Goal: Task Accomplishment & Management: Manage account settings

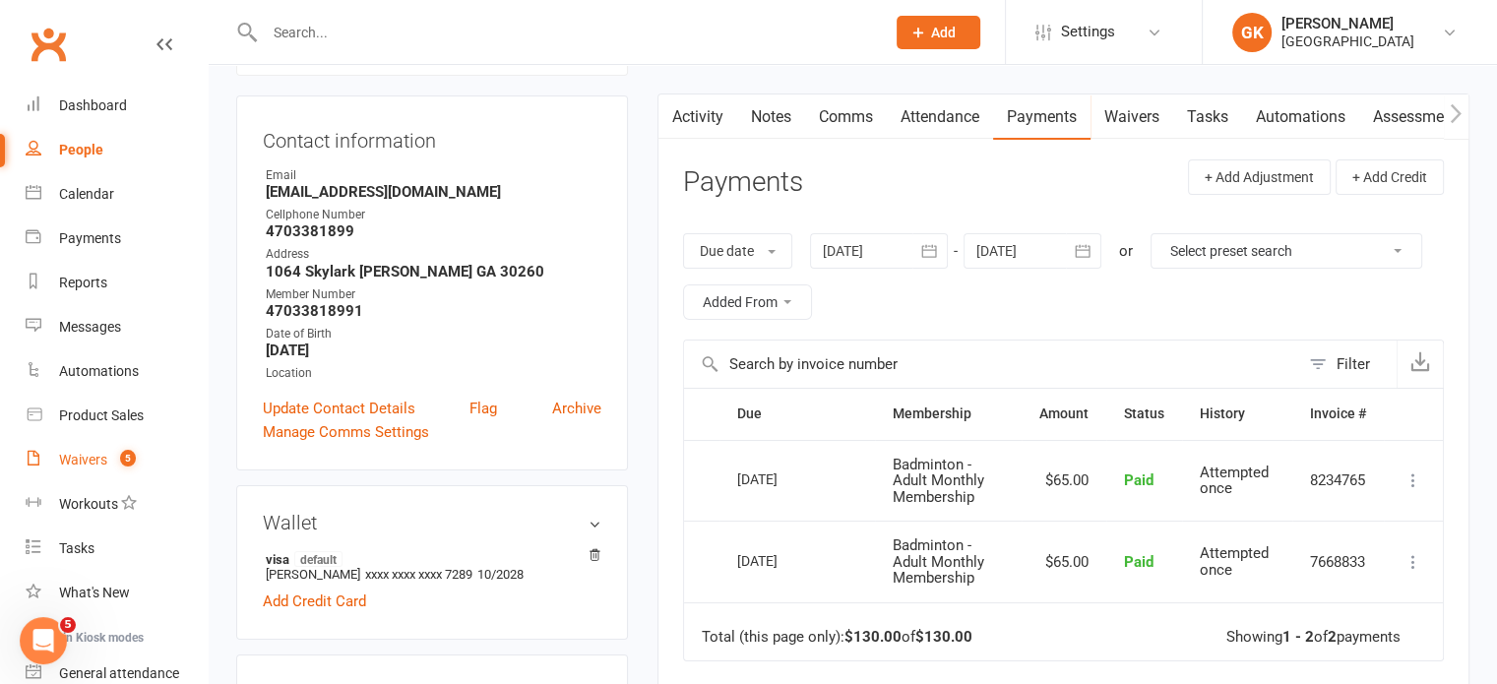
click at [97, 464] on div "Waivers" at bounding box center [83, 460] width 48 height 16
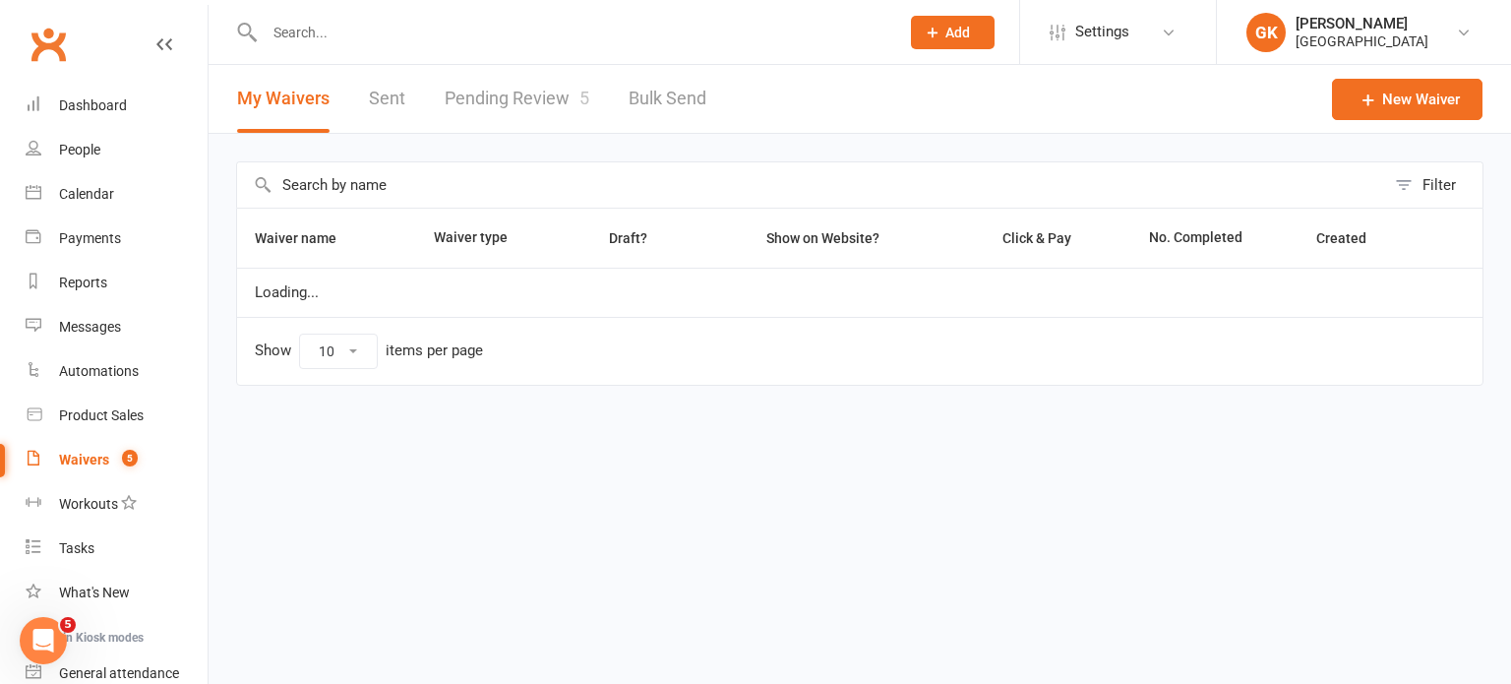
select select "100"
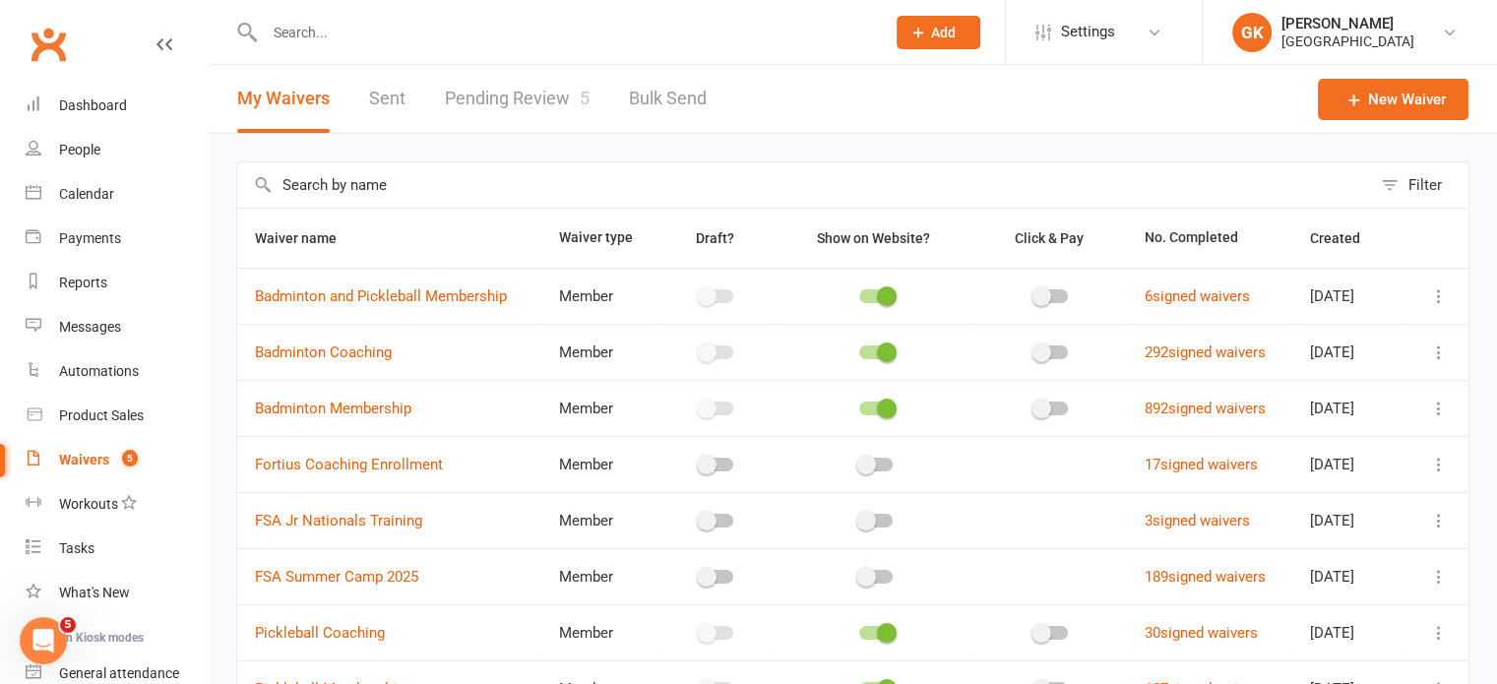
click at [518, 82] on link "Pending Review 5" at bounding box center [517, 99] width 145 height 68
select select "100"
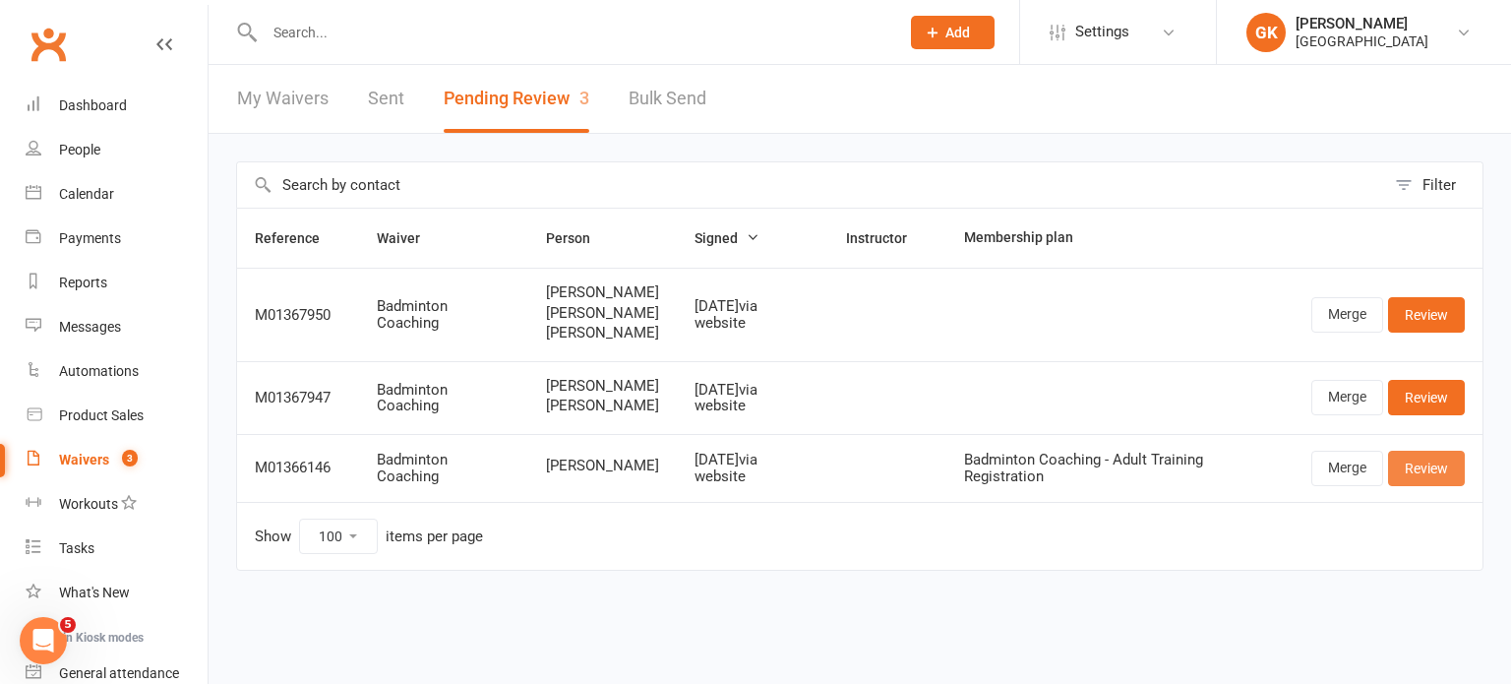
click at [1437, 486] on link "Review" at bounding box center [1426, 468] width 77 height 35
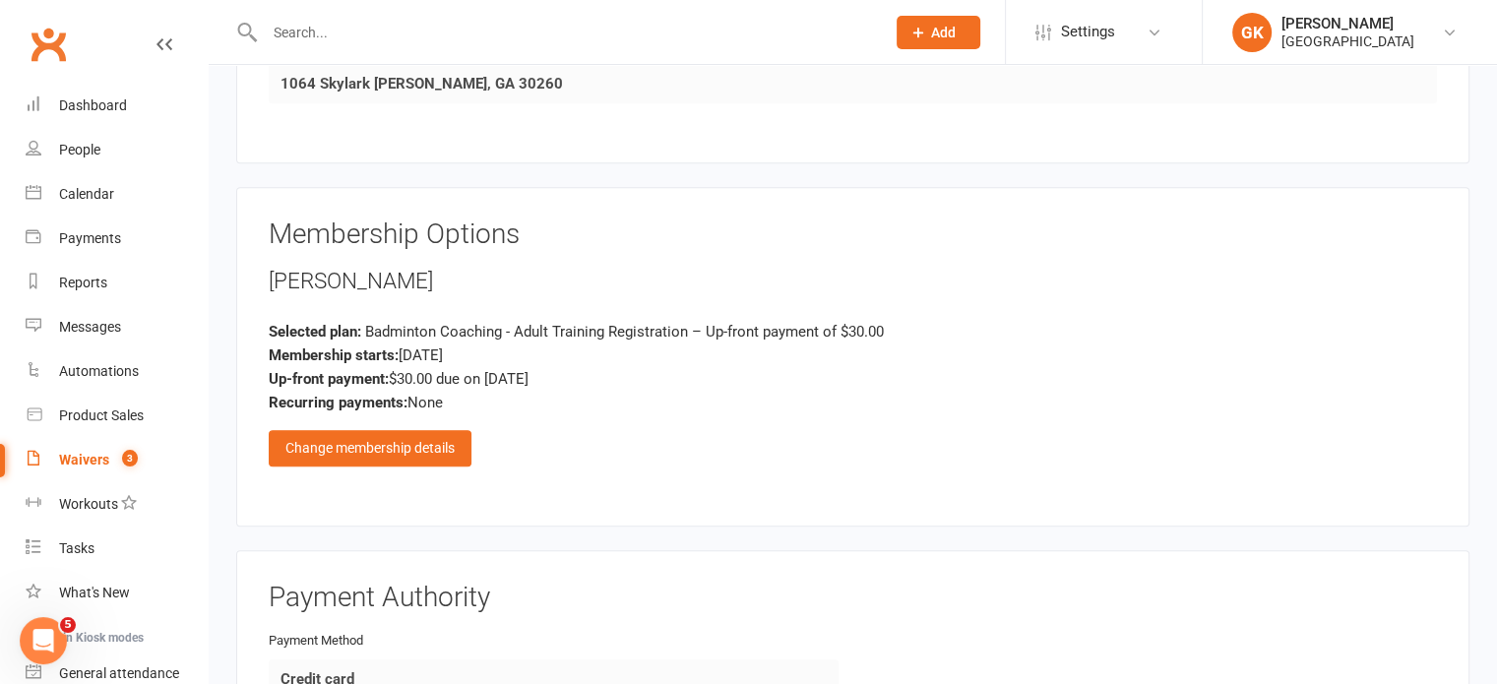
scroll to position [1456, 0]
click at [440, 436] on div "Change membership details" at bounding box center [370, 447] width 203 height 35
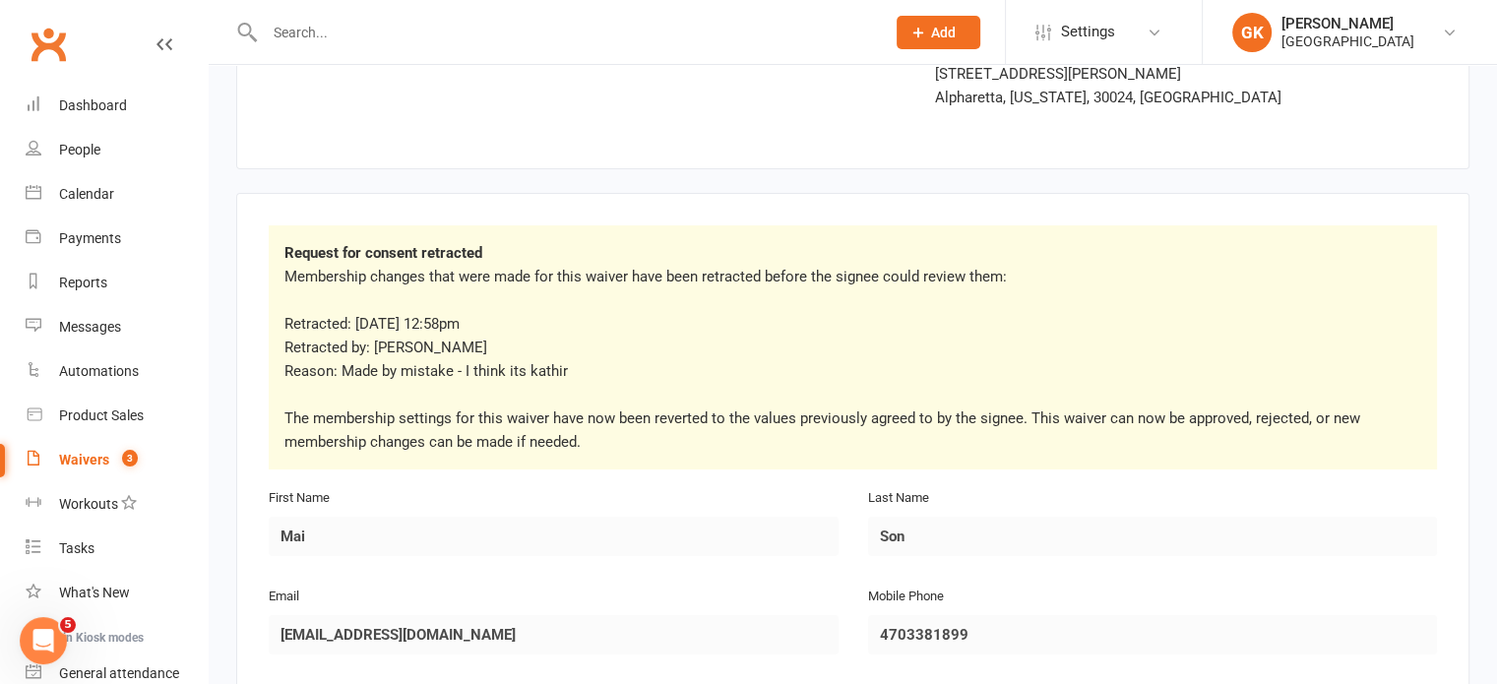
scroll to position [0, 0]
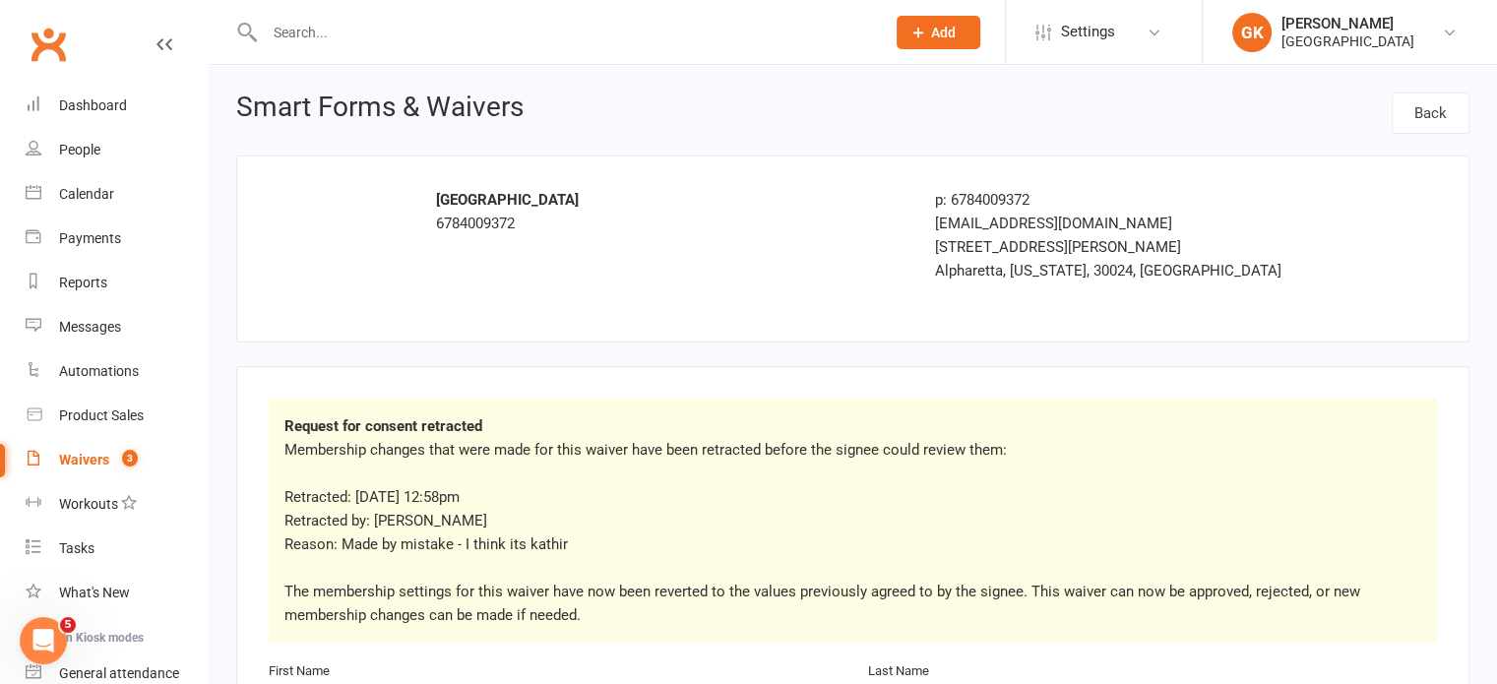
click at [323, 35] on input "text" at bounding box center [565, 33] width 612 height 28
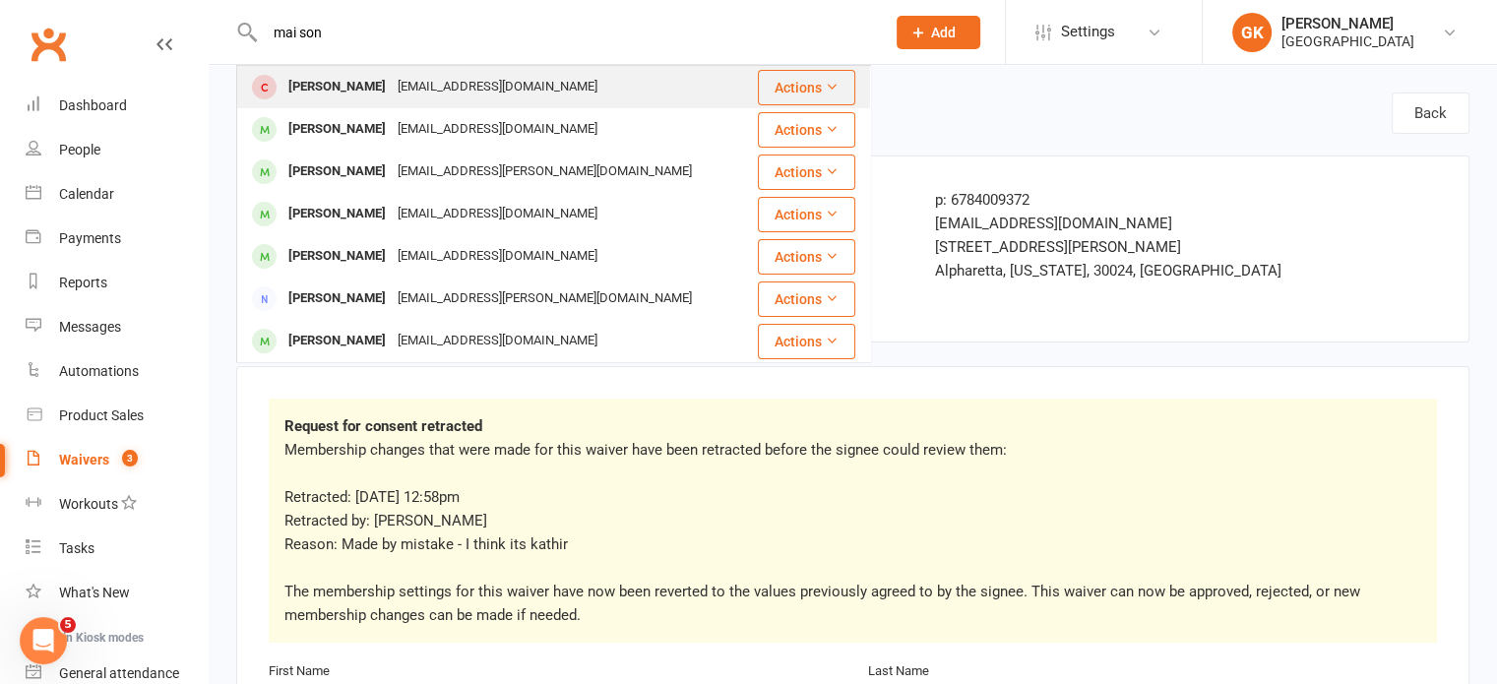
type input "mai son"
click at [343, 104] on div "Mai Son [EMAIL_ADDRESS][DOMAIN_NAME]" at bounding box center [497, 87] width 518 height 40
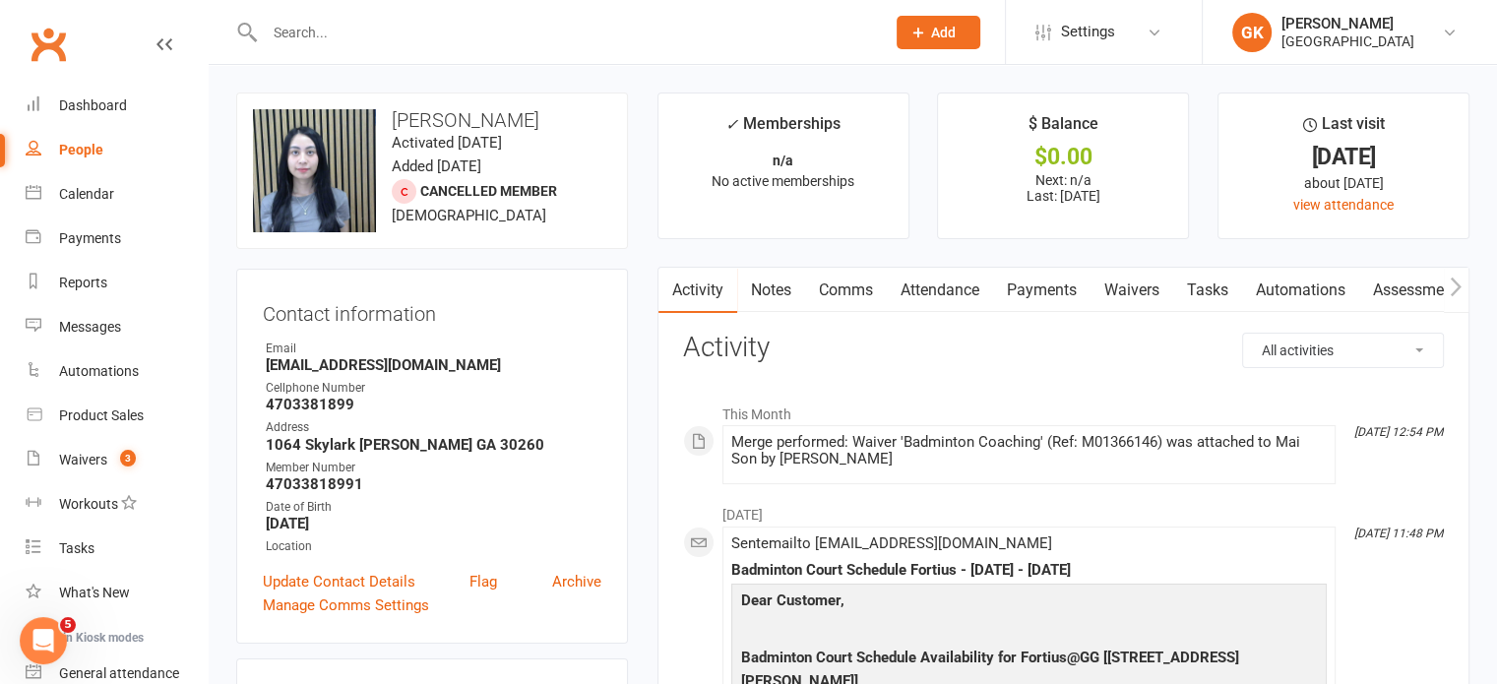
click at [1031, 279] on link "Payments" at bounding box center [1041, 290] width 97 height 45
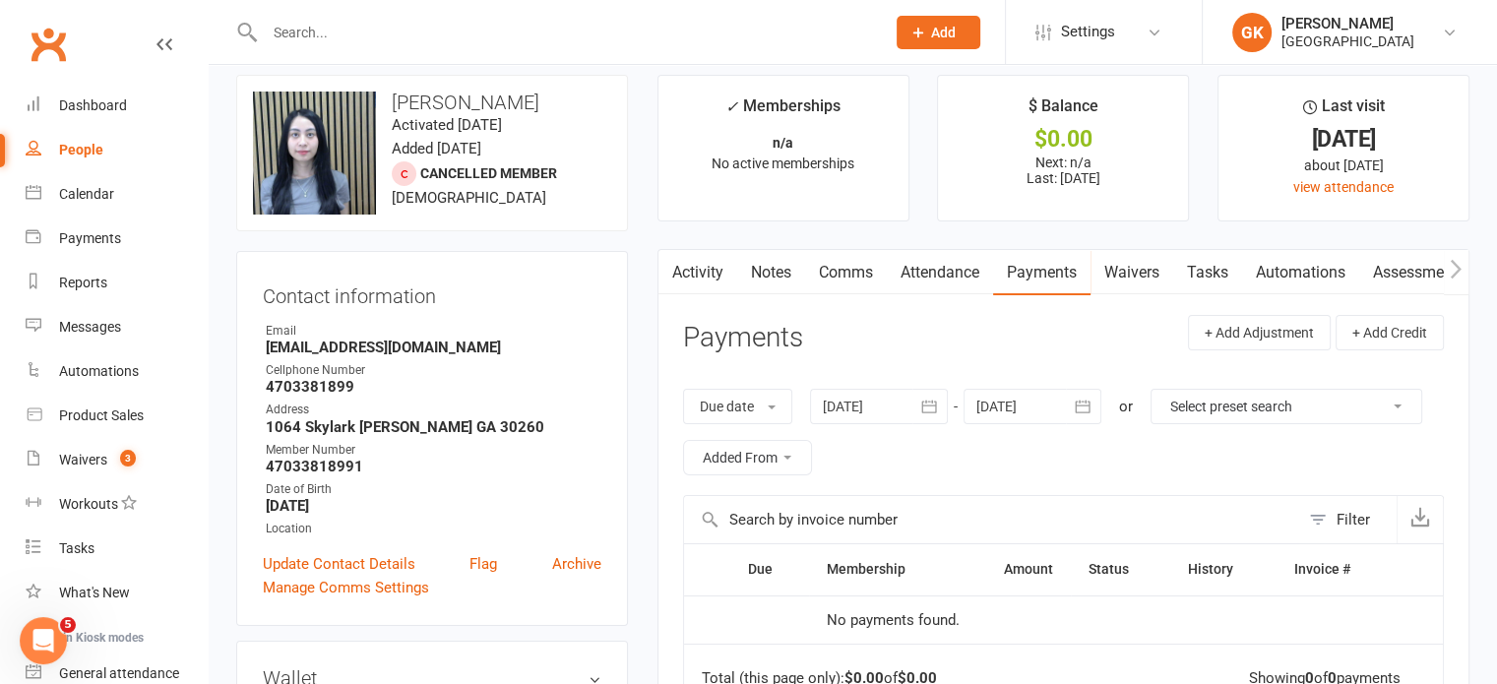
scroll to position [16, 0]
click at [845, 404] on div at bounding box center [879, 408] width 138 height 35
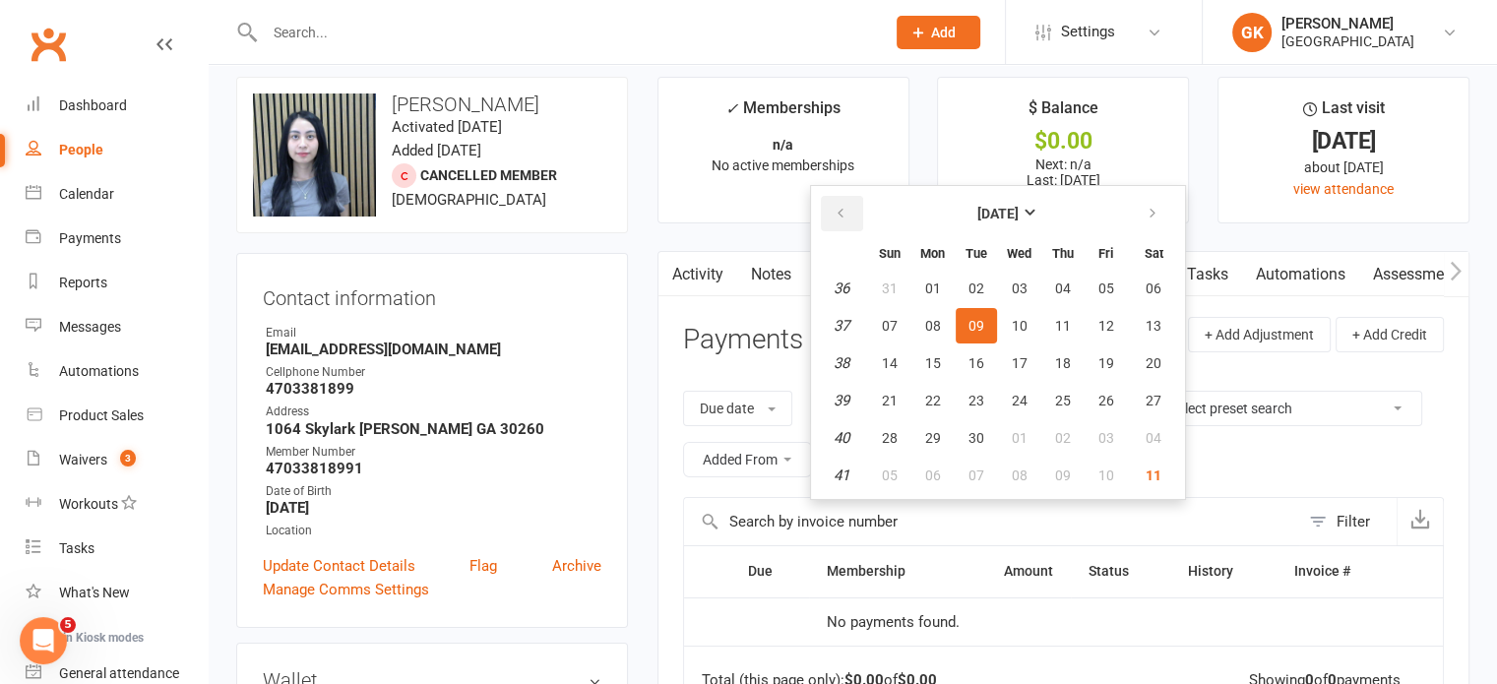
click at [849, 205] on button "button" at bounding box center [842, 213] width 42 height 35
click at [963, 286] on button "01" at bounding box center [975, 288] width 41 height 35
type input "[DATE]"
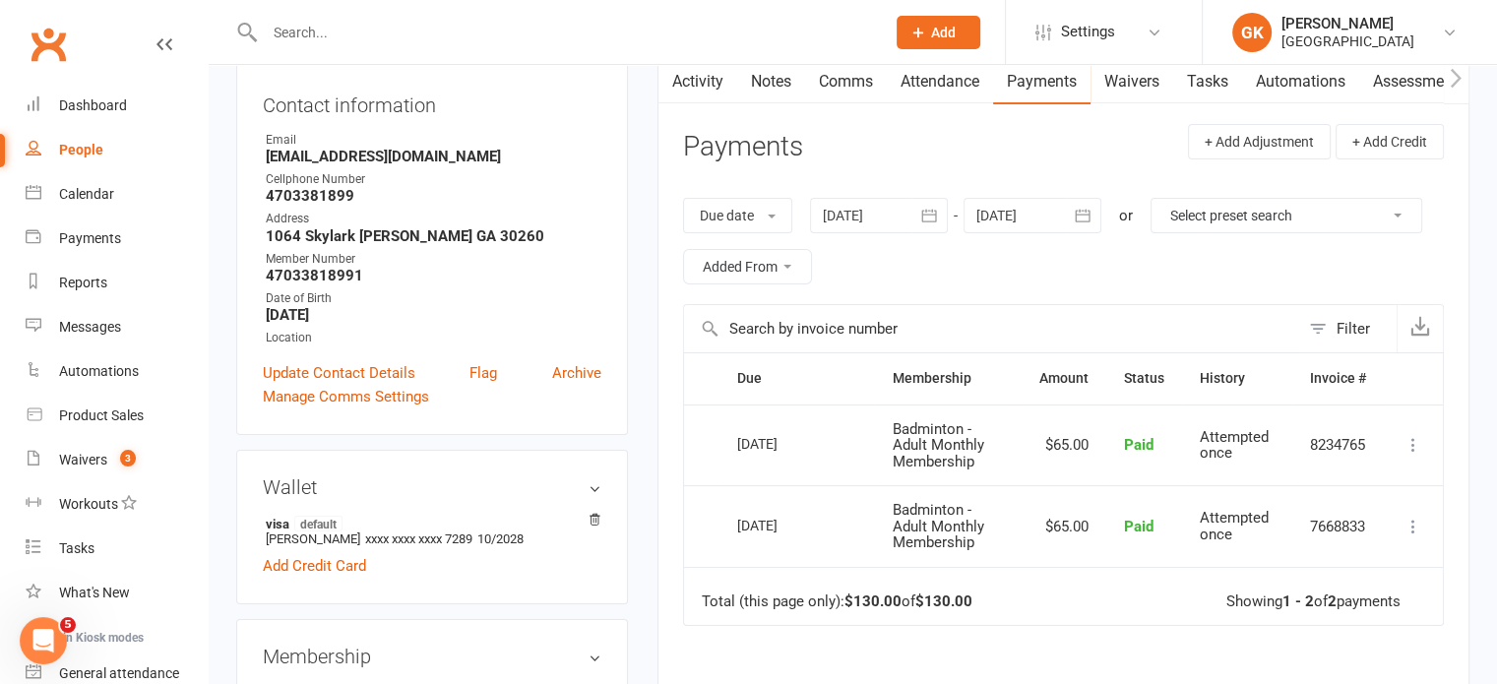
scroll to position [209, 0]
click at [939, 213] on icon "button" at bounding box center [929, 216] width 20 height 20
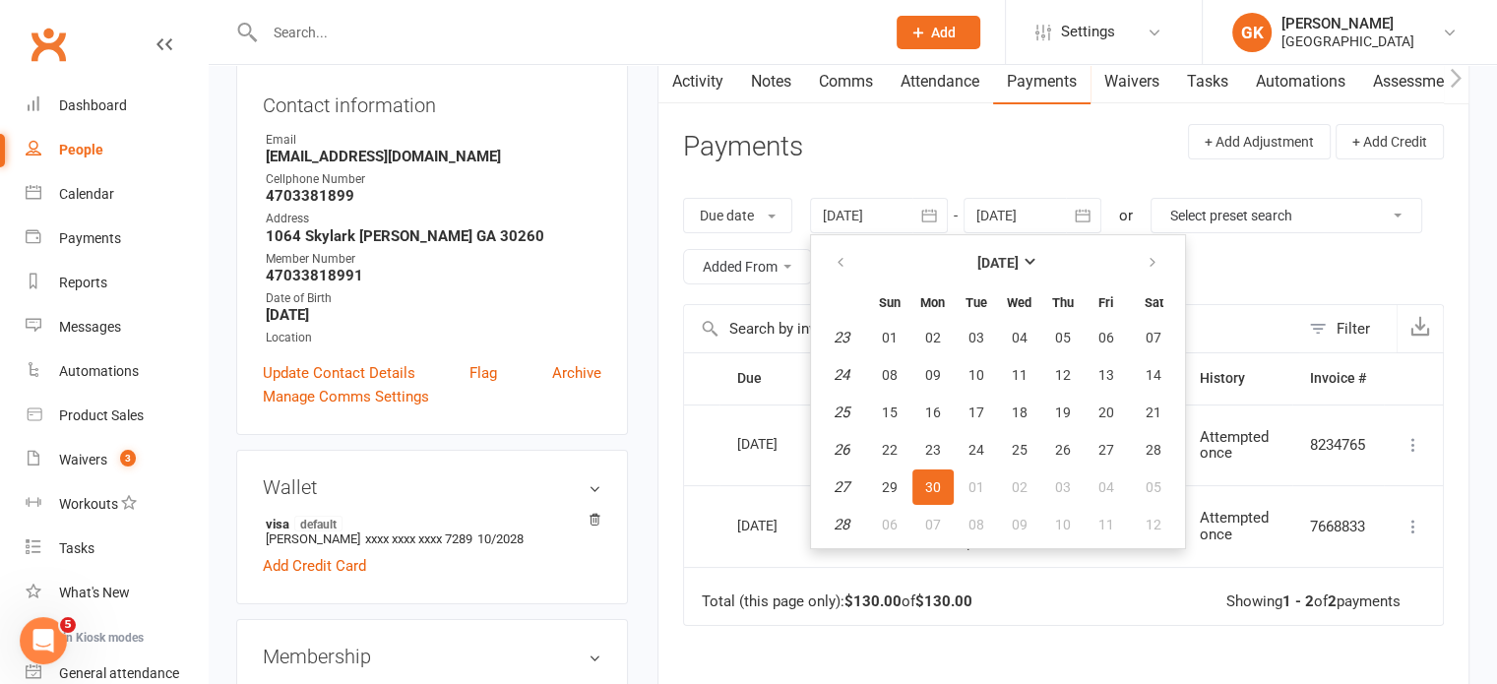
click at [818, 264] on table "[DATE] Sun Mon Tue Wed Thu Fri Sat 23 01 02 03 04 05 06 07 24 08 09 10 11 12 13…" at bounding box center [998, 391] width 366 height 305
click at [852, 257] on button "button" at bounding box center [842, 262] width 42 height 35
click at [1203, 223] on div "Due date Due date Date paid Date failed [DATE] [DATE] Sun Mon Tue Wed Thu Fri S…" at bounding box center [1063, 241] width 761 height 126
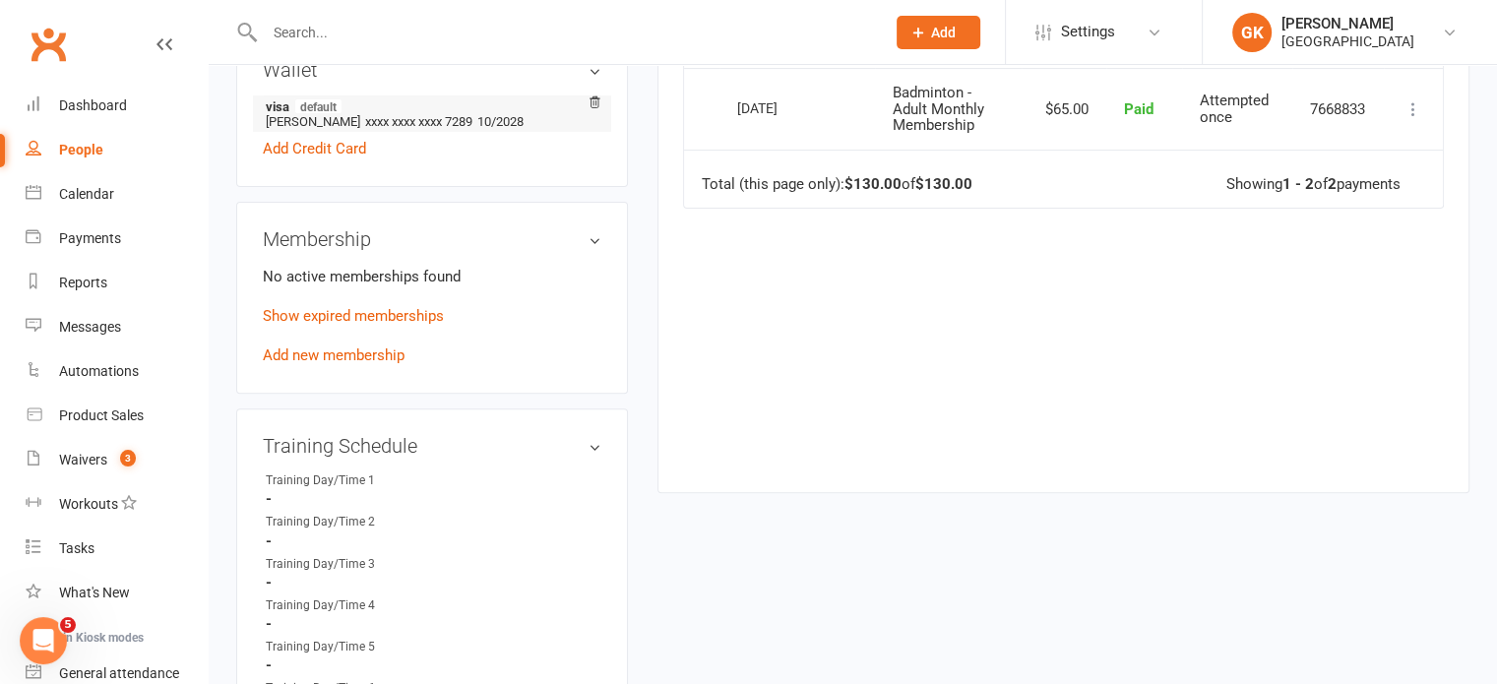
scroll to position [624, 0]
click at [406, 316] on link "Show expired memberships" at bounding box center [353, 318] width 181 height 18
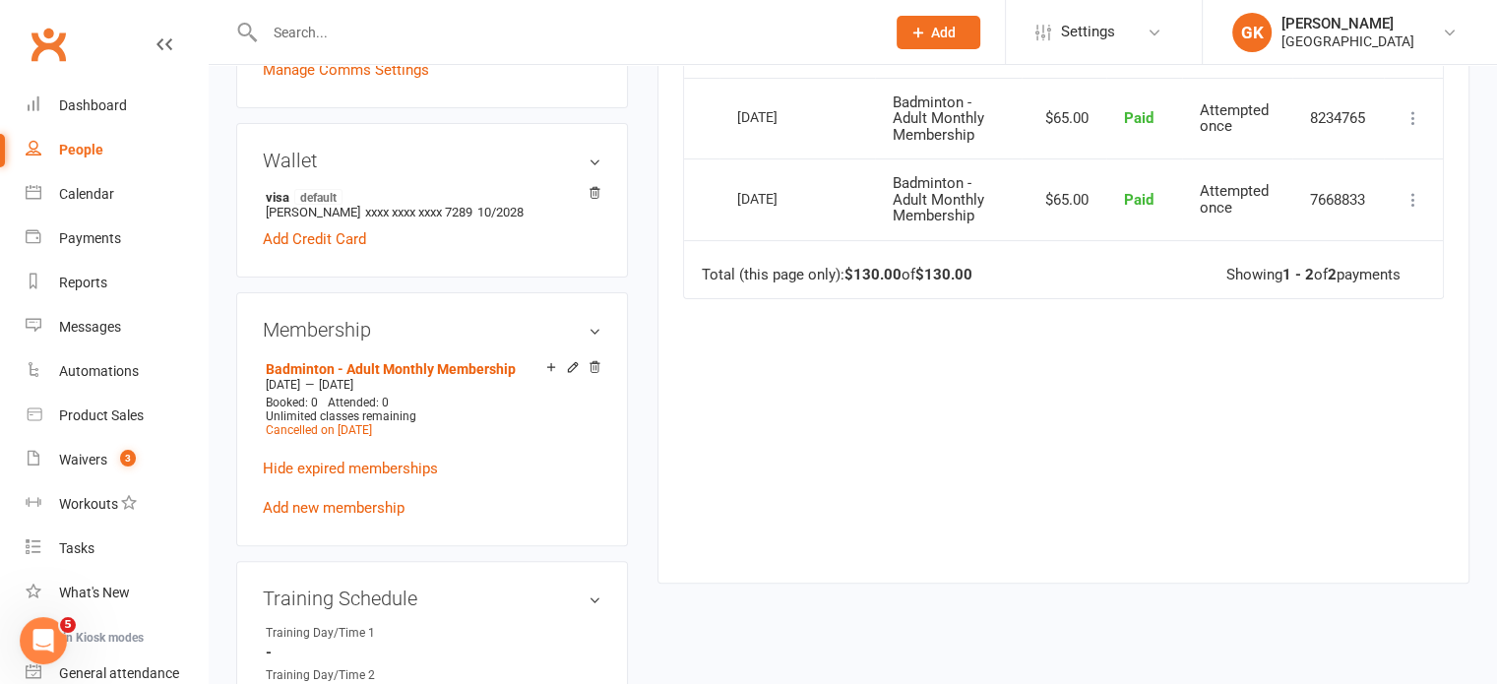
scroll to position [539, 0]
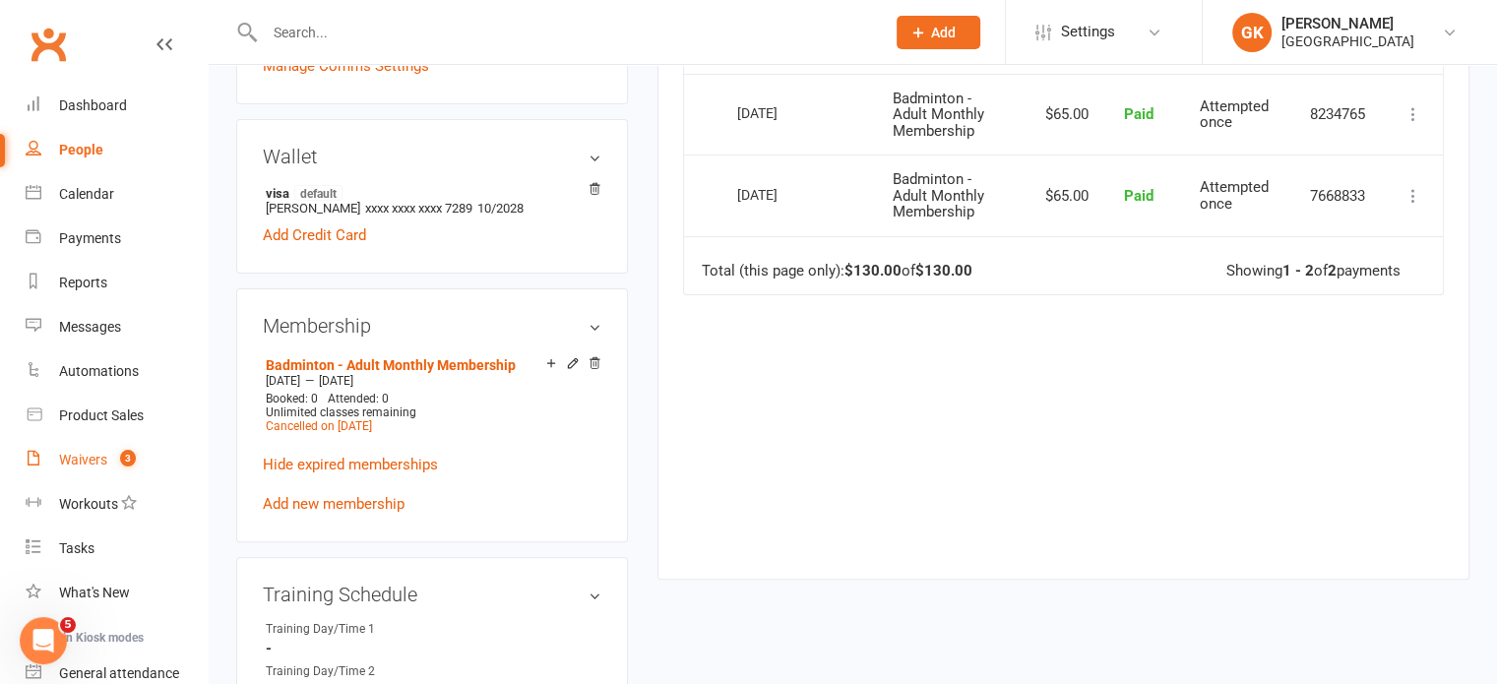
click at [97, 447] on link "Waivers 3" at bounding box center [117, 460] width 182 height 44
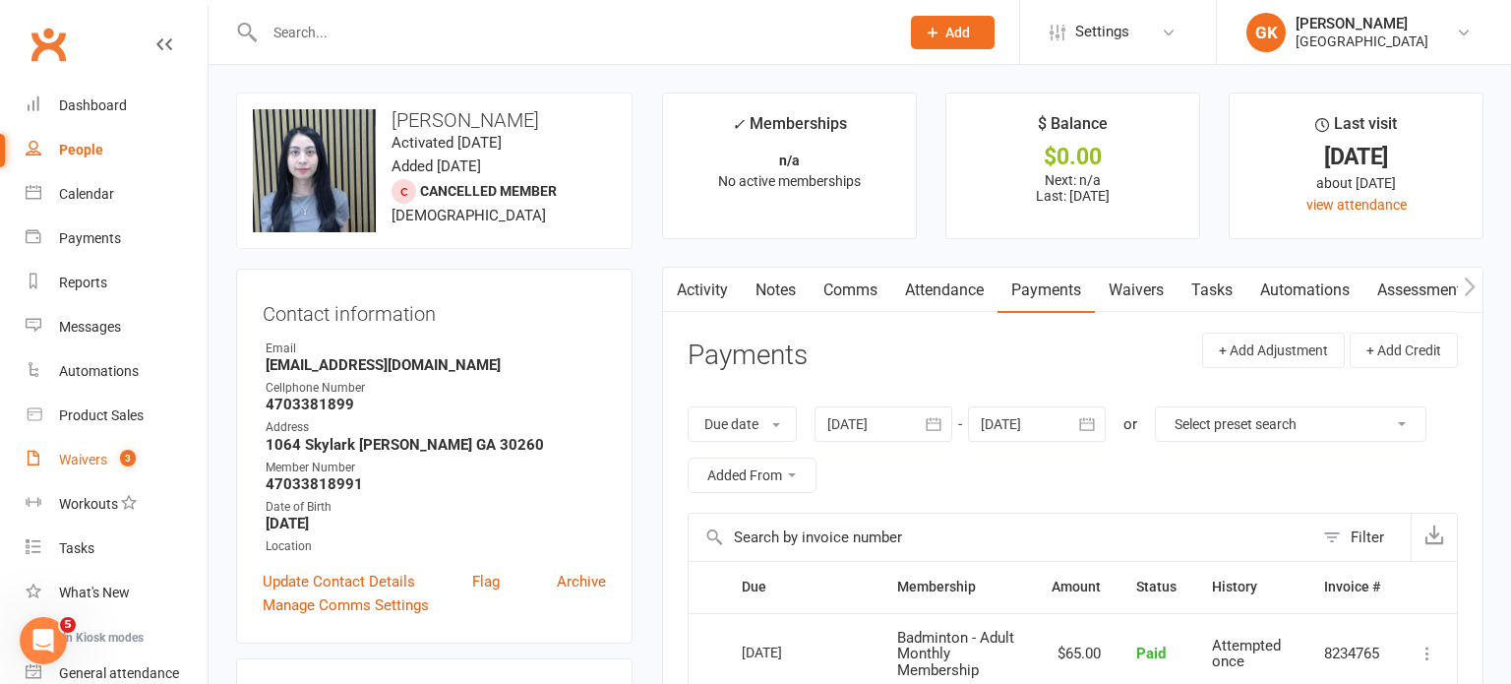
select select "100"
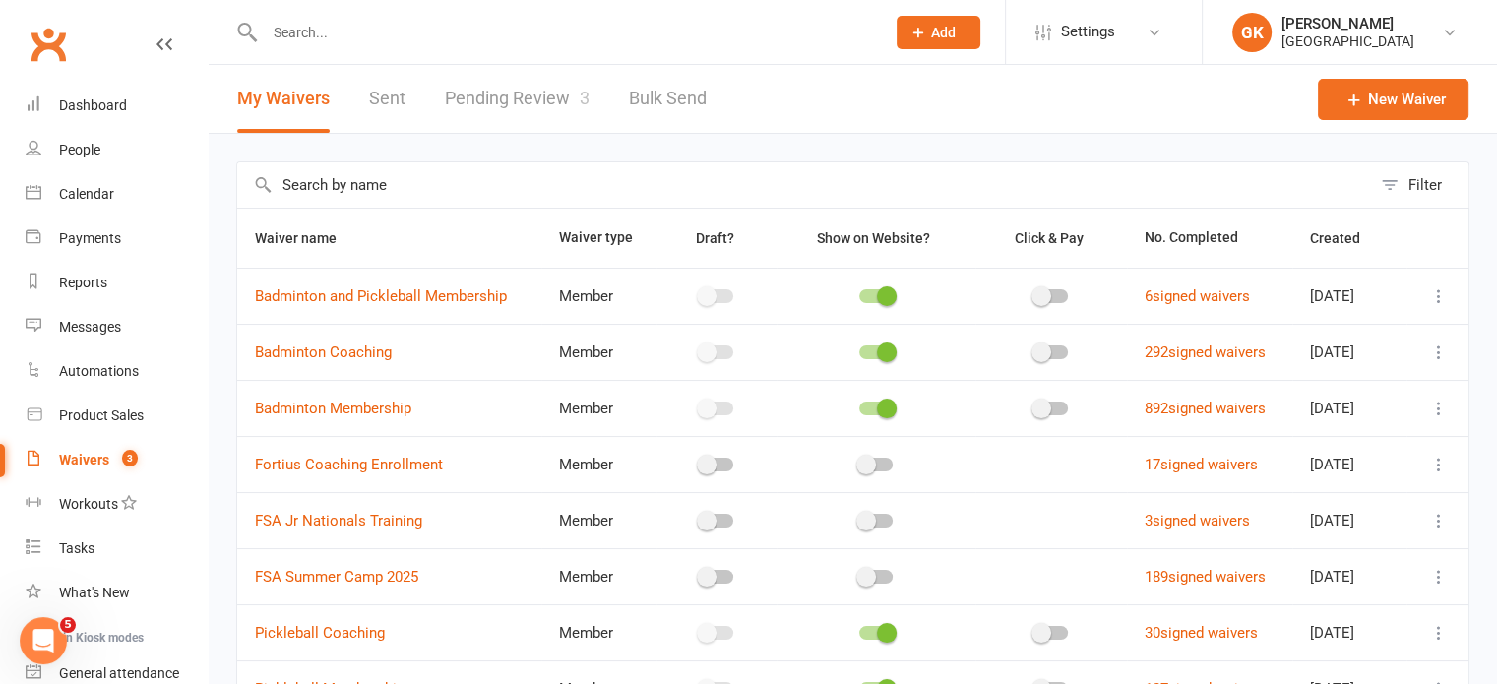
click at [483, 105] on link "Pending Review 3" at bounding box center [517, 99] width 145 height 68
select select "100"
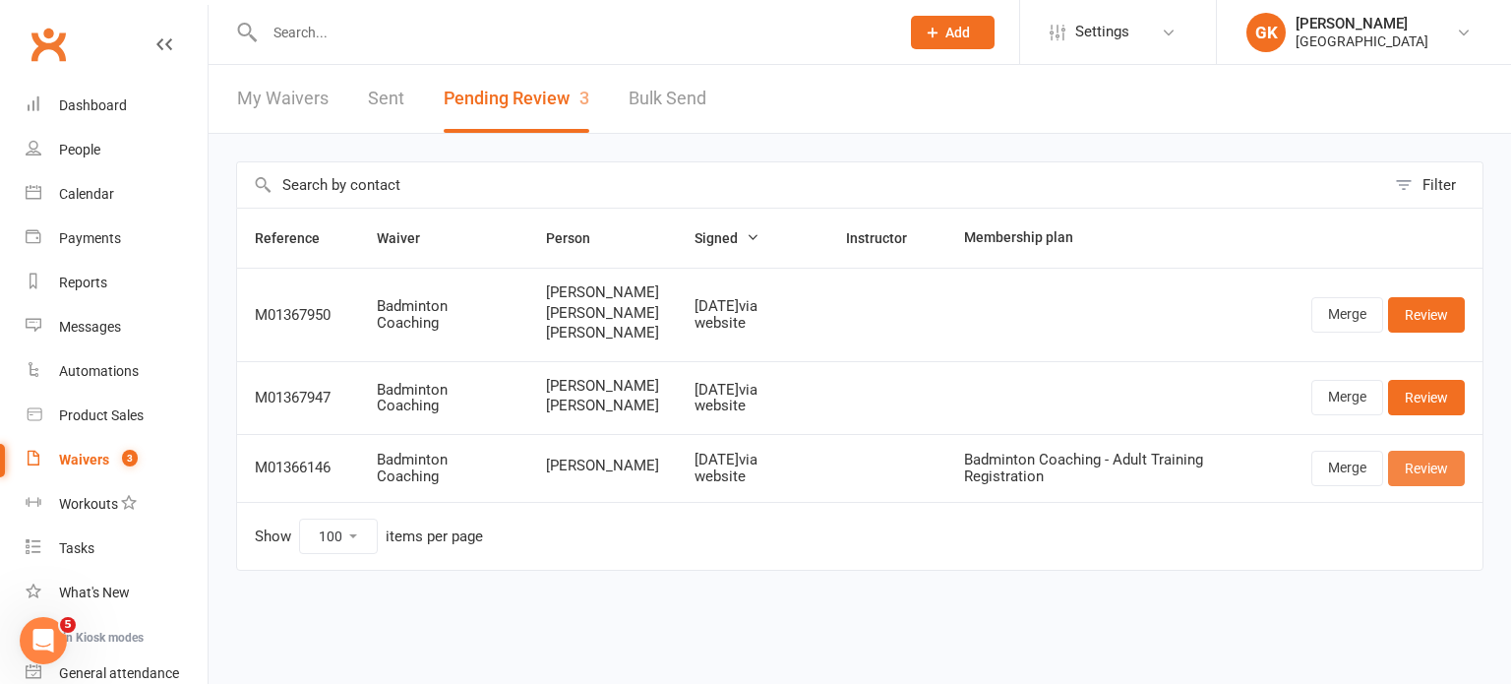
click at [1429, 482] on link "Review" at bounding box center [1426, 468] width 77 height 35
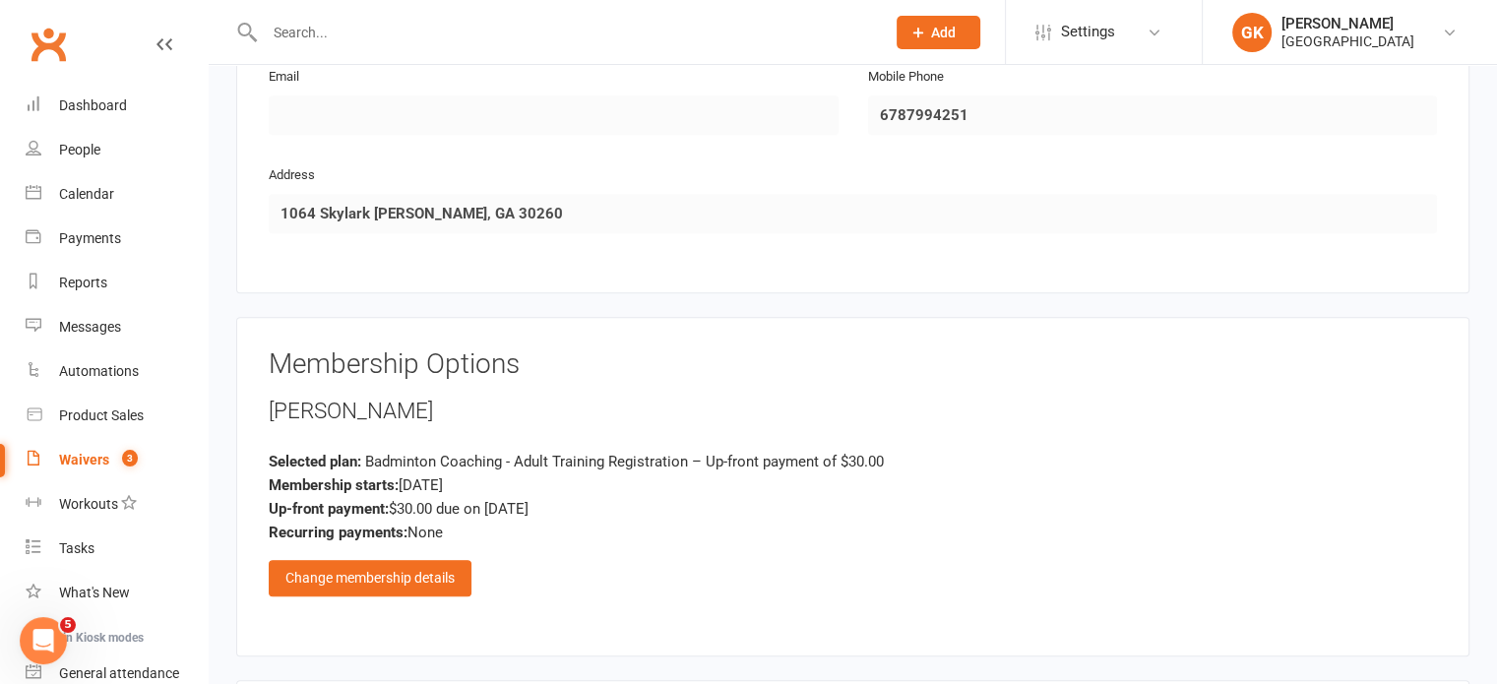
scroll to position [1326, 0]
click at [429, 560] on div "Change membership details" at bounding box center [370, 577] width 203 height 35
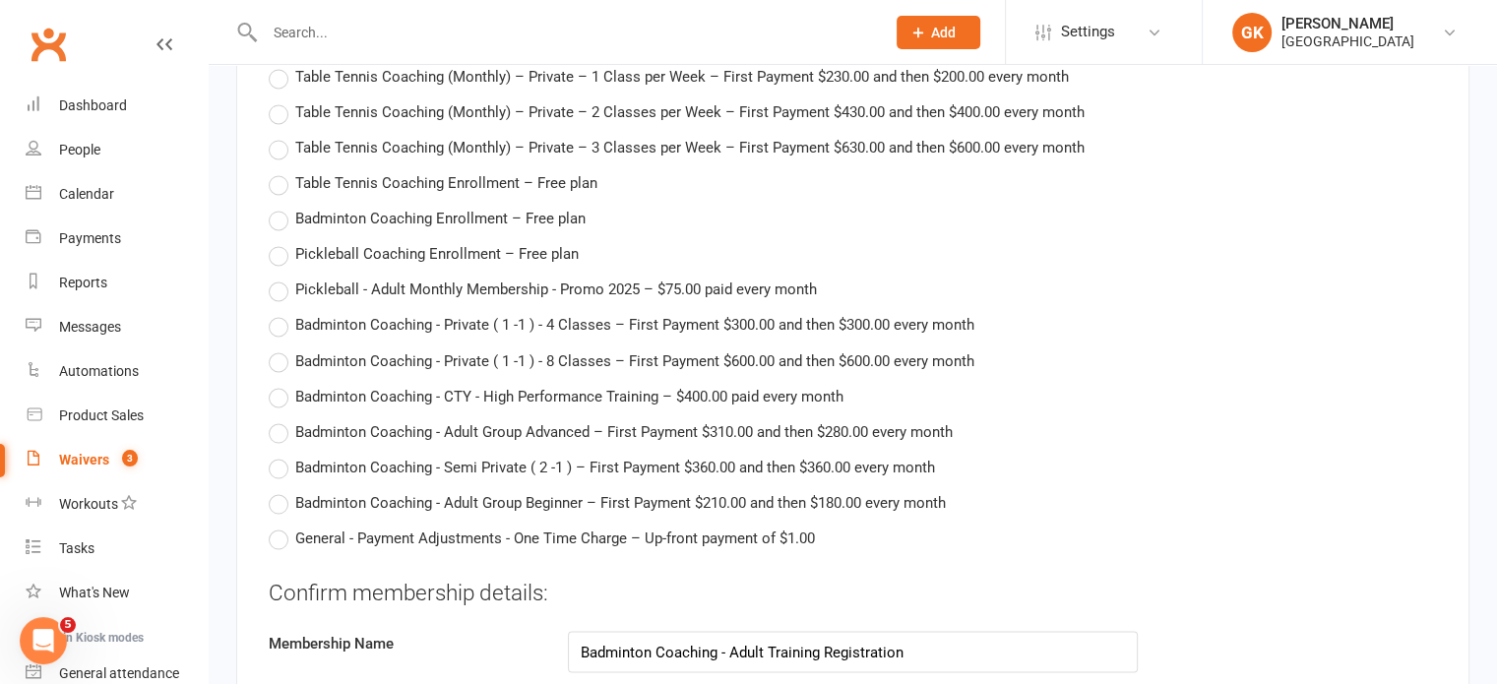
scroll to position [3393, 0]
click at [275, 420] on label "Badminton Coaching - Adult Group Advanced – First Payment $310.00 and then $280…" at bounding box center [611, 431] width 684 height 24
click at [275, 419] on input "Badminton Coaching - Adult Group Advanced – First Payment $310.00 and then $280…" at bounding box center [275, 419] width 13 height 0
type input "Badminton Coaching - Adult Group Advanced"
type input "310"
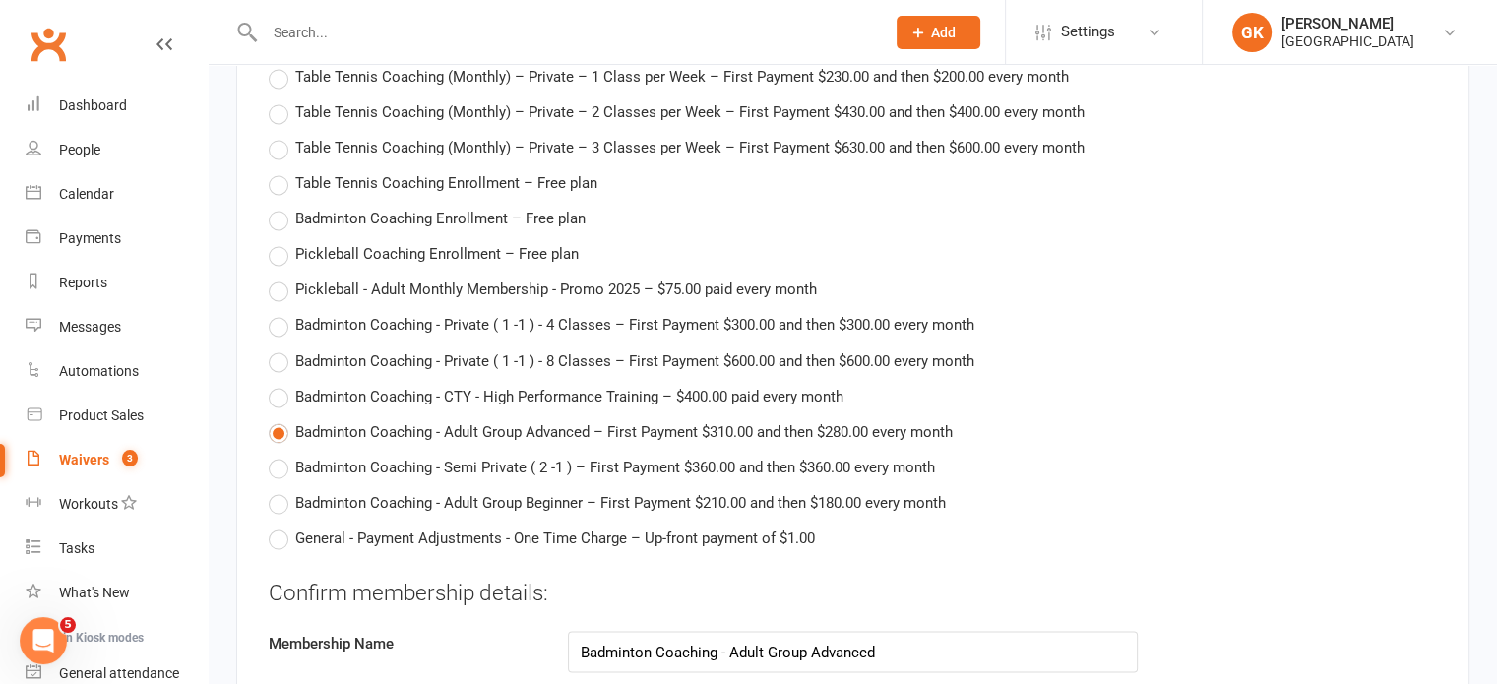
type input "[DATE]"
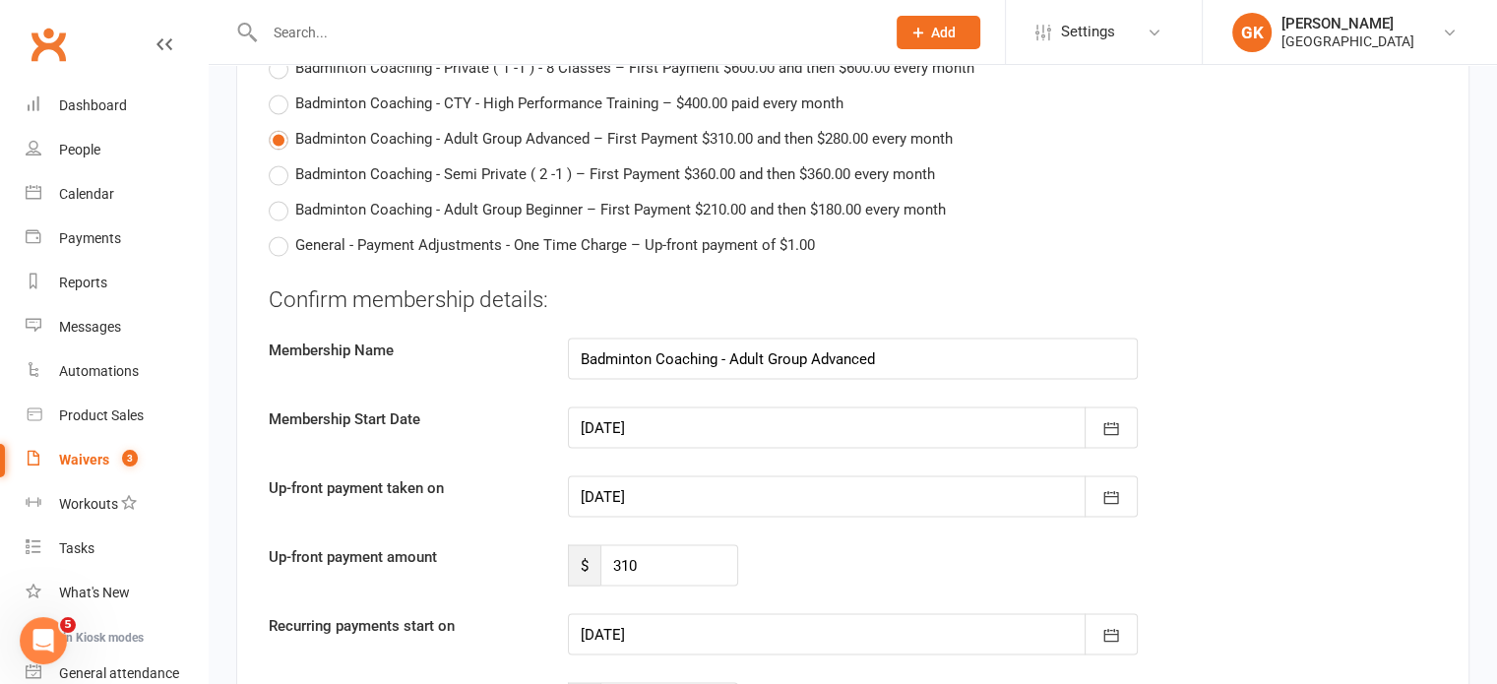
scroll to position [3687, 0]
drag, startPoint x: 659, startPoint y: 543, endPoint x: 528, endPoint y: 531, distance: 131.4
click at [528, 531] on div "Confirm membership details: Membership Name Badminton Coaching - Adult Group Ad…" at bounding box center [853, 502] width 1168 height 441
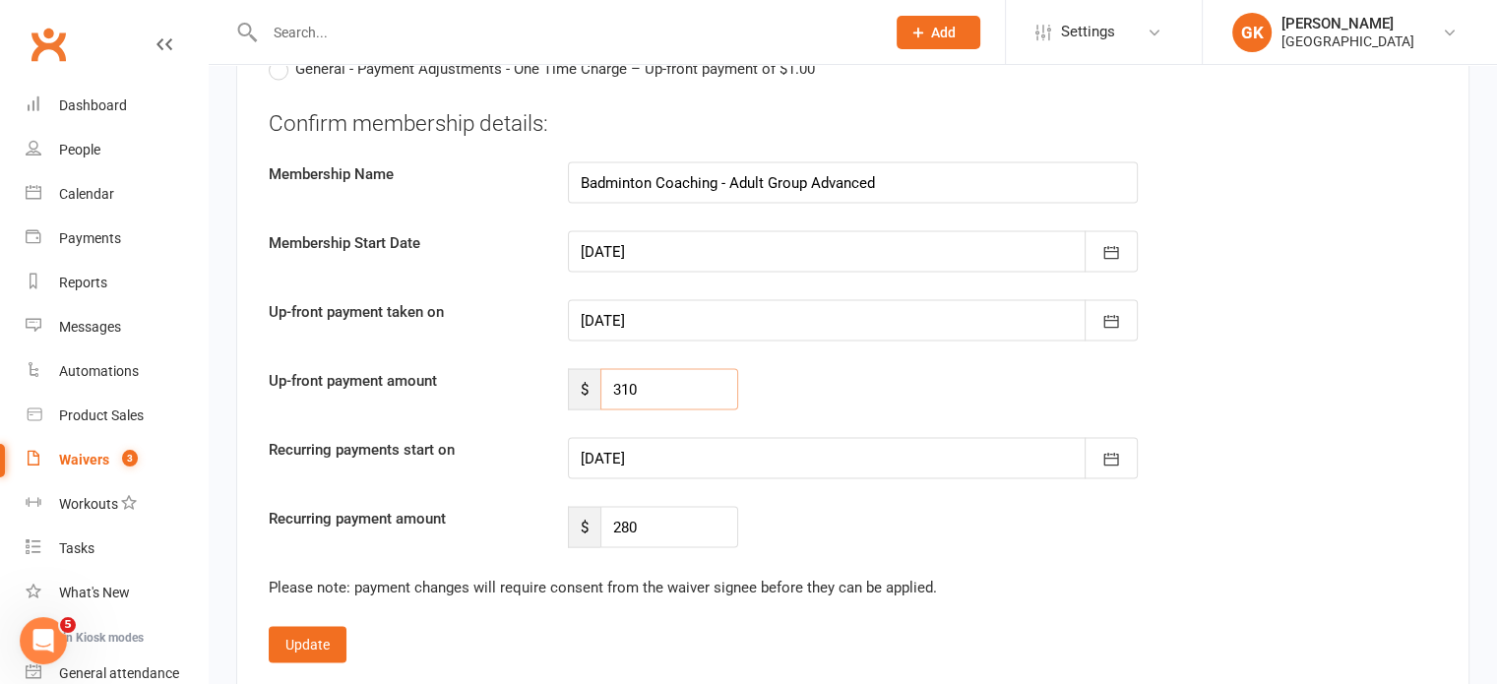
scroll to position [3861, 0]
click at [1103, 454] on icon "button" at bounding box center [1110, 460] width 15 height 13
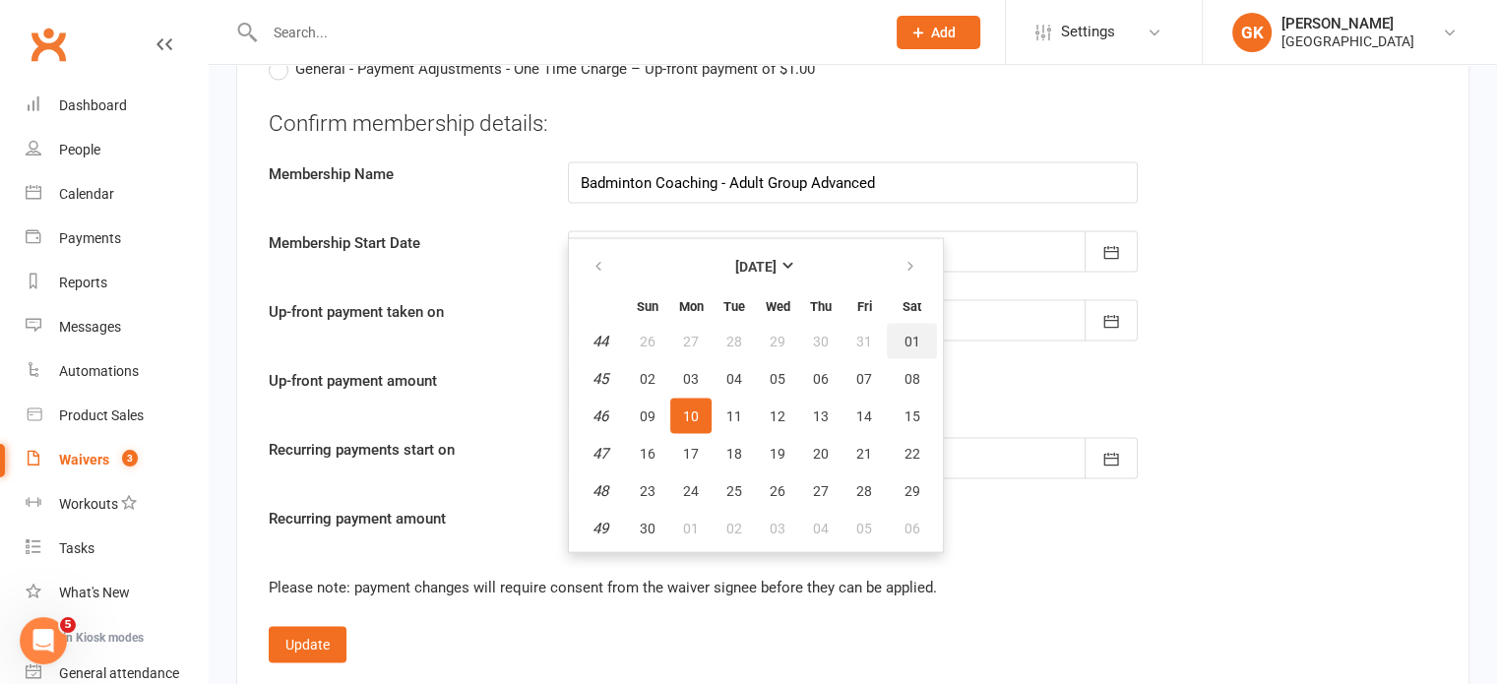
click at [897, 331] on button "01" at bounding box center [912, 341] width 50 height 35
type input "[DATE]"
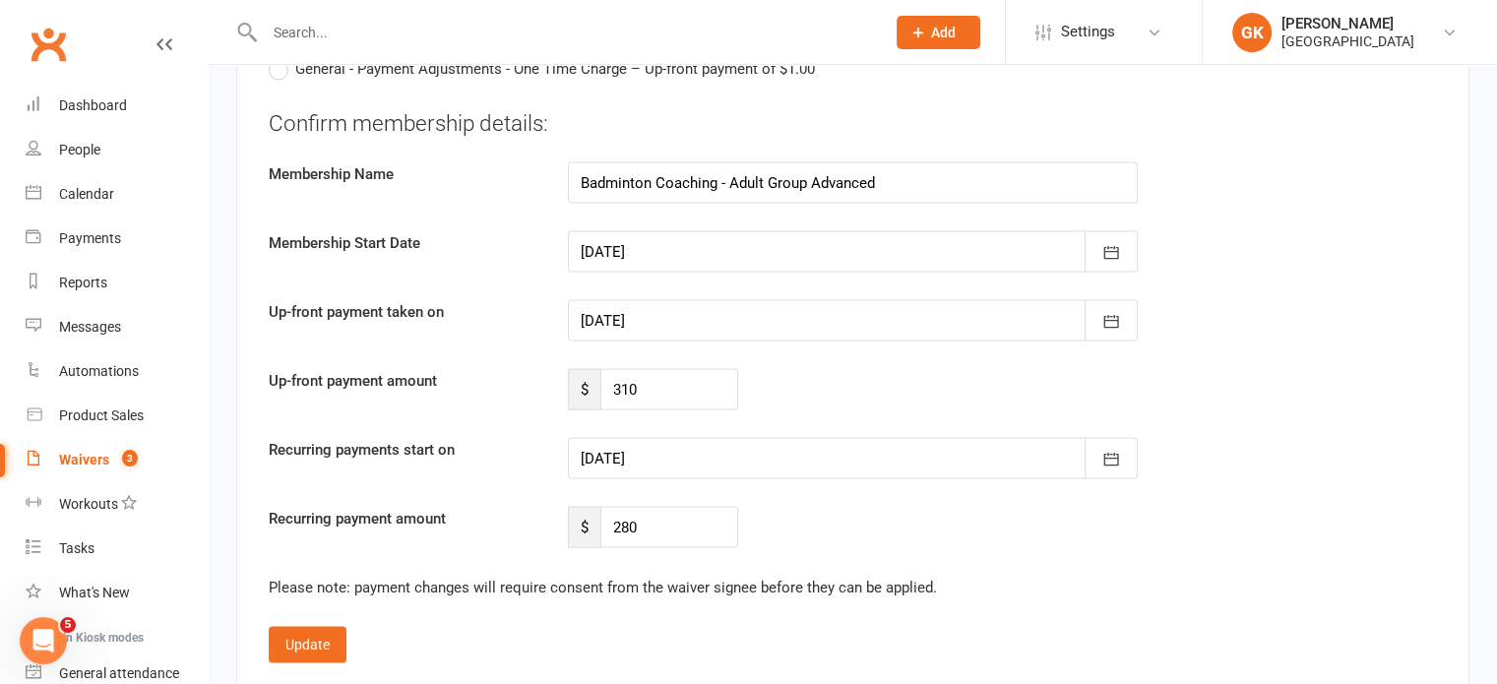
click at [372, 24] on input "text" at bounding box center [565, 33] width 612 height 28
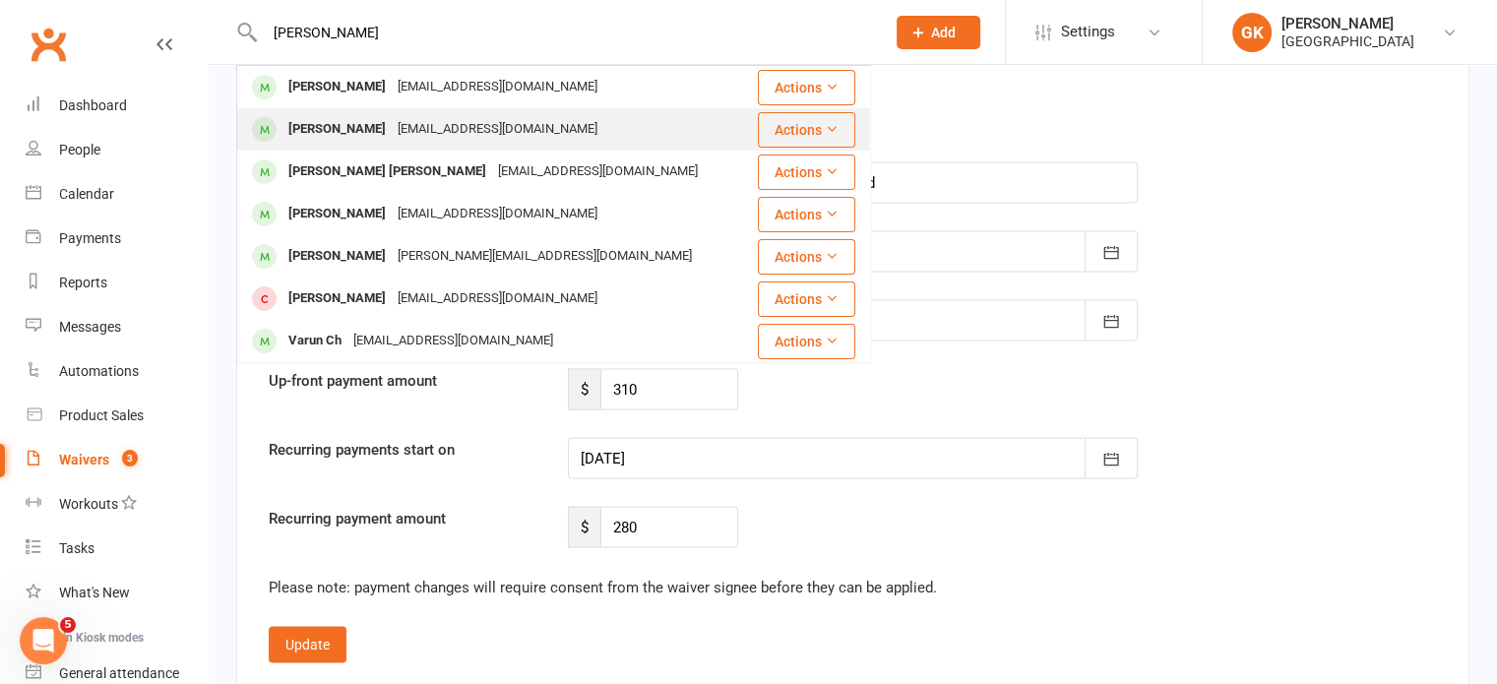
type input "[PERSON_NAME]"
click at [328, 116] on div "[PERSON_NAME]" at bounding box center [336, 129] width 109 height 29
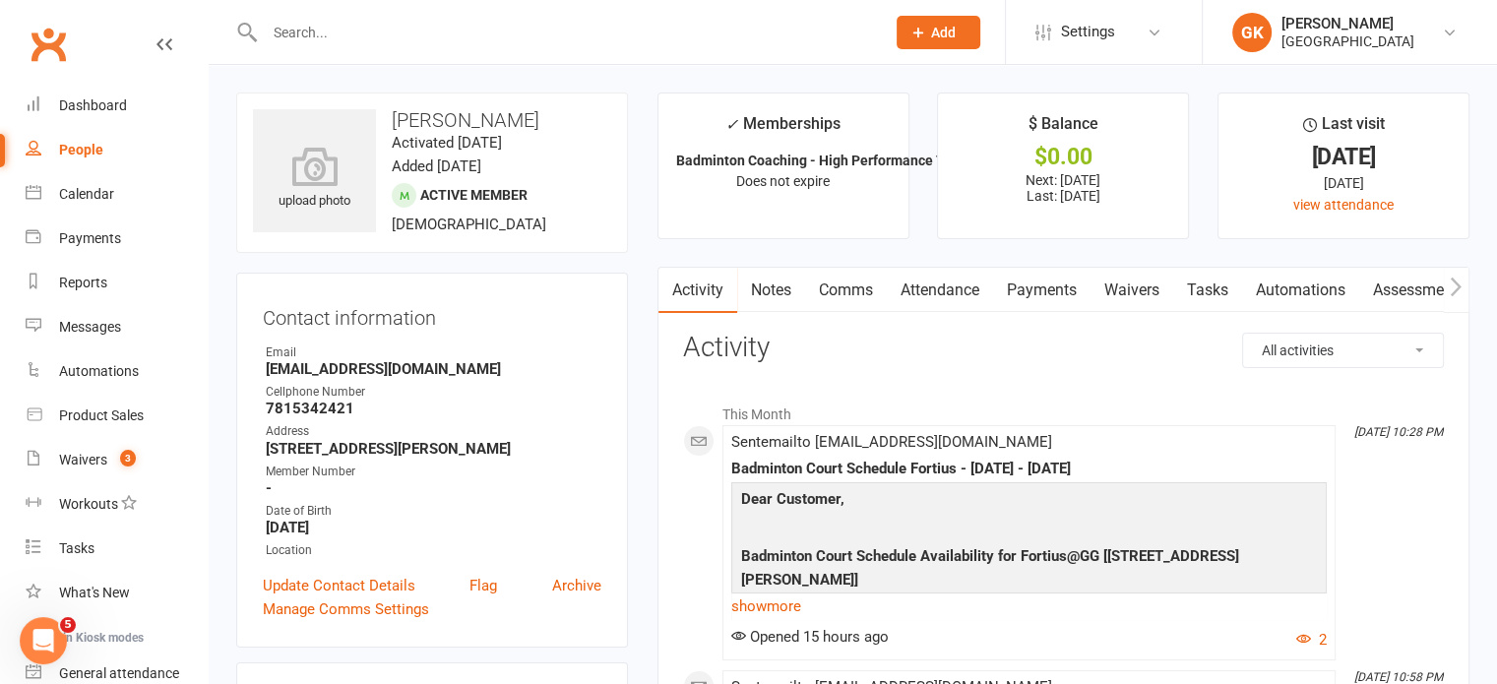
click at [1063, 302] on link "Payments" at bounding box center [1041, 290] width 97 height 45
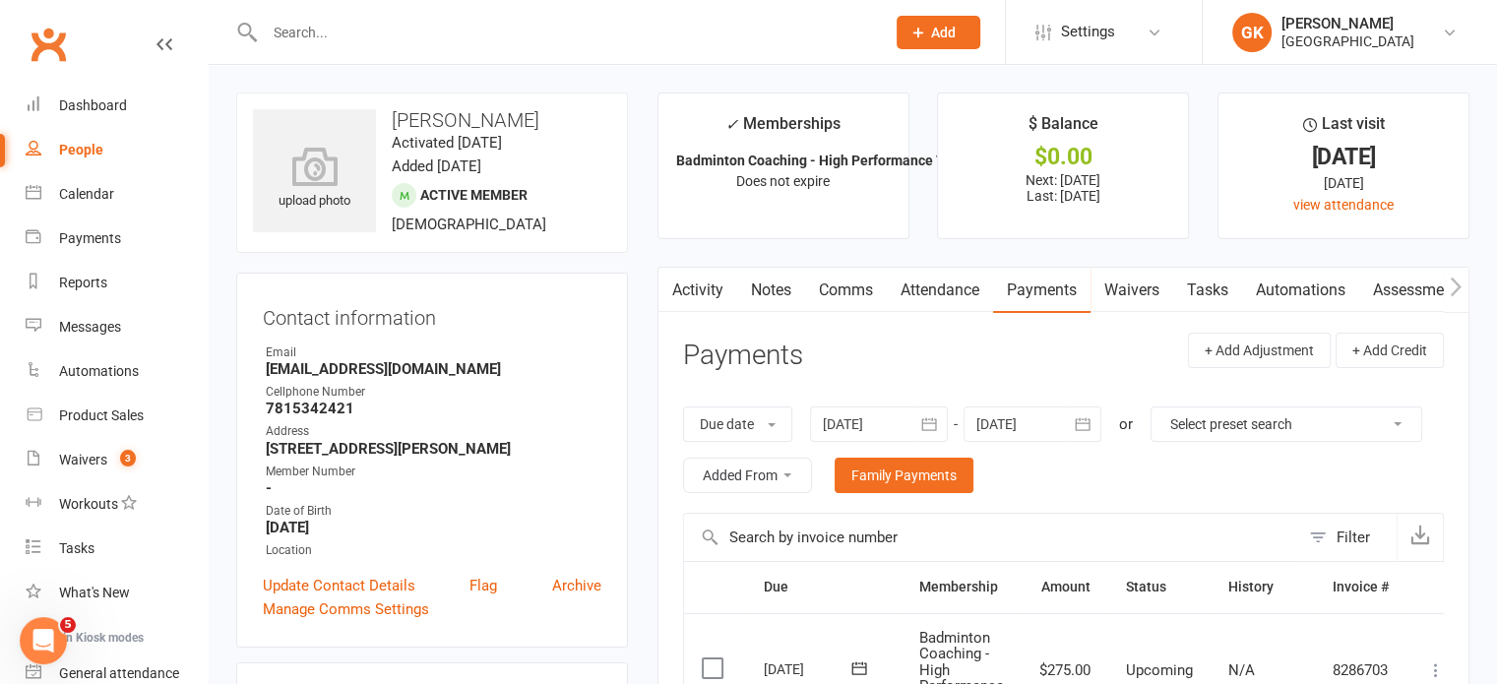
click at [370, 50] on div at bounding box center [553, 32] width 635 height 64
click at [370, 40] on input "text" at bounding box center [565, 33] width 612 height 28
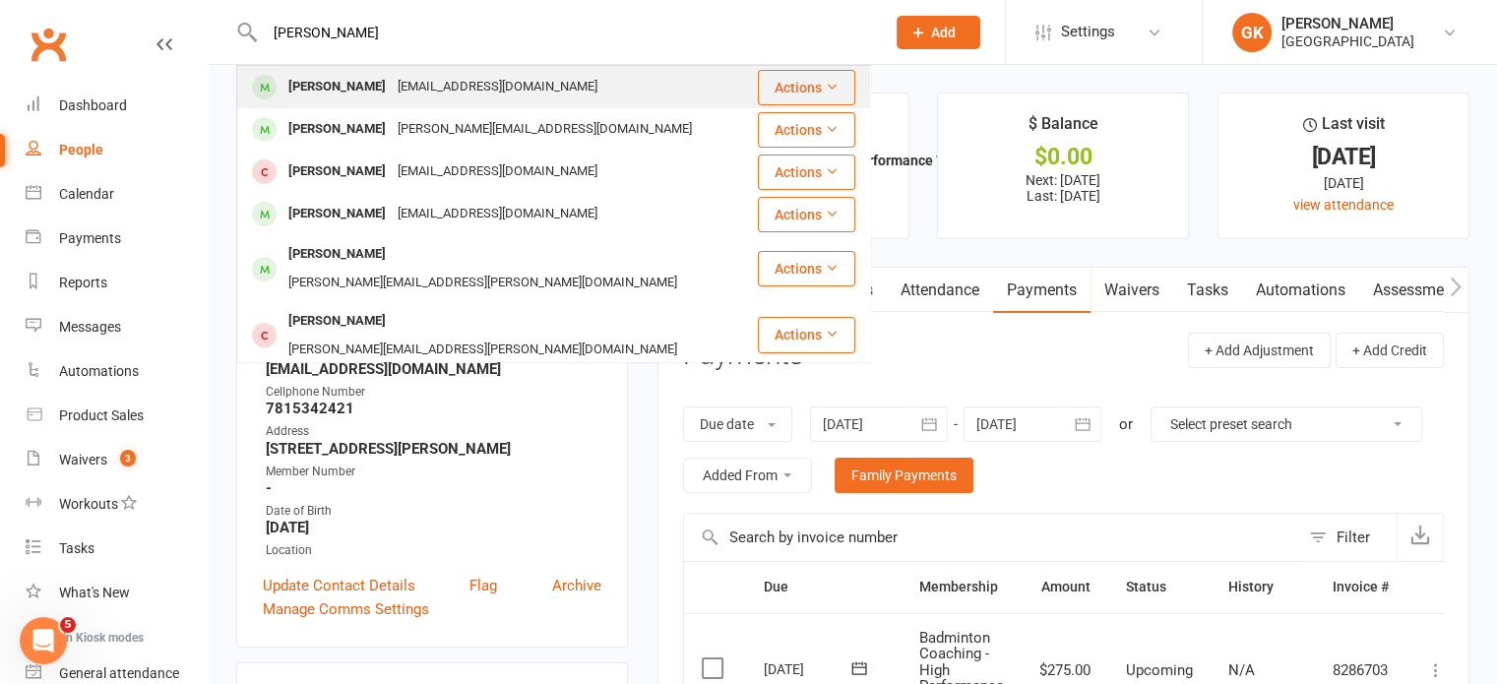
type input "[PERSON_NAME]"
click at [340, 78] on div "[PERSON_NAME]" at bounding box center [336, 87] width 109 height 29
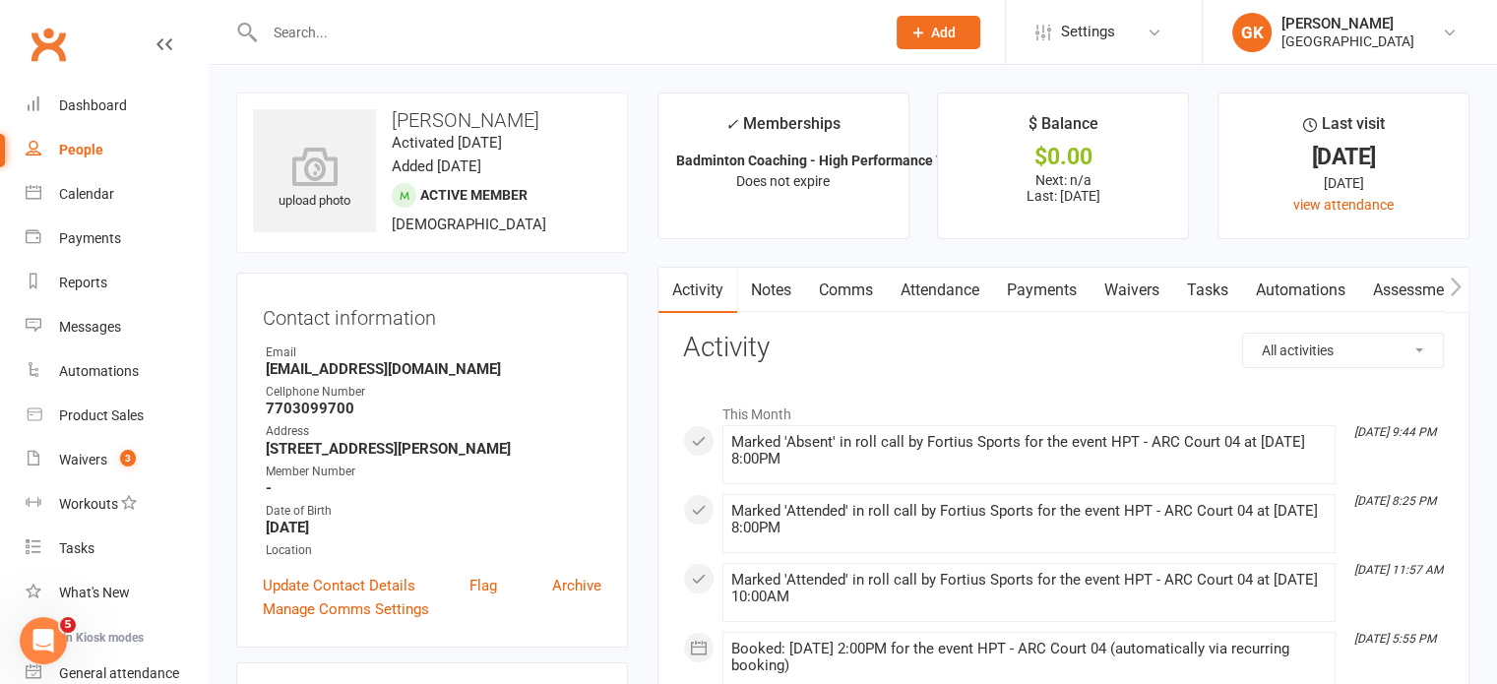
click at [1035, 302] on link "Payments" at bounding box center [1041, 290] width 97 height 45
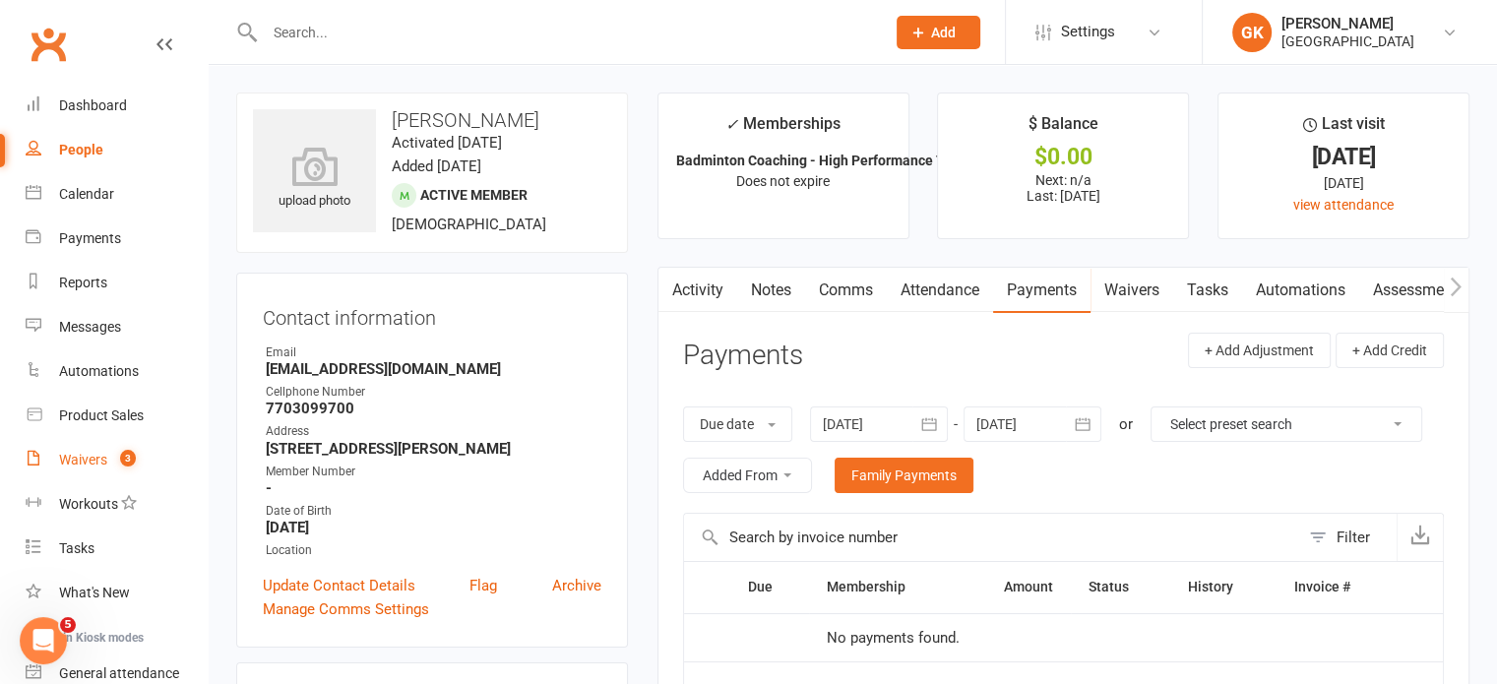
click at [89, 456] on div "Waivers" at bounding box center [83, 460] width 48 height 16
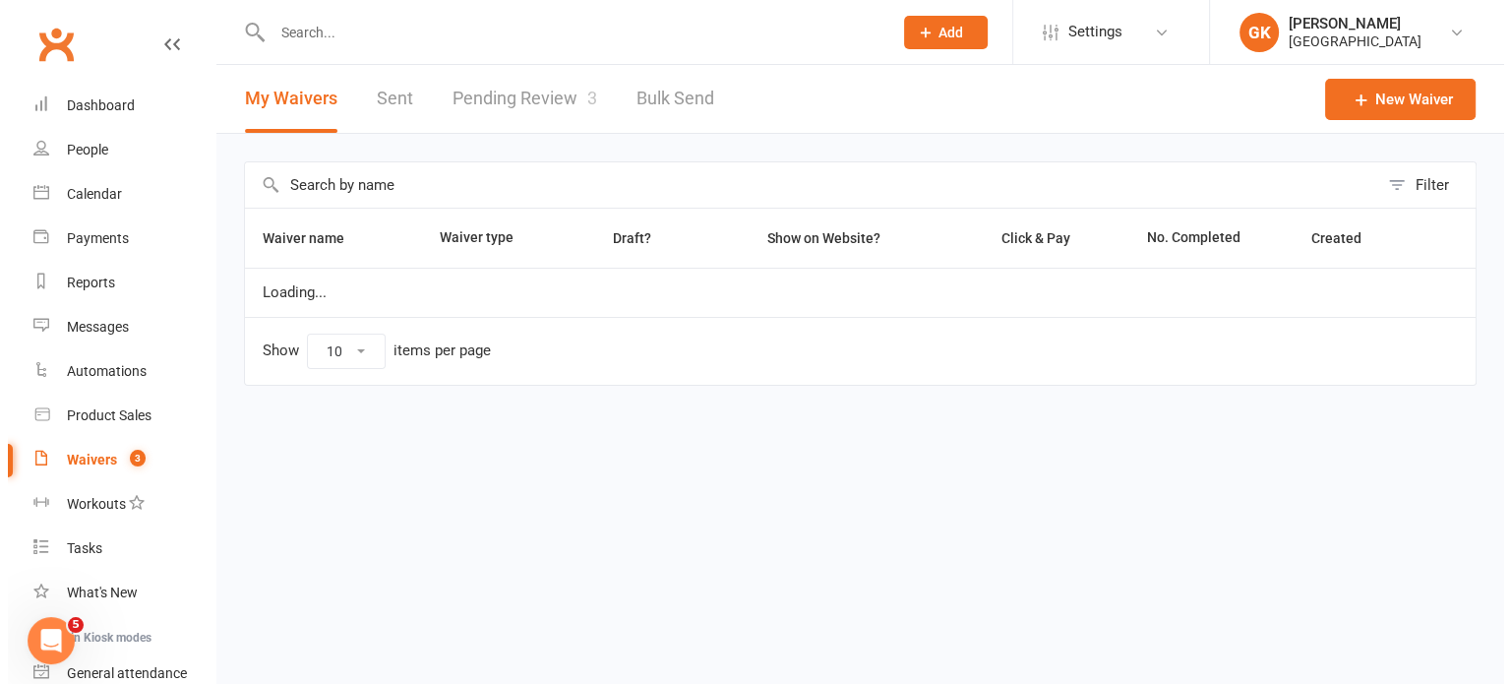
select select "100"
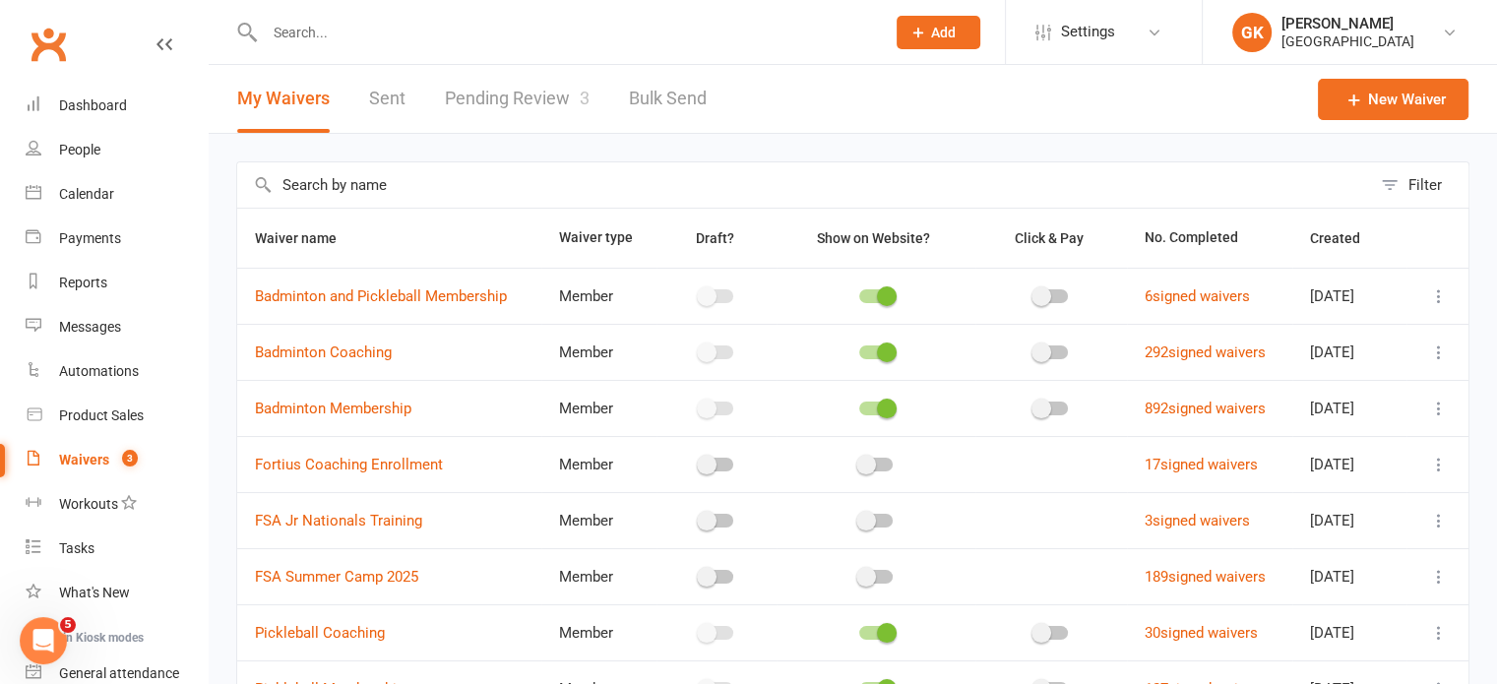
click at [469, 95] on link "Pending Review 3" at bounding box center [517, 99] width 145 height 68
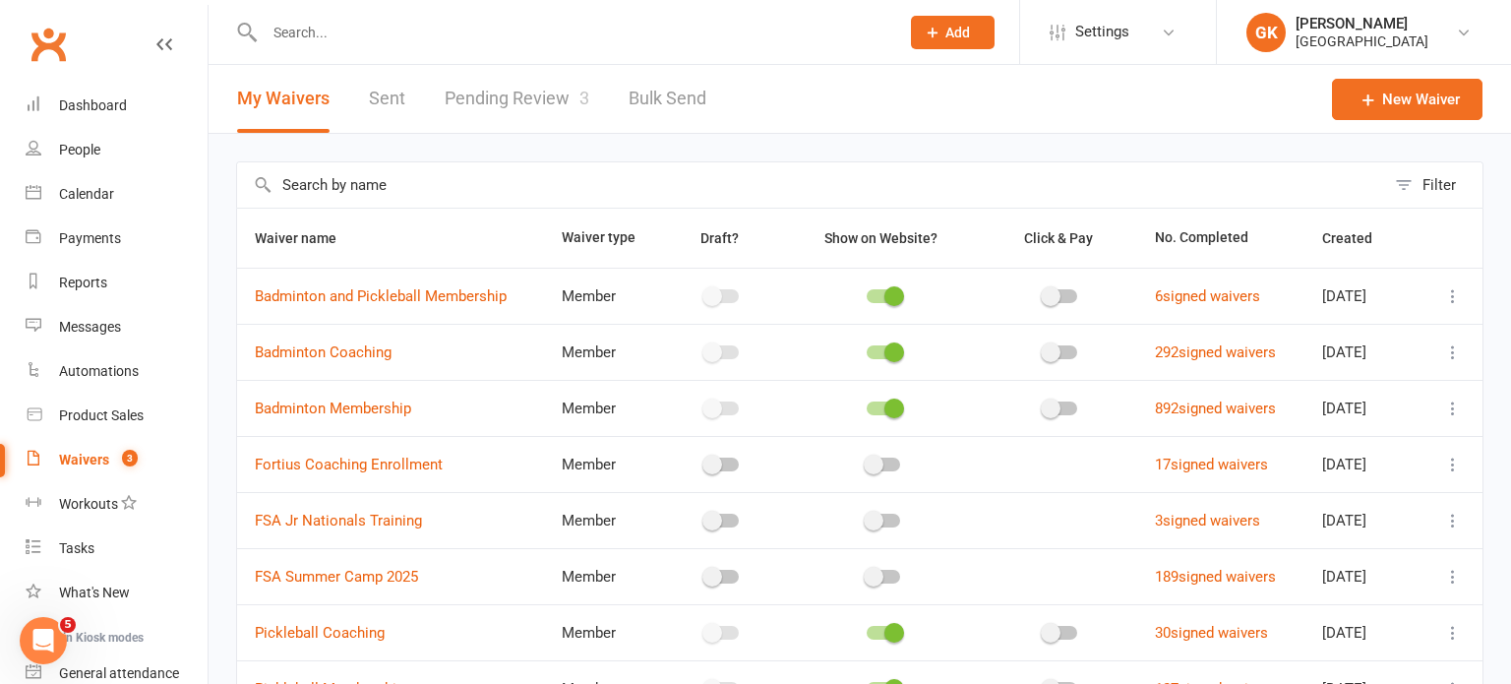
select select "100"
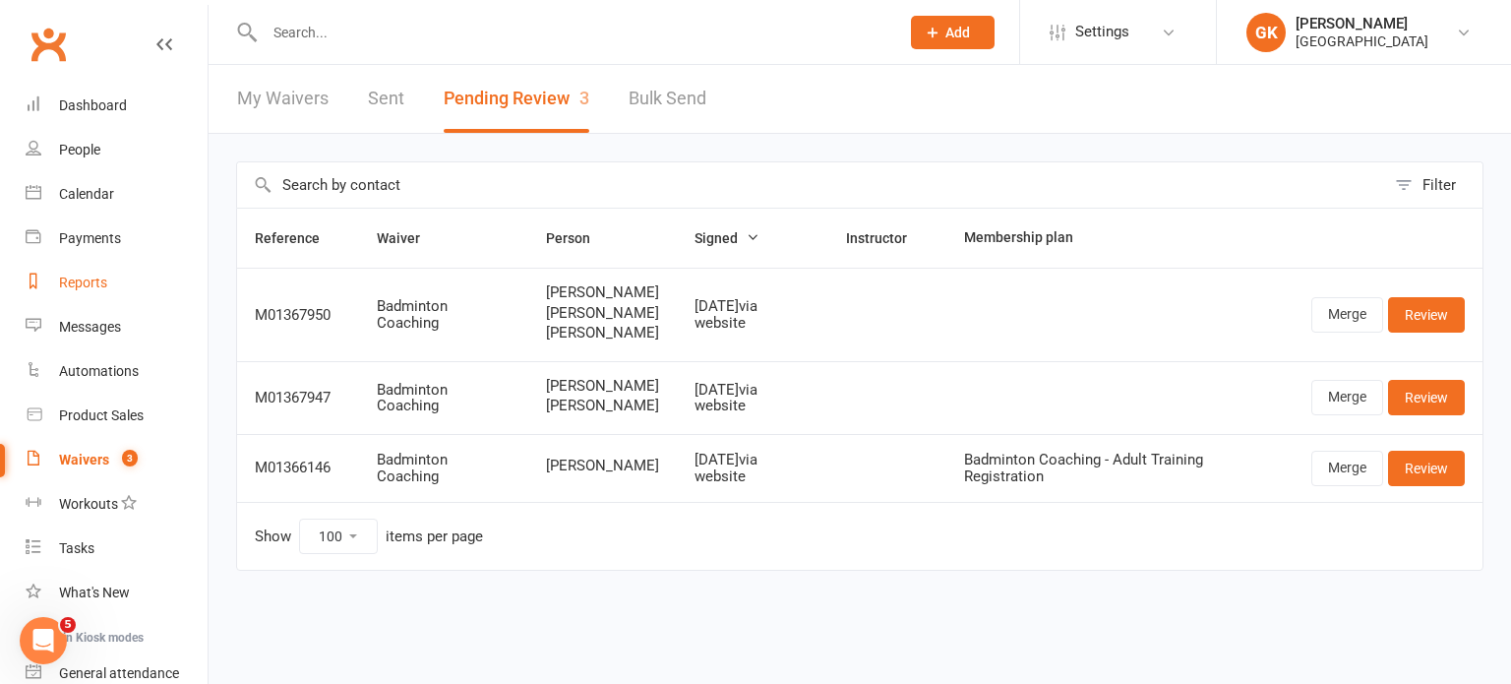
click at [64, 285] on div "Reports" at bounding box center [83, 283] width 48 height 16
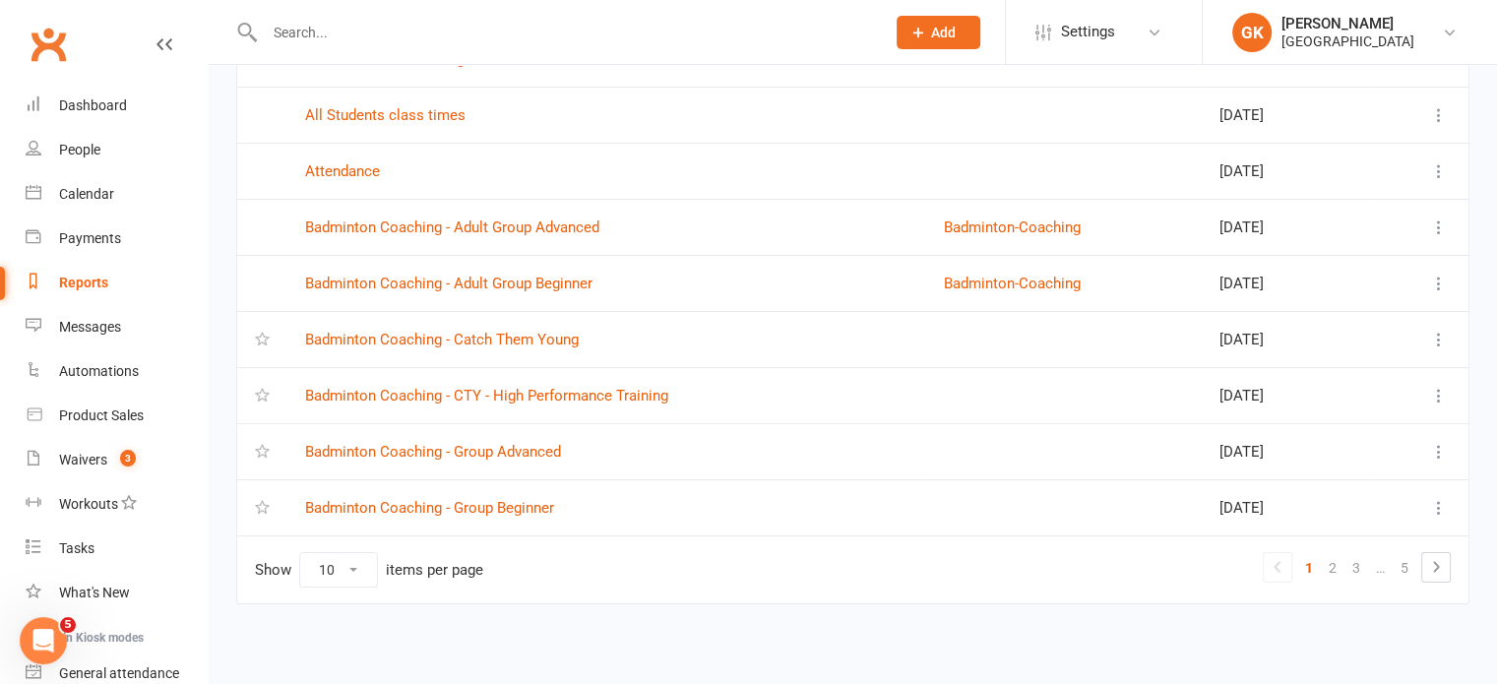
scroll to position [292, 0]
click at [1352, 569] on link "3" at bounding box center [1356, 569] width 24 height 28
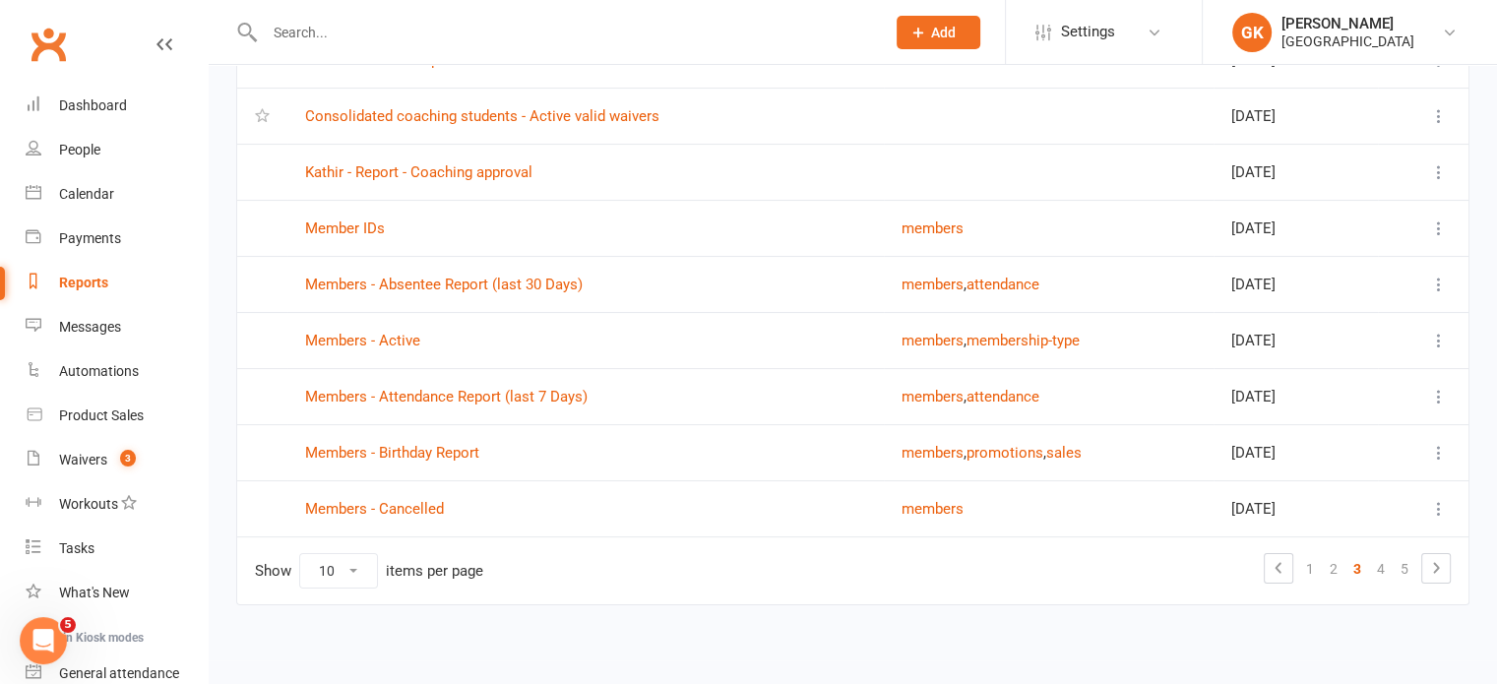
scroll to position [141, 0]
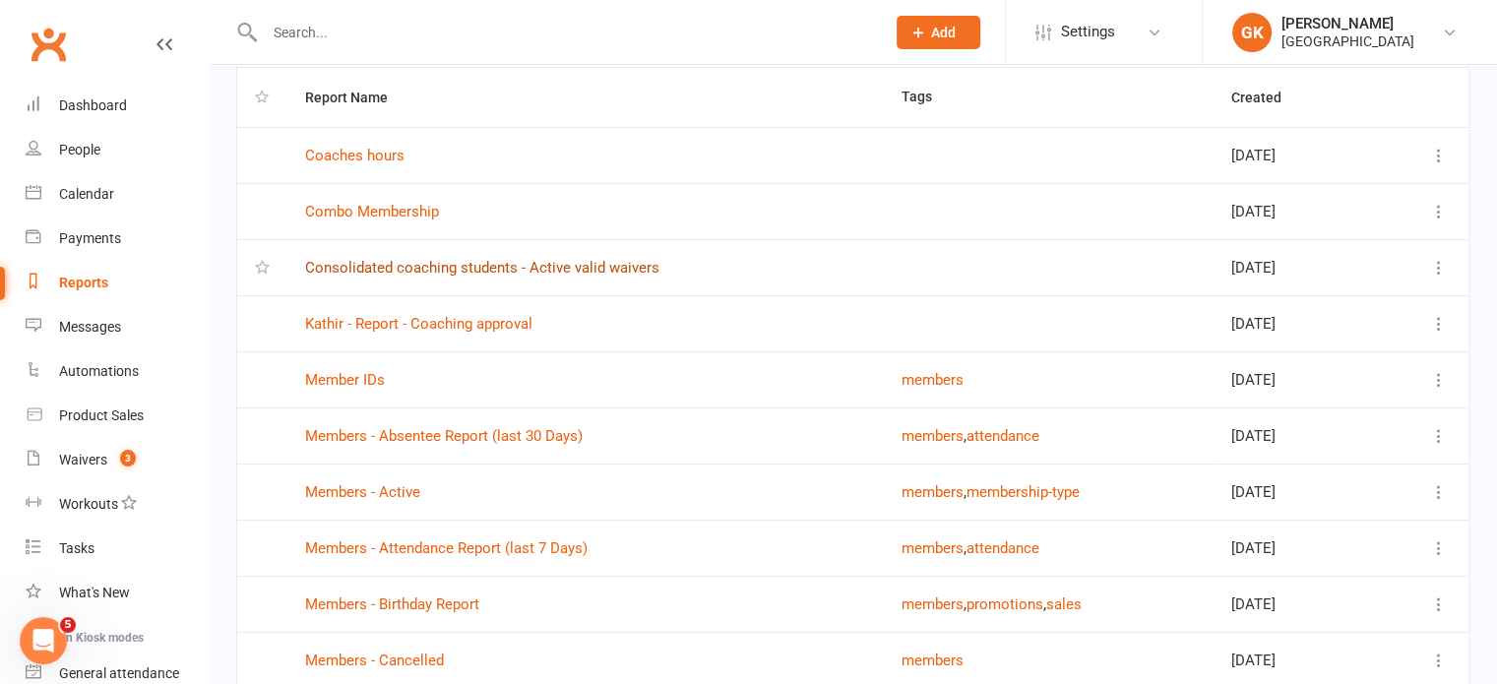
click at [592, 268] on link "Consolidated coaching students - Active valid waivers" at bounding box center [482, 268] width 354 height 18
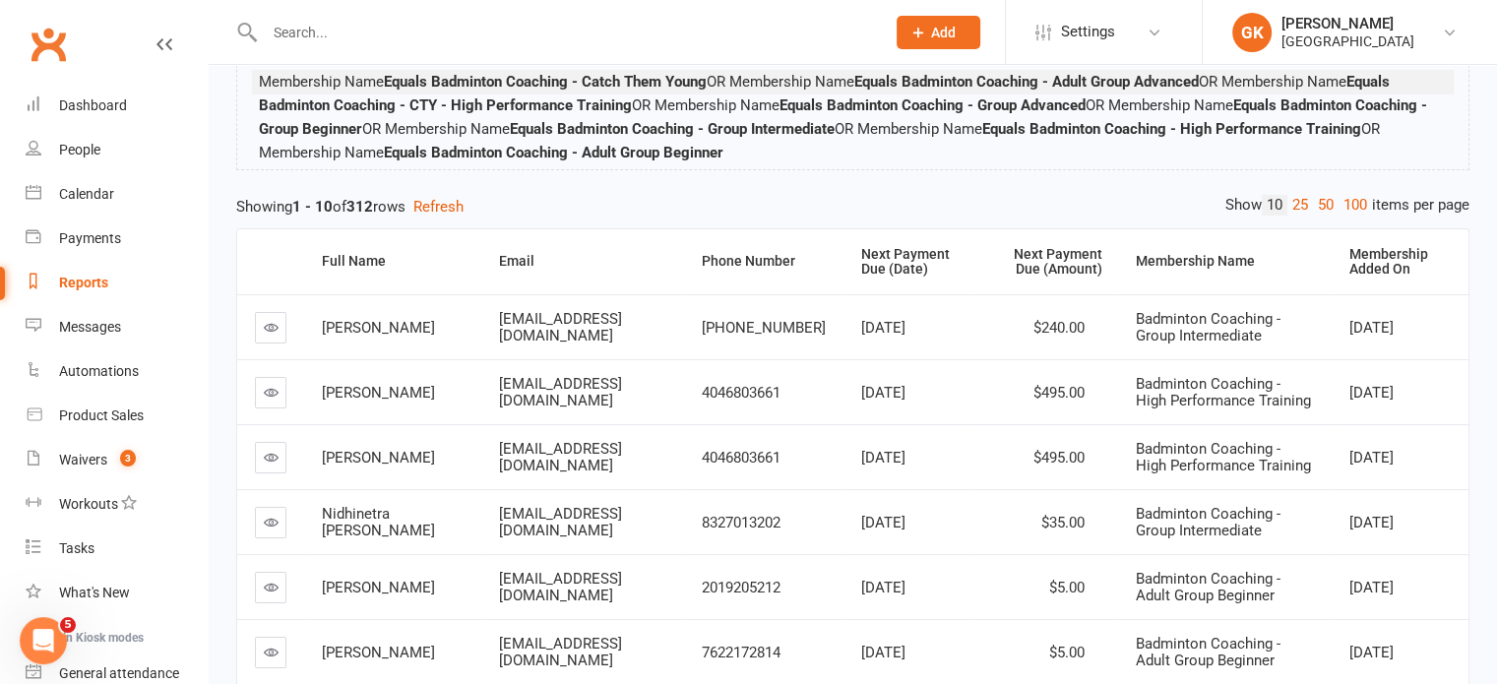
scroll to position [226, 0]
click at [1374, 248] on div "Membership Added On" at bounding box center [1400, 260] width 103 height 31
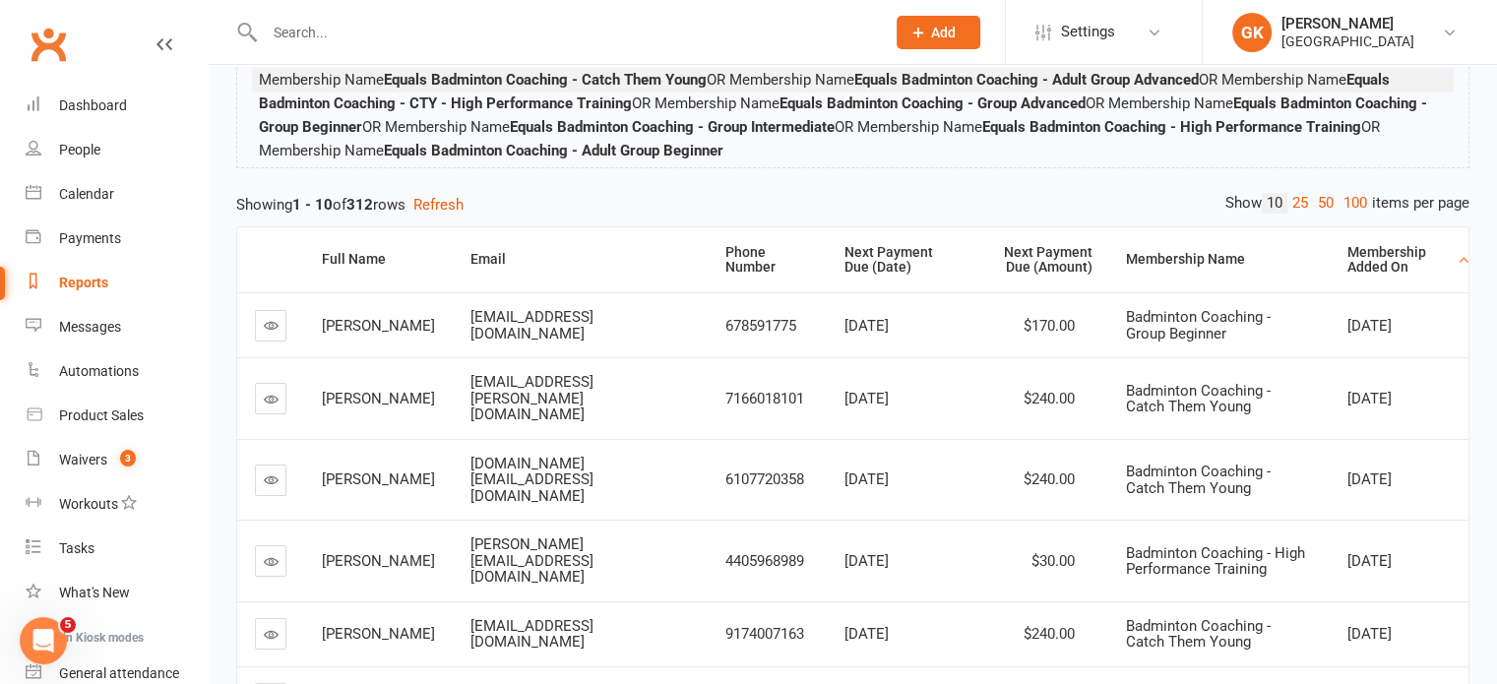
click at [1374, 248] on div "Membership Added On" at bounding box center [1399, 260] width 105 height 31
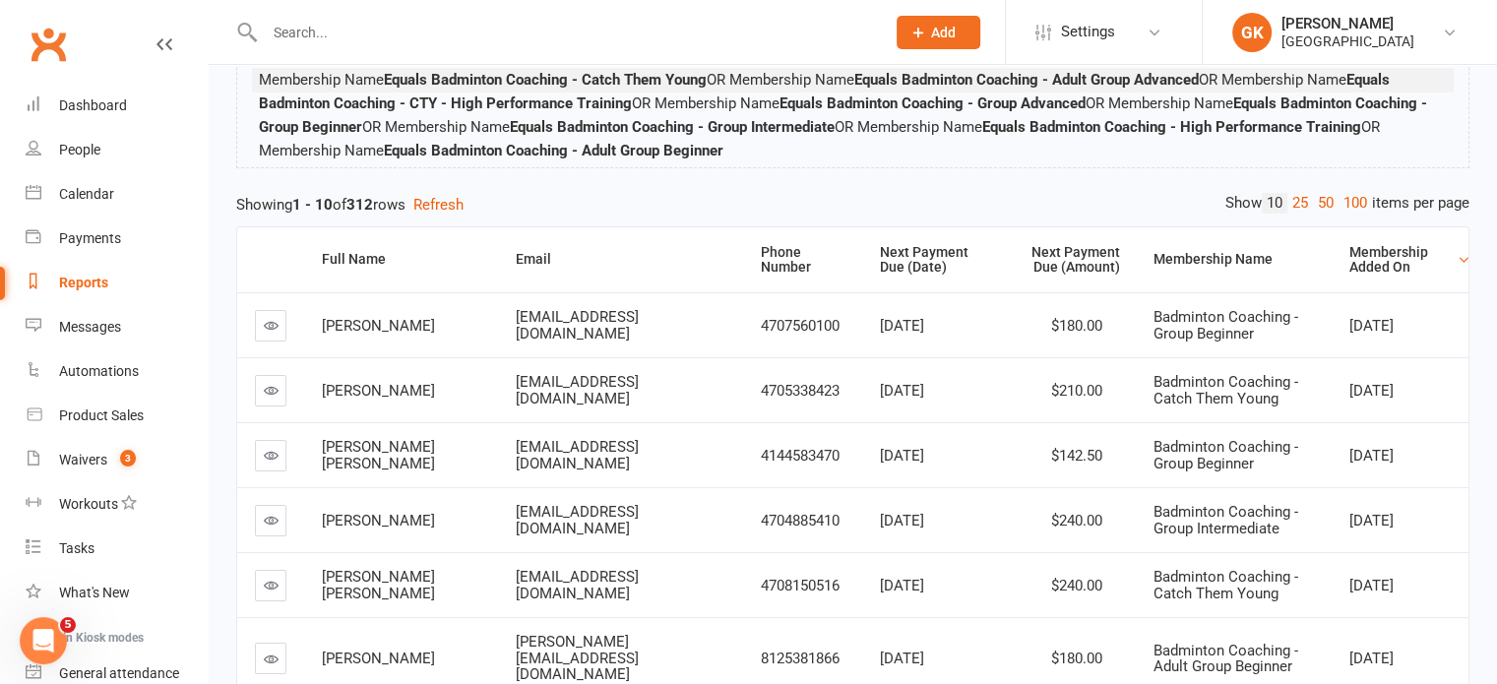
click at [1374, 248] on div "Membership Added On" at bounding box center [1400, 260] width 103 height 31
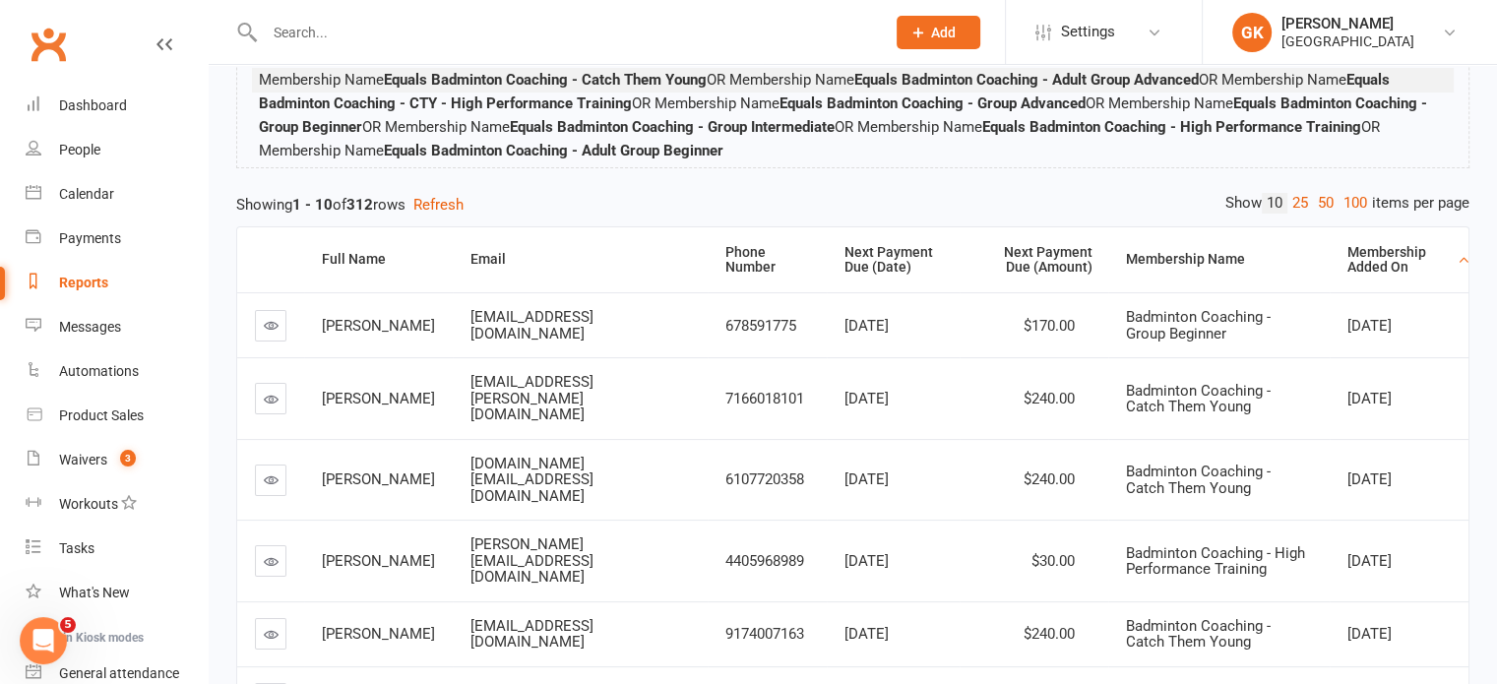
click at [1374, 271] on div "Membership Added On" at bounding box center [1399, 260] width 105 height 31
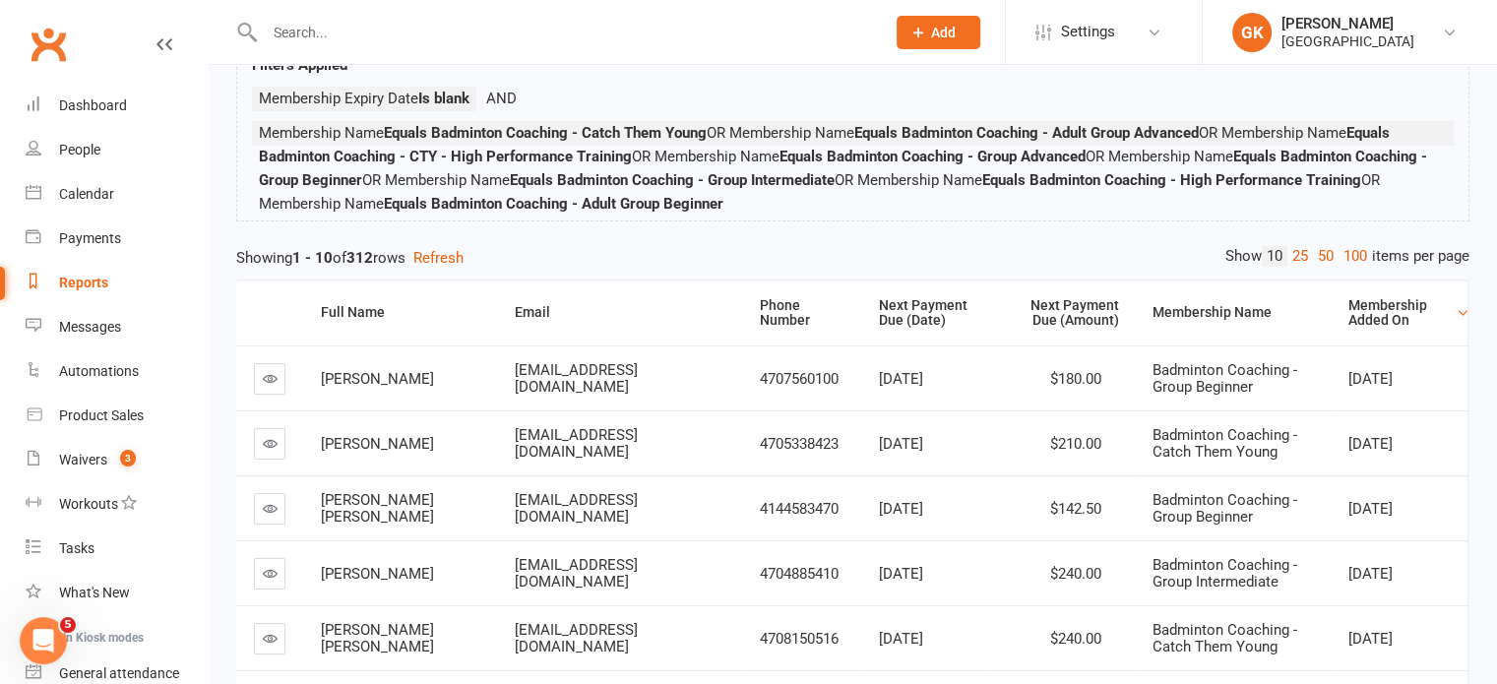
scroll to position [0, 0]
click at [599, 25] on input "text" at bounding box center [565, 33] width 612 height 28
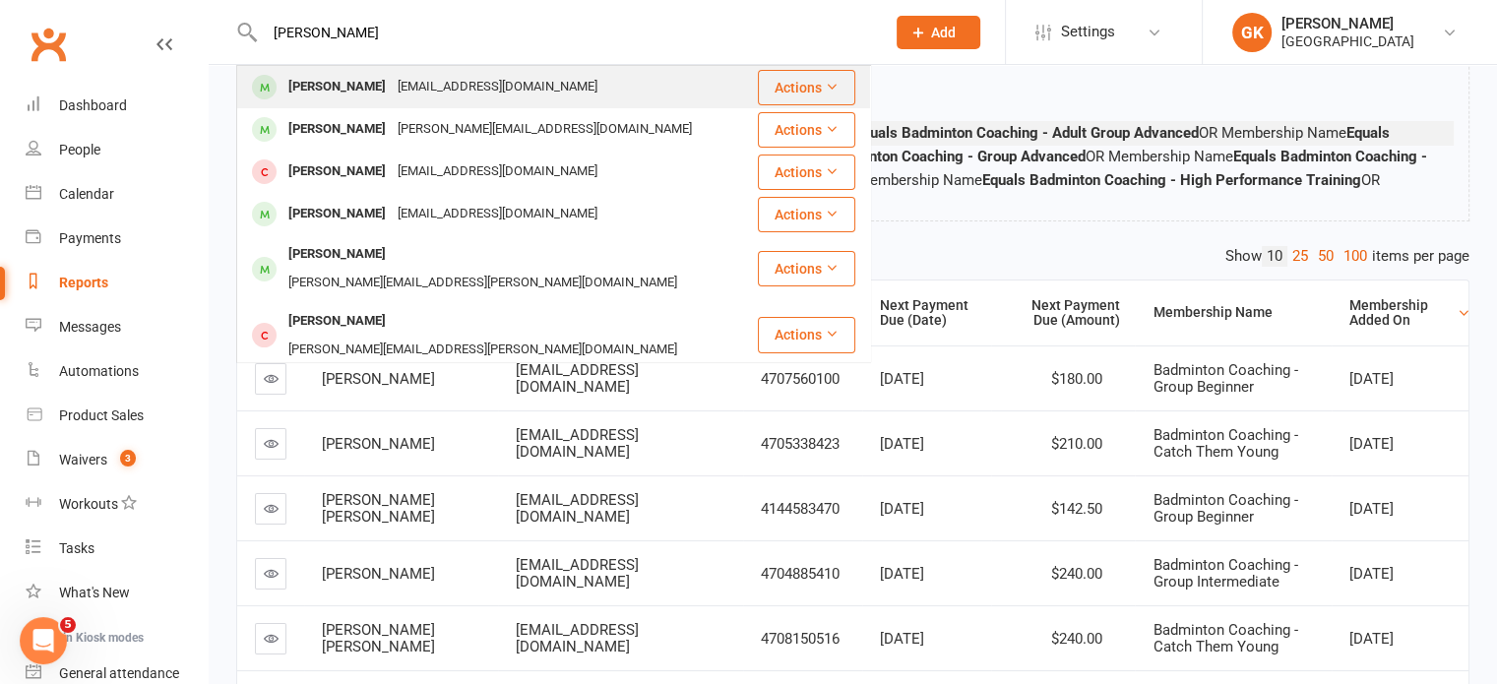
type input "[PERSON_NAME]"
click at [326, 105] on div "[PERSON_NAME] [EMAIL_ADDRESS][DOMAIN_NAME]" at bounding box center [497, 87] width 518 height 40
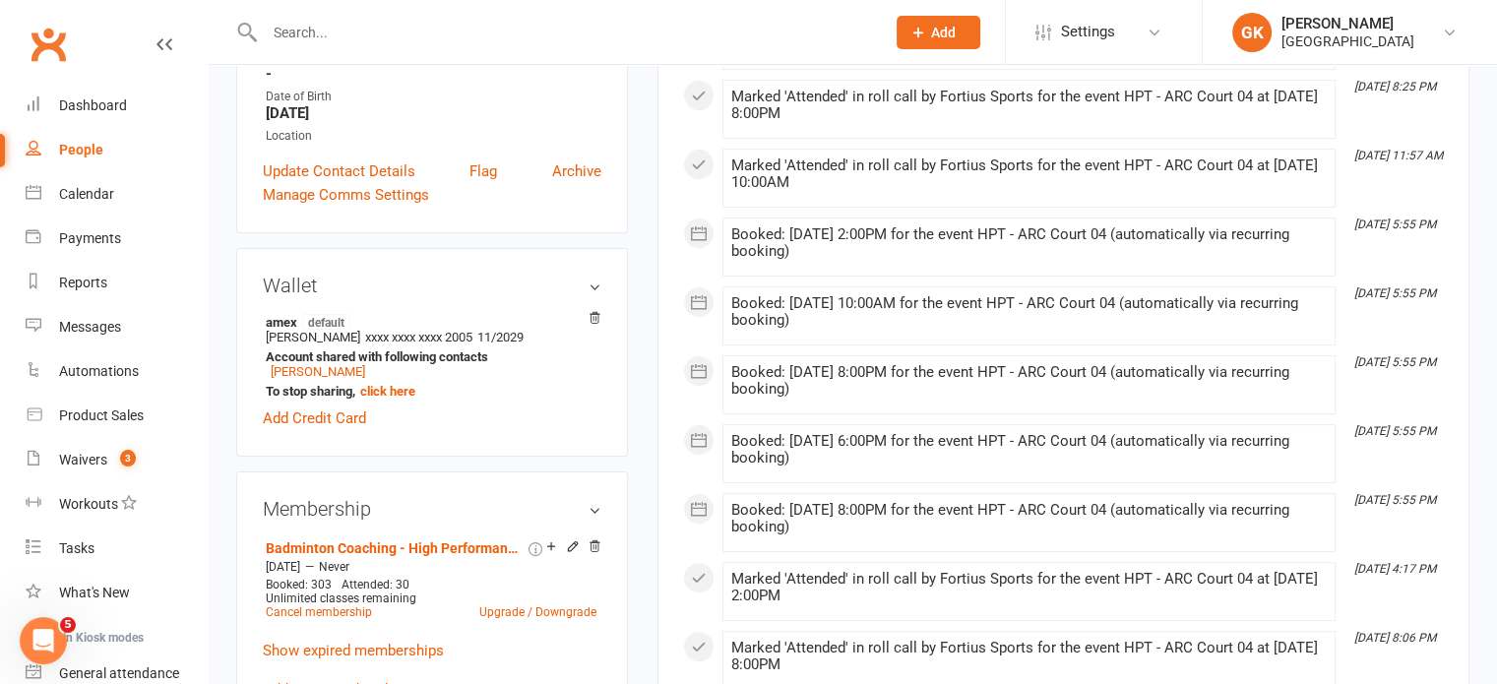
scroll to position [670, 0]
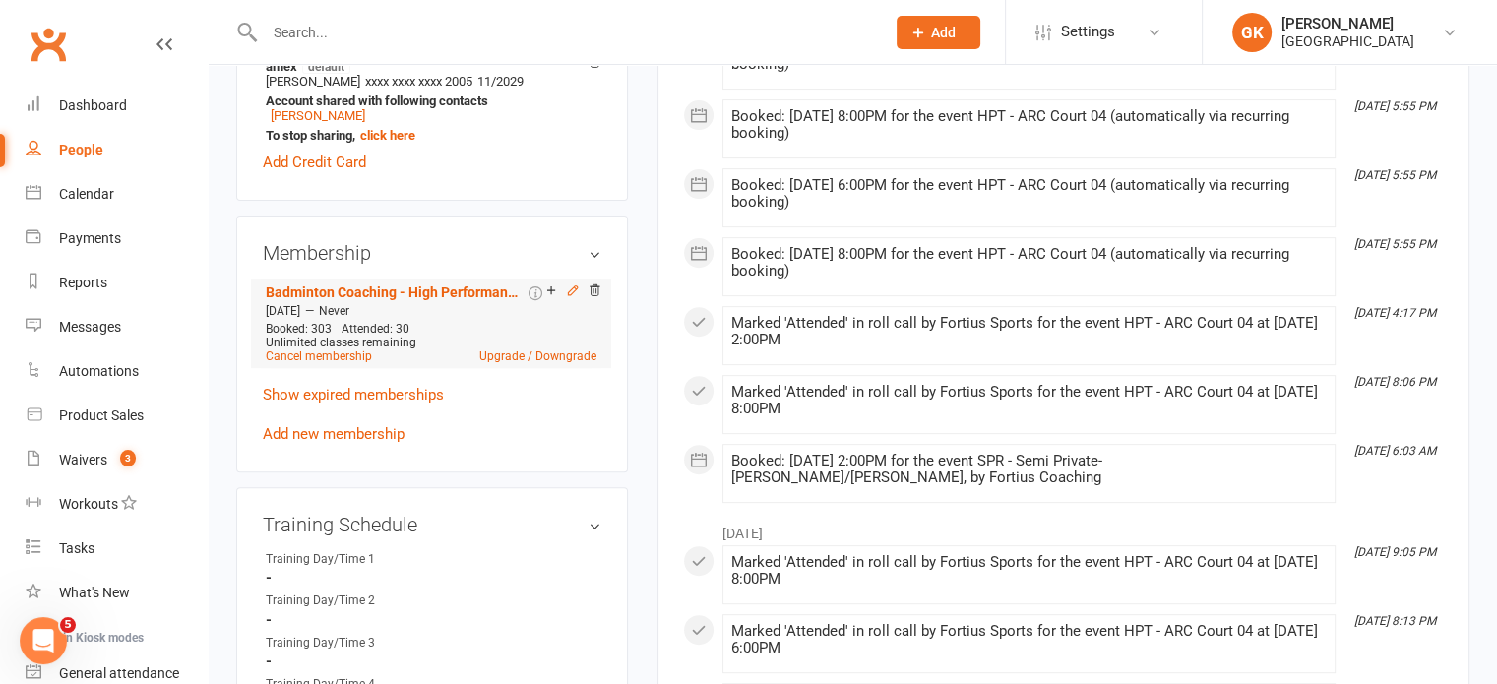
click at [569, 294] on icon at bounding box center [572, 289] width 9 height 9
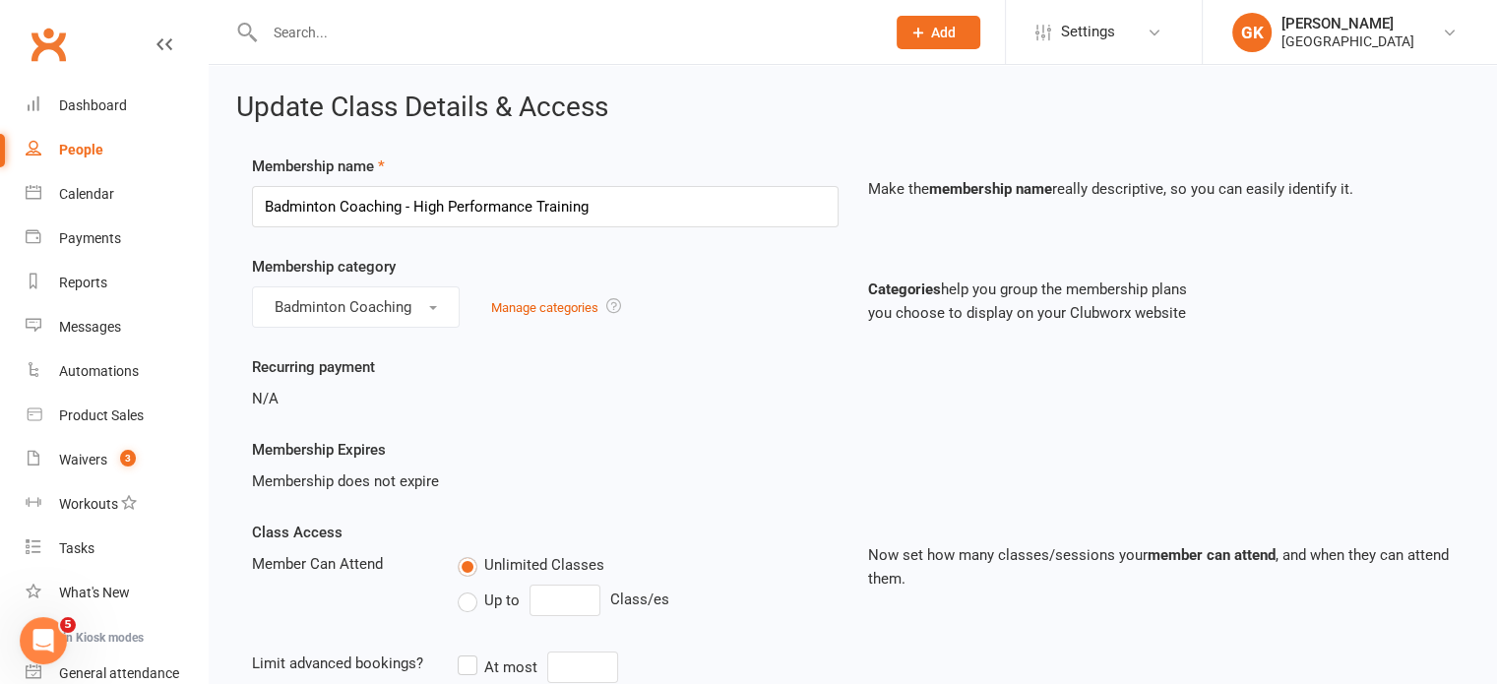
click at [366, 19] on input "text" at bounding box center [565, 33] width 612 height 28
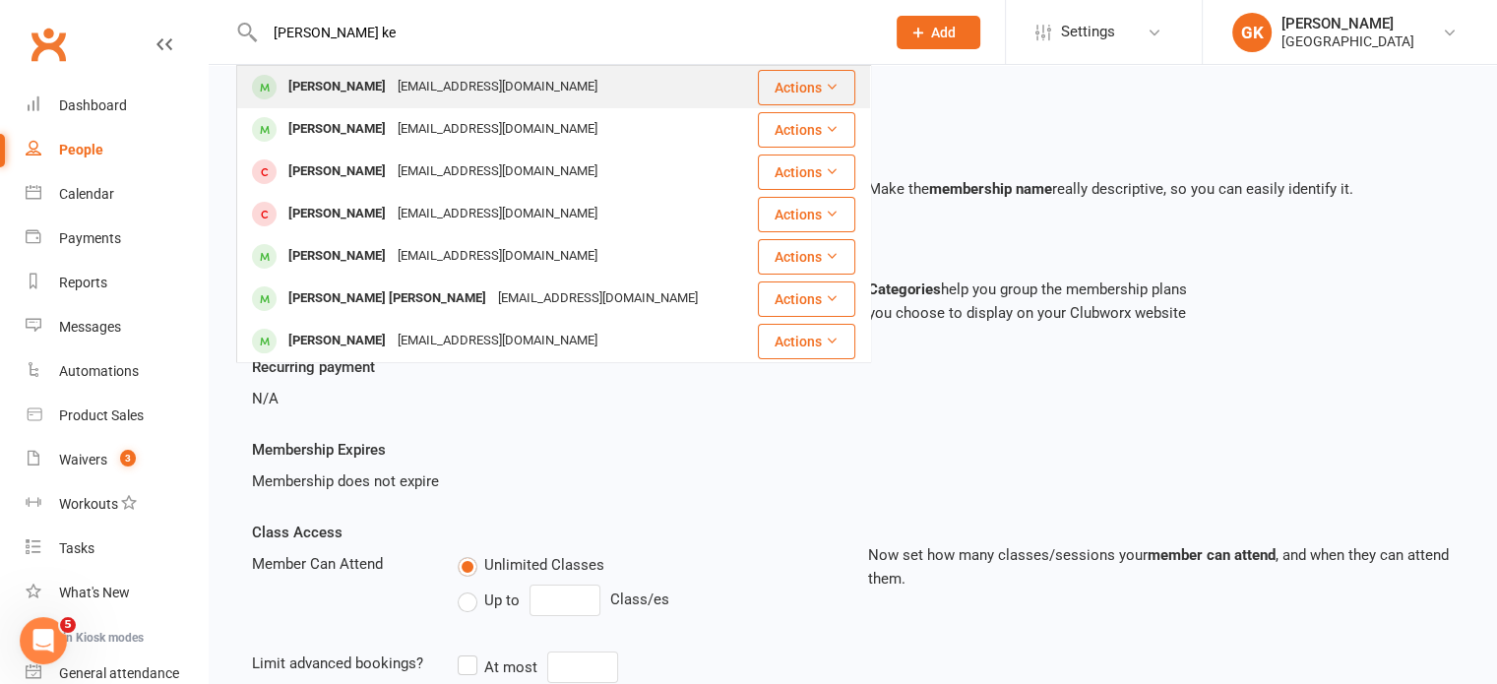
type input "[PERSON_NAME] ke"
click at [291, 88] on div "[PERSON_NAME]" at bounding box center [336, 87] width 109 height 29
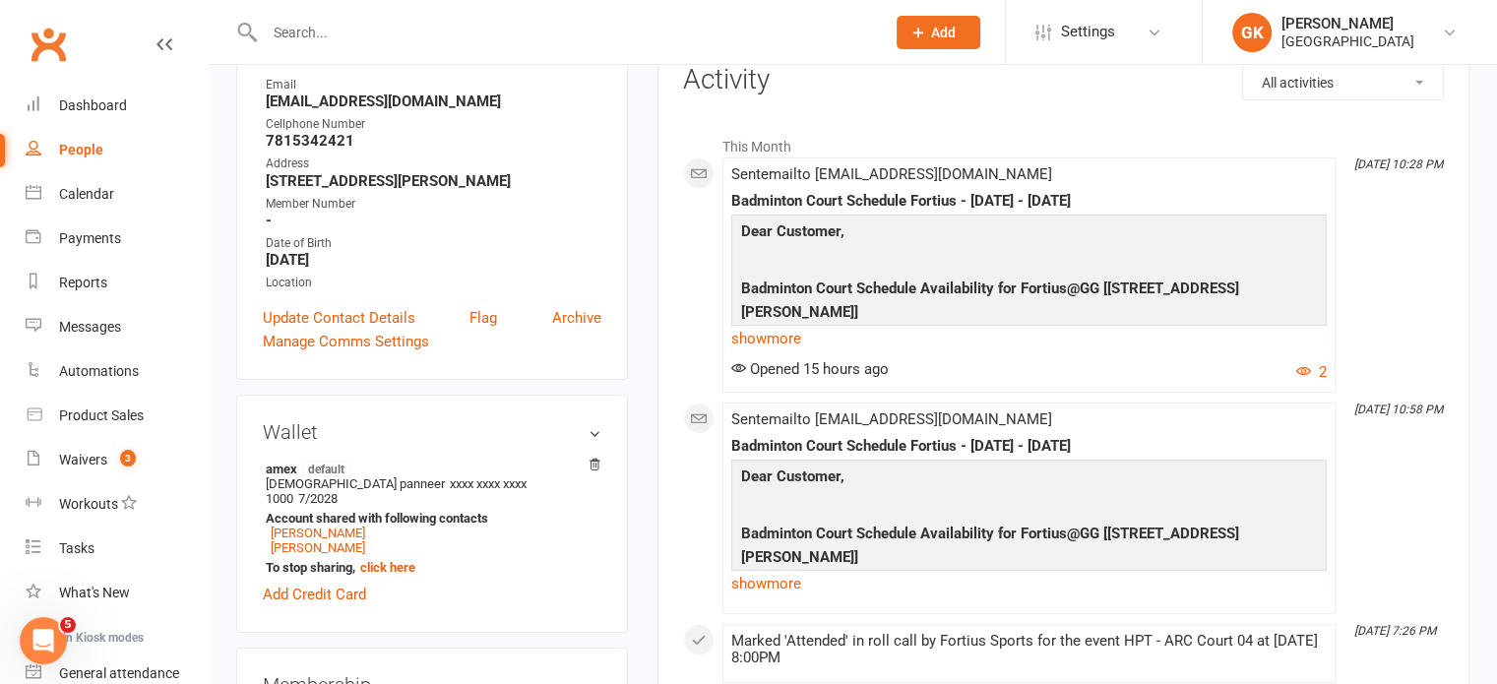
scroll to position [601, 0]
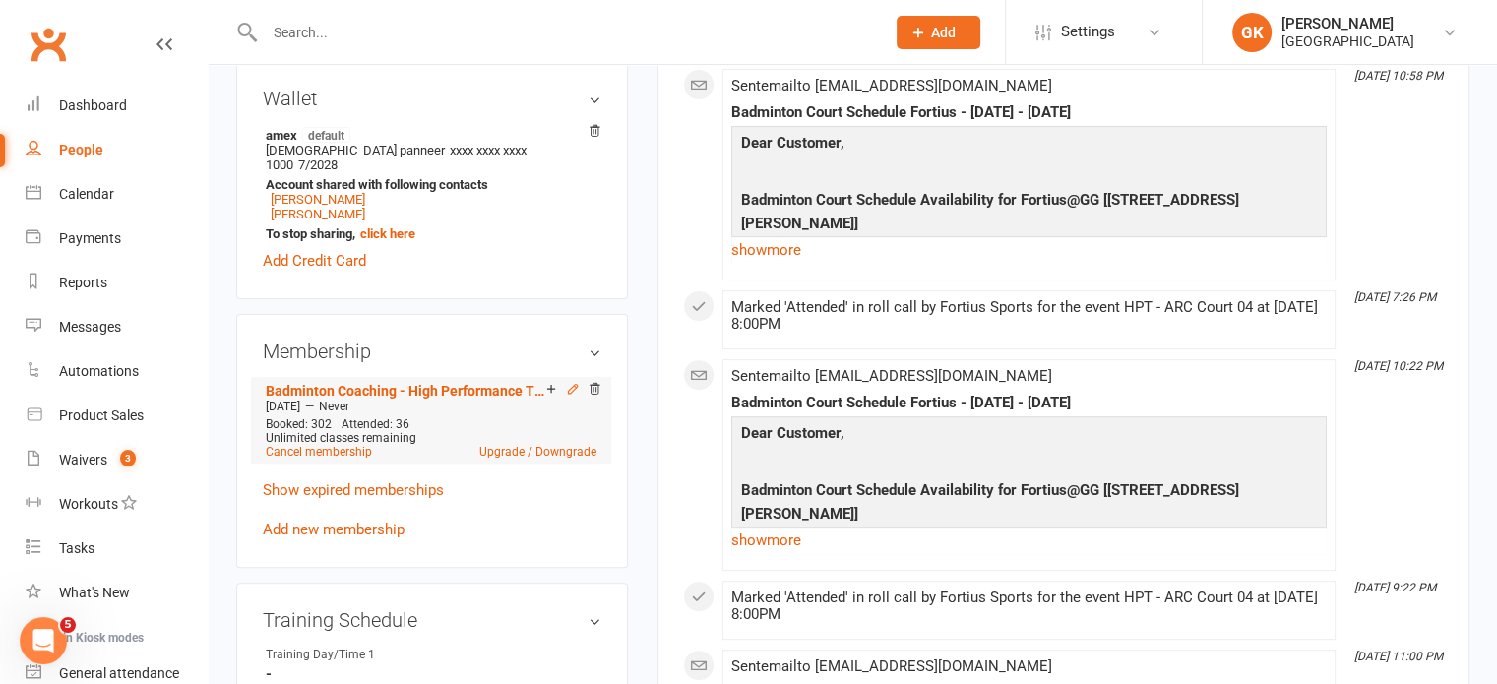
click at [573, 382] on icon at bounding box center [573, 389] width 14 height 14
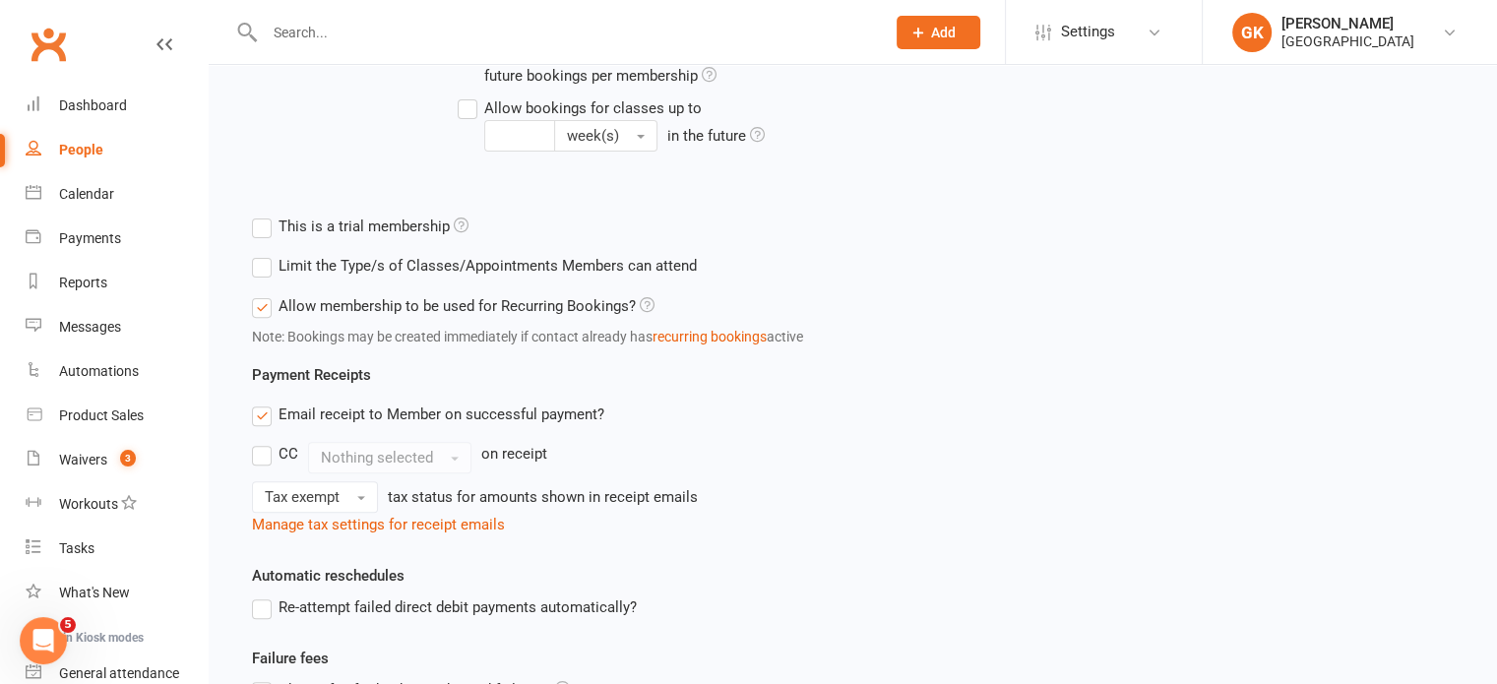
scroll to position [830, 0]
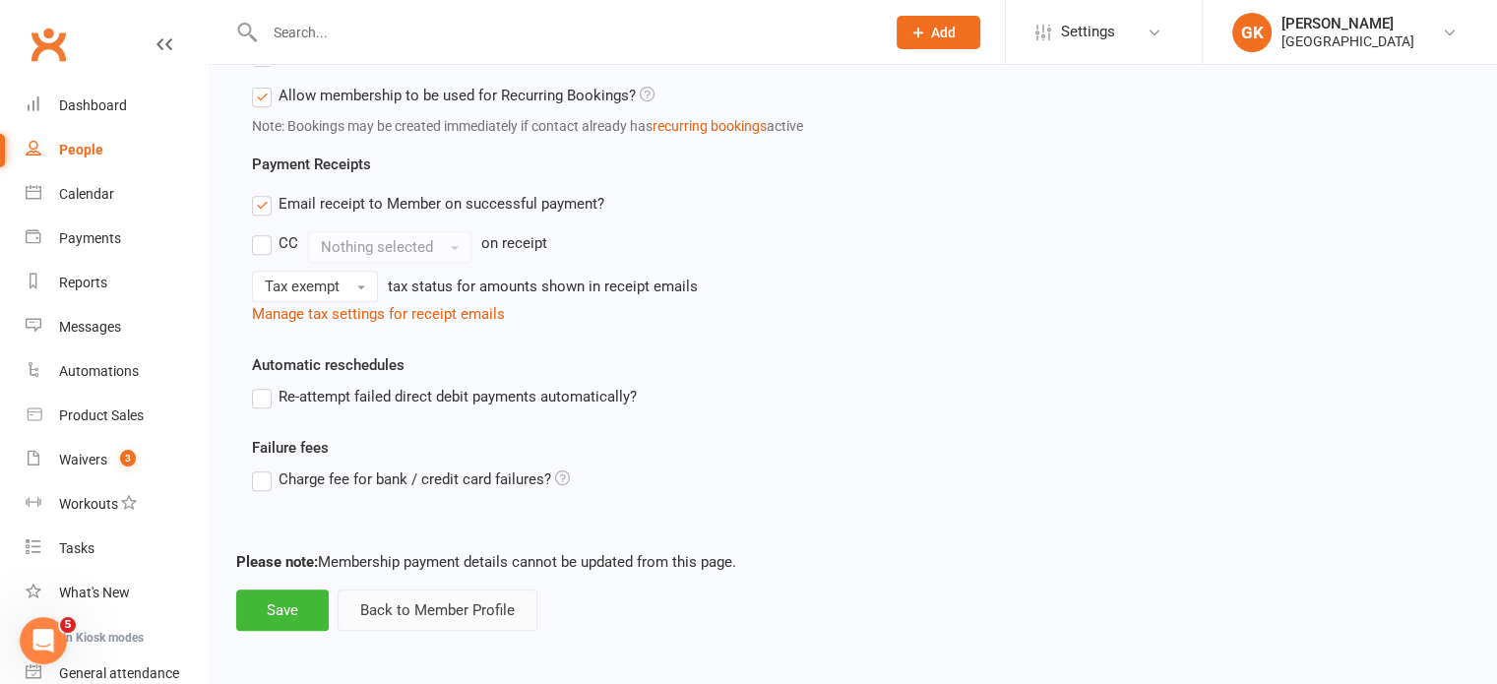
click at [433, 623] on button "Back to Member Profile" at bounding box center [437, 609] width 200 height 41
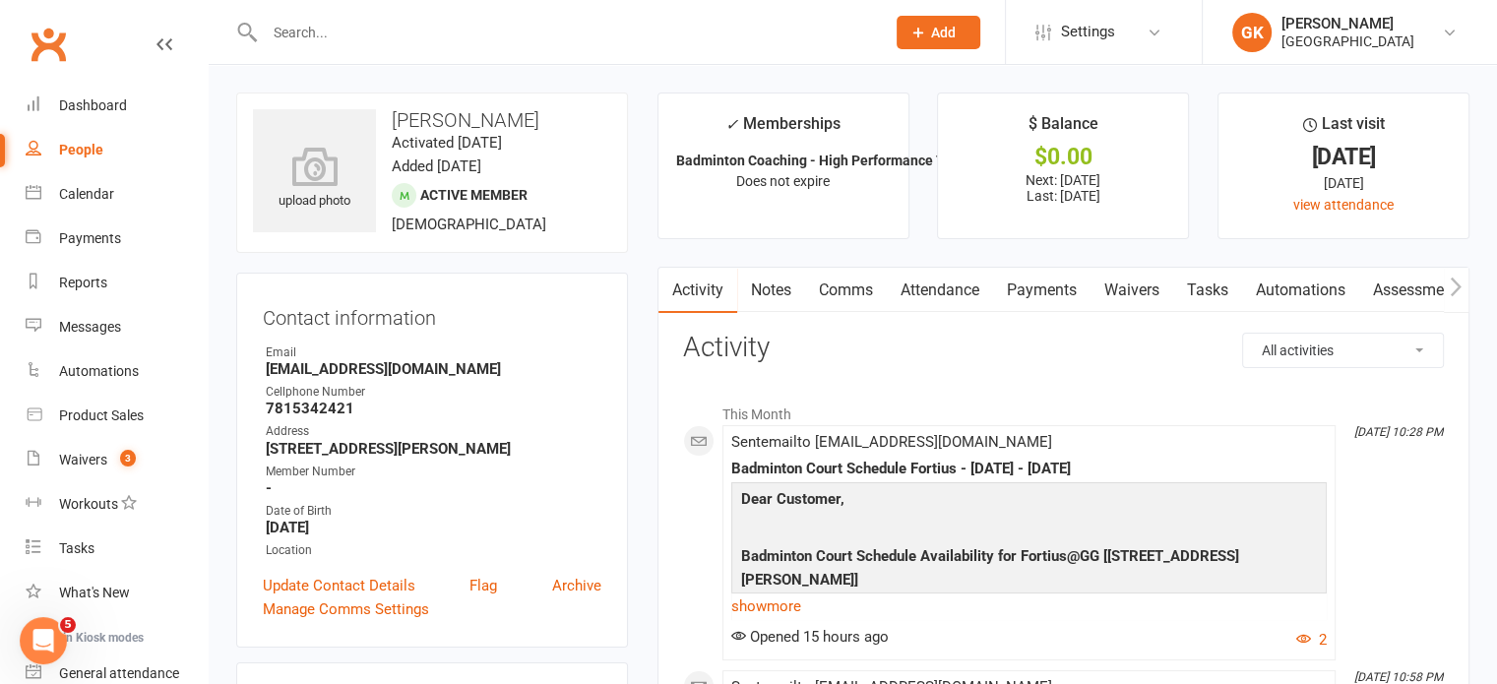
click at [411, 32] on input "text" at bounding box center [565, 33] width 612 height 28
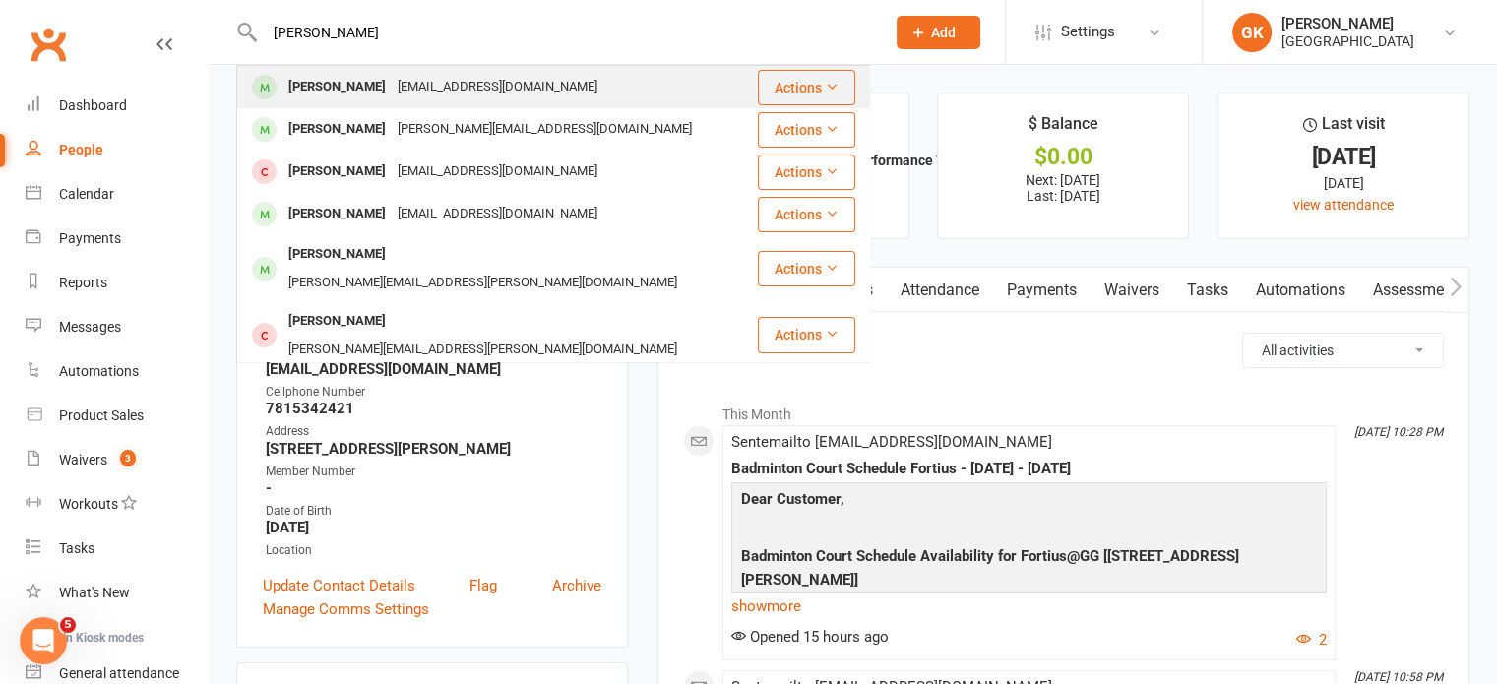
type input "[PERSON_NAME]"
click at [360, 77] on div "[PERSON_NAME]" at bounding box center [336, 87] width 109 height 29
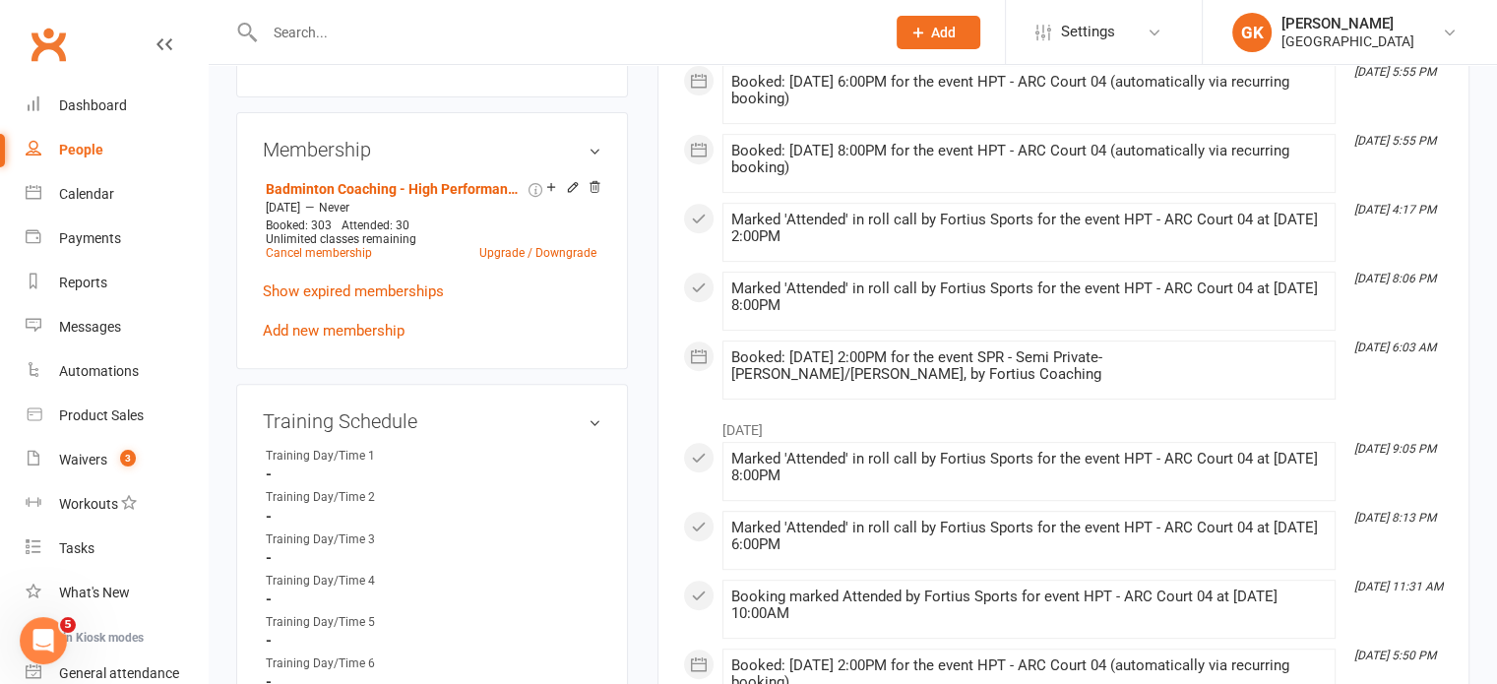
scroll to position [774, 0]
click at [570, 190] on icon at bounding box center [572, 185] width 9 height 9
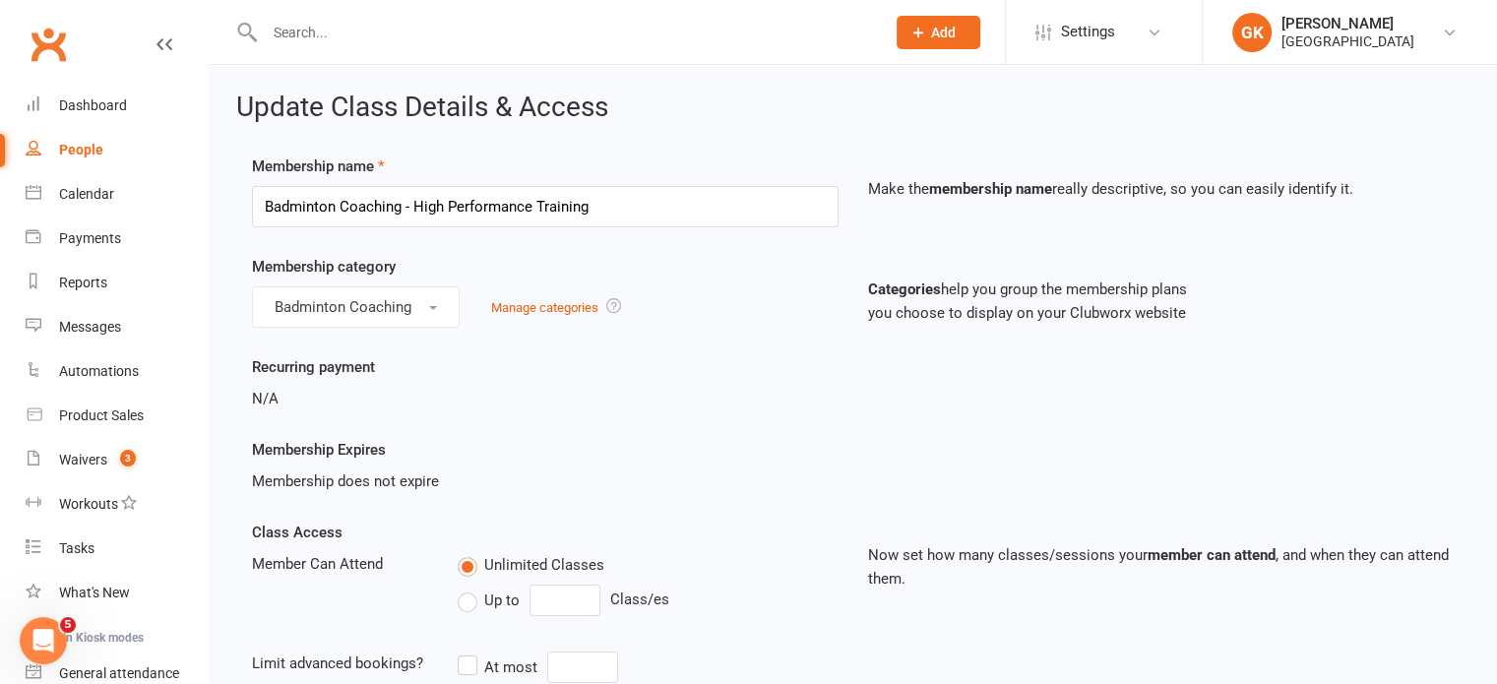
click at [467, 593] on label "Up to" at bounding box center [489, 600] width 62 height 24
click at [467, 588] on input "Up to" at bounding box center [464, 588] width 13 height 0
type input "0"
click at [474, 556] on label "Unlimited Classes" at bounding box center [531, 565] width 147 height 24
click at [470, 553] on input "Unlimited Classes" at bounding box center [464, 553] width 13 height 0
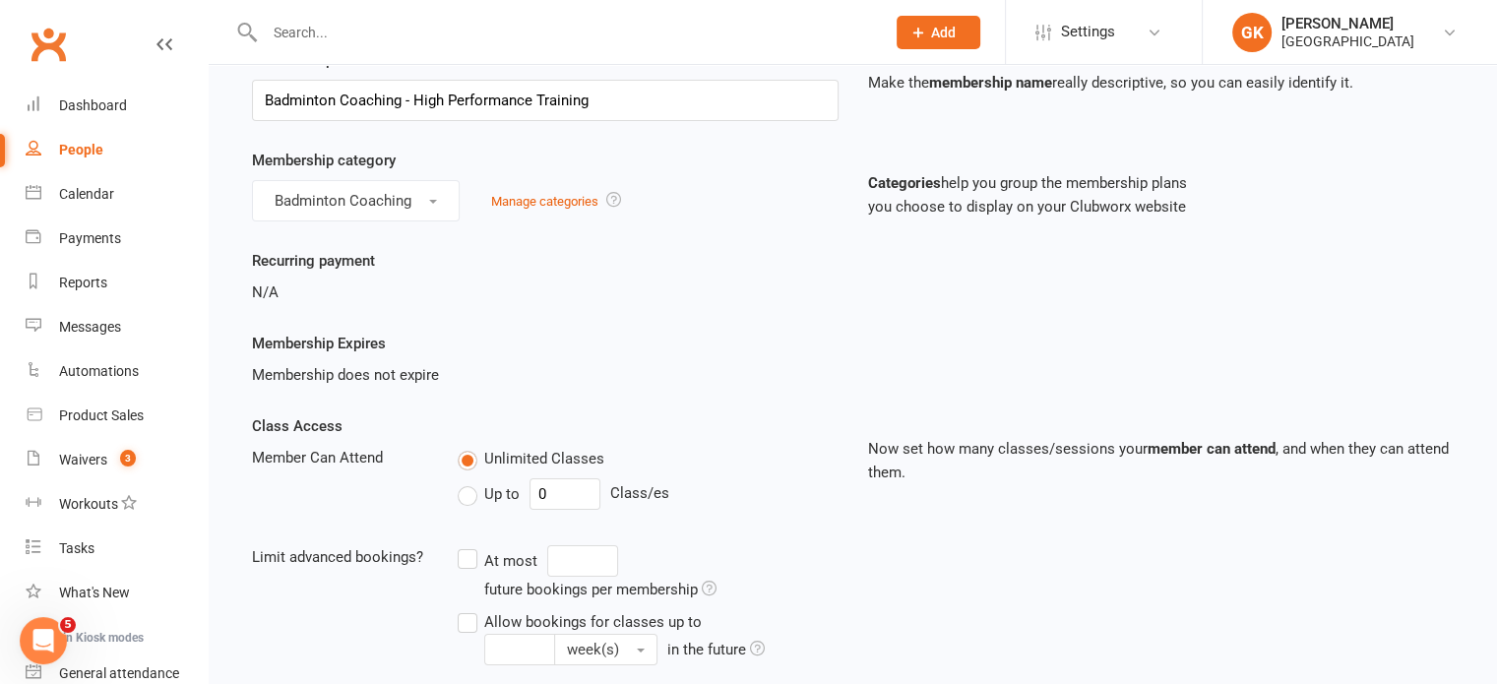
scroll to position [181, 0]
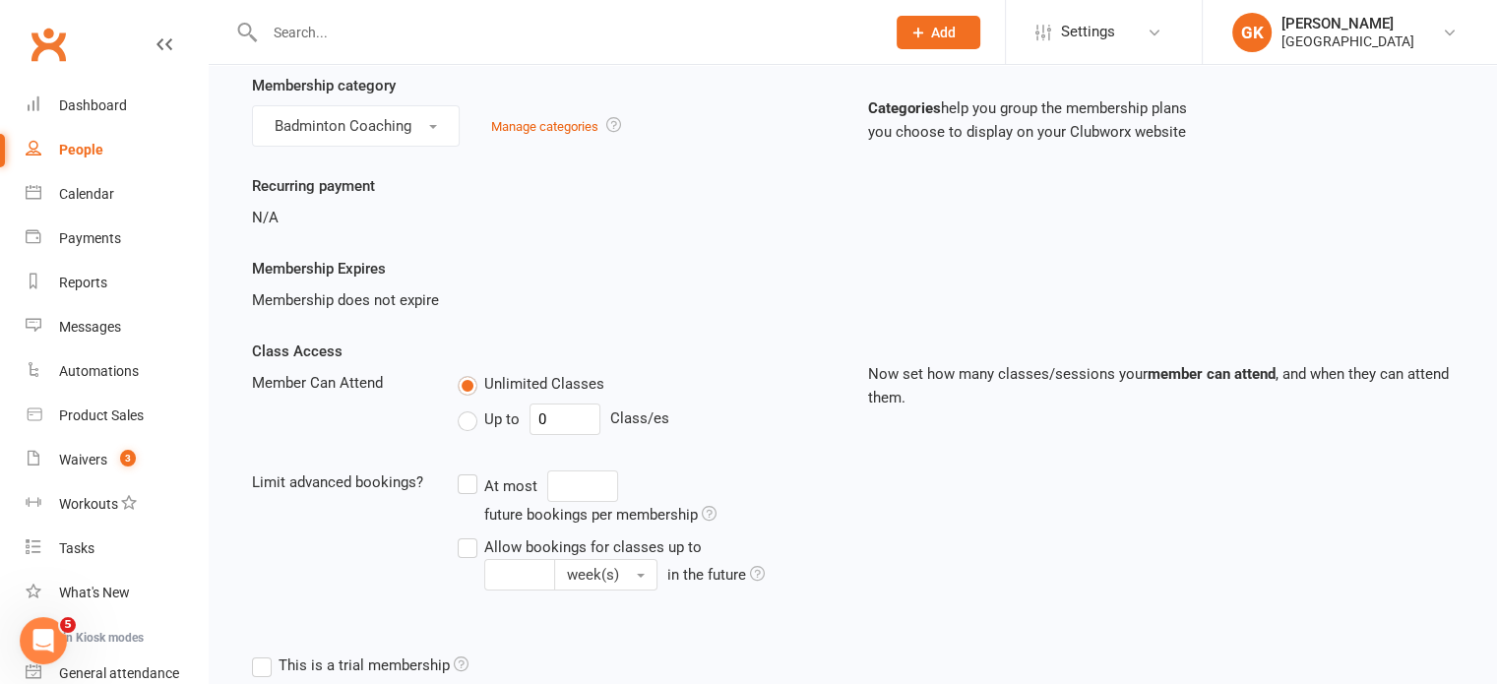
click at [468, 545] on label "Allow bookings for classes up to week(s) in the future" at bounding box center [648, 562] width 381 height 56
click at [468, 534] on input "Allow bookings for classes up to week(s) in the future" at bounding box center [464, 534] width 13 height 0
click at [468, 545] on label "Allow bookings for classes up to week(s) in the future" at bounding box center [648, 562] width 381 height 56
click at [468, 534] on input "Allow bookings for classes up to week(s) in the future" at bounding box center [464, 534] width 13 height 0
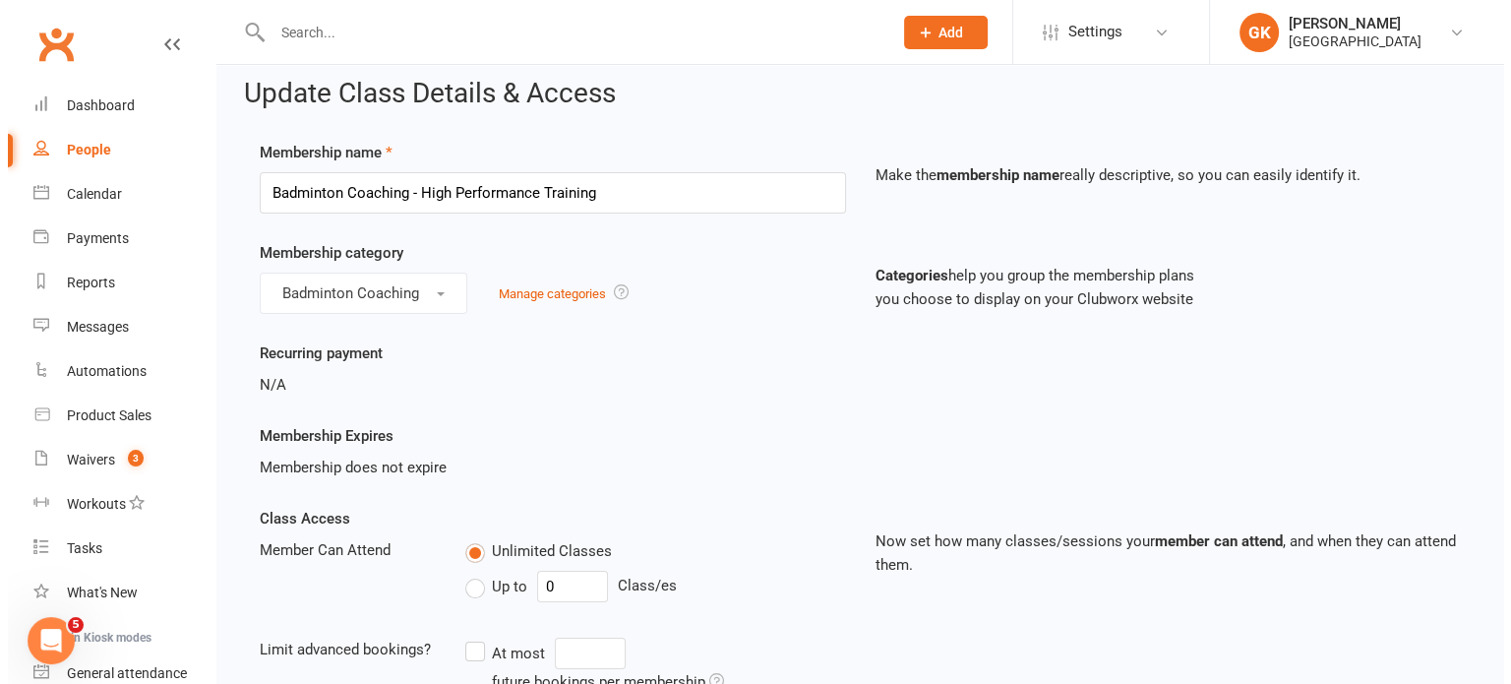
scroll to position [0, 0]
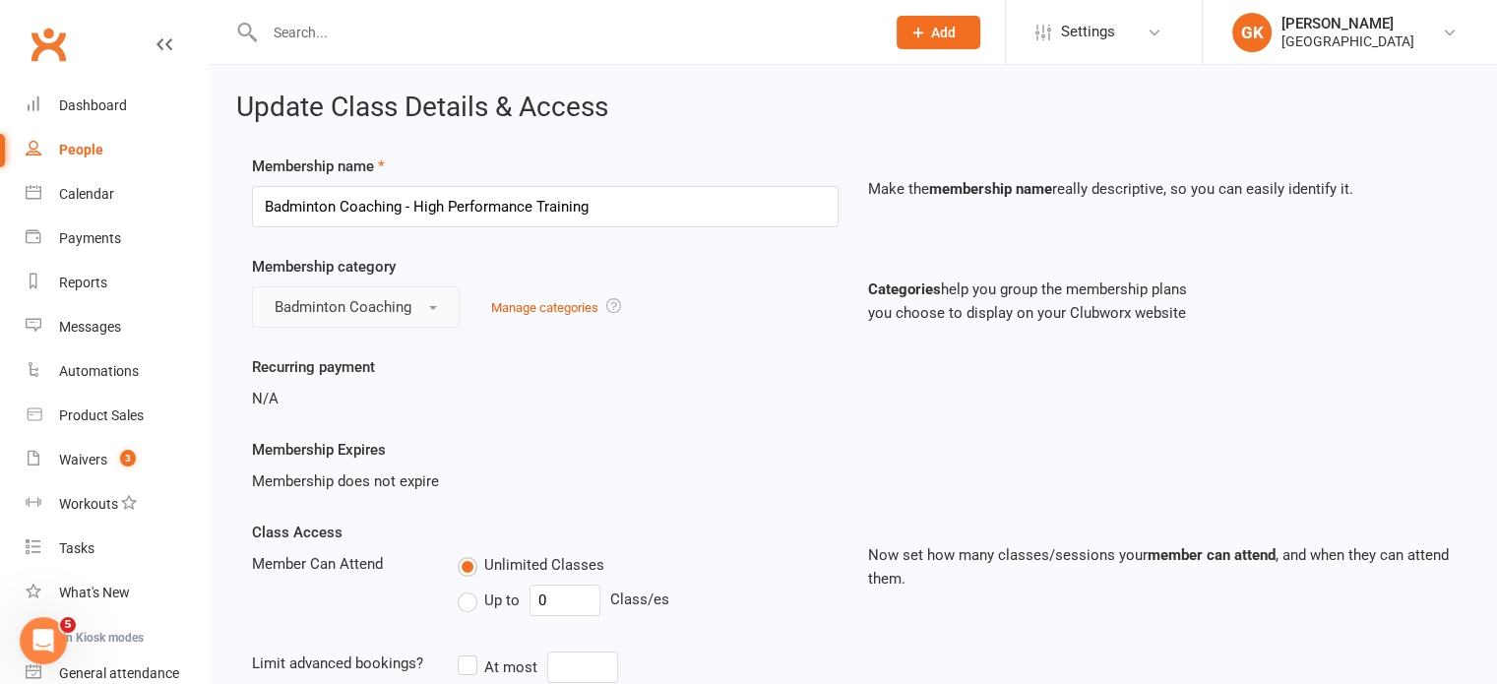
click at [414, 306] on button "Badminton Coaching" at bounding box center [356, 306] width 208 height 41
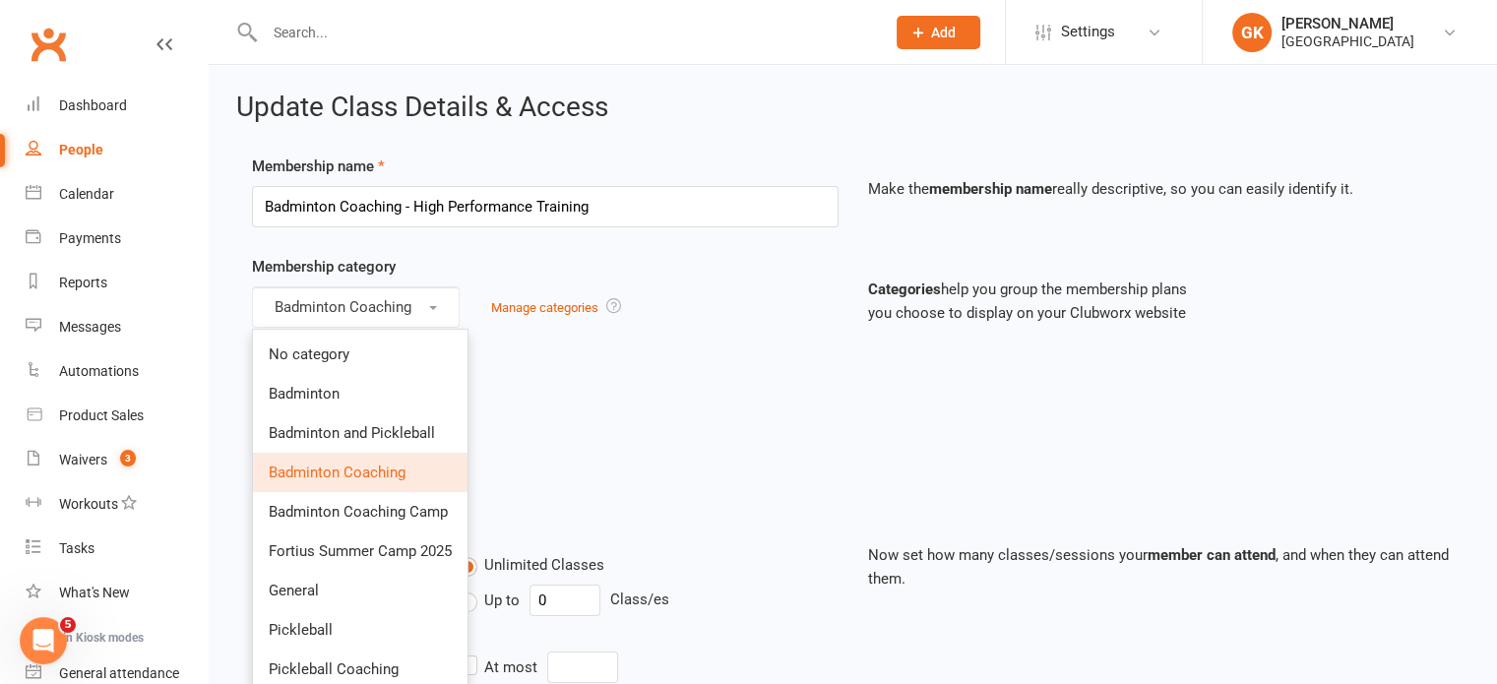
click at [510, 318] on div "Badminton Coaching No category Badminton Badminton and Pickleball Badminton Coa…" at bounding box center [545, 306] width 586 height 41
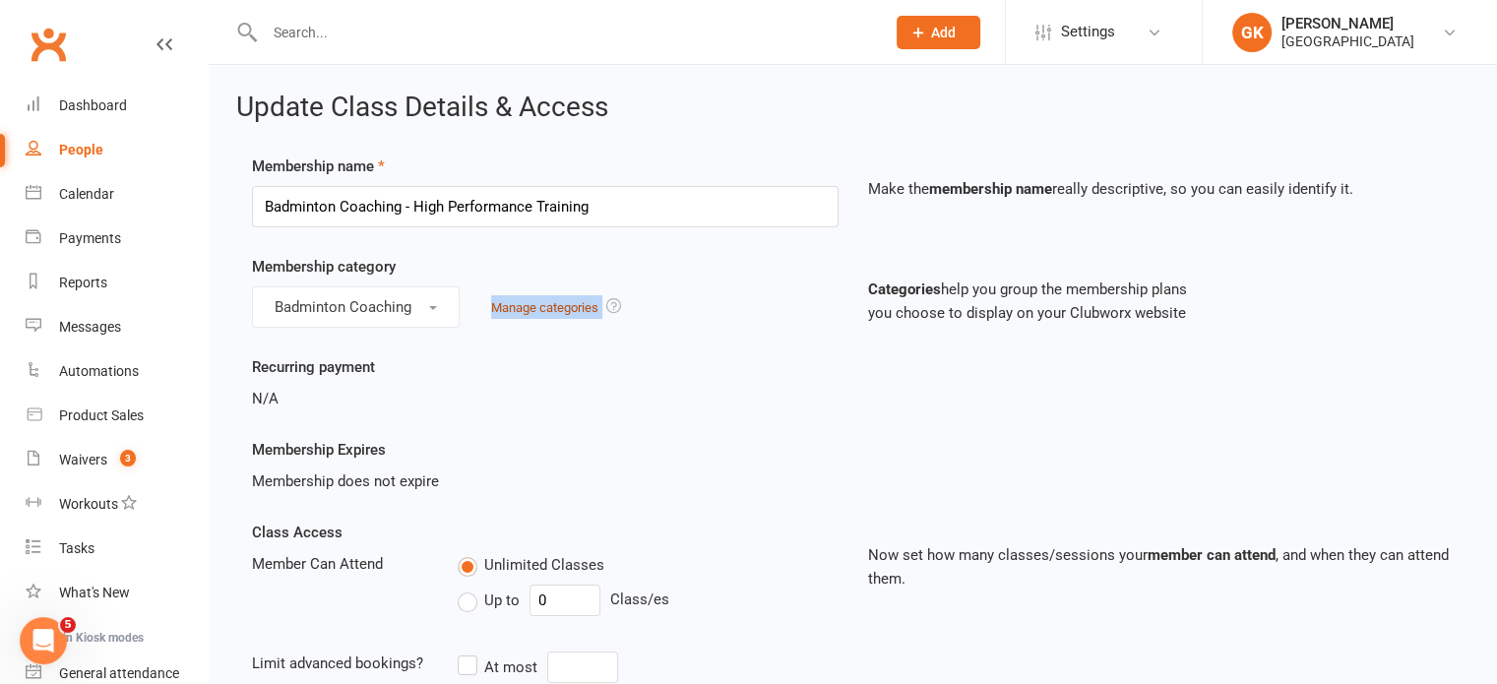
click at [547, 306] on link "Manage categories" at bounding box center [544, 307] width 107 height 15
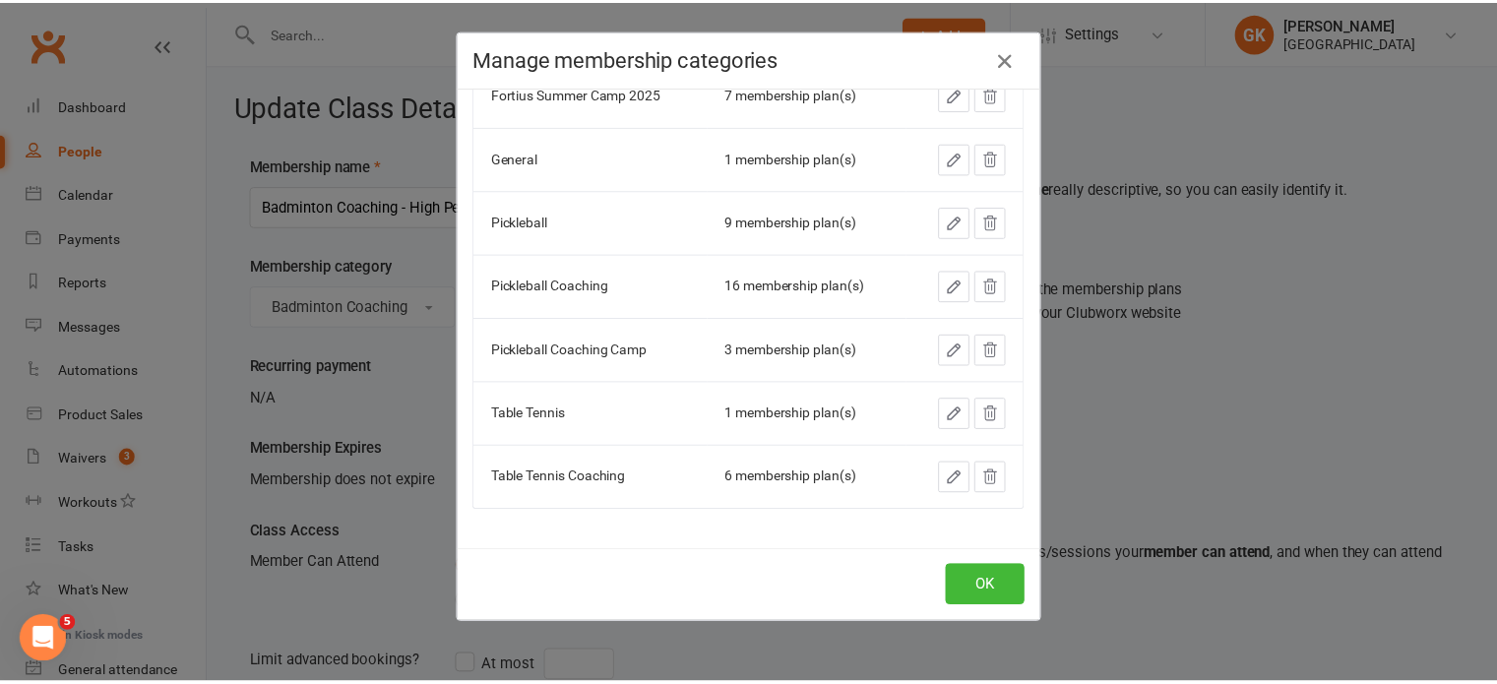
scroll to position [374, 0]
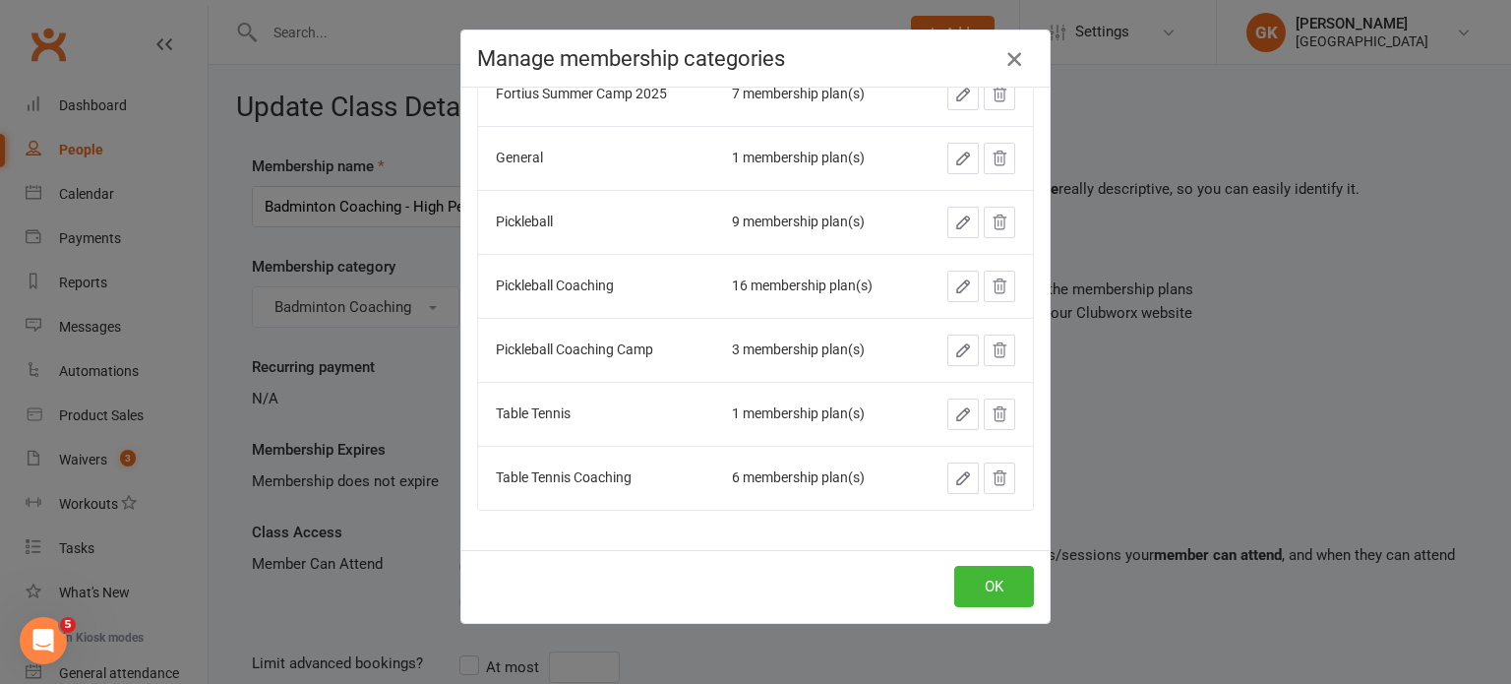
click at [1011, 65] on icon "button" at bounding box center [1015, 59] width 24 height 24
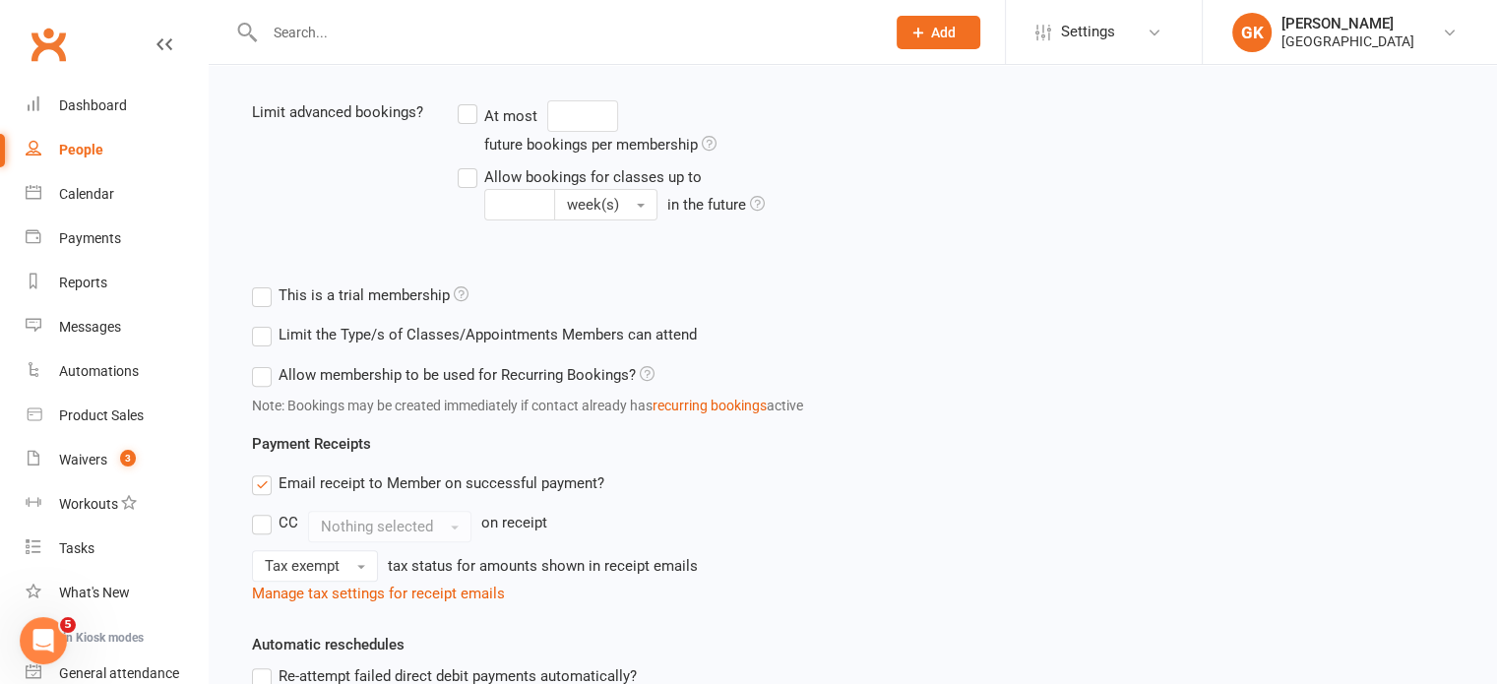
scroll to position [550, 0]
click at [258, 377] on label "Allow membership to be used for Recurring Bookings?" at bounding box center [453, 376] width 402 height 24
click at [258, 364] on input "Allow membership to be used for Recurring Bookings?" at bounding box center [258, 364] width 13 height 0
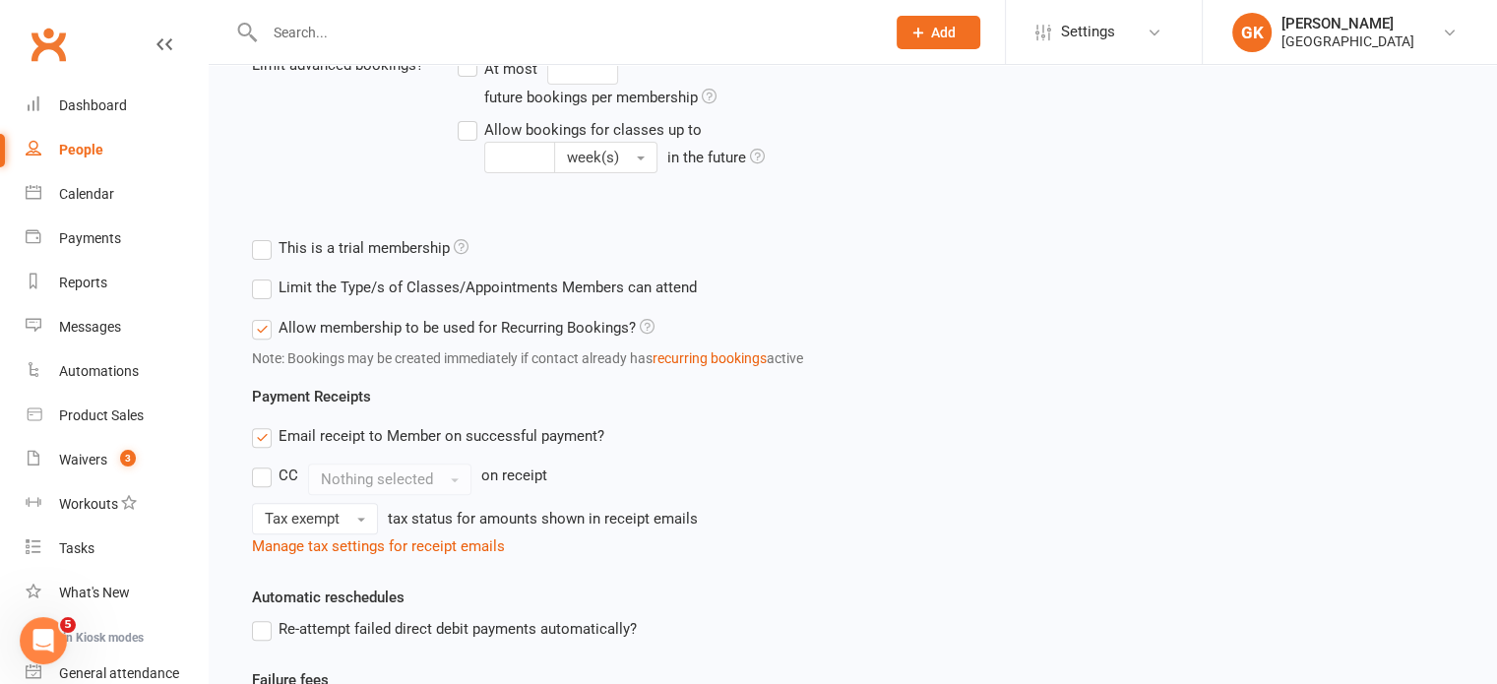
scroll to position [606, 0]
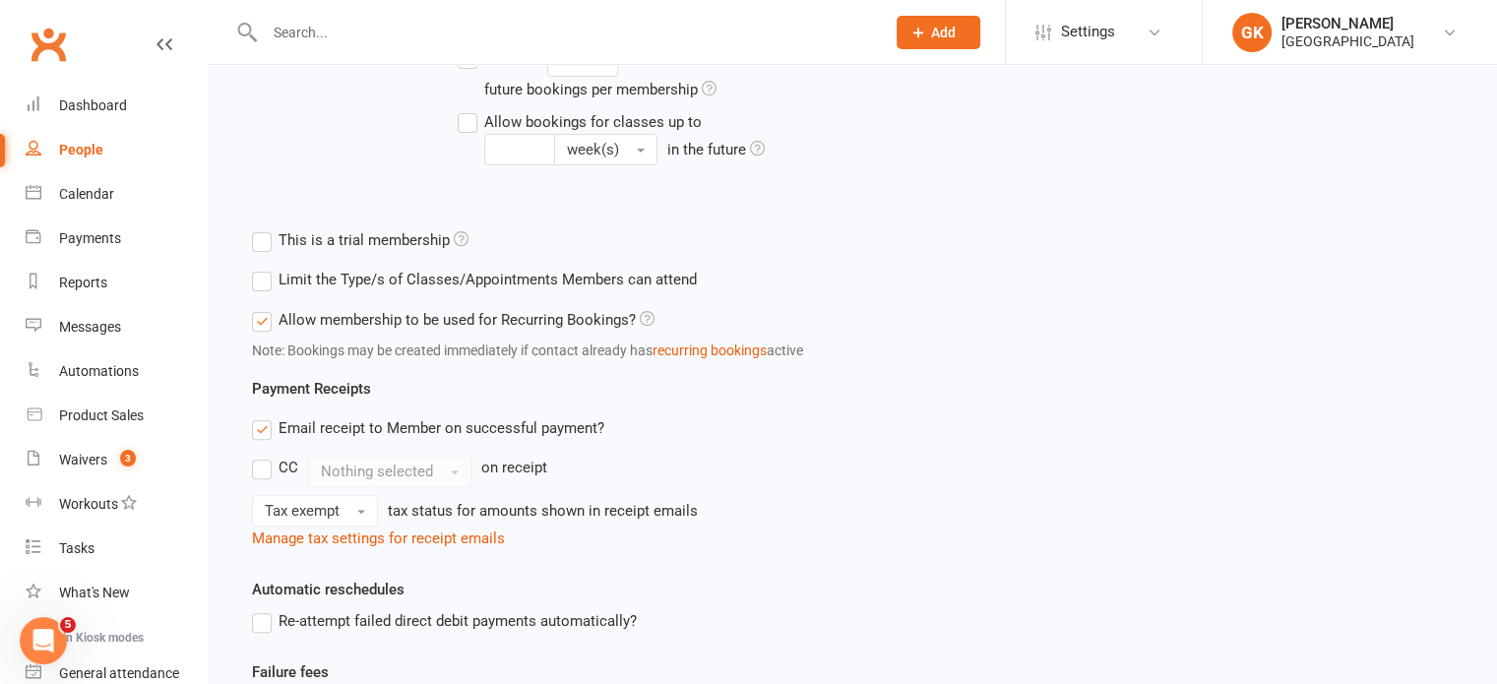
click at [257, 323] on label "Allow membership to be used for Recurring Bookings?" at bounding box center [453, 320] width 402 height 24
click at [257, 308] on input "Allow membership to be used for Recurring Bookings?" at bounding box center [258, 308] width 13 height 0
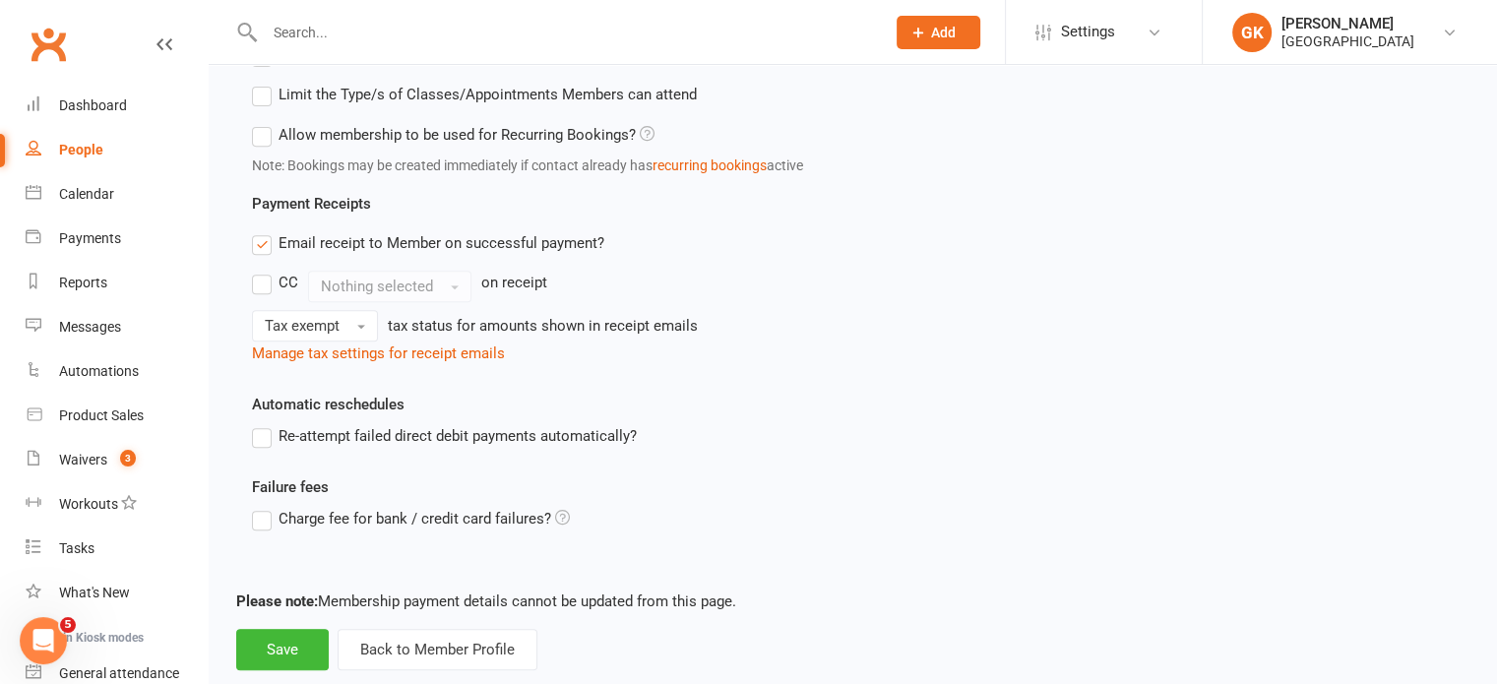
scroll to position [830, 0]
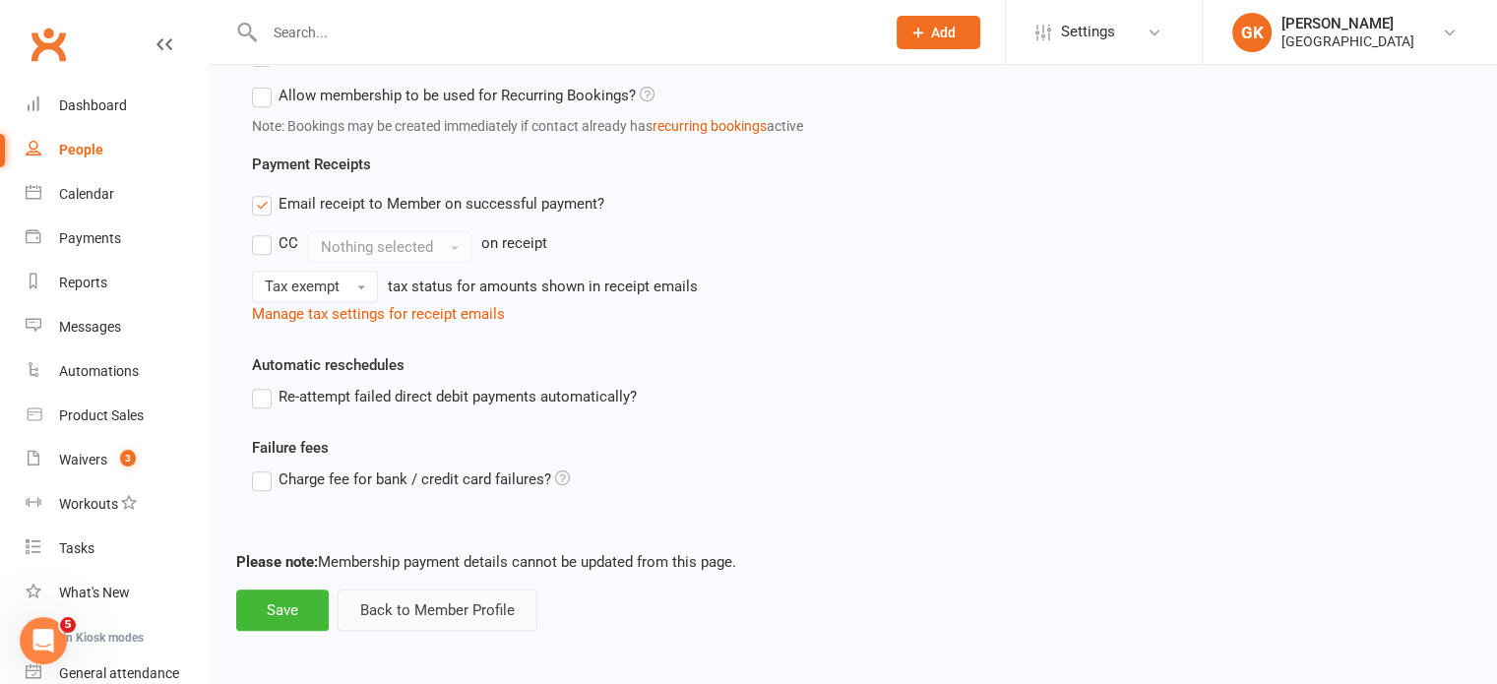
click at [401, 599] on button "Back to Member Profile" at bounding box center [437, 609] width 200 height 41
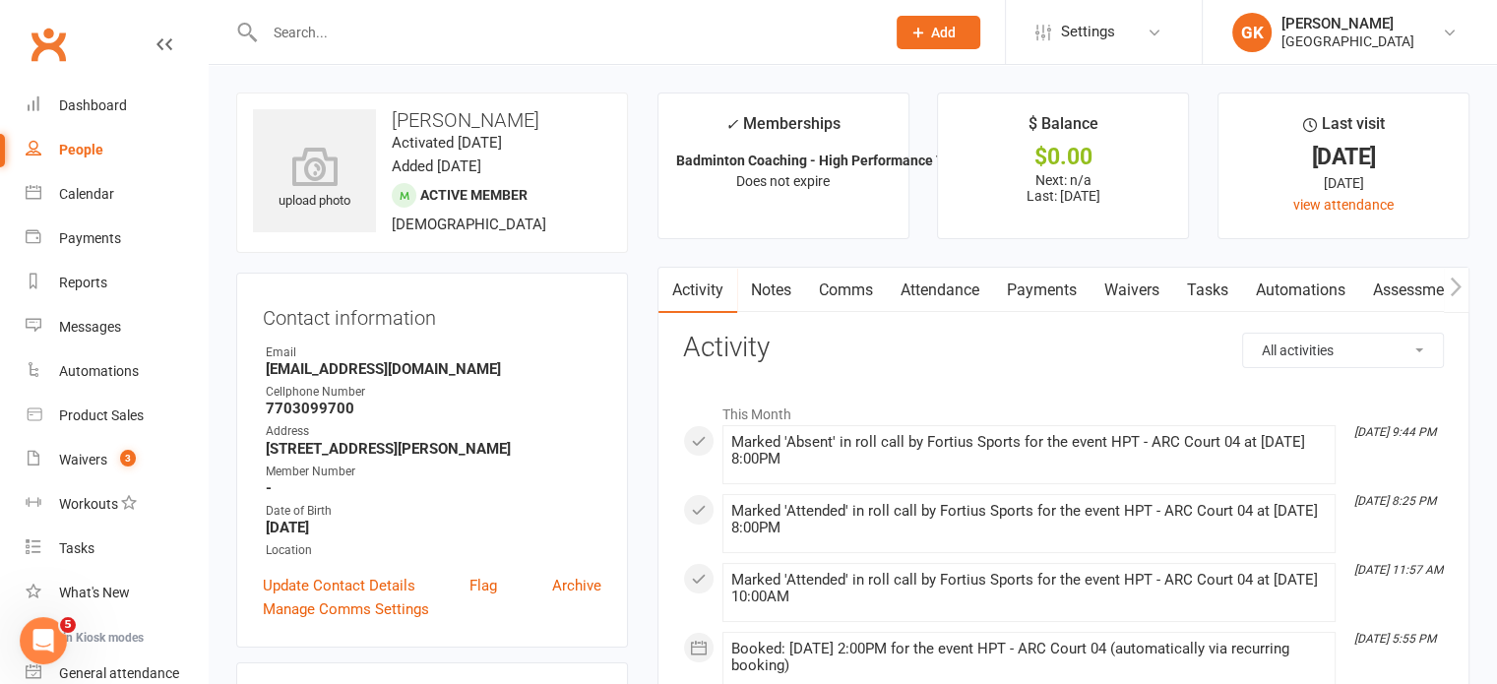
click at [1452, 278] on icon "button" at bounding box center [1455, 285] width 11 height 19
click at [1454, 288] on icon "button" at bounding box center [1455, 286] width 12 height 21
click at [791, 290] on link "Attendance" at bounding box center [802, 290] width 106 height 45
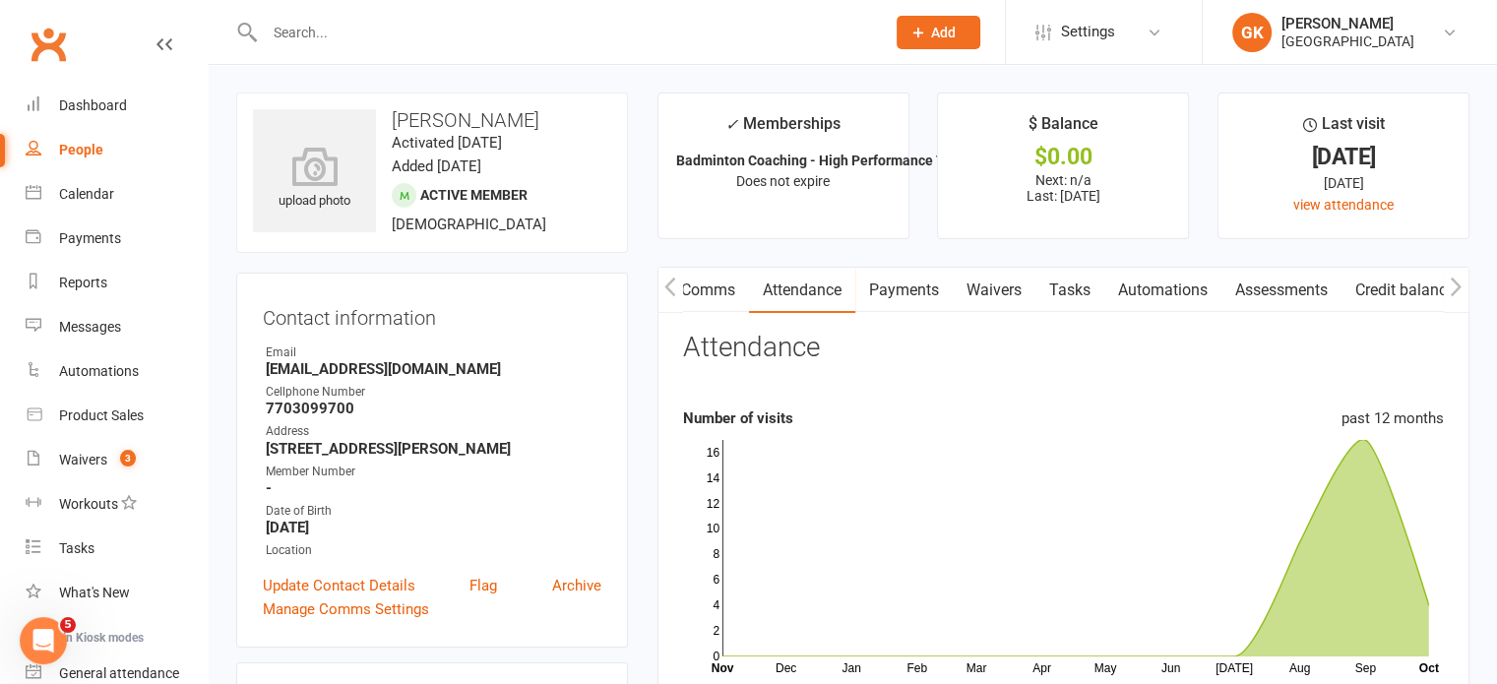
click at [712, 289] on link "Comms" at bounding box center [708, 290] width 82 height 45
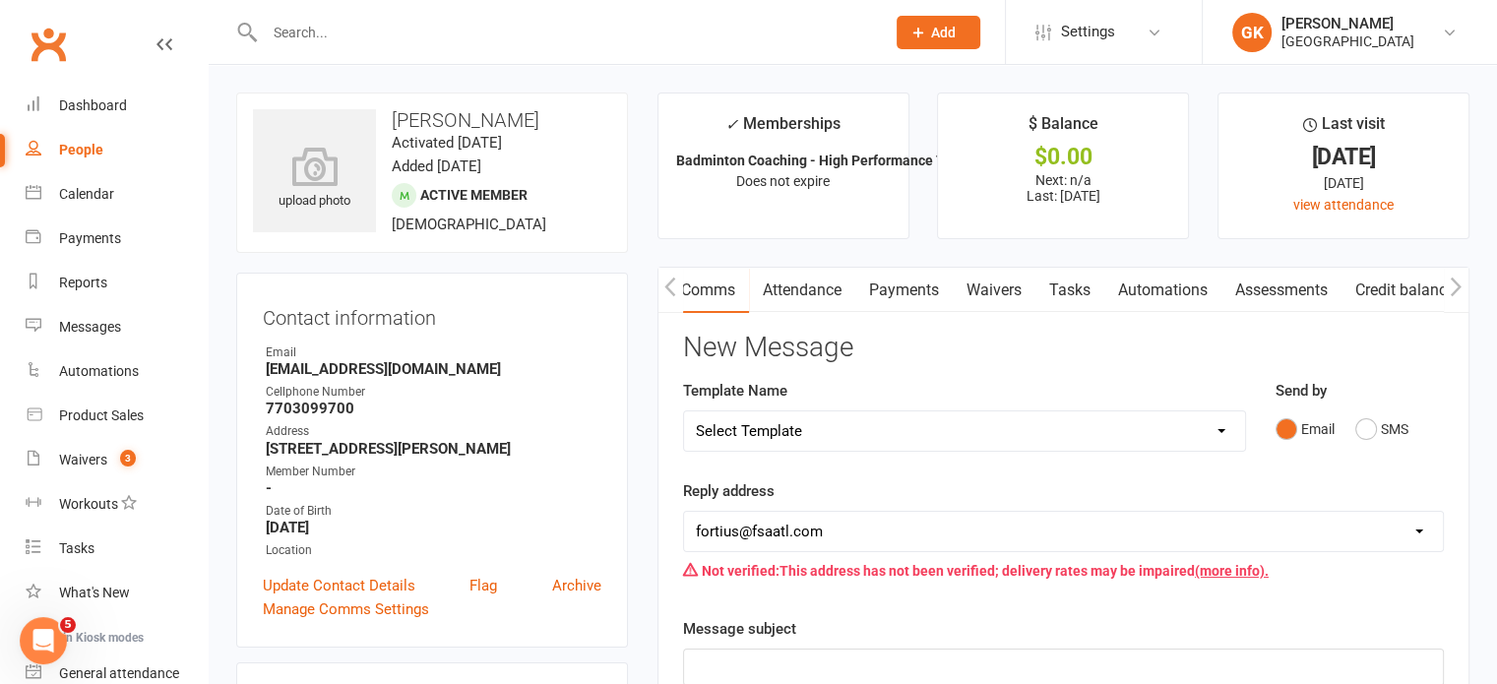
click at [661, 285] on button "button" at bounding box center [670, 290] width 25 height 44
click at [770, 281] on link "Notes" at bounding box center [771, 290] width 68 height 45
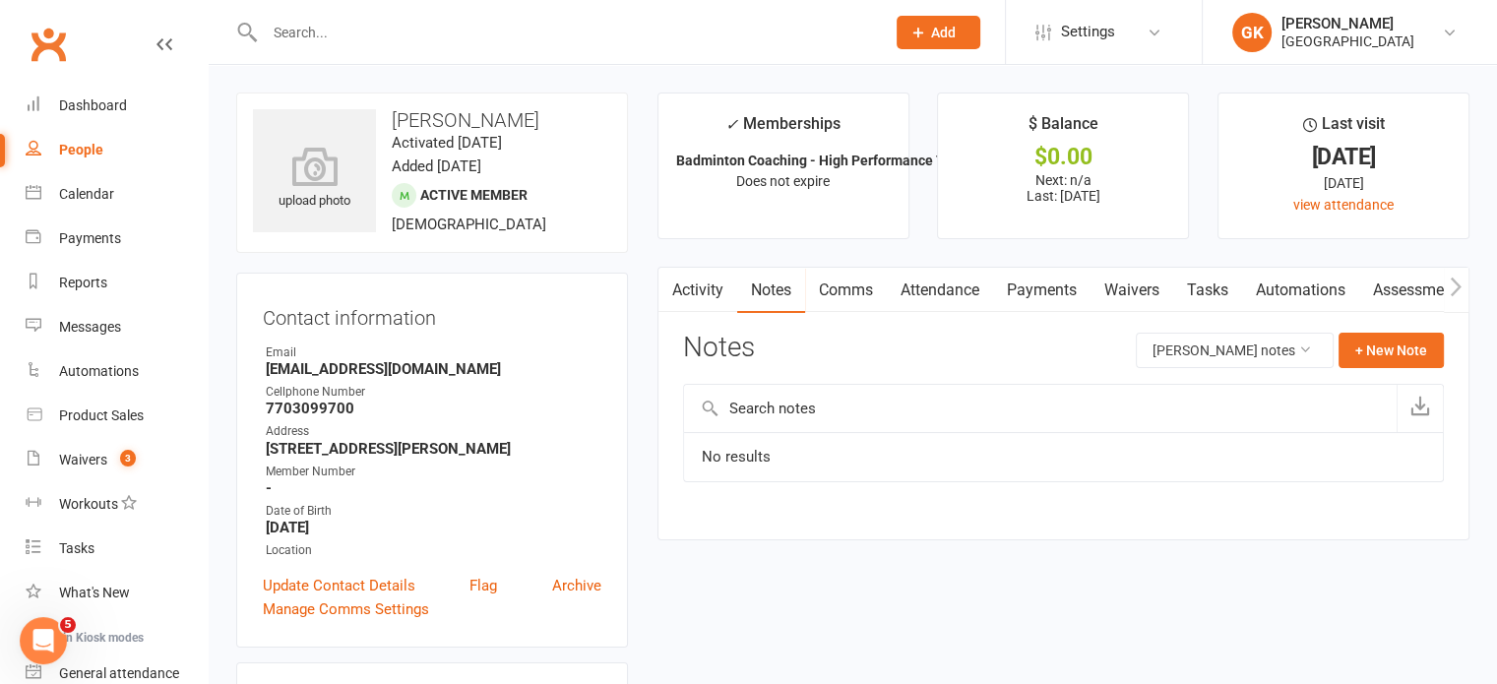
click at [696, 292] on link "Activity" at bounding box center [697, 290] width 79 height 45
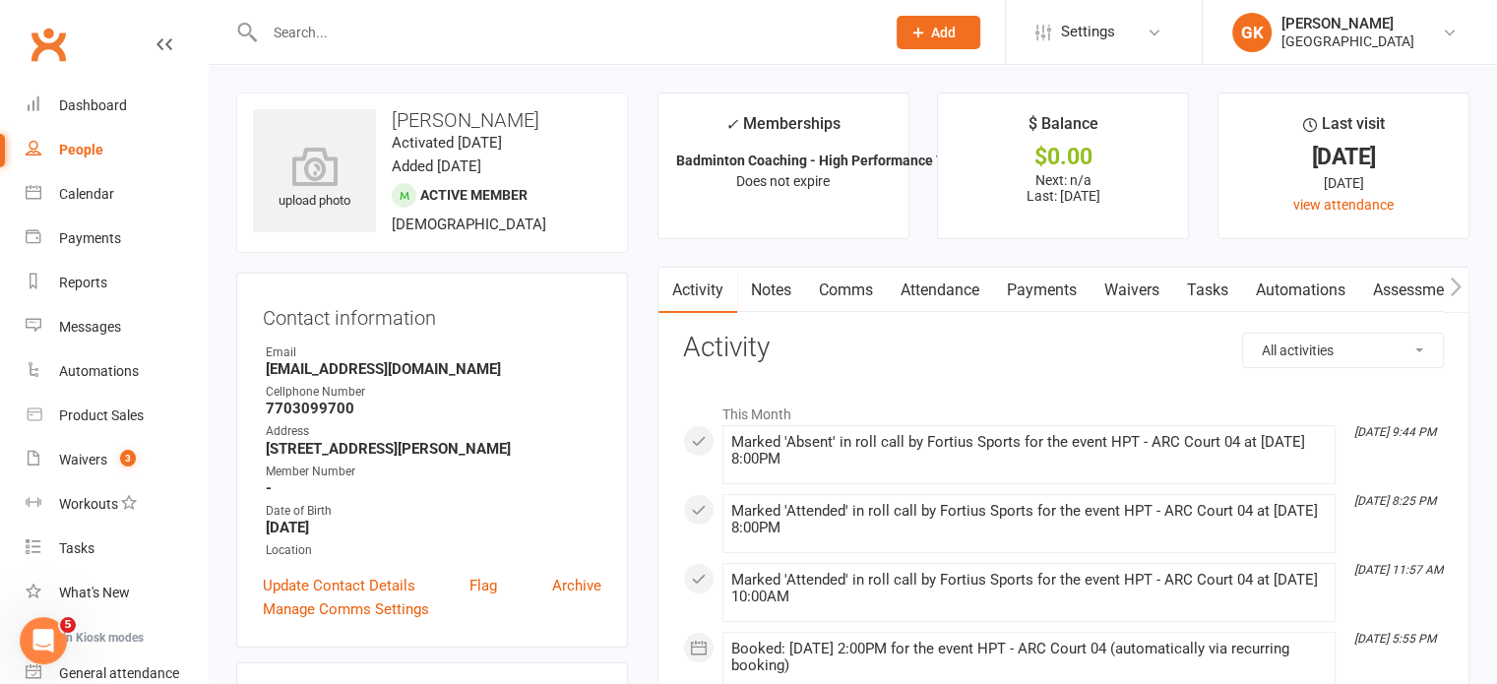
click at [1051, 288] on link "Payments" at bounding box center [1041, 290] width 97 height 45
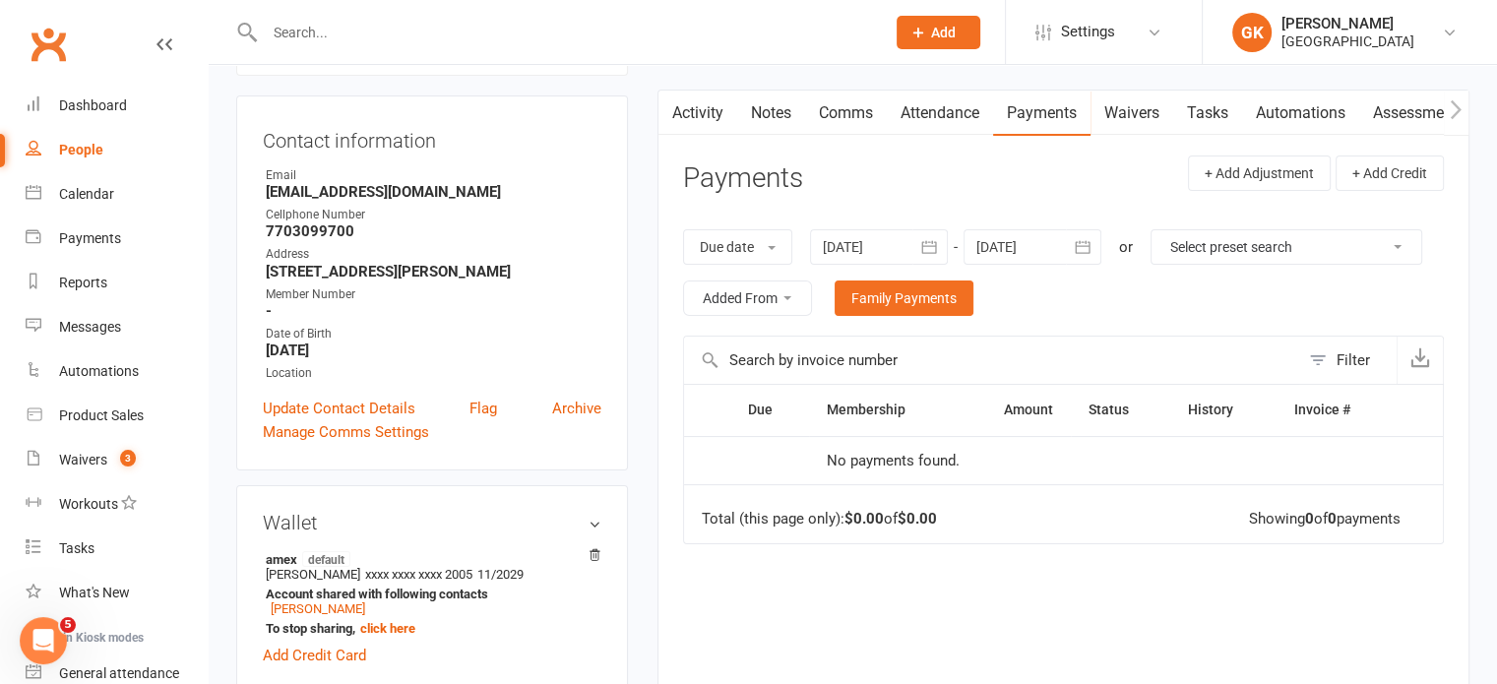
scroll to position [184, 0]
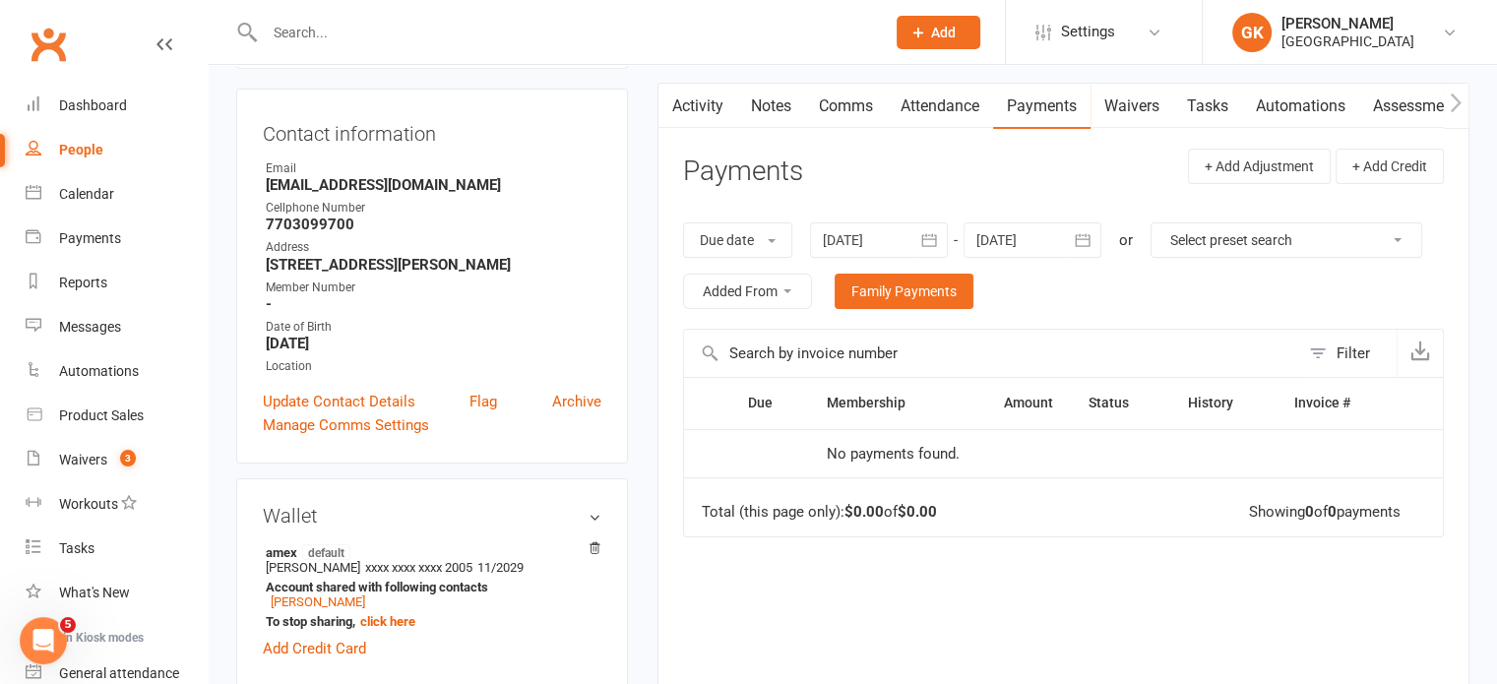
click at [1151, 257] on select "Select preset search All failures All skipped payments All pending payments Suc…" at bounding box center [1286, 239] width 270 height 33
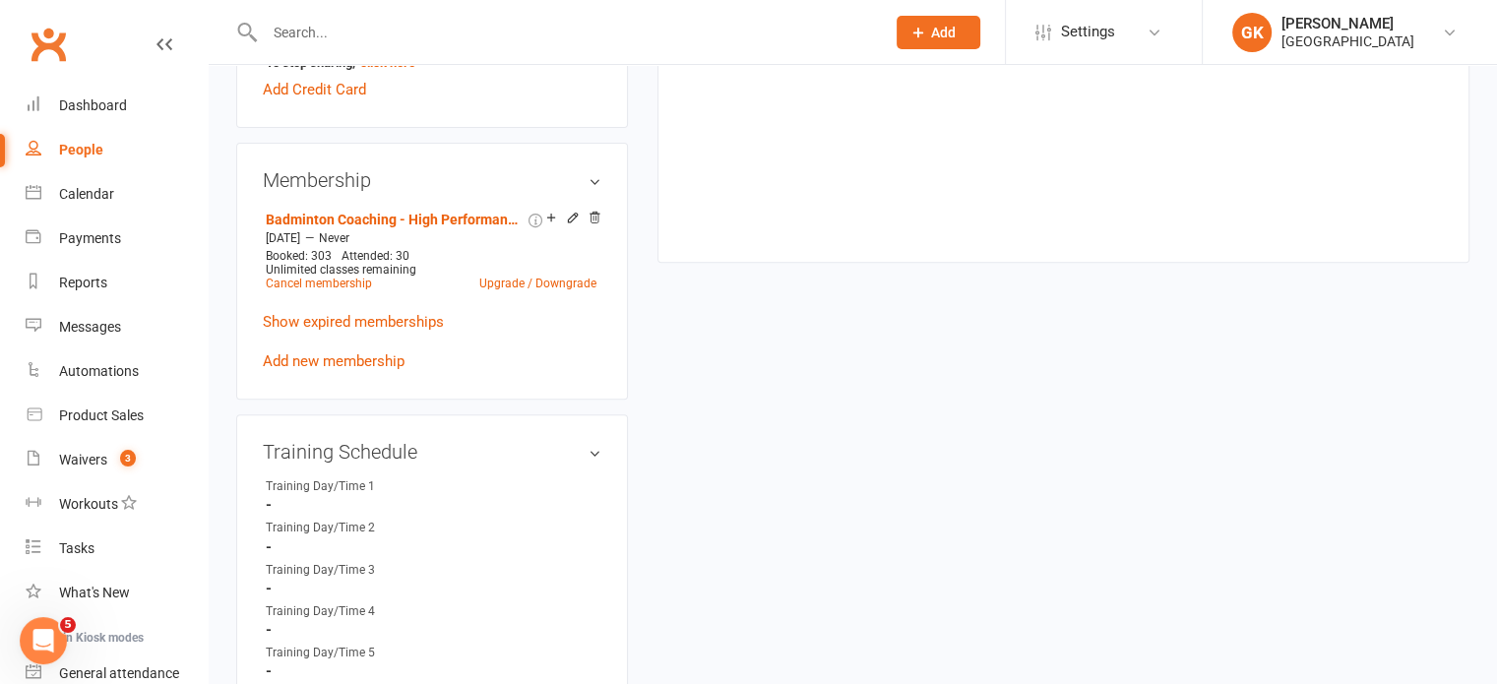
scroll to position [739, 0]
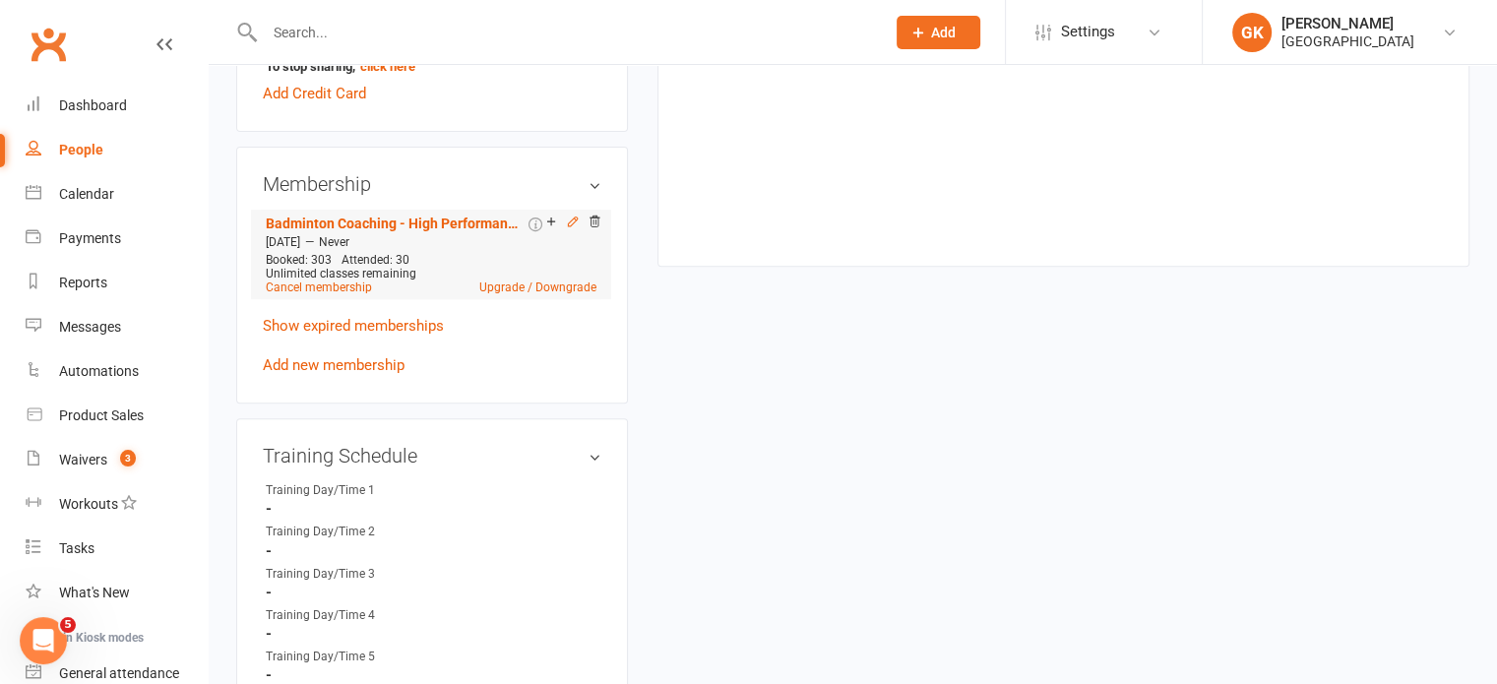
click at [571, 228] on icon at bounding box center [573, 221] width 14 height 14
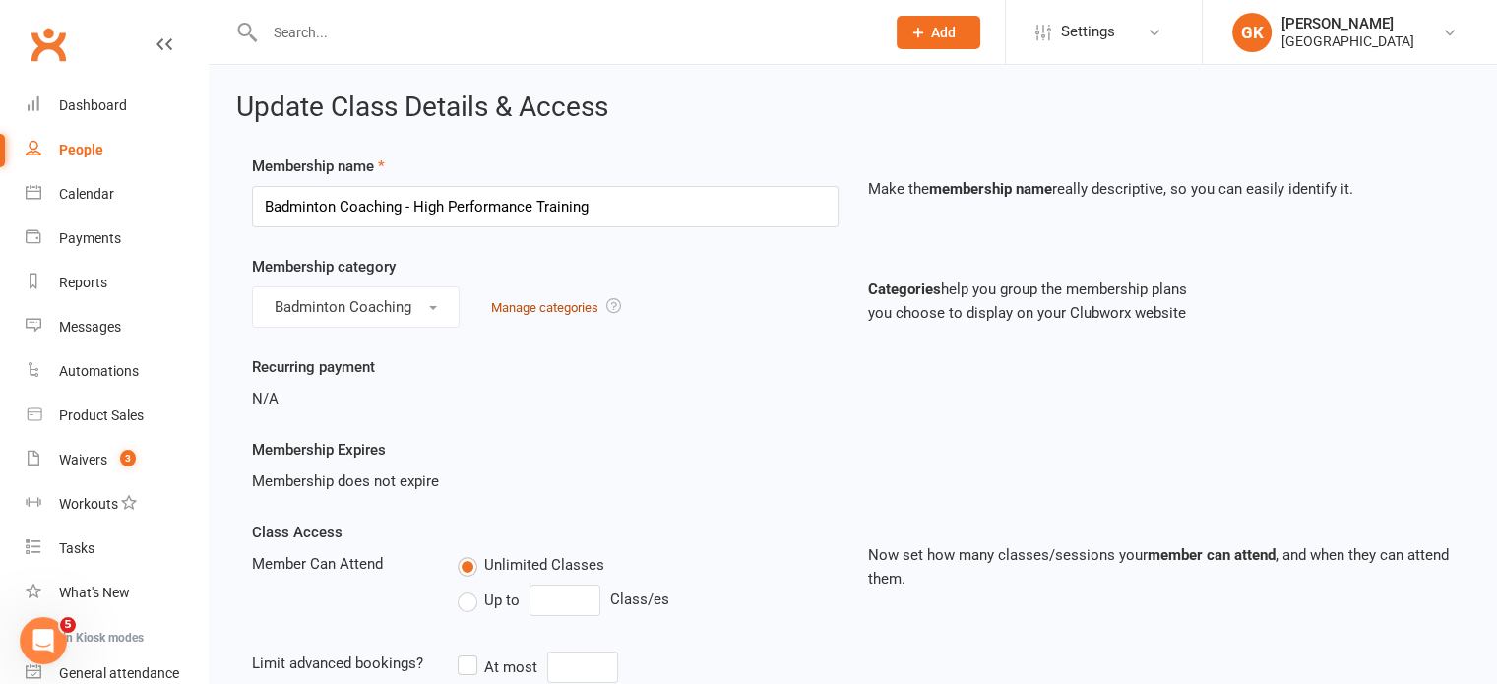
click at [533, 304] on link "Manage categories" at bounding box center [544, 307] width 107 height 15
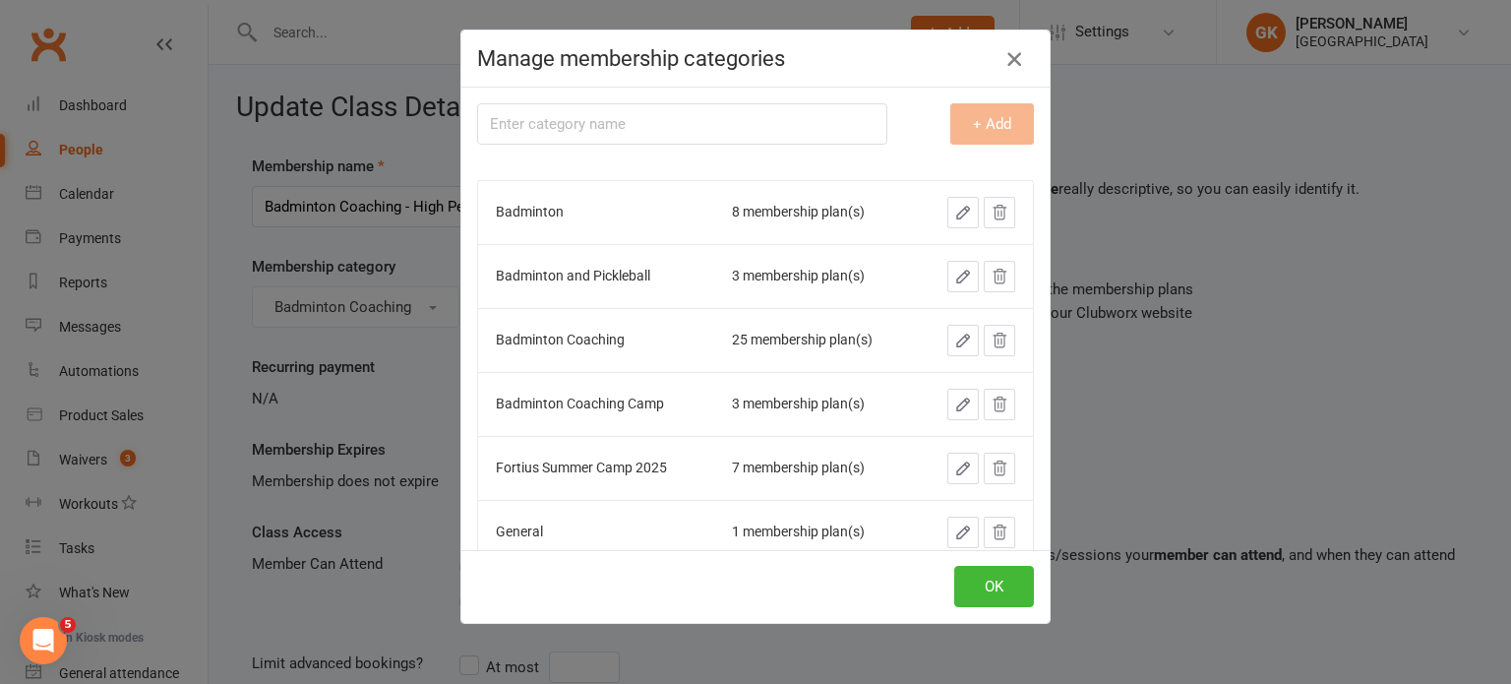
click at [1019, 62] on button "button" at bounding box center [1014, 58] width 31 height 31
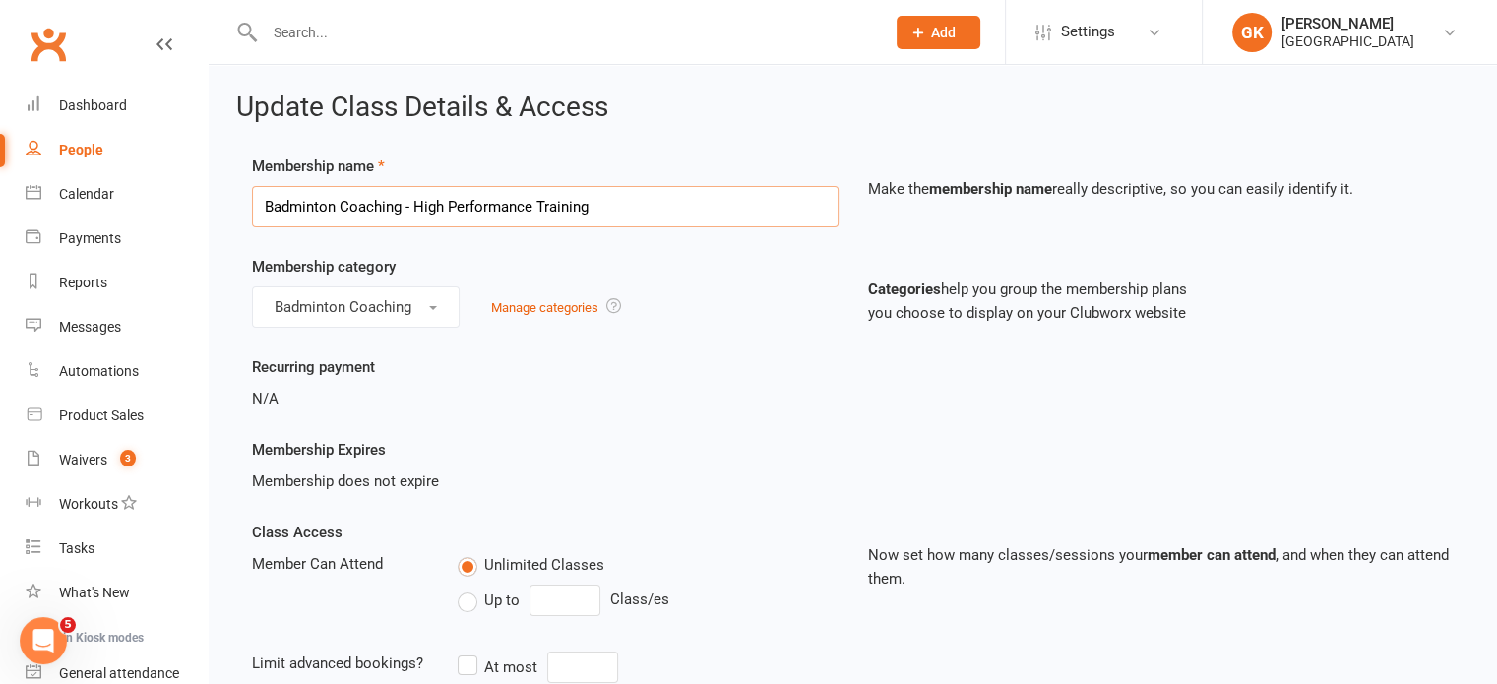
click at [522, 196] on input "Badminton Coaching - High Performance Training" at bounding box center [545, 206] width 586 height 41
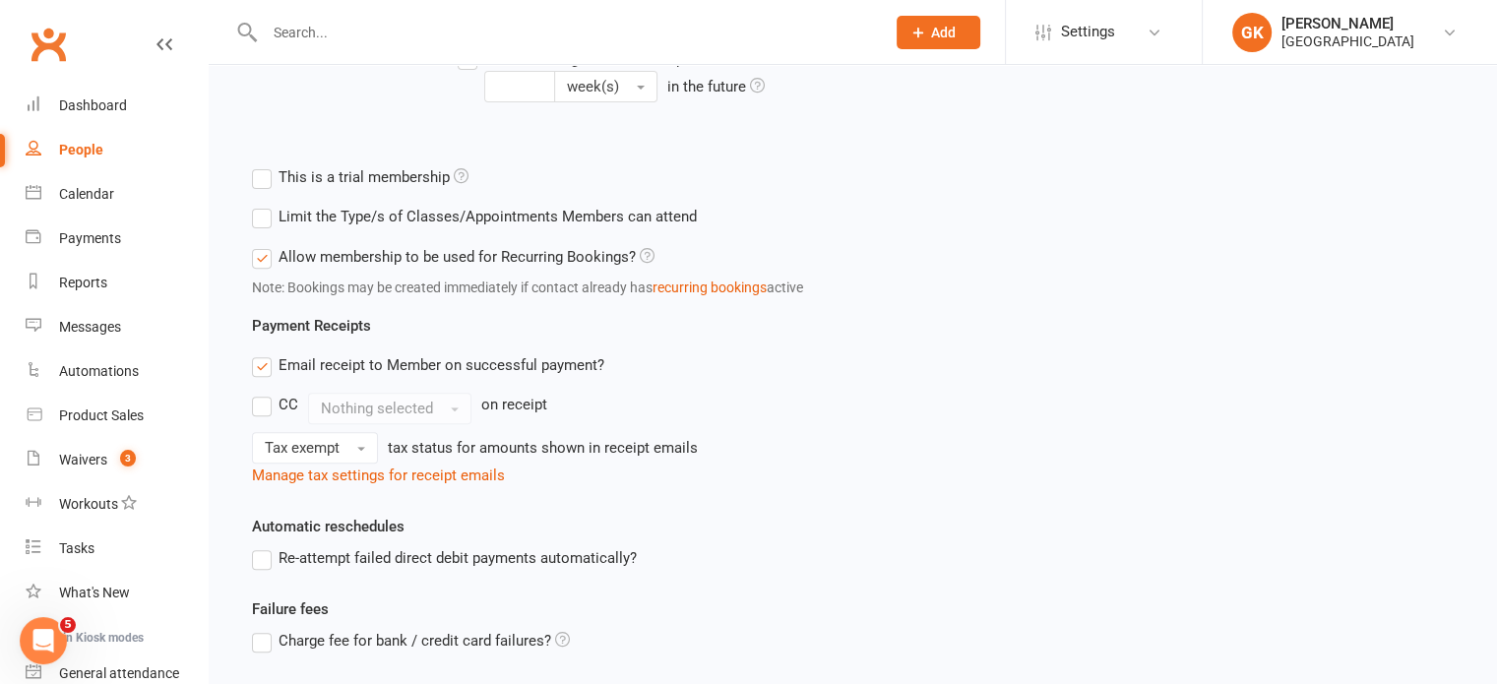
scroll to position [830, 0]
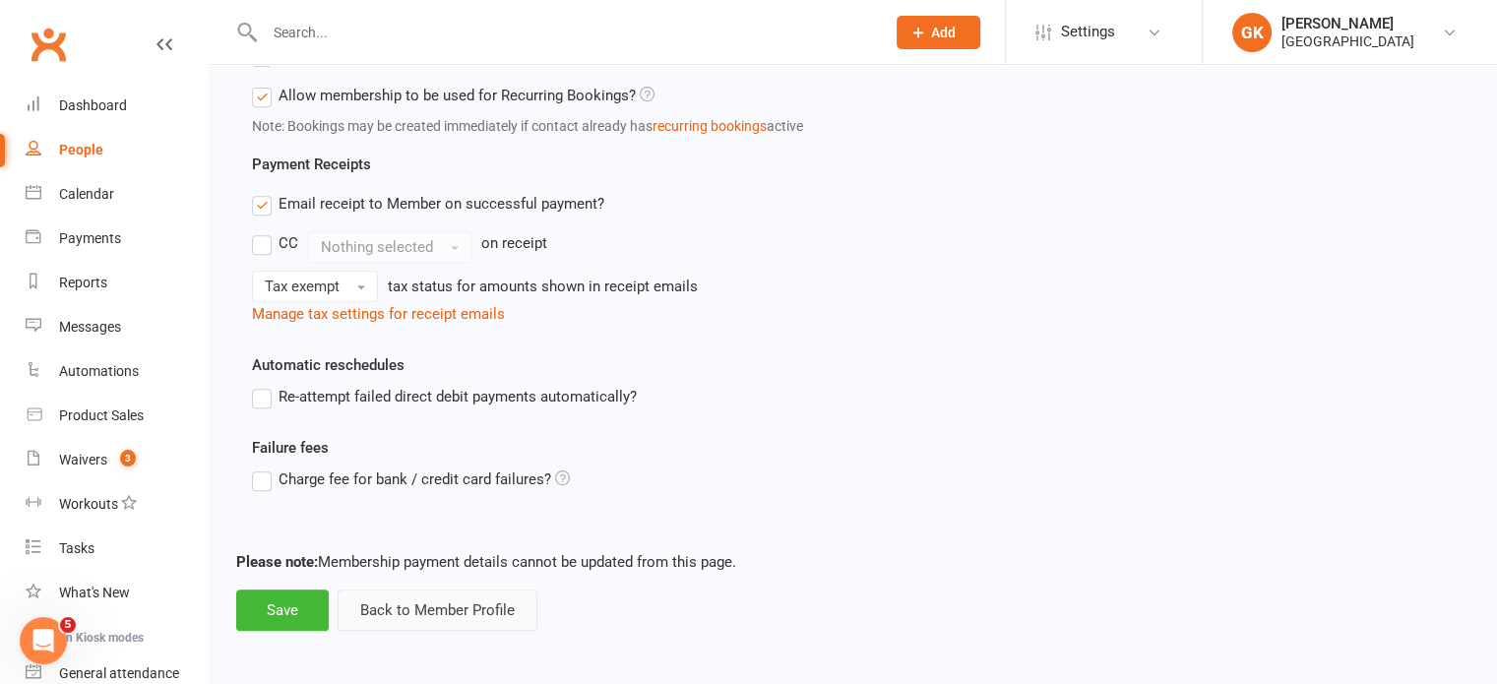
click at [362, 607] on button "Back to Member Profile" at bounding box center [437, 609] width 200 height 41
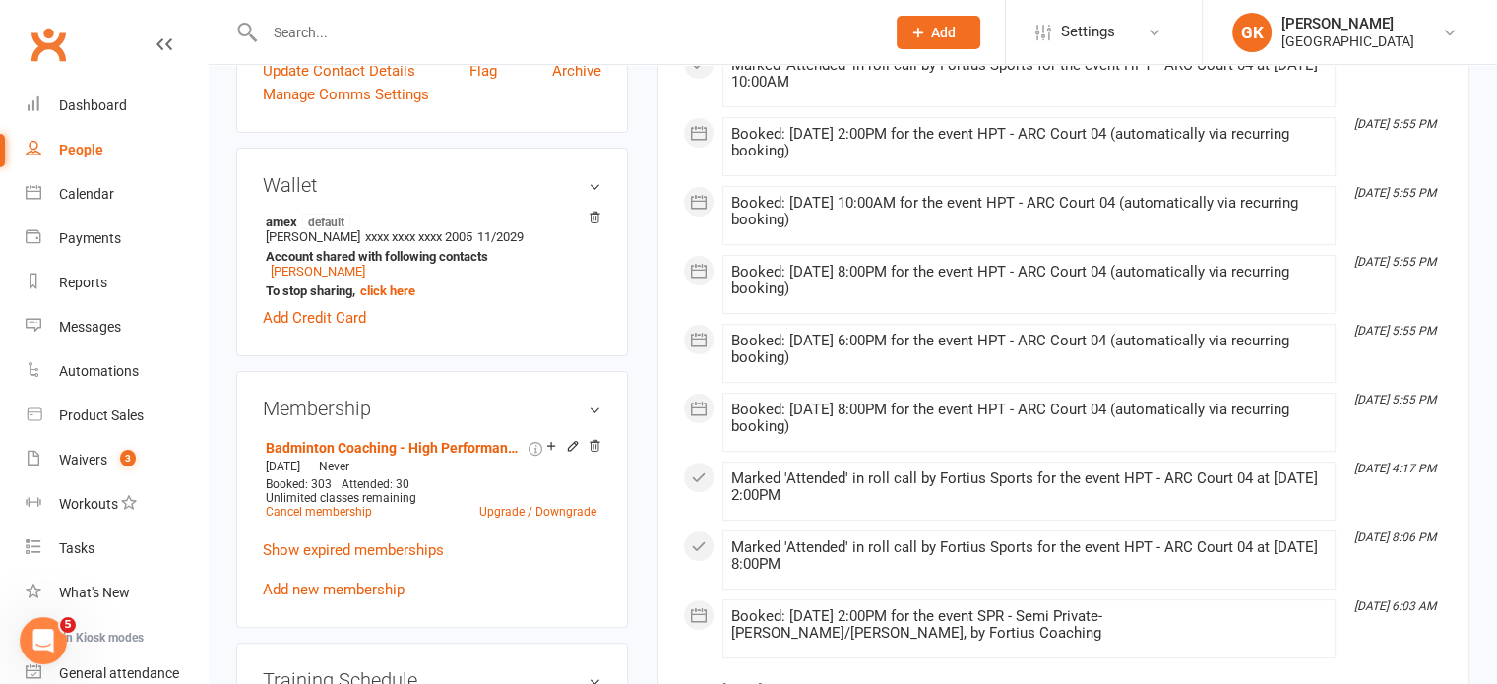
scroll to position [516, 0]
click at [573, 449] on icon at bounding box center [572, 444] width 9 height 9
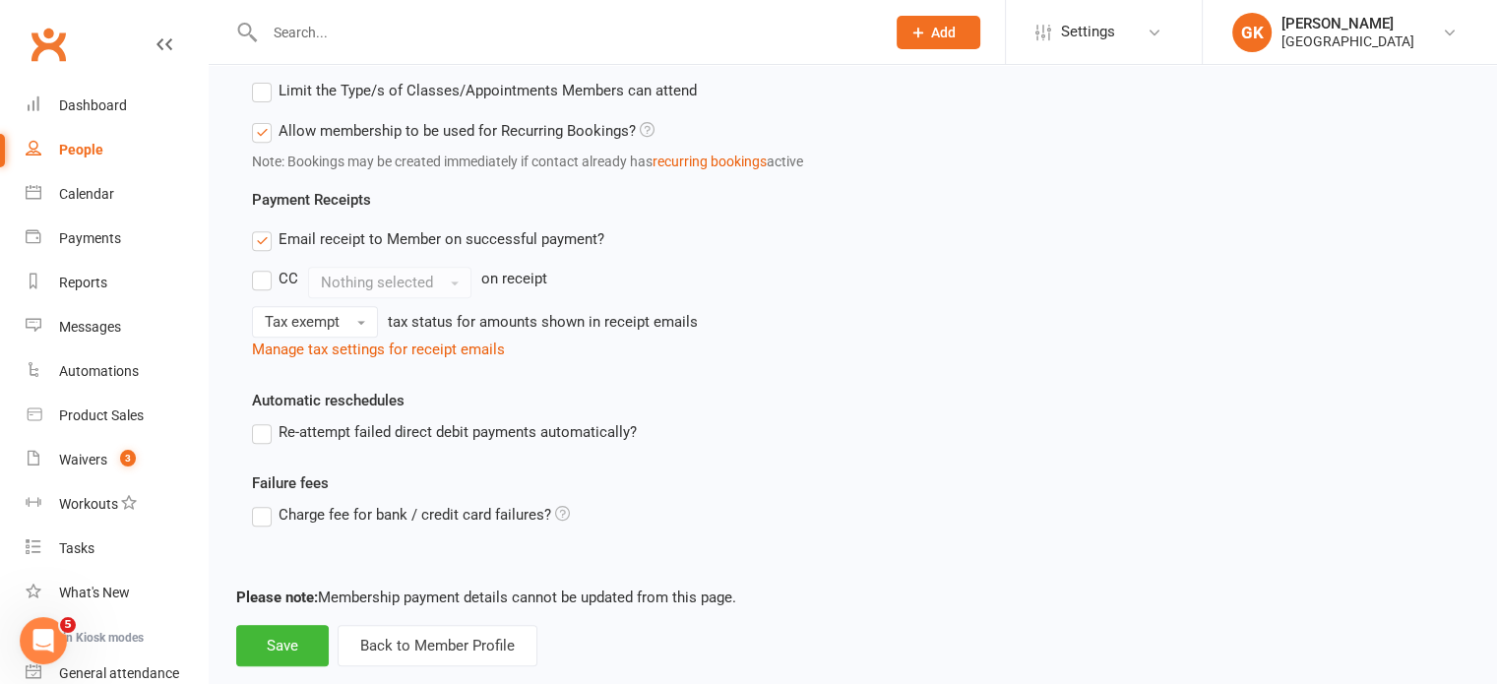
scroll to position [830, 0]
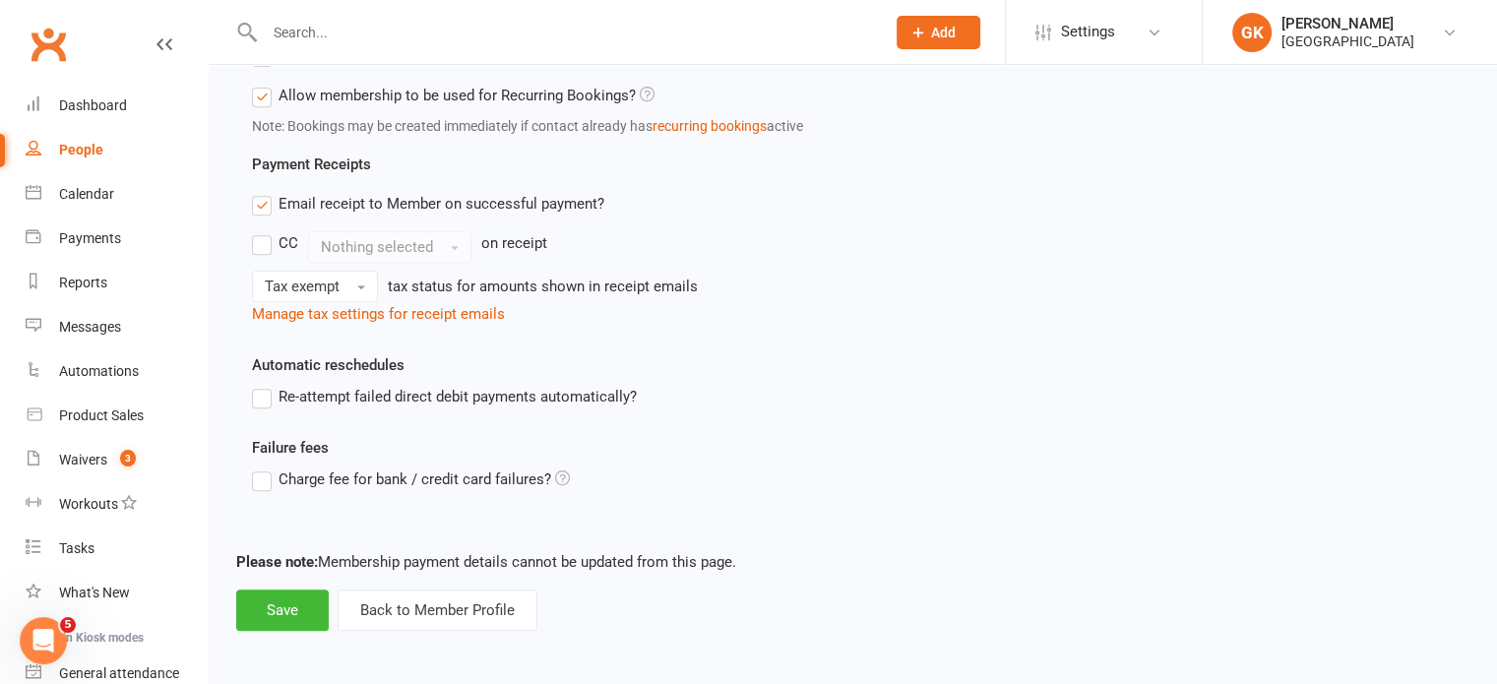
click at [364, 39] on input "text" at bounding box center [565, 33] width 612 height 28
click at [444, 607] on button "Back to Member Profile" at bounding box center [437, 609] width 200 height 41
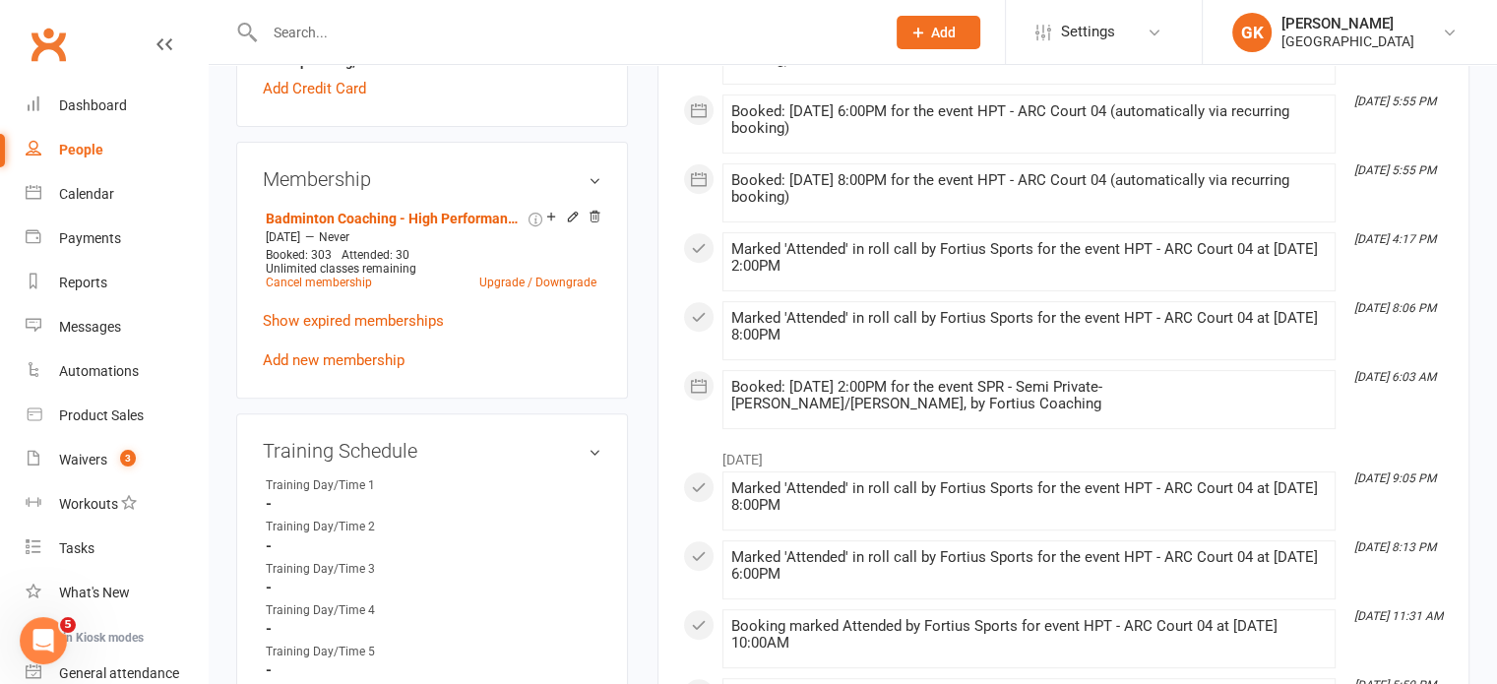
scroll to position [716, 0]
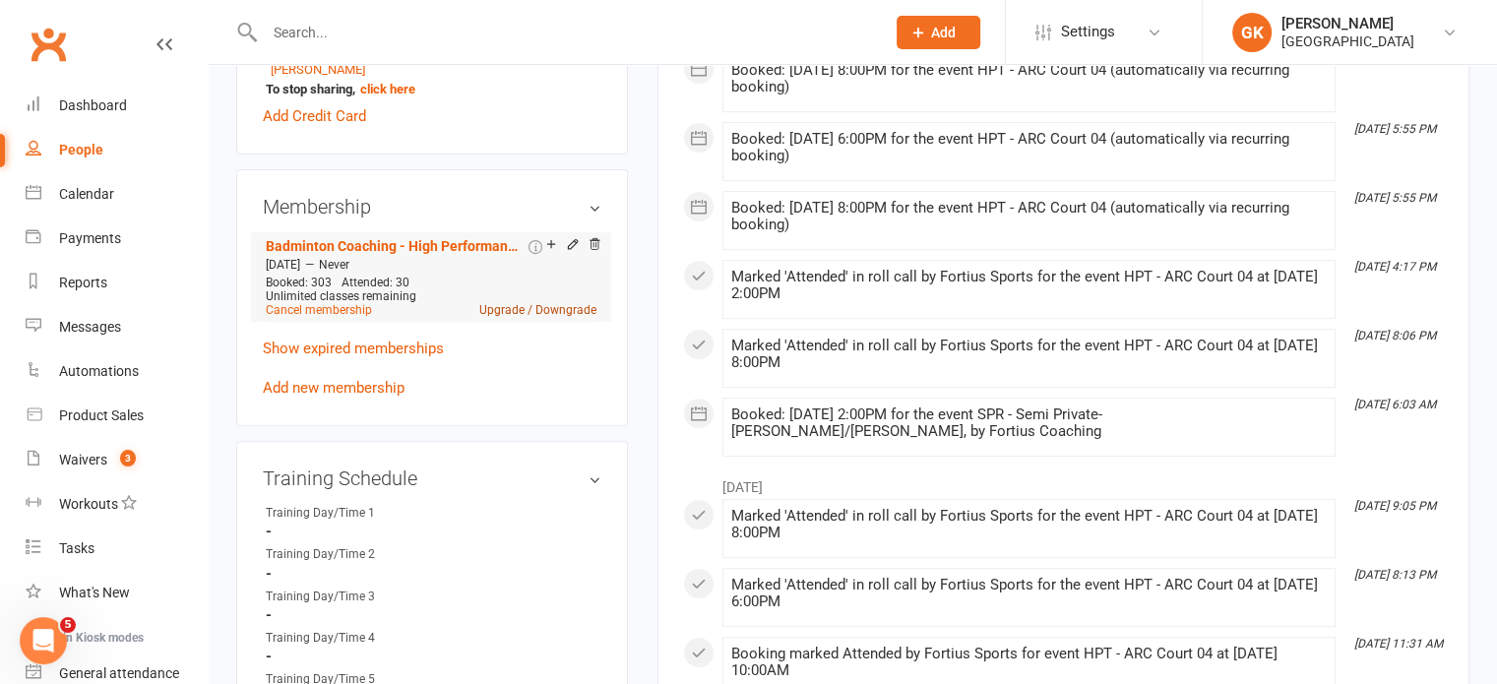
click at [525, 317] on link "Upgrade / Downgrade" at bounding box center [537, 310] width 117 height 14
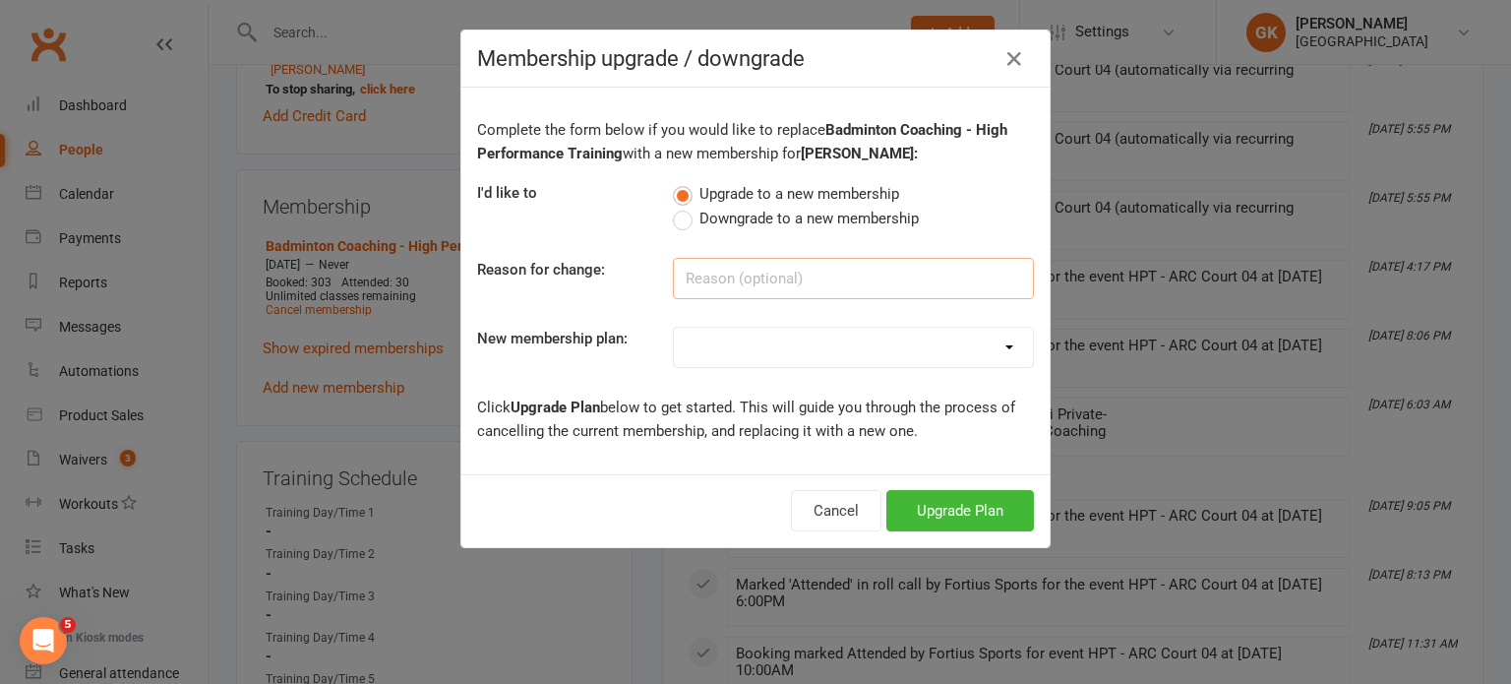
click at [691, 273] on input at bounding box center [853, 278] width 361 height 41
type input "Recurring payment not working"
click at [727, 334] on select "Badminton - Adult Annual Membership Badminton - Adult Monthly Membership Badmin…" at bounding box center [853, 347] width 359 height 39
select select "17"
click at [674, 328] on select "Badminton - Adult Annual Membership Badminton - Adult Monthly Membership Badmin…" at bounding box center [853, 347] width 359 height 39
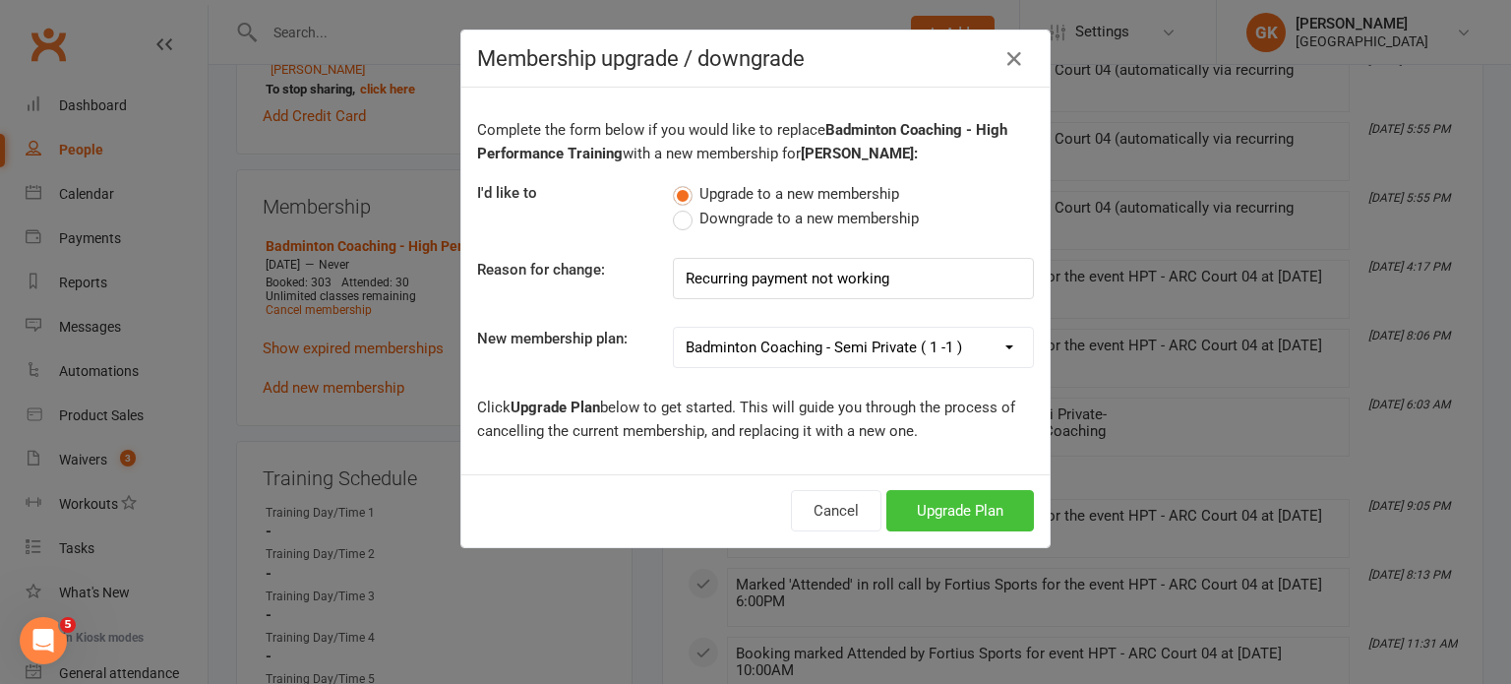
click at [925, 505] on button "Upgrade Plan" at bounding box center [961, 510] width 148 height 41
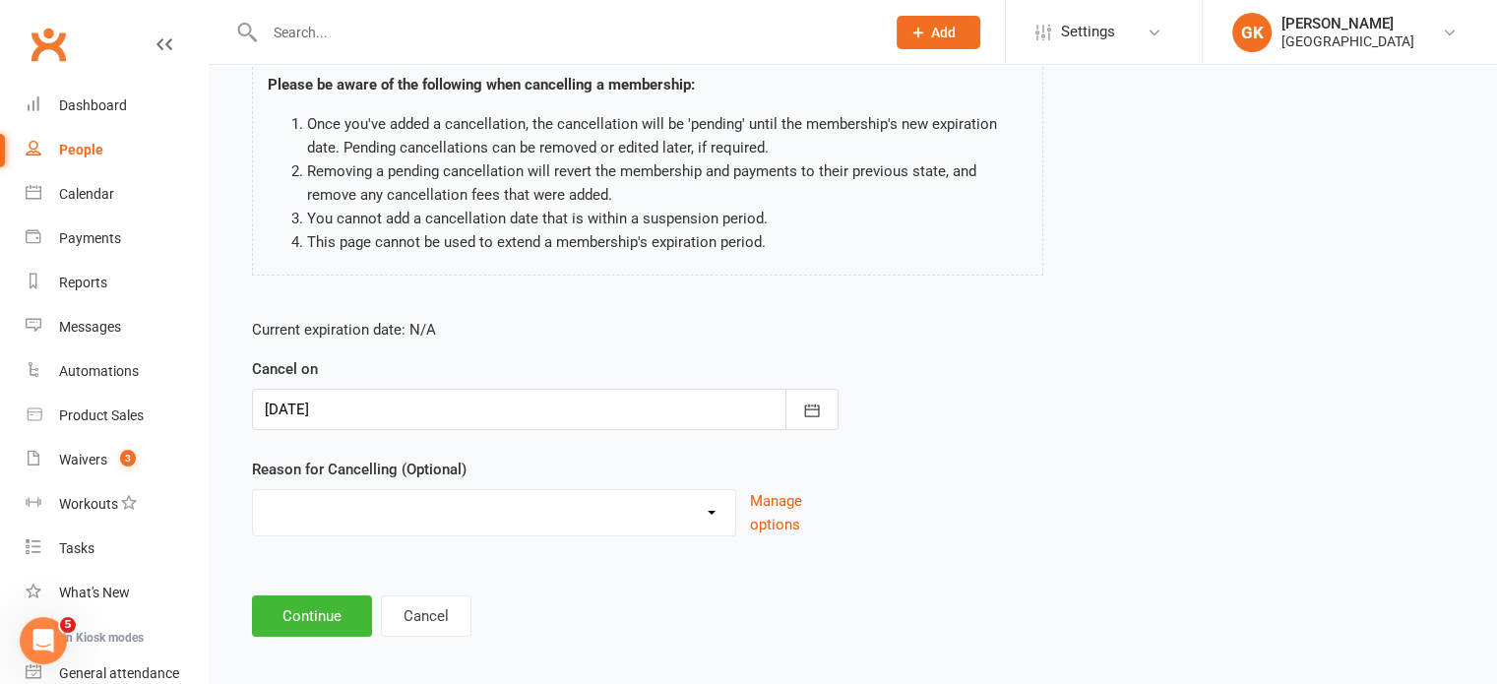
scroll to position [164, 0]
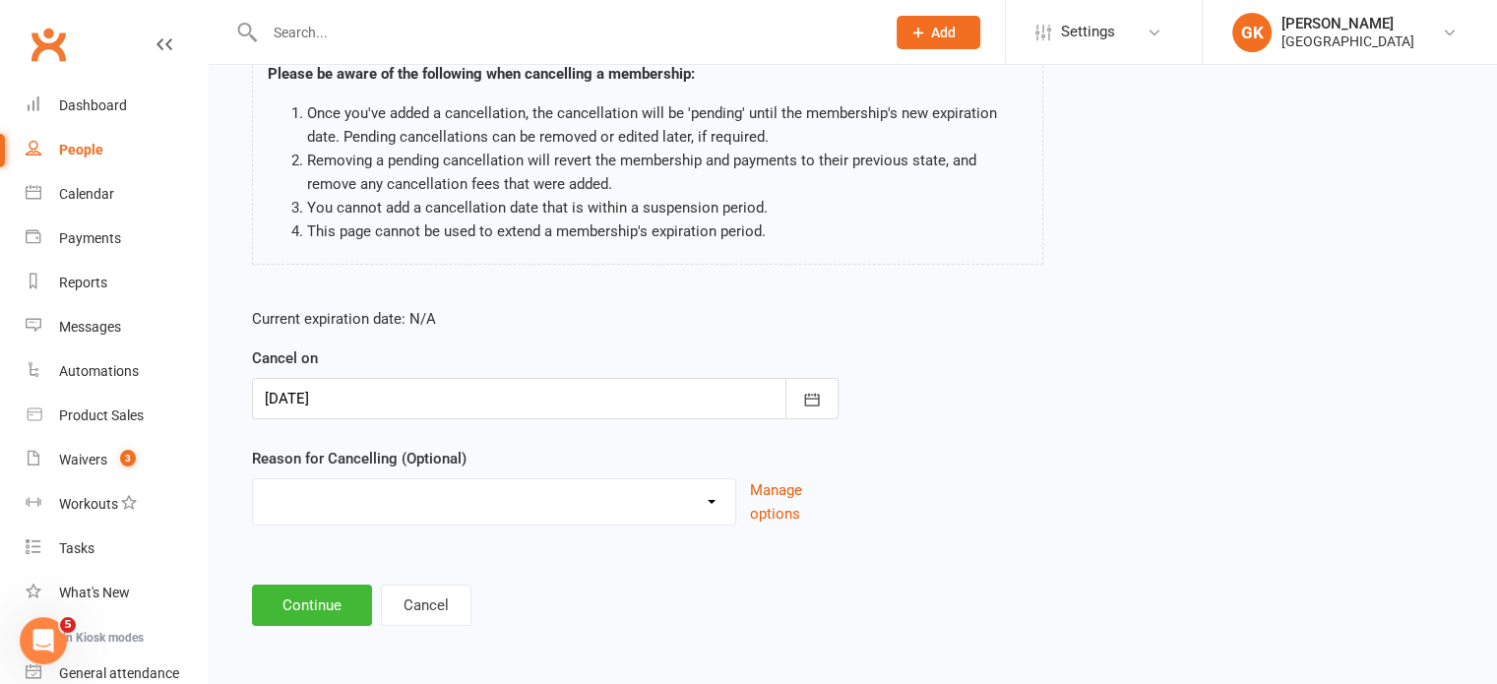
click at [691, 506] on select "Coaches Request Coaching is Complete Coach Request Customer requested via email…" at bounding box center [494, 498] width 482 height 39
click at [937, 396] on div "Current expiration date: N/A Cancel on [DATE] [DATE] Sun Mon Tue Wed Thu Fri Sa…" at bounding box center [852, 422] width 1231 height 261
click at [417, 601] on button "Cancel" at bounding box center [426, 604] width 91 height 41
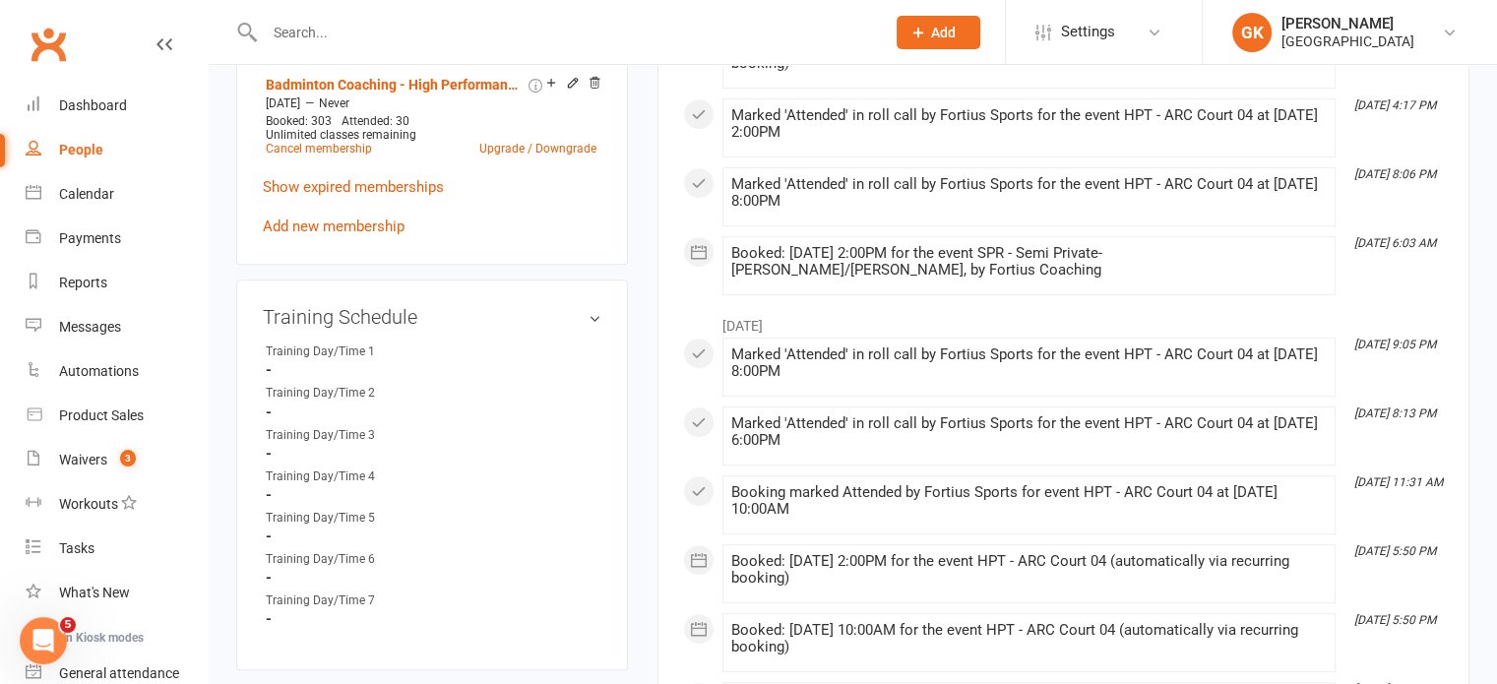
scroll to position [878, 0]
click at [567, 90] on icon at bounding box center [573, 83] width 14 height 14
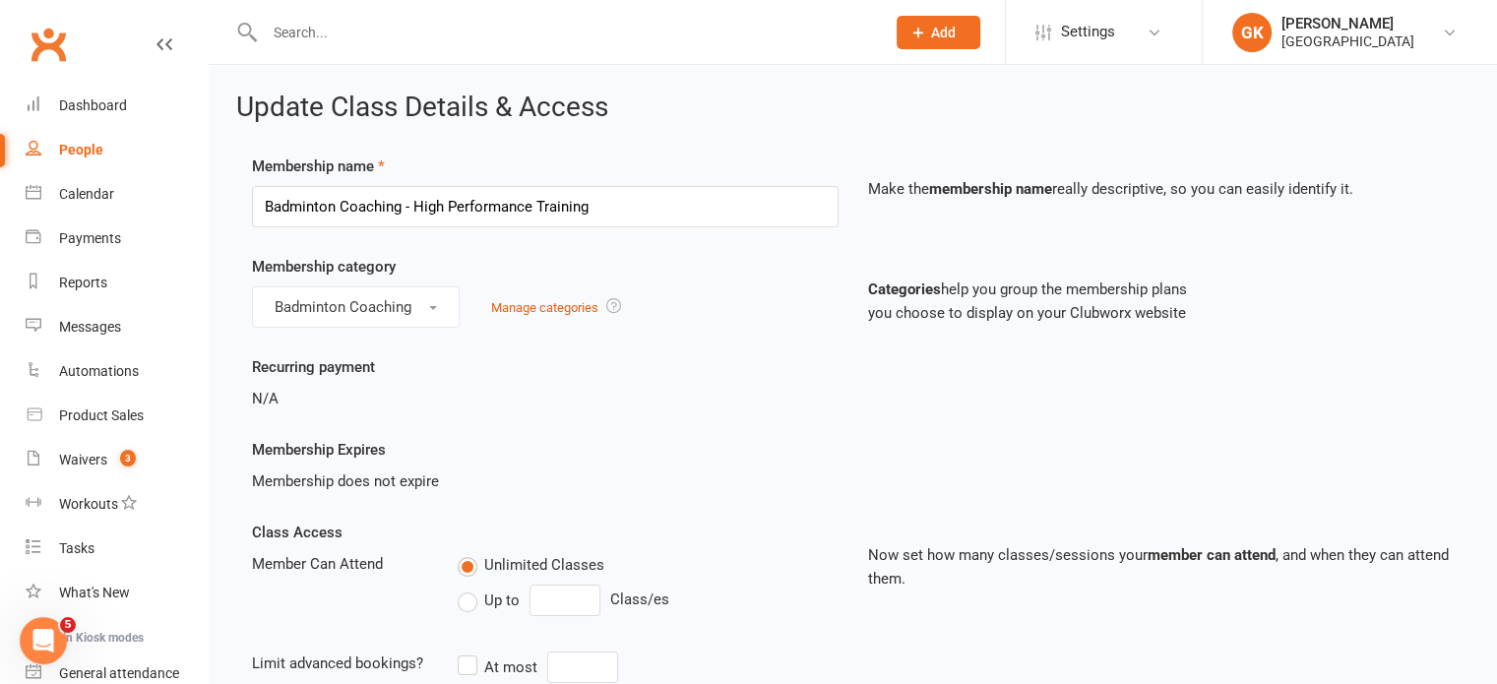
click at [258, 397] on div "N/A" at bounding box center [545, 399] width 586 height 24
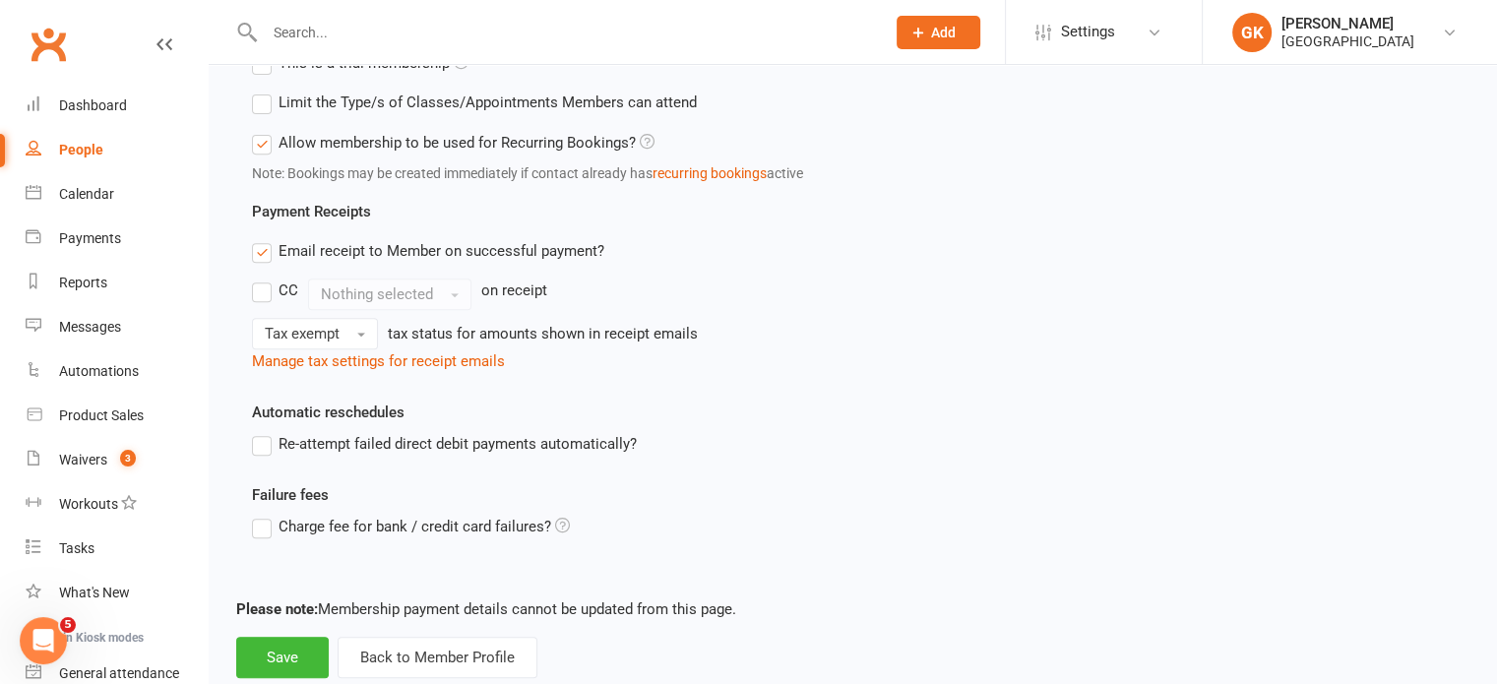
scroll to position [830, 0]
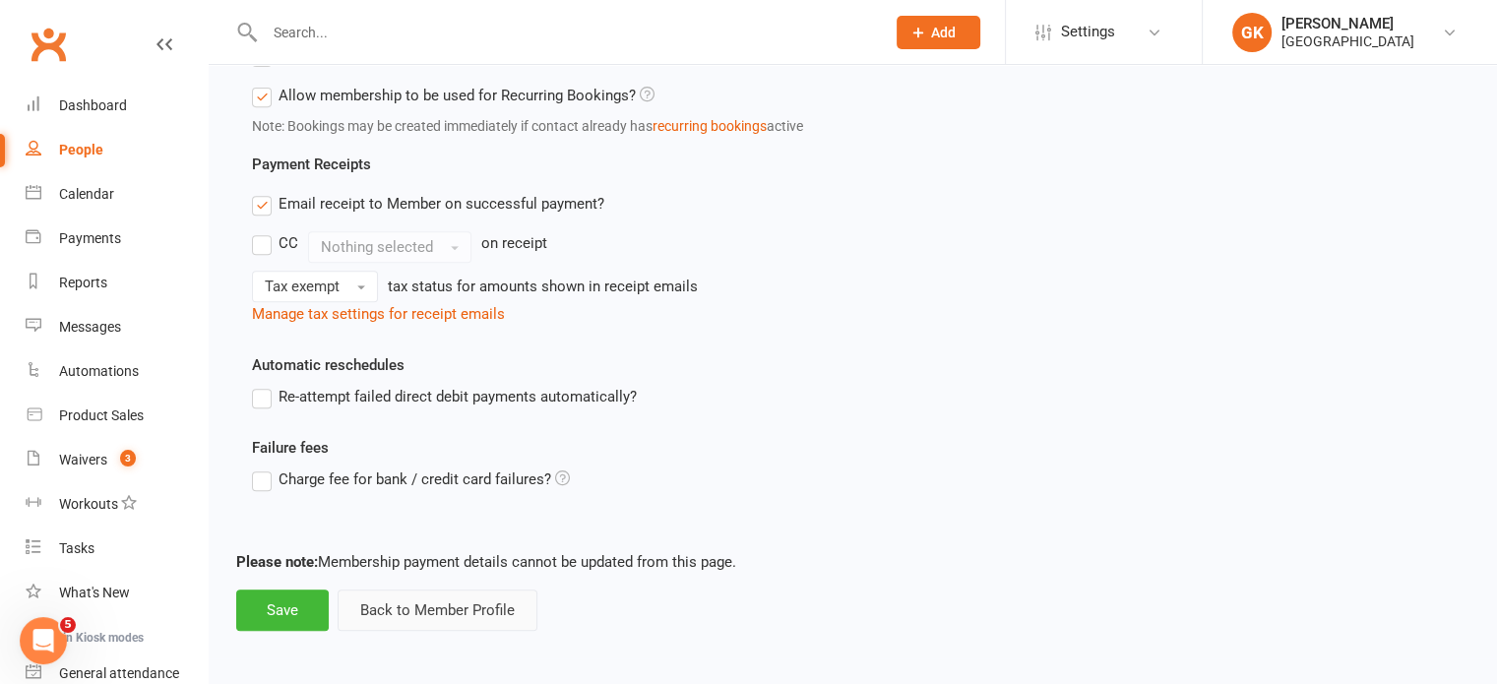
click at [400, 591] on button "Back to Member Profile" at bounding box center [437, 609] width 200 height 41
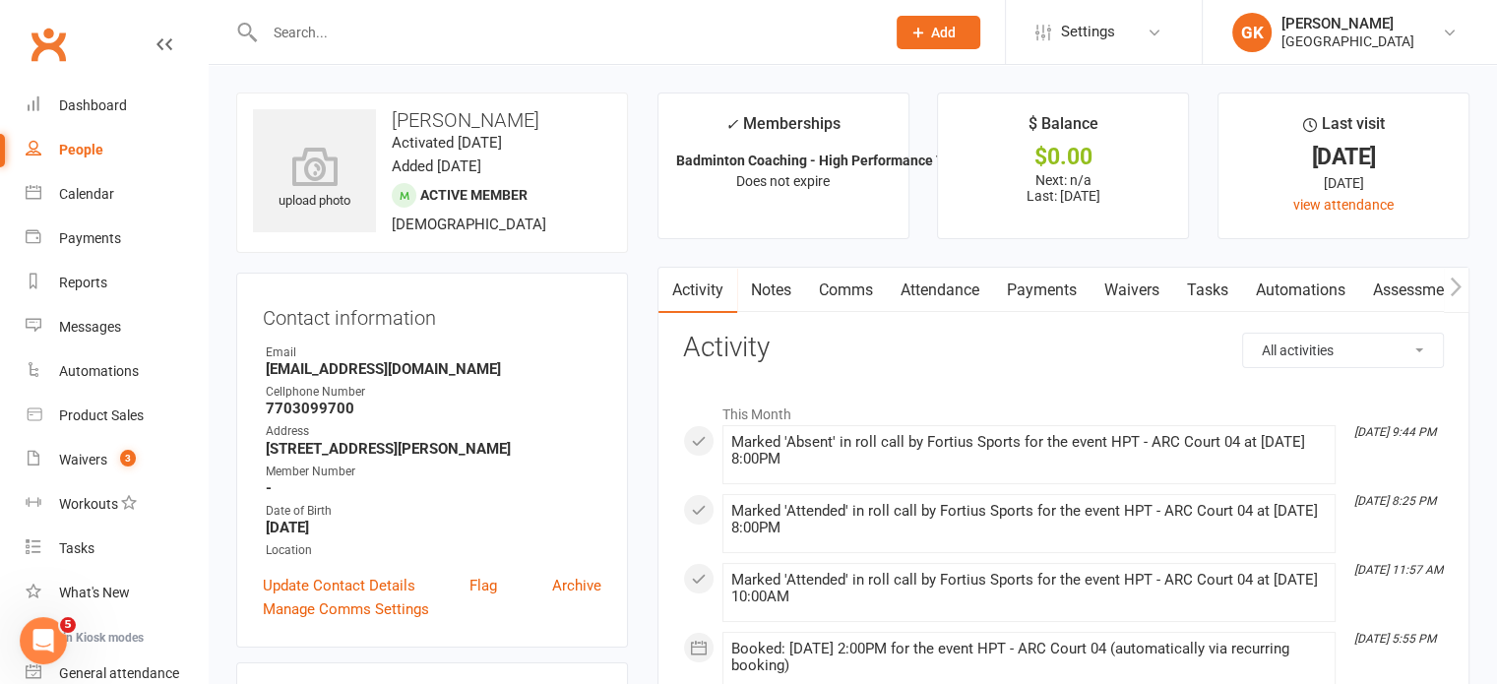
click at [453, 34] on input "text" at bounding box center [565, 33] width 612 height 28
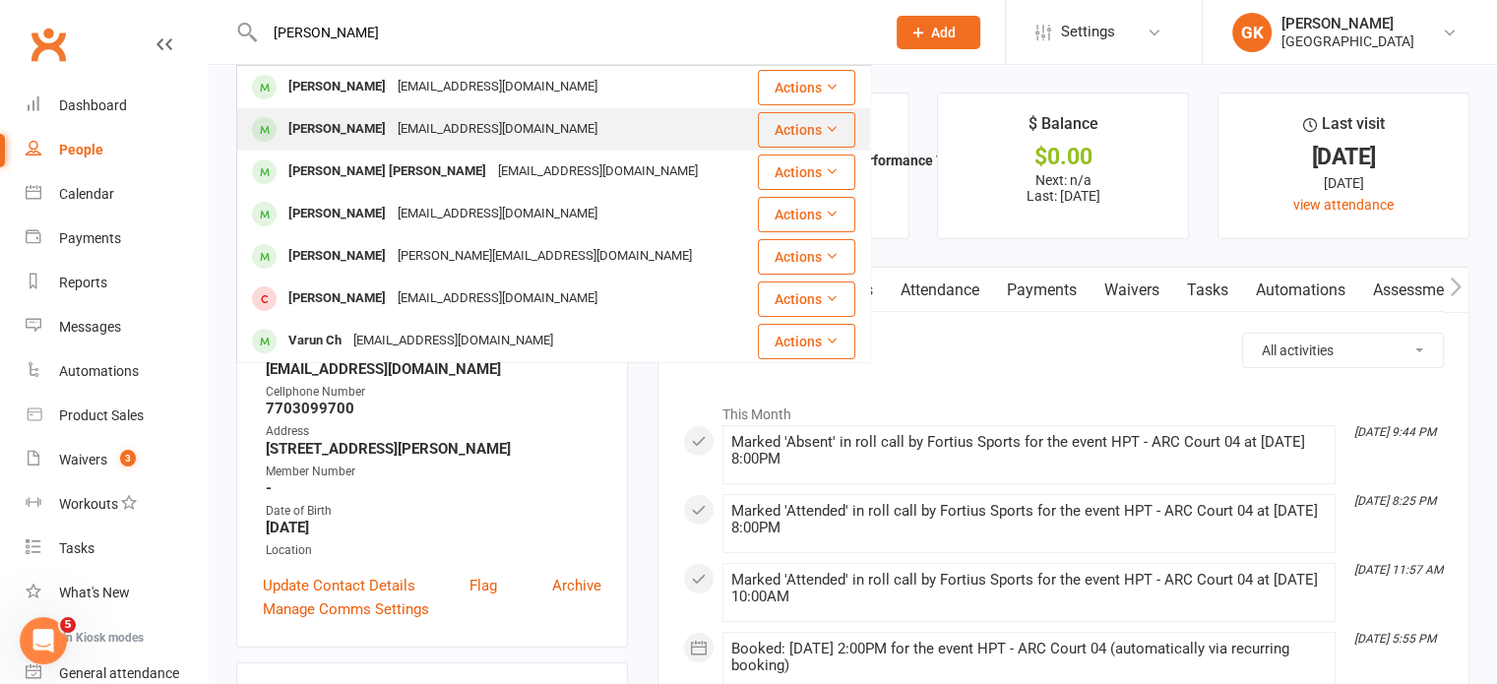
type input "[PERSON_NAME]"
click at [386, 127] on div "[PERSON_NAME]" at bounding box center [336, 129] width 109 height 29
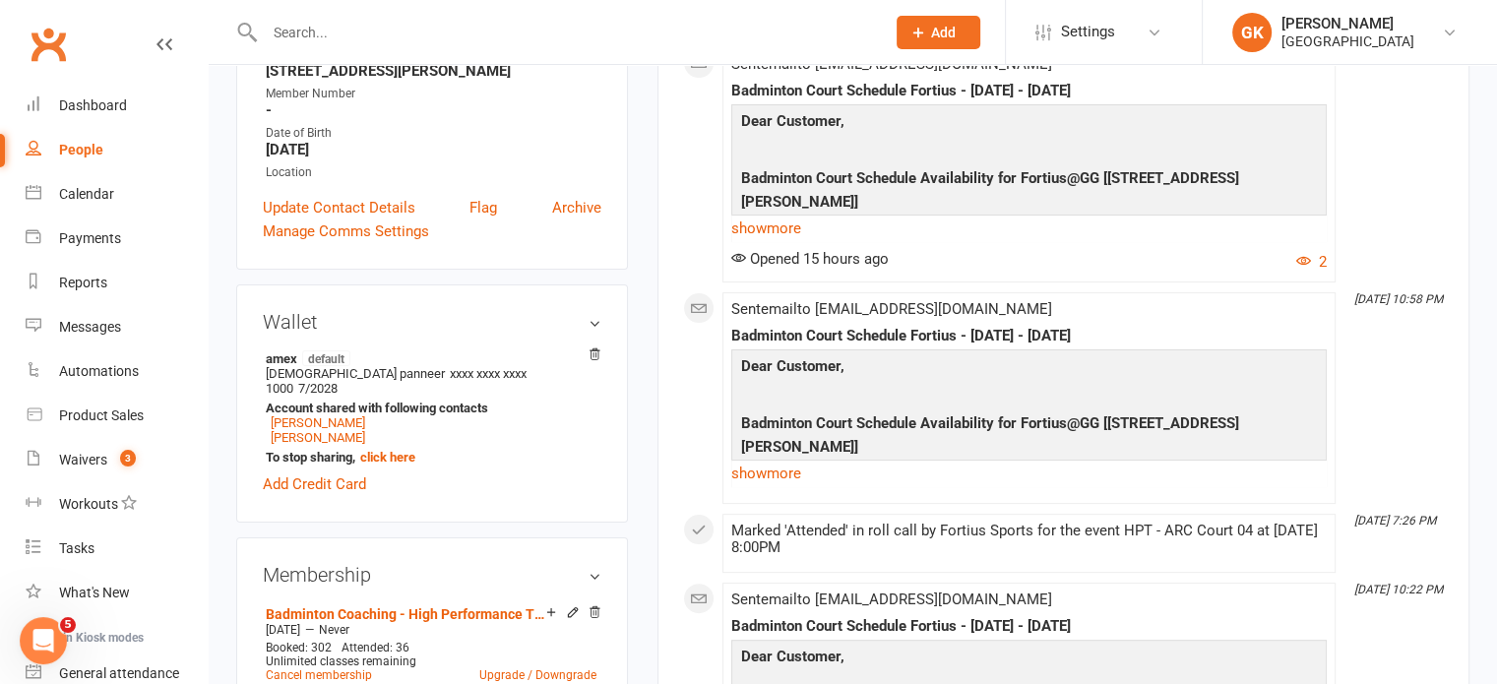
scroll to position [586, 0]
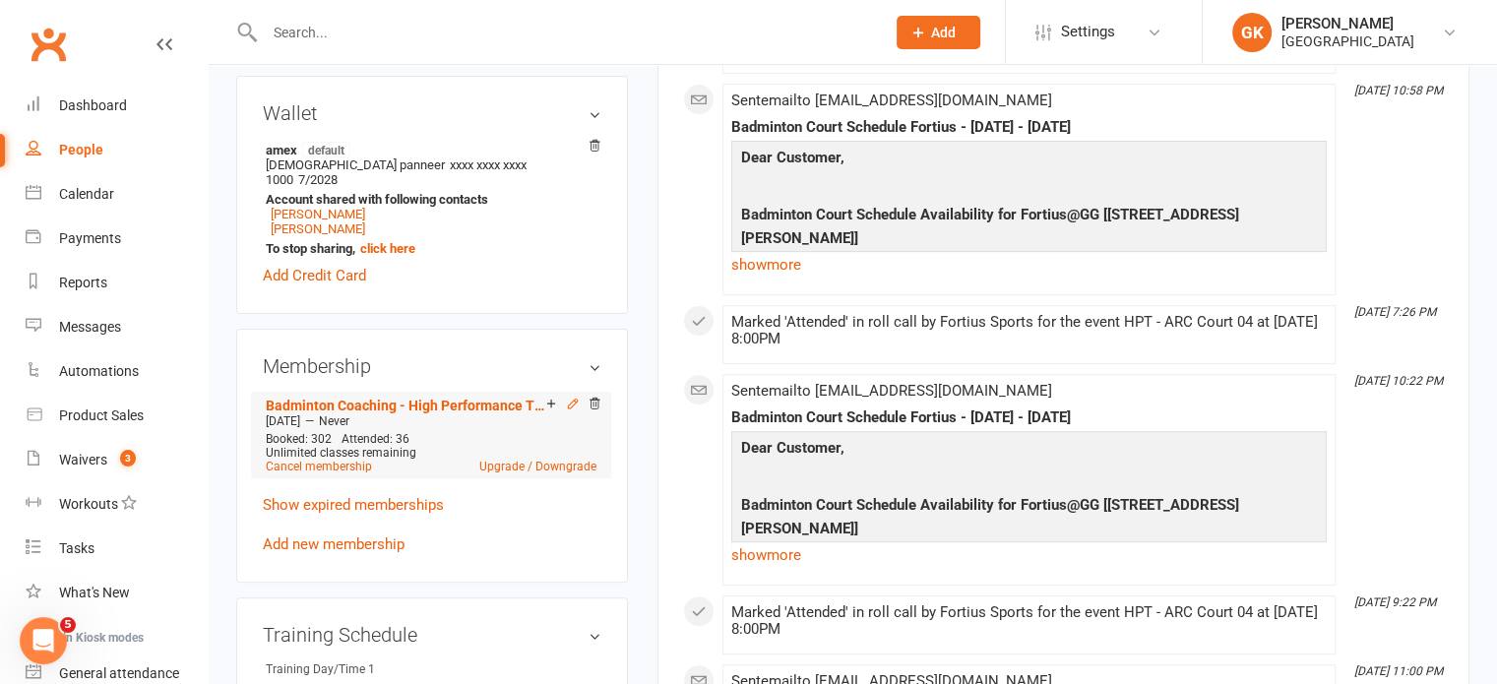
click at [571, 397] on icon at bounding box center [573, 404] width 14 height 14
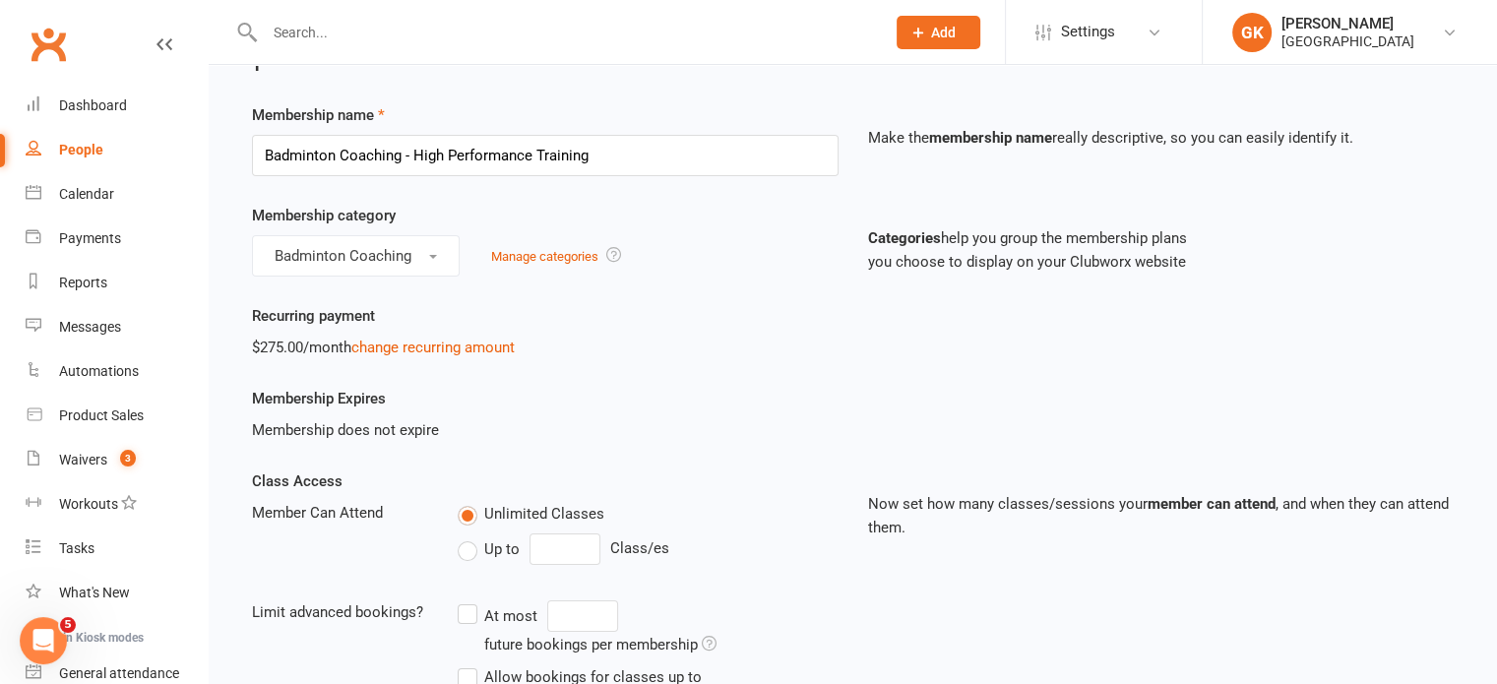
scroll to position [55, 0]
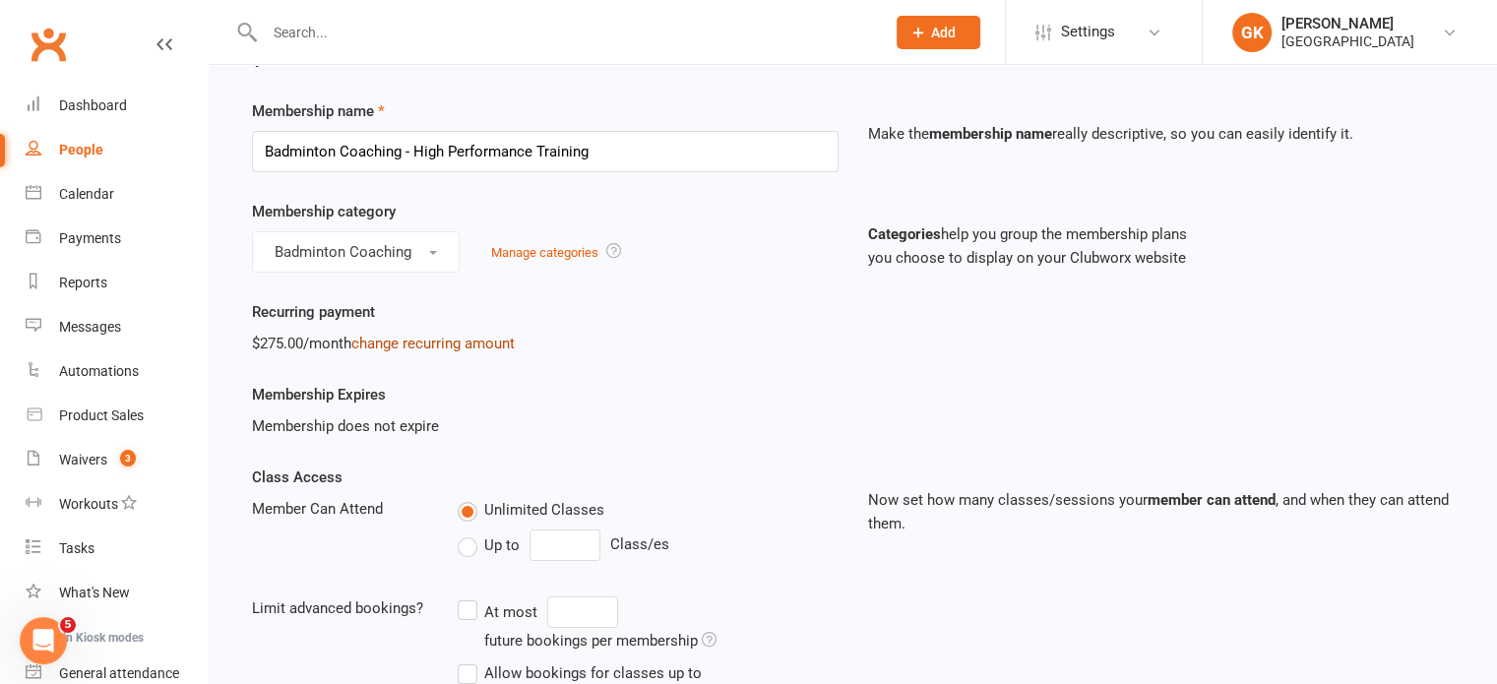
click at [429, 345] on link "change recurring amount" at bounding box center [432, 344] width 163 height 18
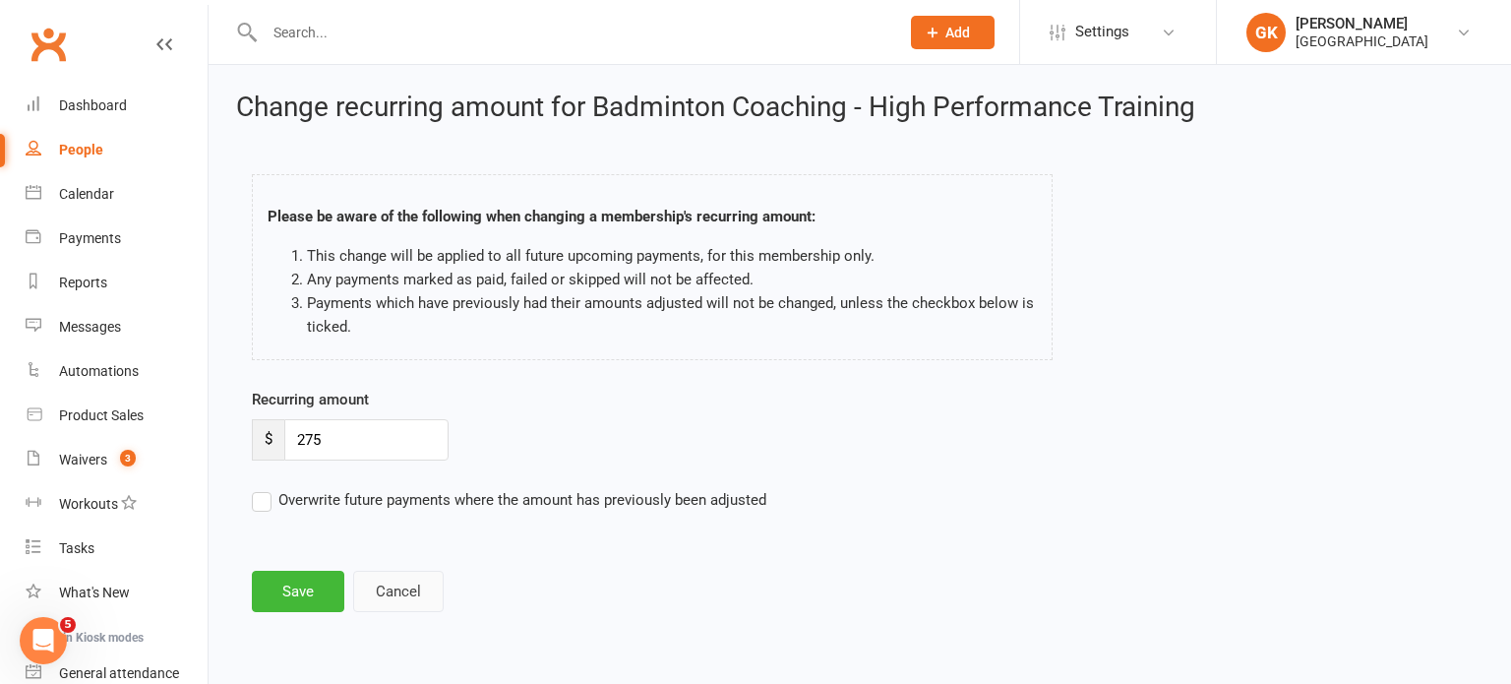
click at [385, 590] on button "Cancel" at bounding box center [398, 591] width 91 height 41
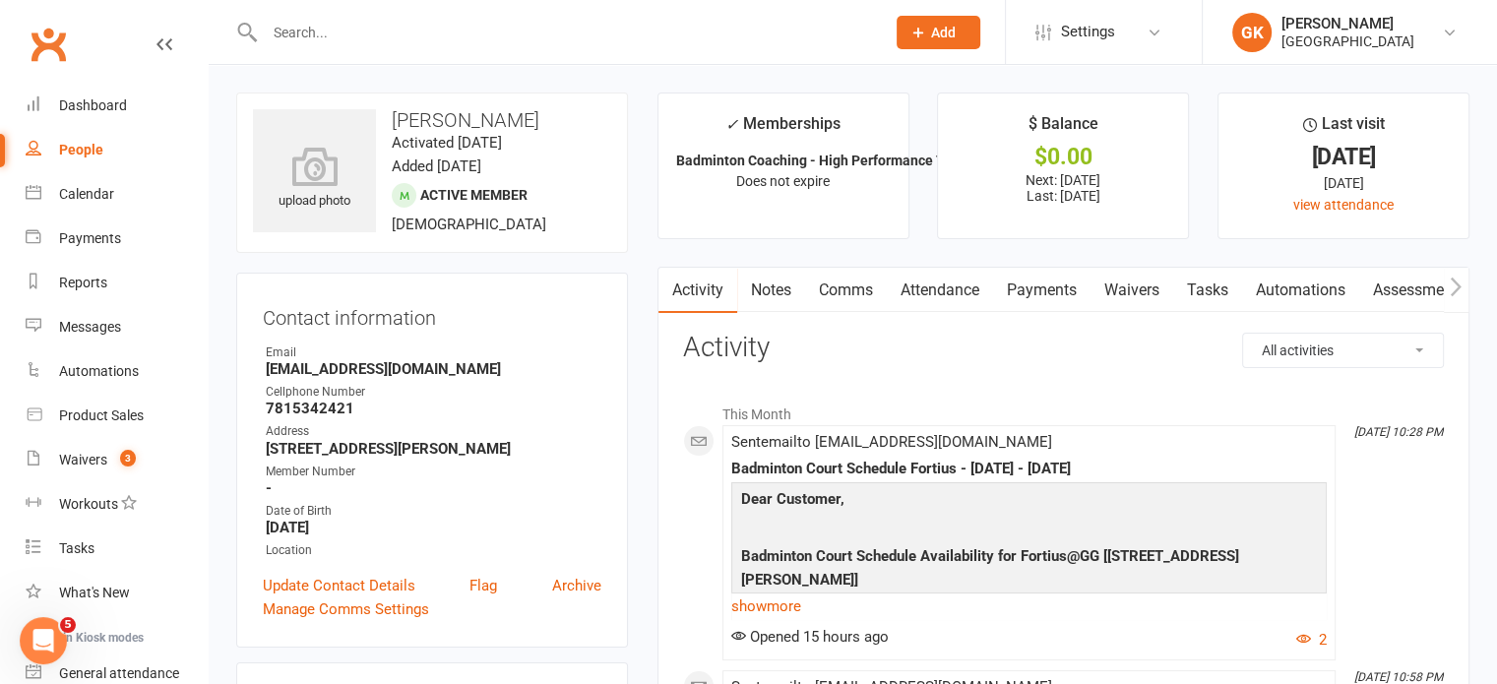
click at [417, 48] on div at bounding box center [553, 32] width 635 height 64
click at [427, 17] on div at bounding box center [553, 32] width 635 height 64
click at [328, 29] on input "text" at bounding box center [565, 33] width 612 height 28
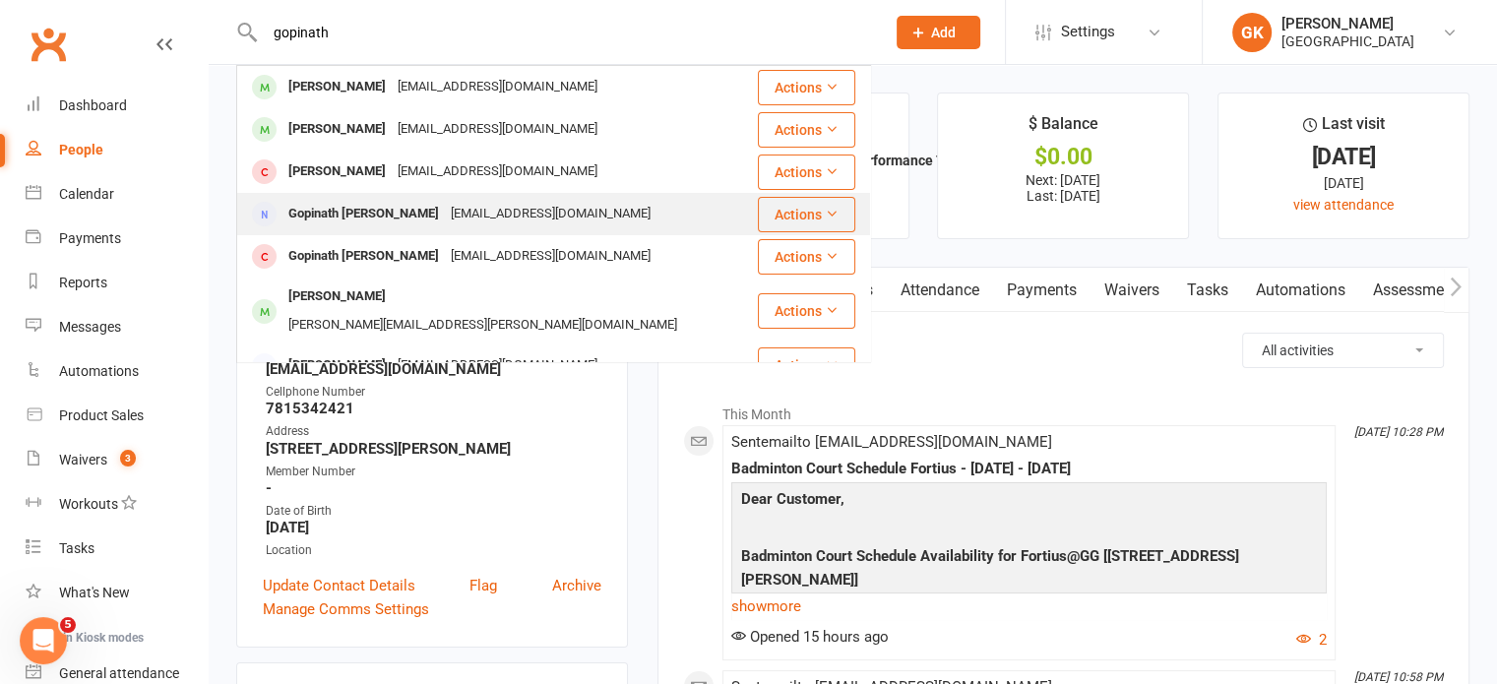
drag, startPoint x: 328, startPoint y: 29, endPoint x: 659, endPoint y: 215, distance: 380.6
click at [659, 64] on div "gopinath [PERSON_NAME] [EMAIL_ADDRESS][DOMAIN_NAME] Actions [PERSON_NAME] [EMAI…" at bounding box center [553, 32] width 635 height 64
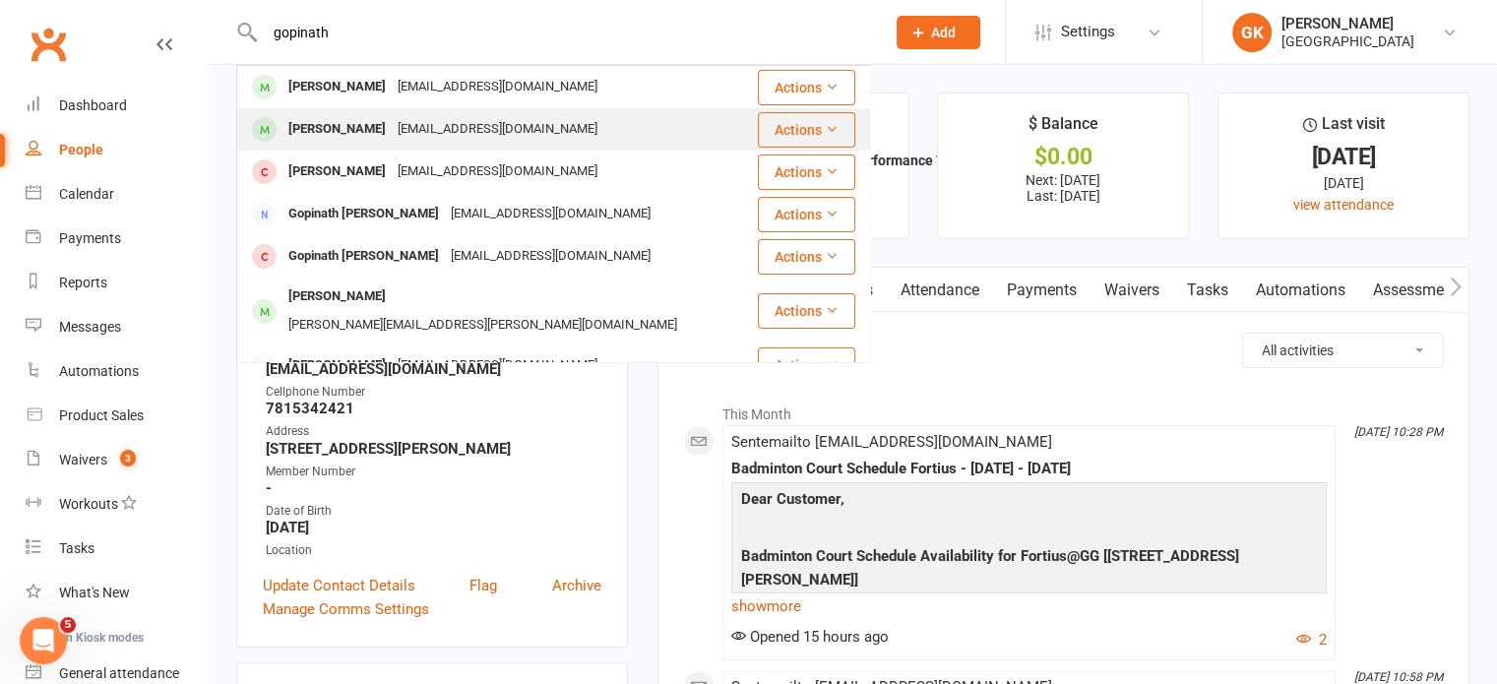
type input "gopinath"
click at [497, 117] on div "[EMAIL_ADDRESS][DOMAIN_NAME]" at bounding box center [498, 129] width 212 height 29
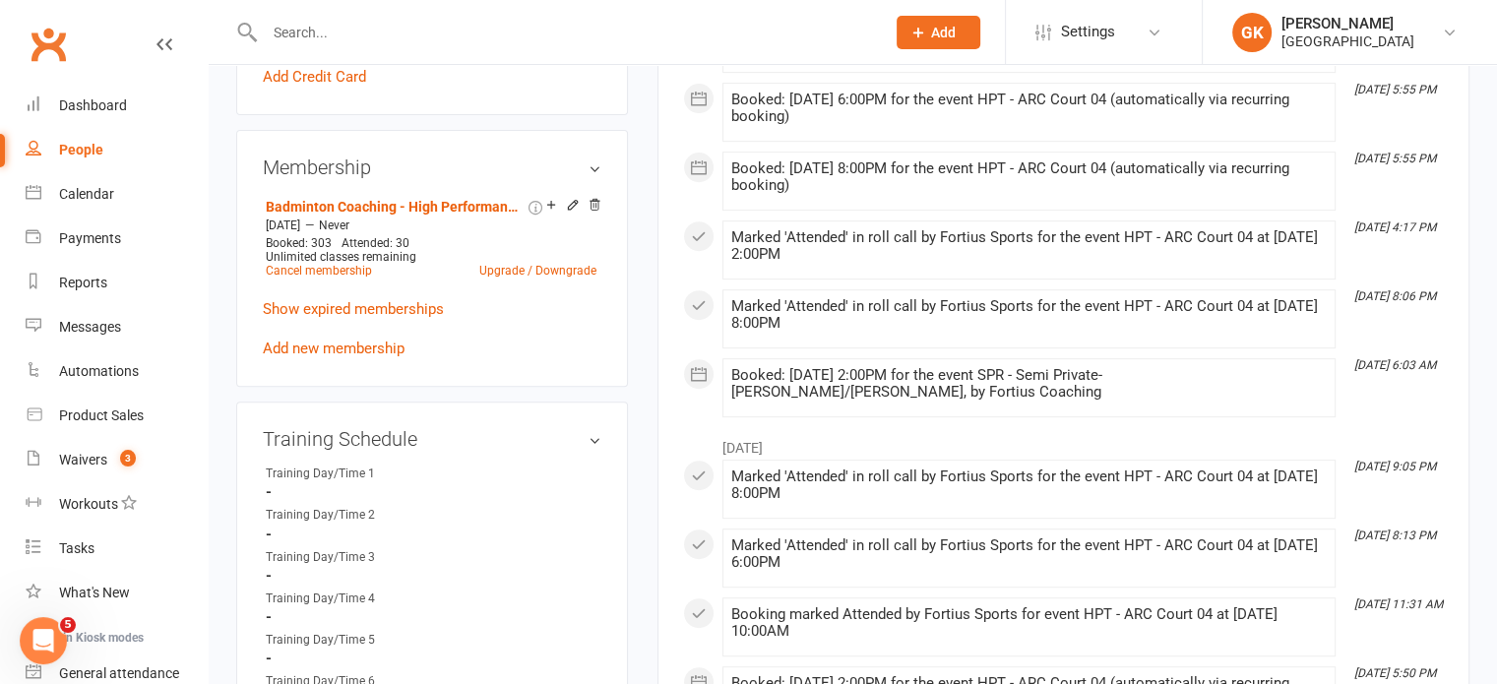
scroll to position [759, 0]
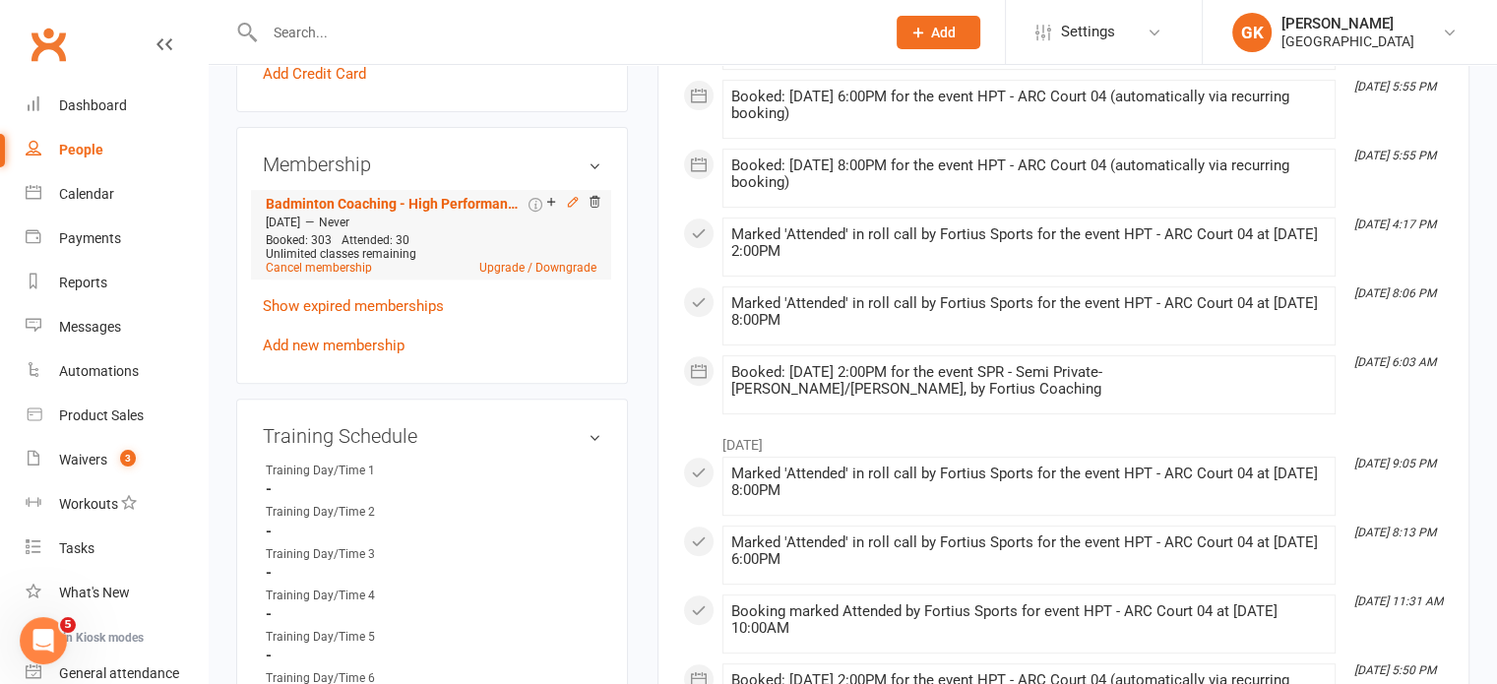
click at [566, 209] on icon at bounding box center [573, 202] width 14 height 14
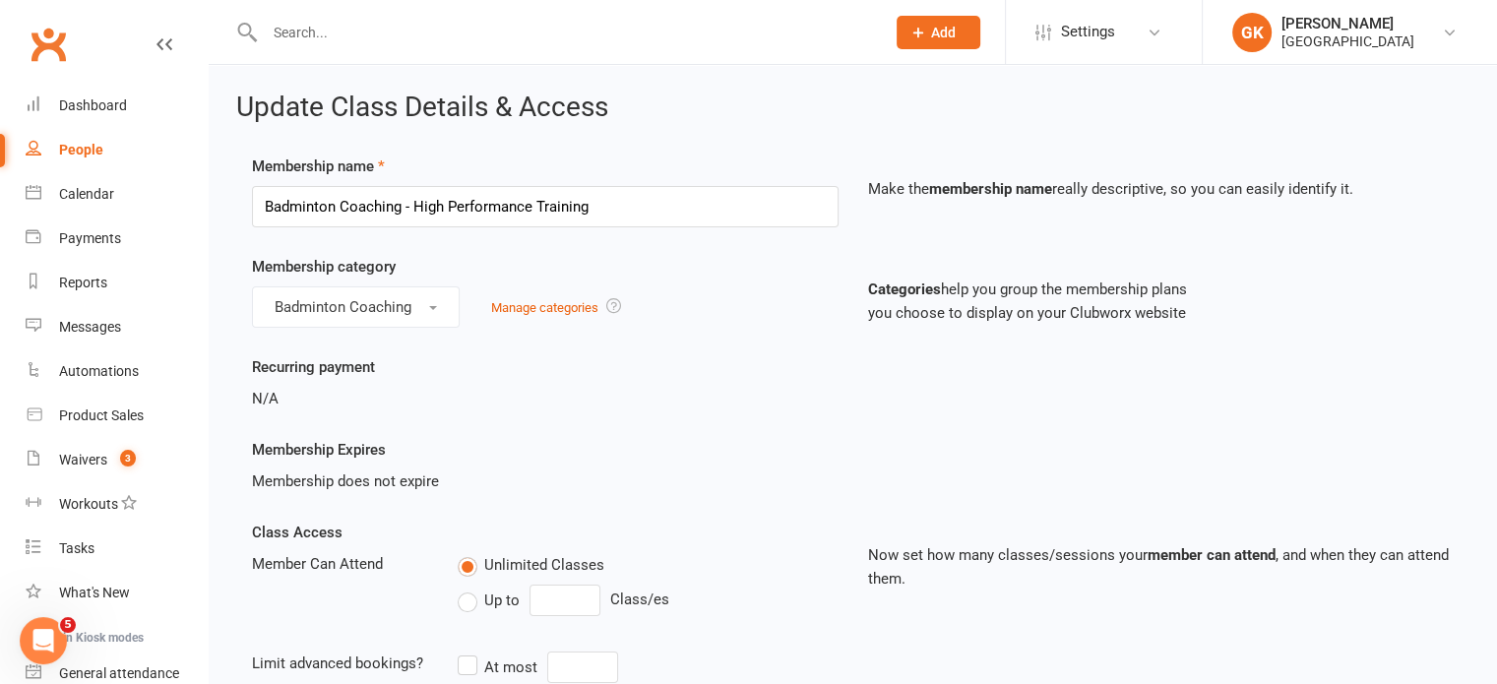
scroll to position [830, 0]
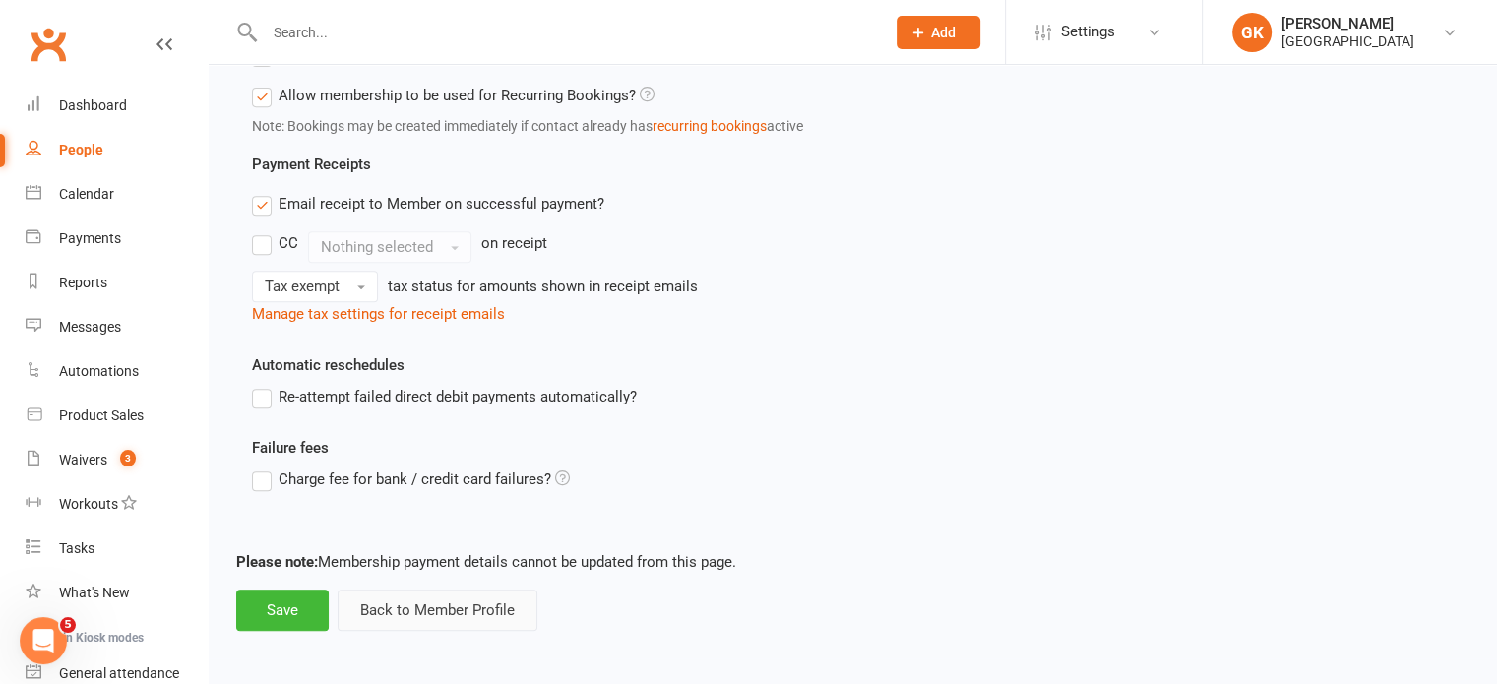
click at [362, 615] on button "Back to Member Profile" at bounding box center [437, 609] width 200 height 41
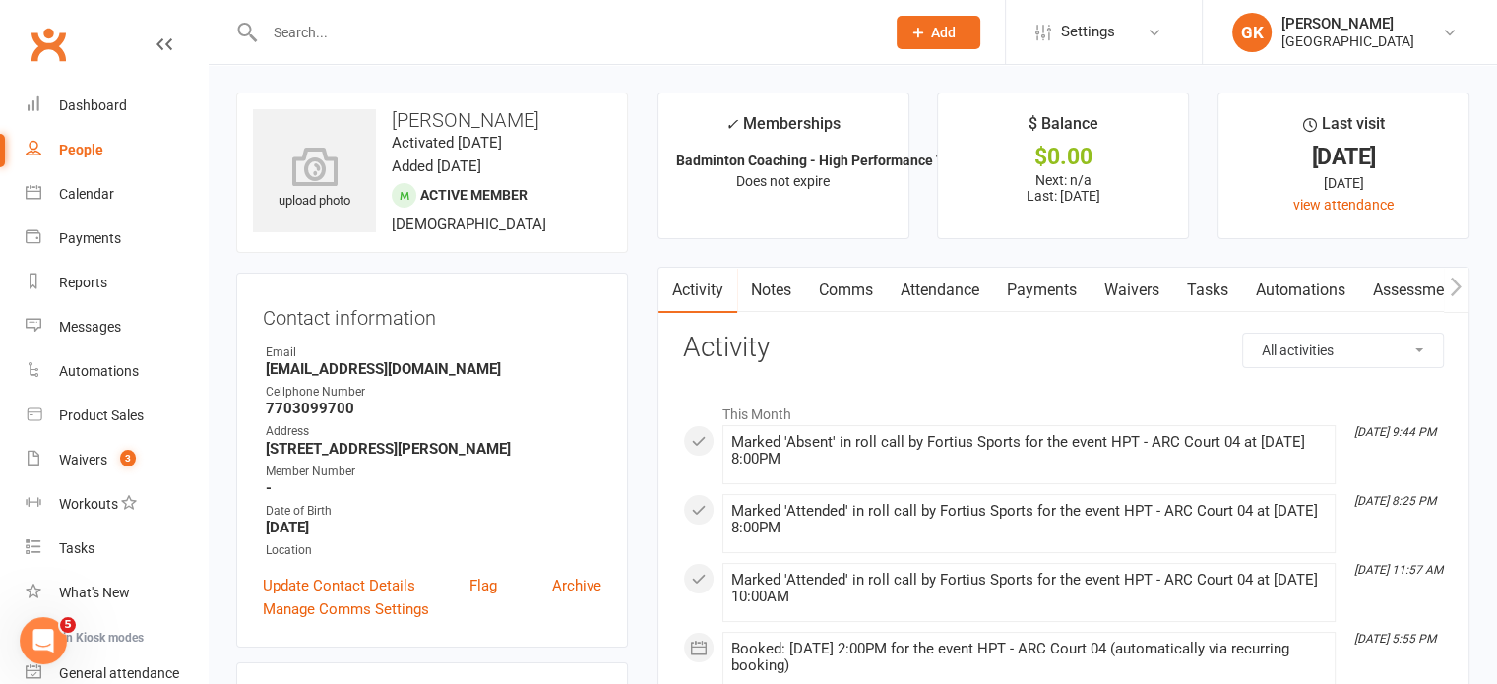
click at [429, 27] on input "text" at bounding box center [565, 33] width 612 height 28
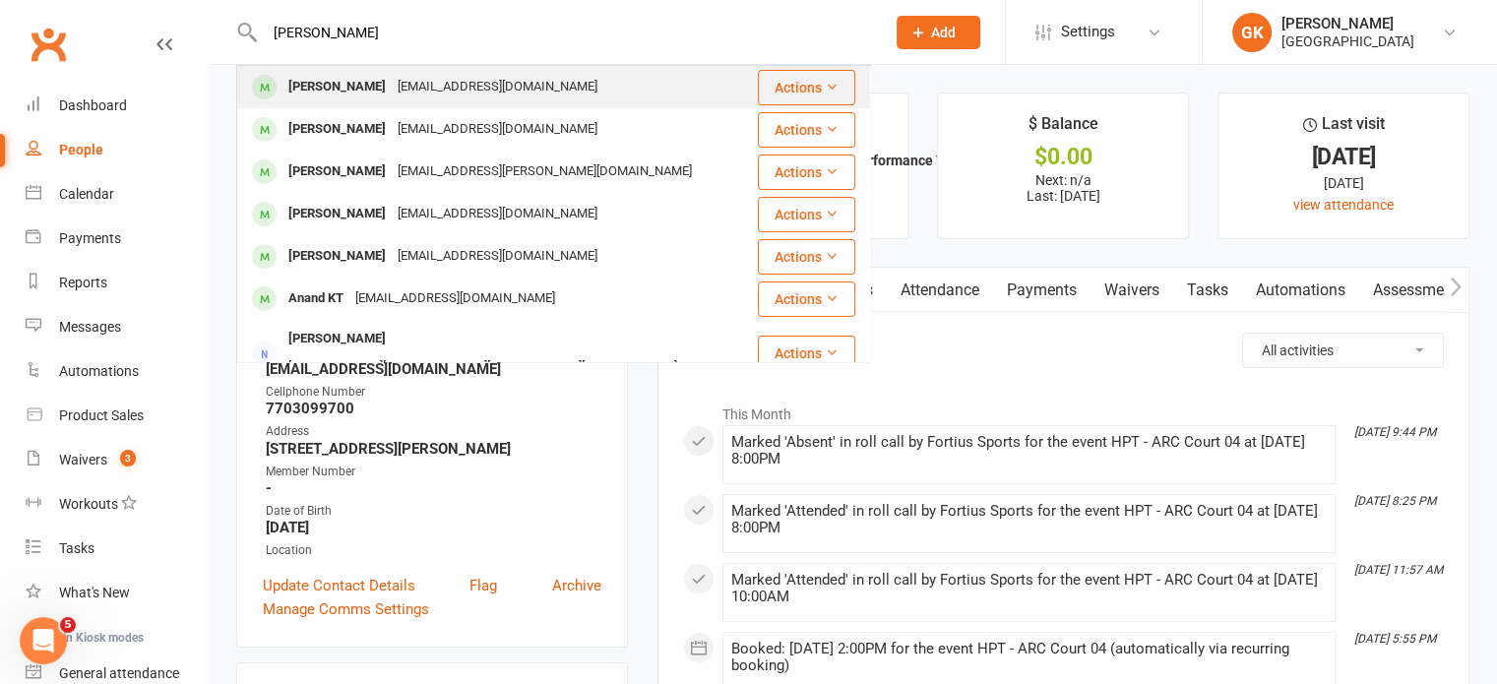
type input "[PERSON_NAME]"
click at [392, 95] on div "[EMAIL_ADDRESS][DOMAIN_NAME]" at bounding box center [498, 87] width 212 height 29
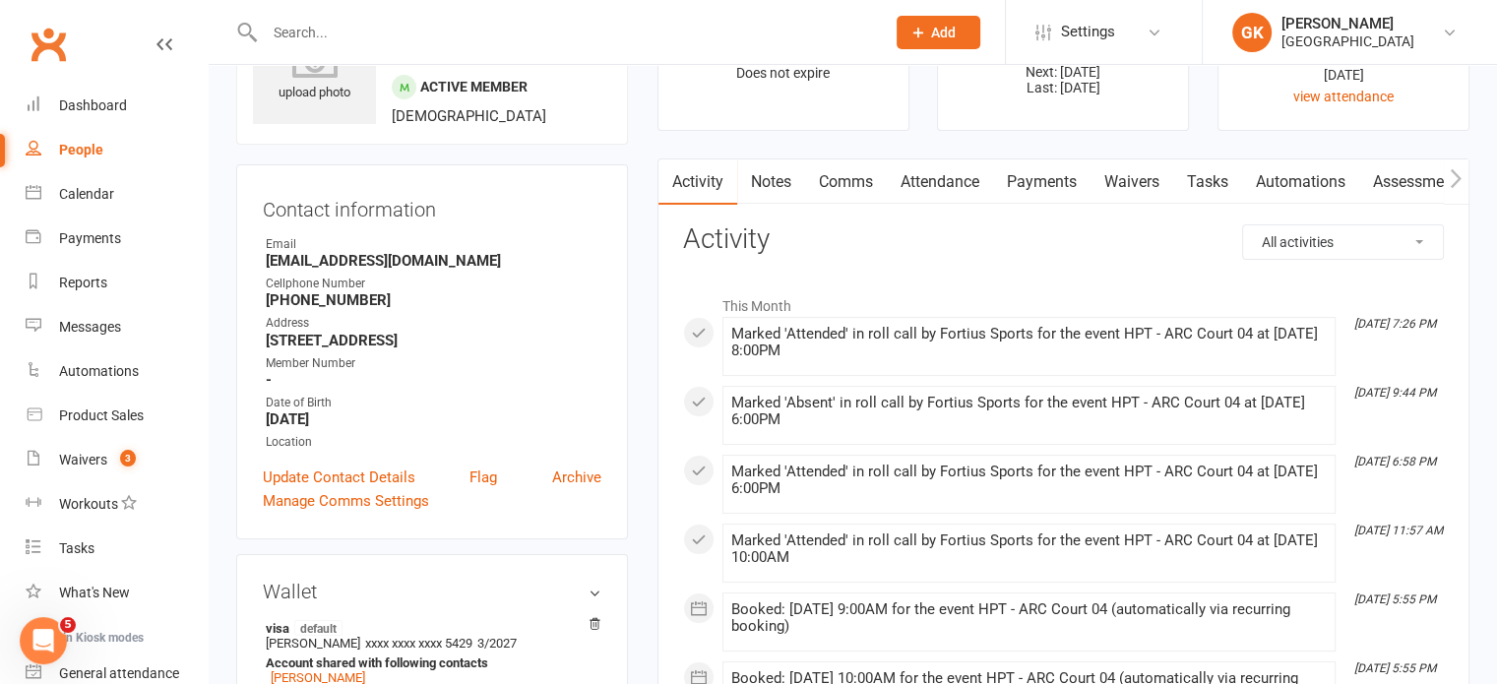
scroll to position [122, 0]
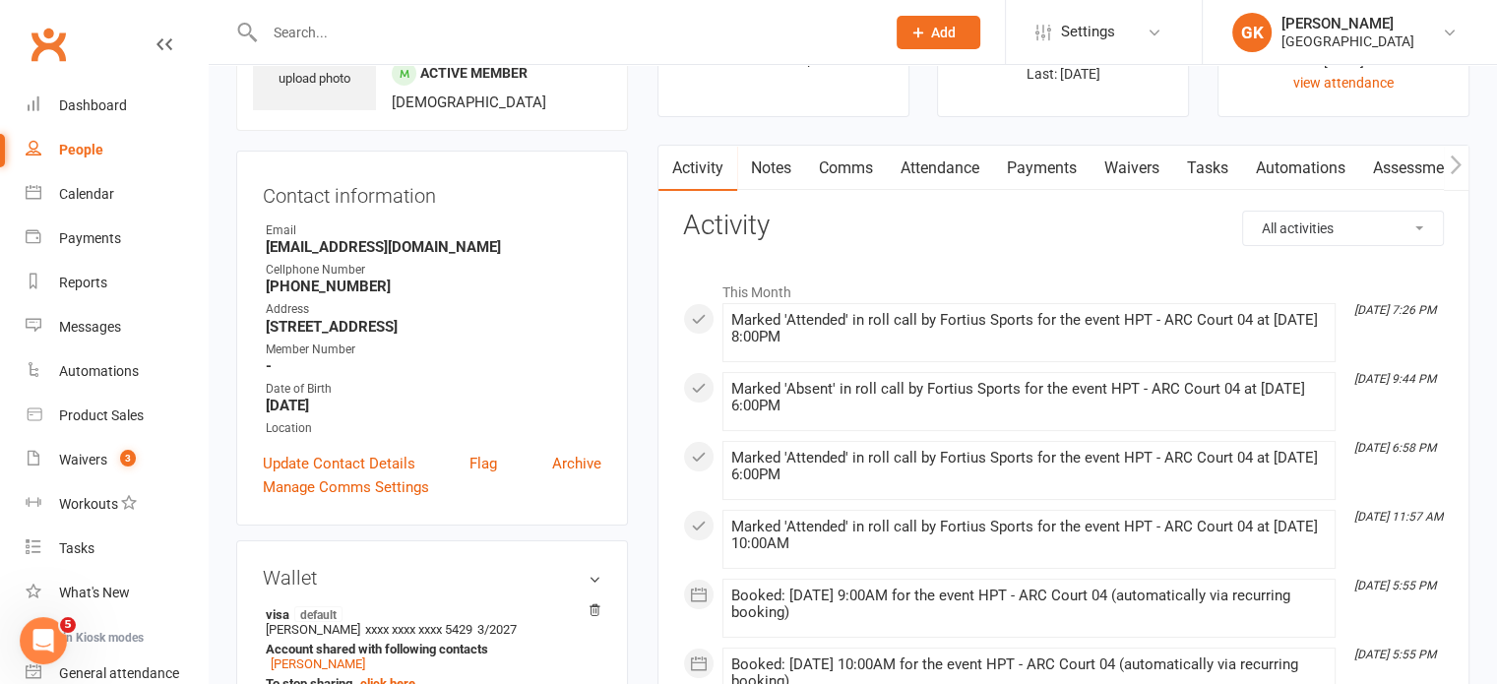
click at [1071, 162] on link "Payments" at bounding box center [1041, 168] width 97 height 45
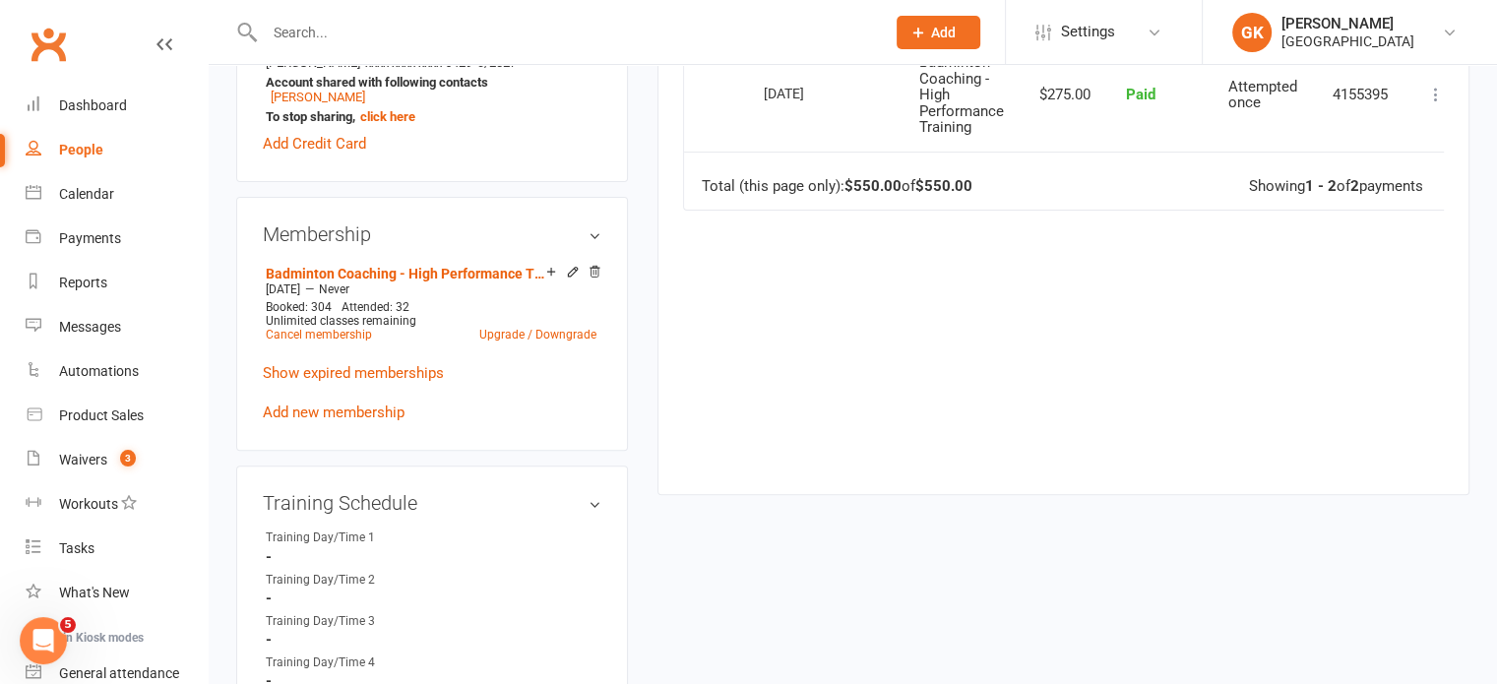
scroll to position [695, 0]
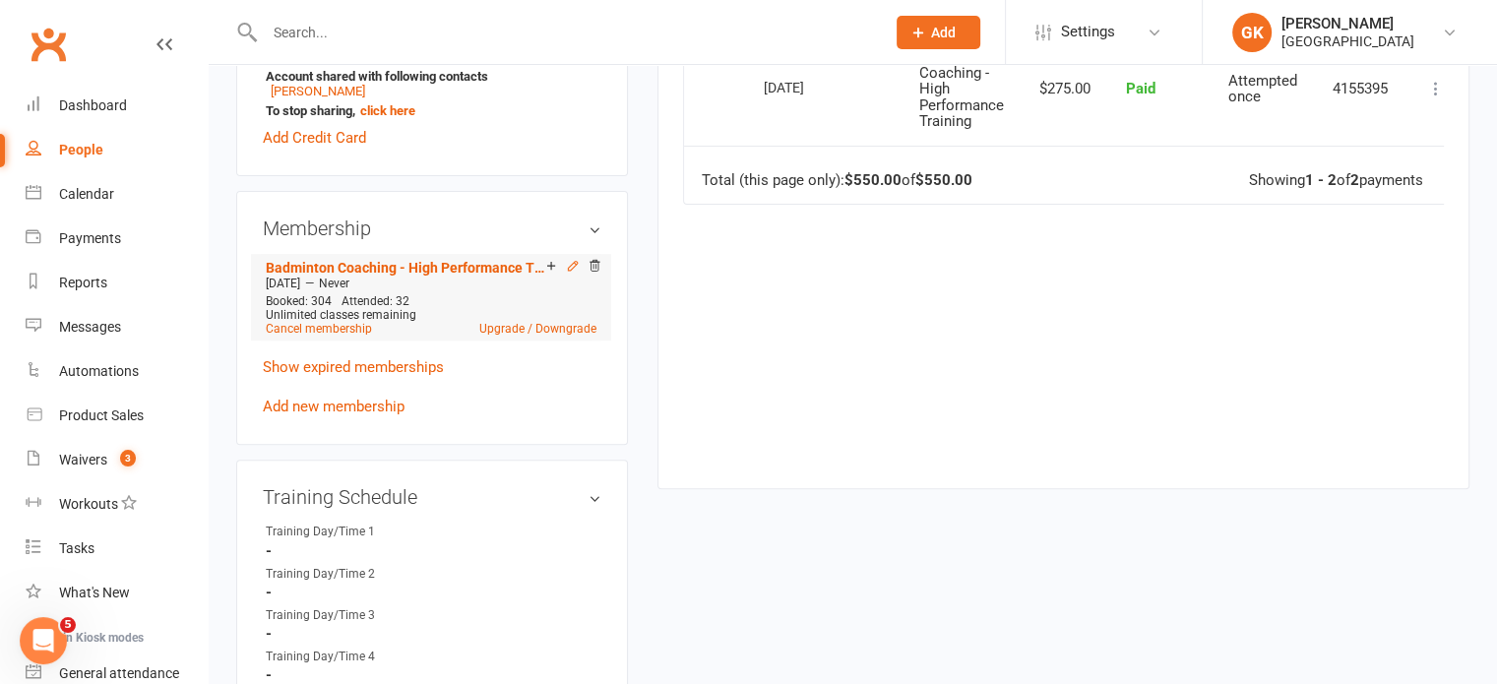
click at [570, 270] on icon at bounding box center [573, 266] width 14 height 14
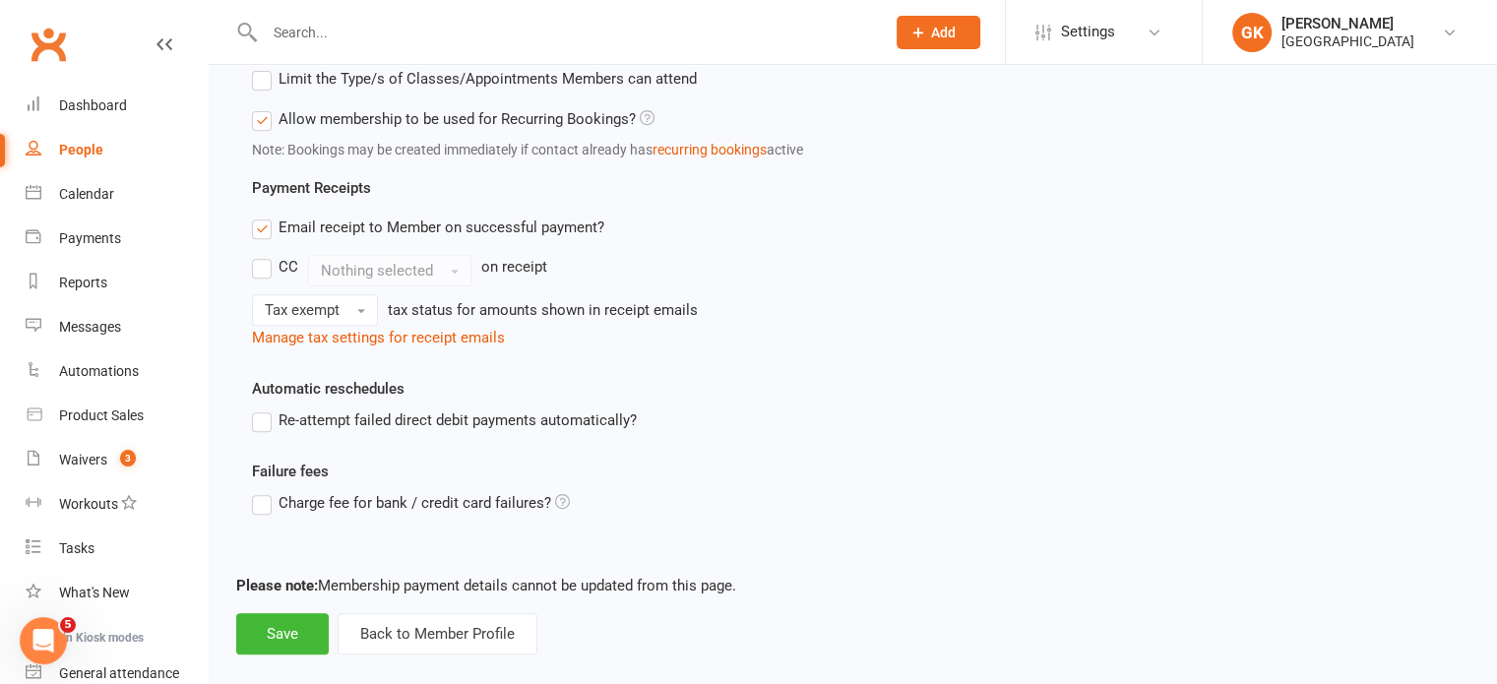
scroll to position [830, 0]
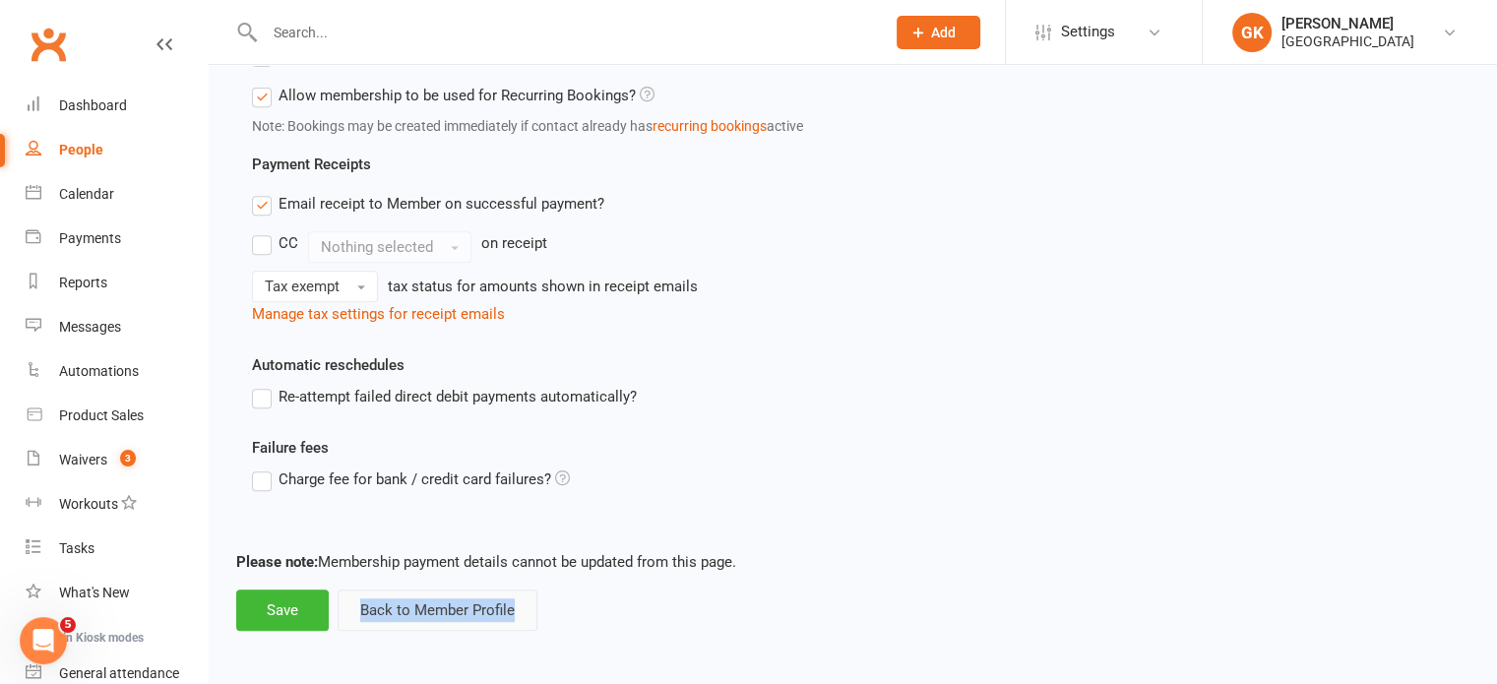
drag, startPoint x: 382, startPoint y: 629, endPoint x: 361, endPoint y: 617, distance: 23.8
click at [580, 627] on footer "Please note: Membership payment details cannot be updated from this page. Save …" at bounding box center [852, 590] width 1233 height 81
click at [493, 611] on button "Back to Member Profile" at bounding box center [437, 609] width 200 height 41
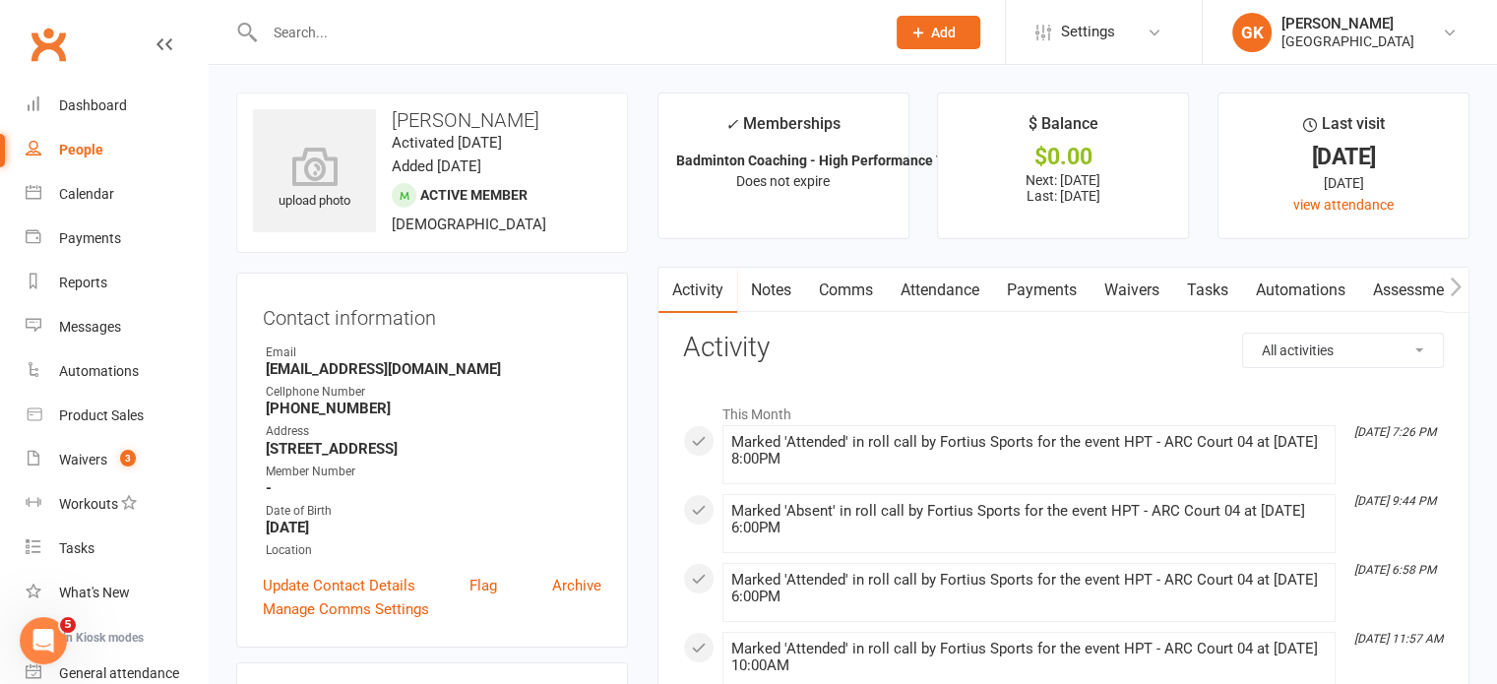
click at [500, 38] on input "text" at bounding box center [565, 33] width 612 height 28
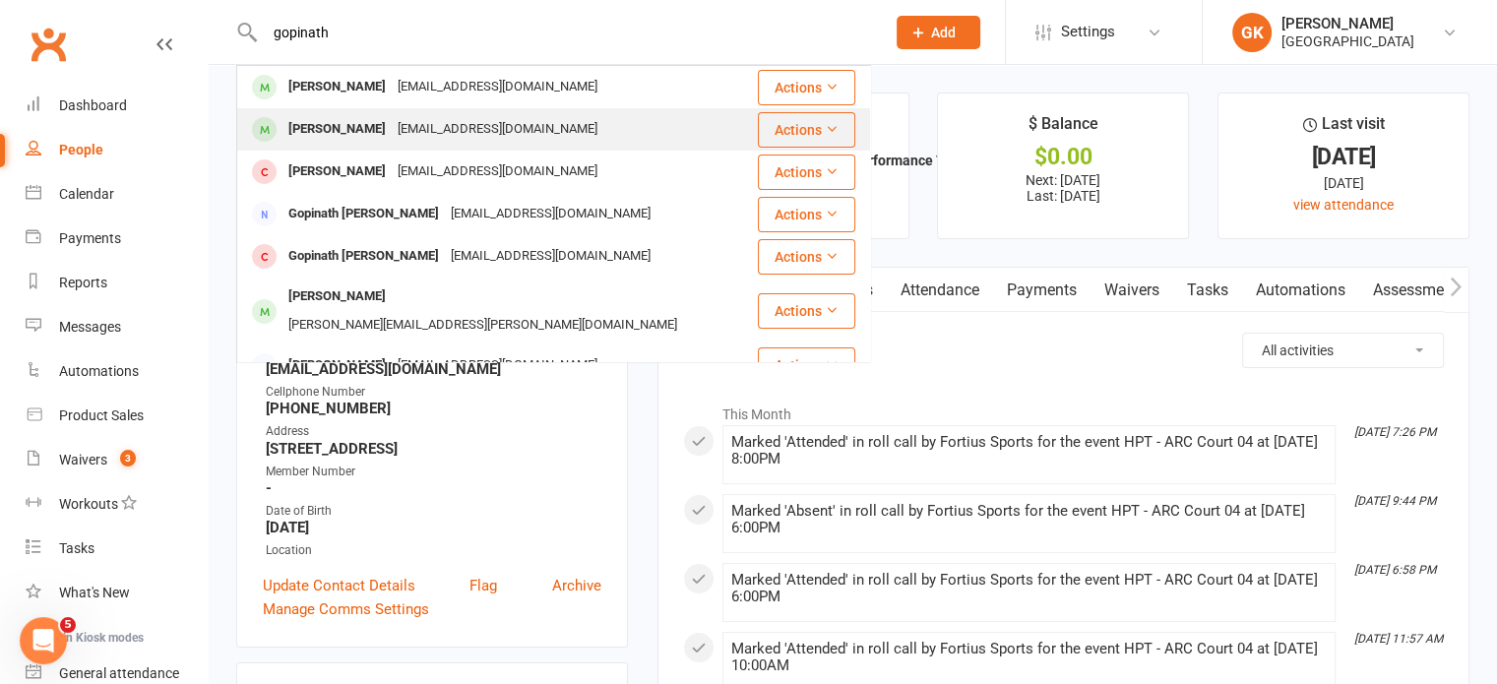
type input "gopinath"
click at [360, 117] on div "[PERSON_NAME]" at bounding box center [336, 129] width 109 height 29
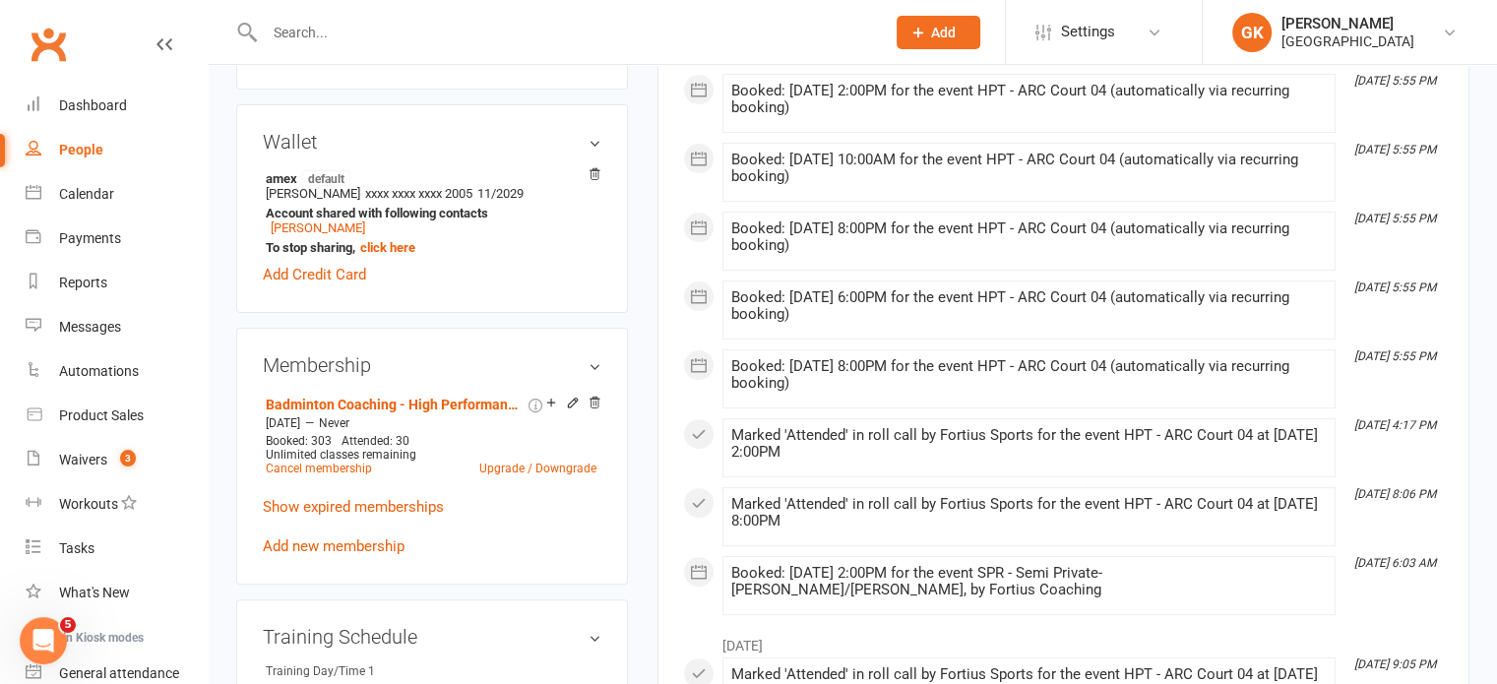
scroll to position [559, 0]
click at [498, 185] on strong "amex default" at bounding box center [429, 177] width 326 height 16
click at [336, 234] on link "[PERSON_NAME]" at bounding box center [318, 226] width 94 height 15
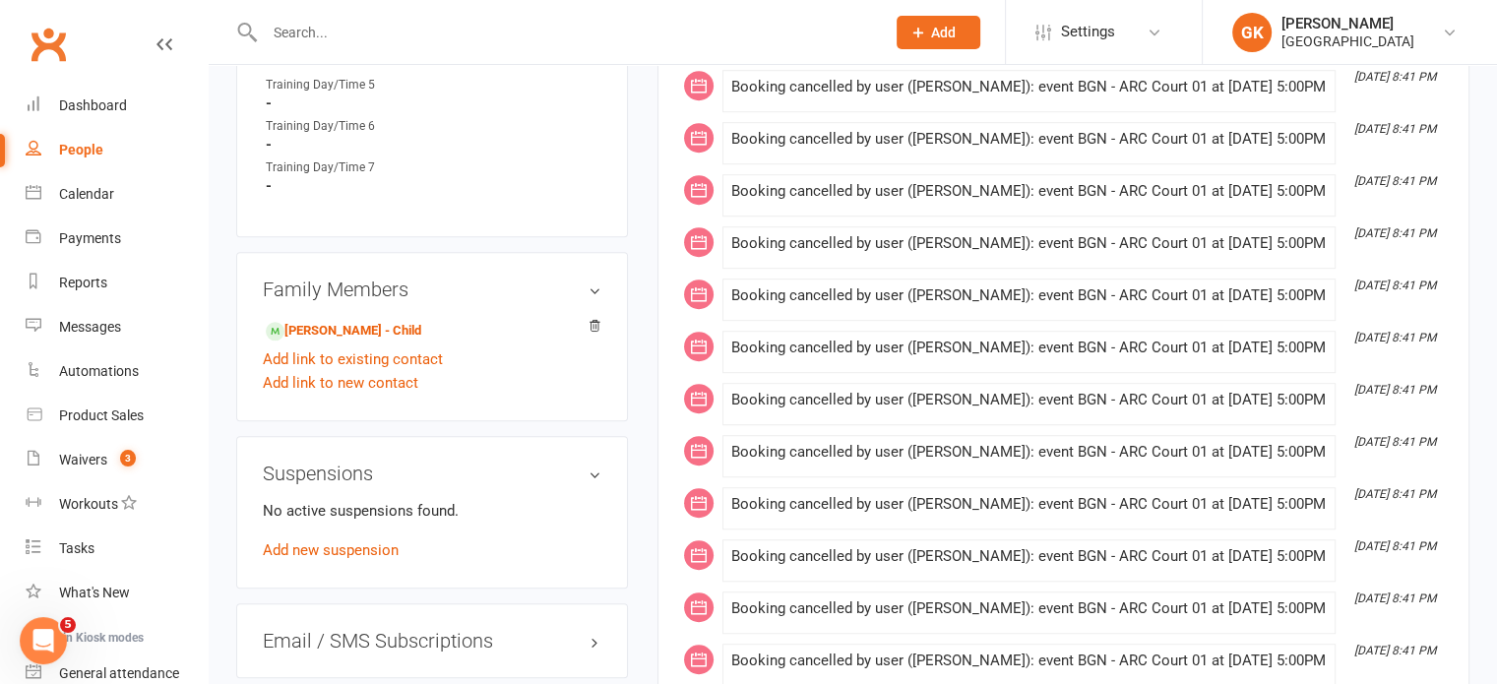
scroll to position [1243, 0]
click at [323, 328] on link "[PERSON_NAME] - Child" at bounding box center [343, 330] width 155 height 21
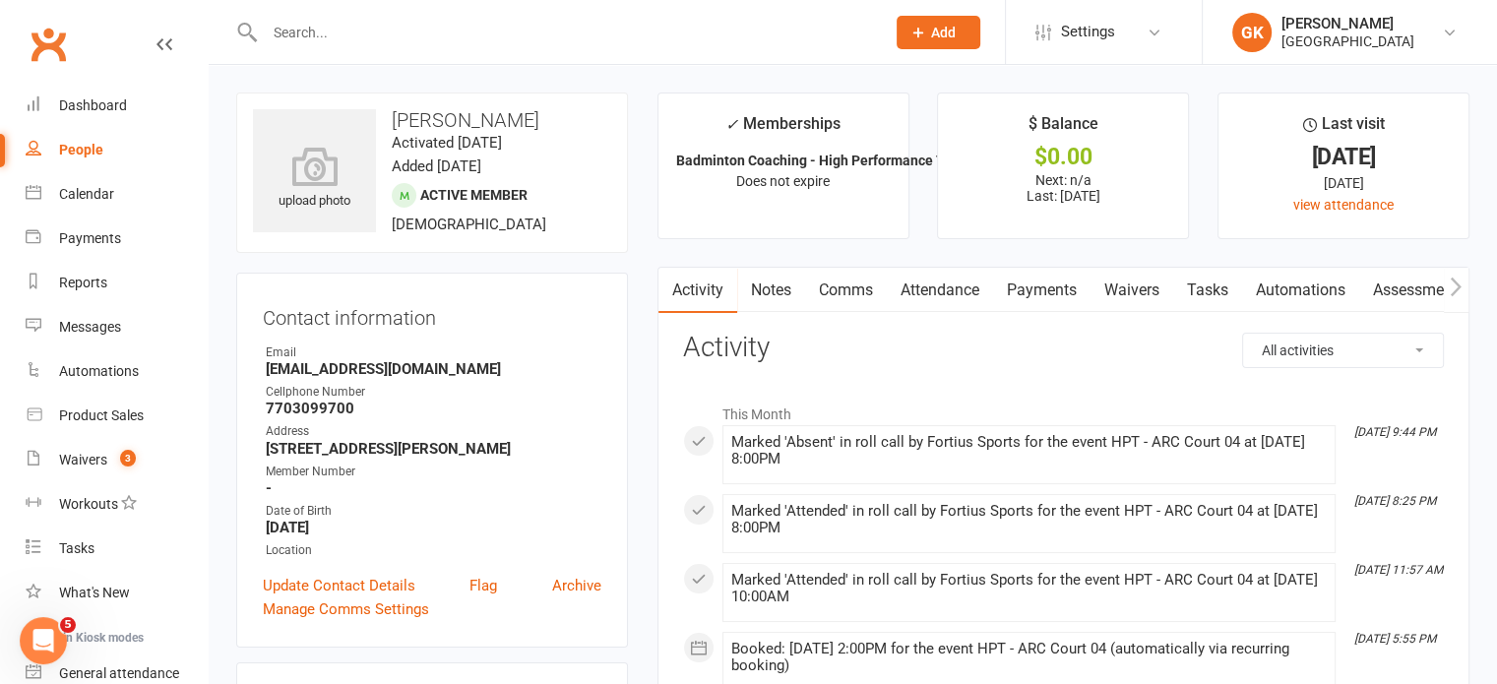
click at [1049, 287] on link "Payments" at bounding box center [1041, 290] width 97 height 45
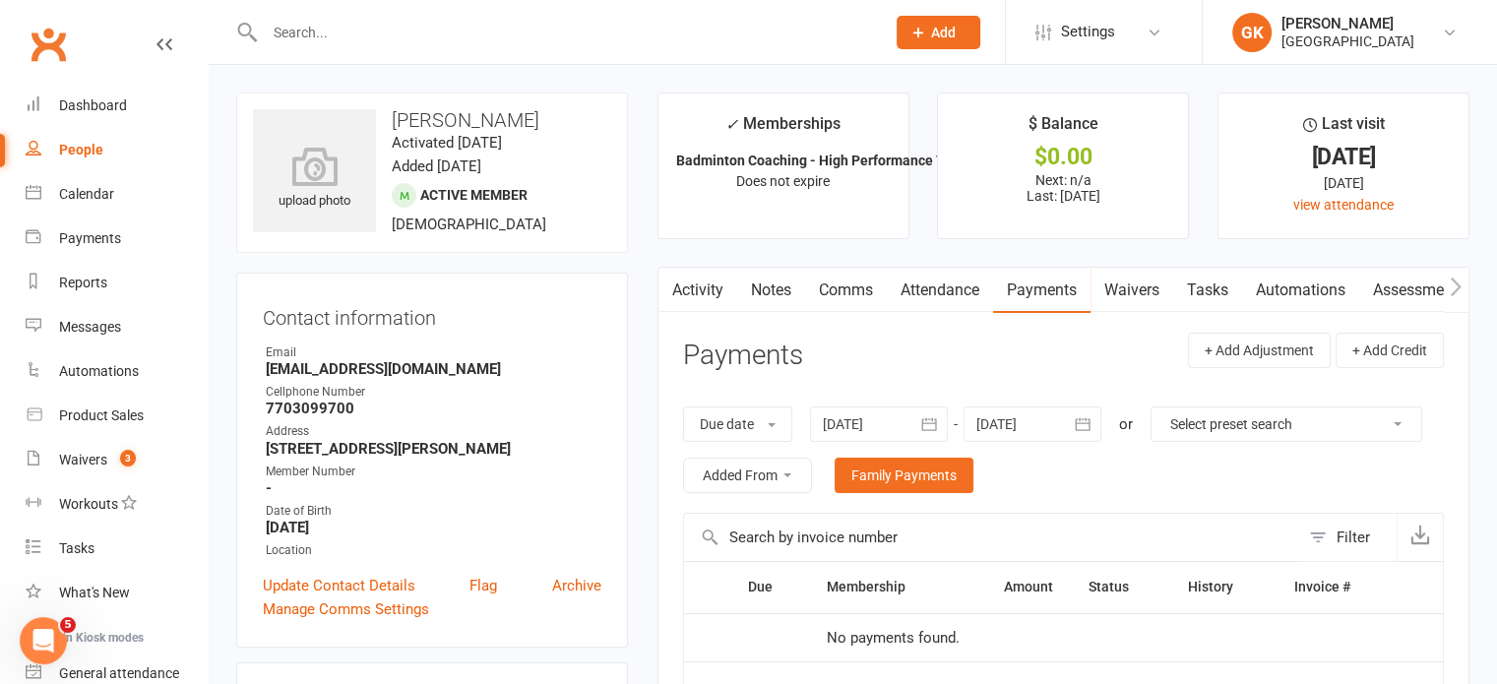
click at [877, 402] on div "Due date Due date Date paid Date failed [DATE] [DATE] Sun Mon Tue Wed Thu Fri S…" at bounding box center [1063, 450] width 761 height 126
click at [874, 418] on div at bounding box center [879, 423] width 138 height 35
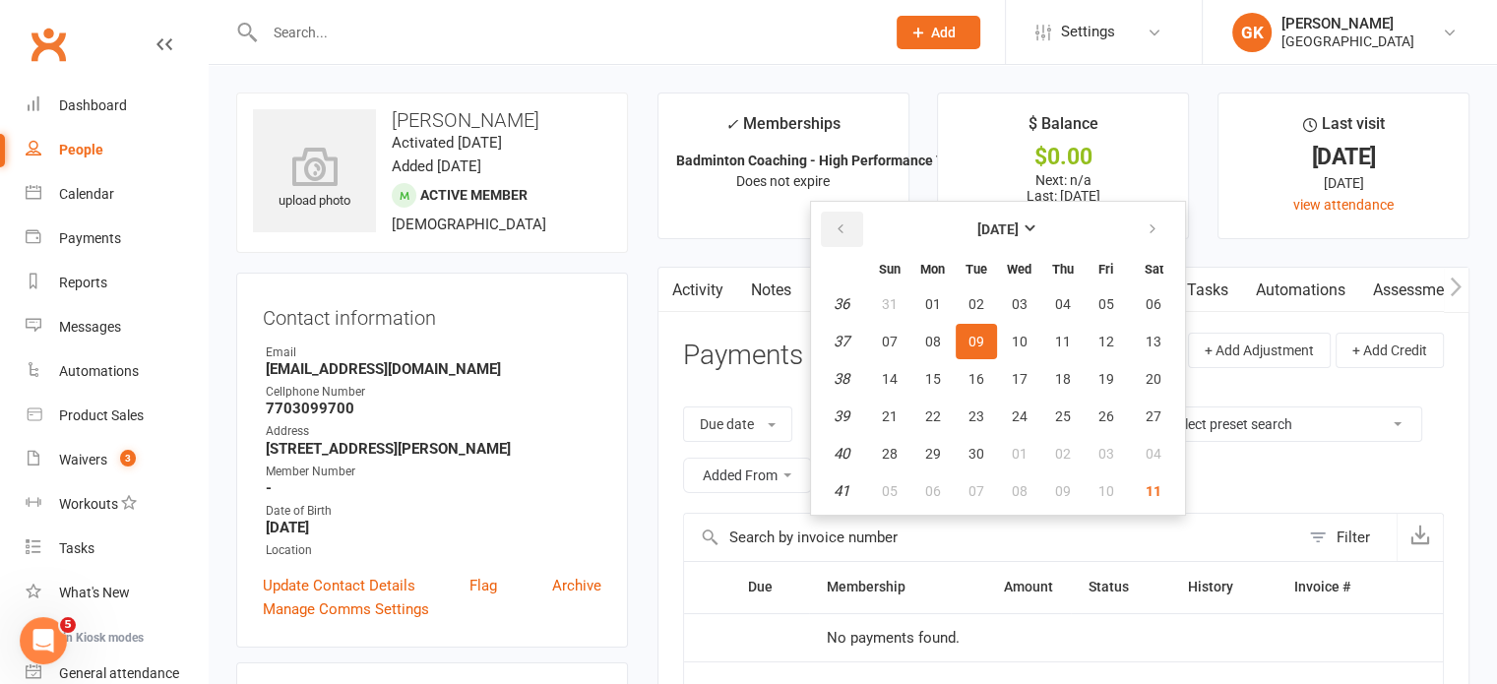
click at [849, 235] on button "button" at bounding box center [842, 229] width 42 height 35
click at [1051, 303] on button "01" at bounding box center [1062, 303] width 41 height 35
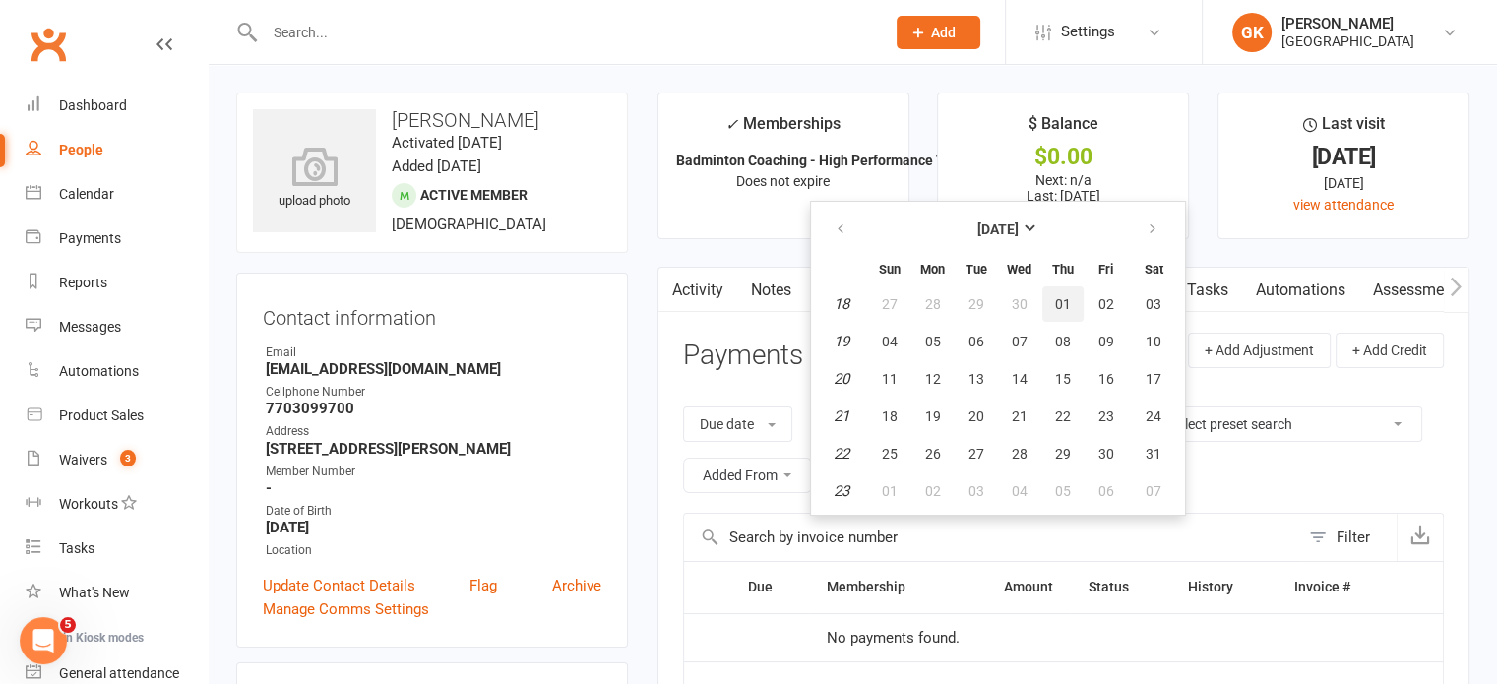
type input "[DATE]"
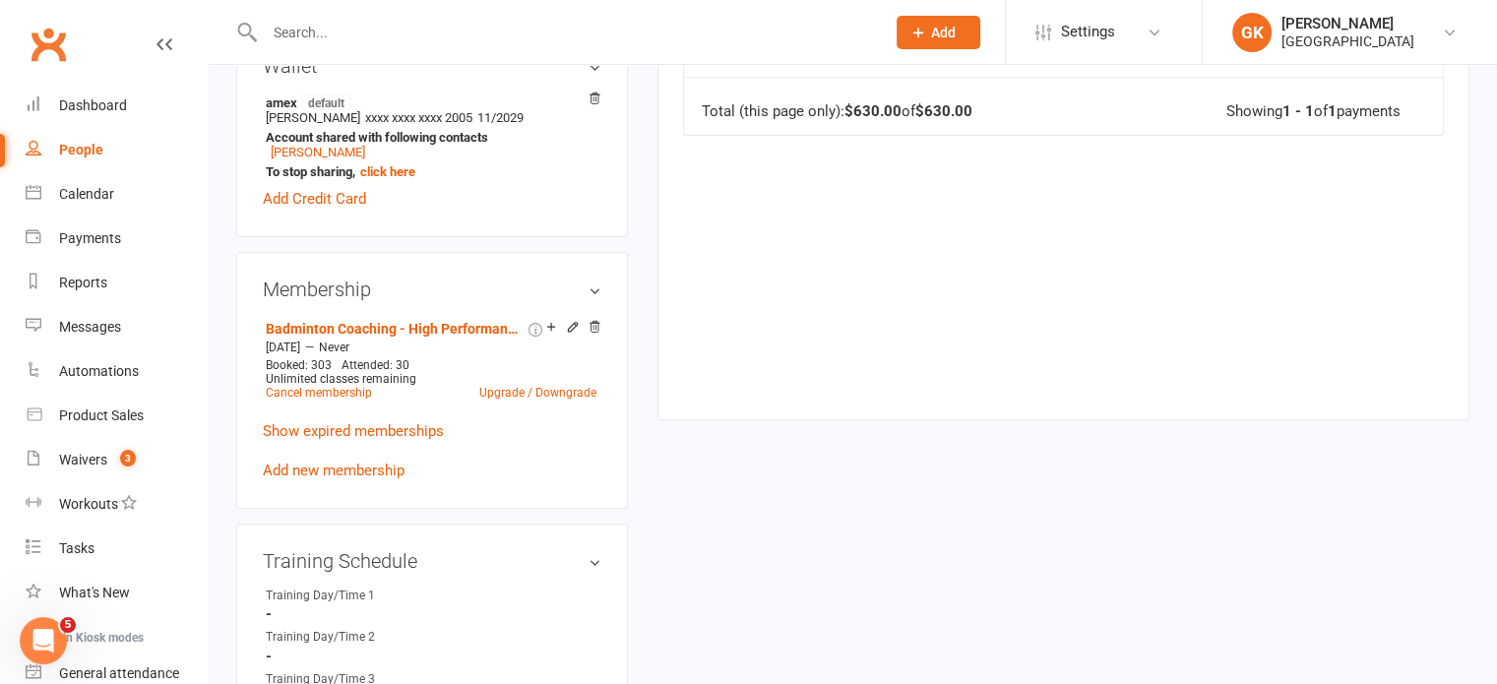
scroll to position [636, 0]
click at [534, 397] on link "Upgrade / Downgrade" at bounding box center [537, 391] width 117 height 14
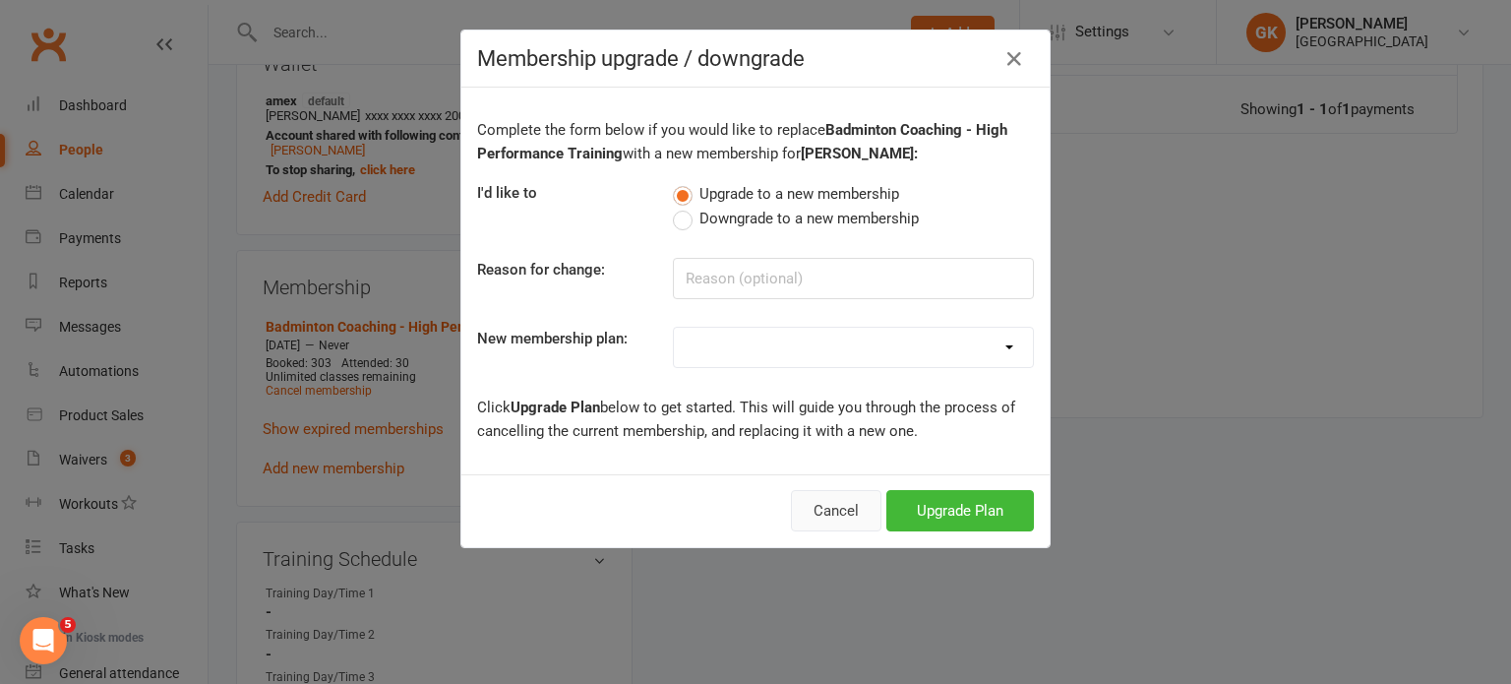
click at [819, 502] on button "Cancel" at bounding box center [836, 510] width 91 height 41
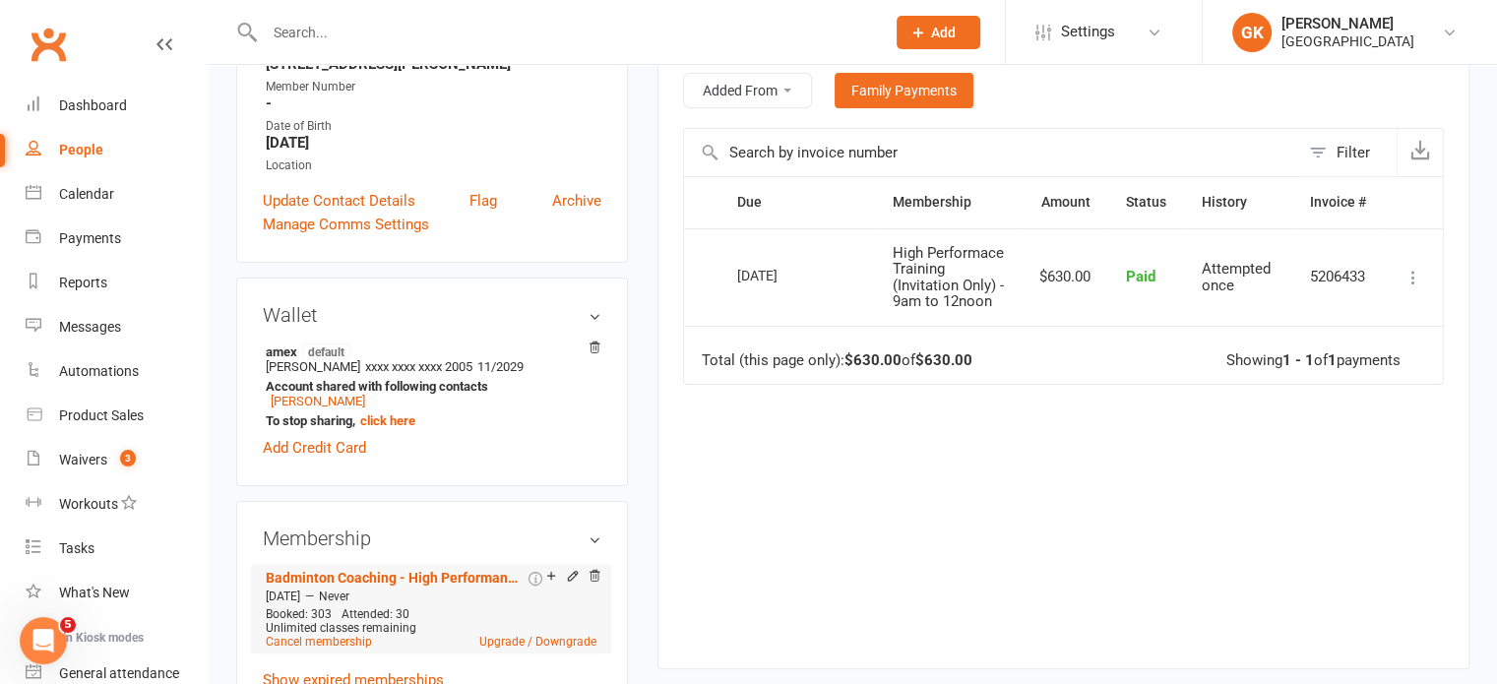
scroll to position [386, 0]
click at [77, 459] on div "Waivers" at bounding box center [83, 460] width 48 height 16
select select "100"
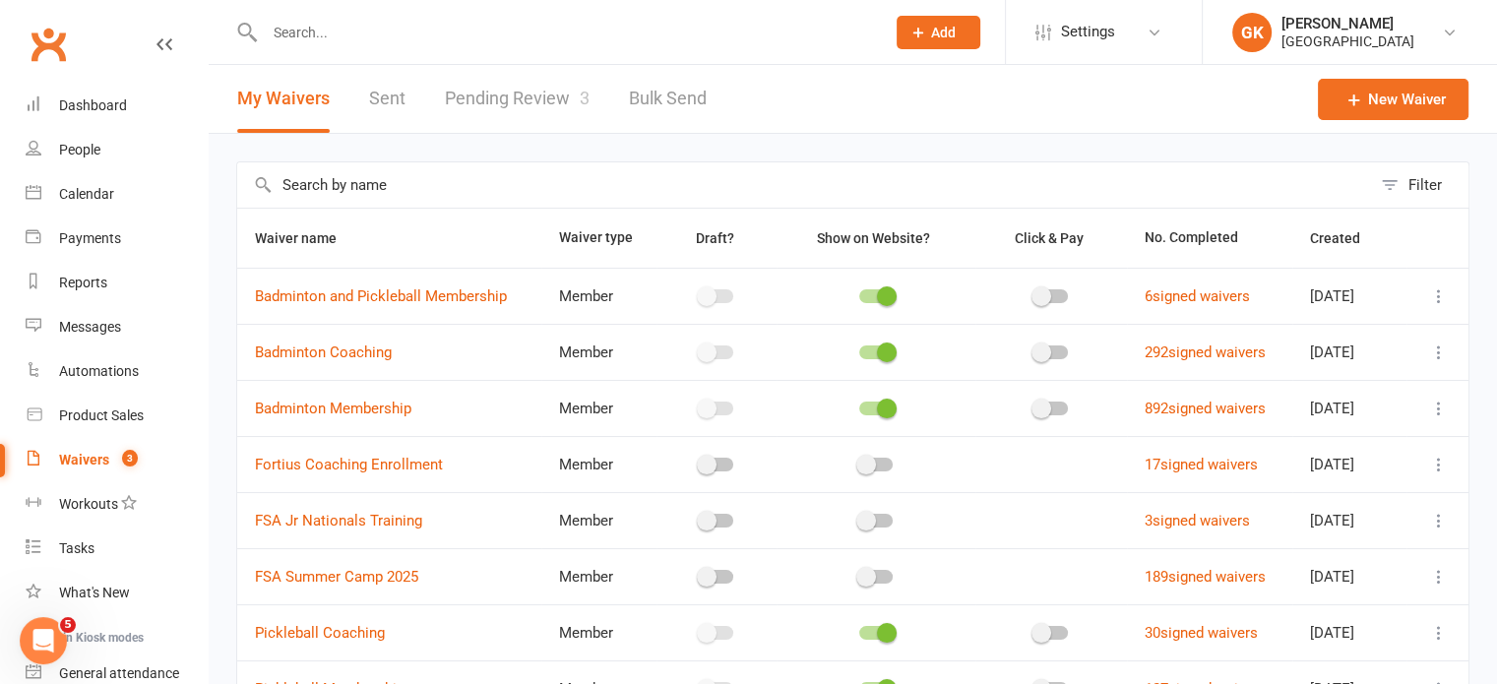
click at [520, 86] on link "Pending Review 3" at bounding box center [517, 99] width 145 height 68
select select "100"
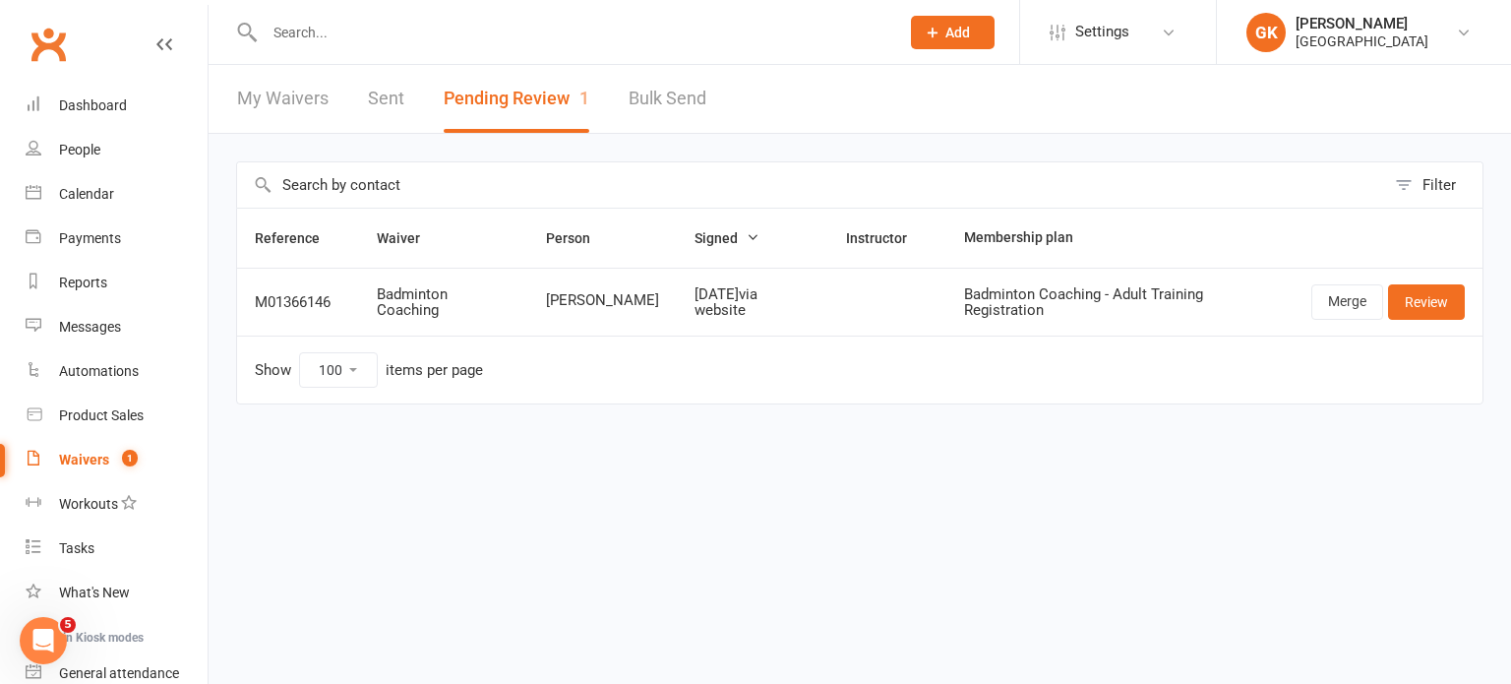
click at [329, 41] on input "text" at bounding box center [572, 33] width 627 height 28
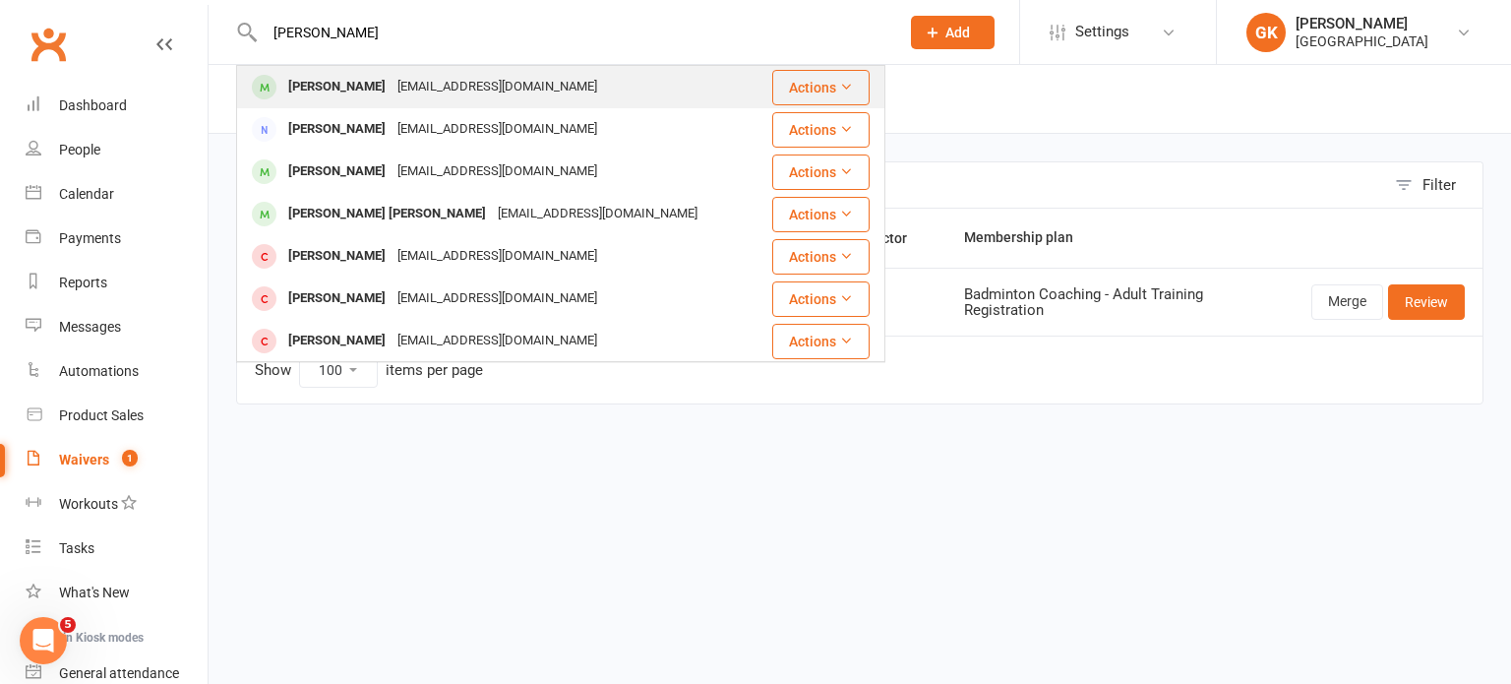
type input "[PERSON_NAME]"
click at [332, 89] on div "[PERSON_NAME]" at bounding box center [336, 87] width 109 height 29
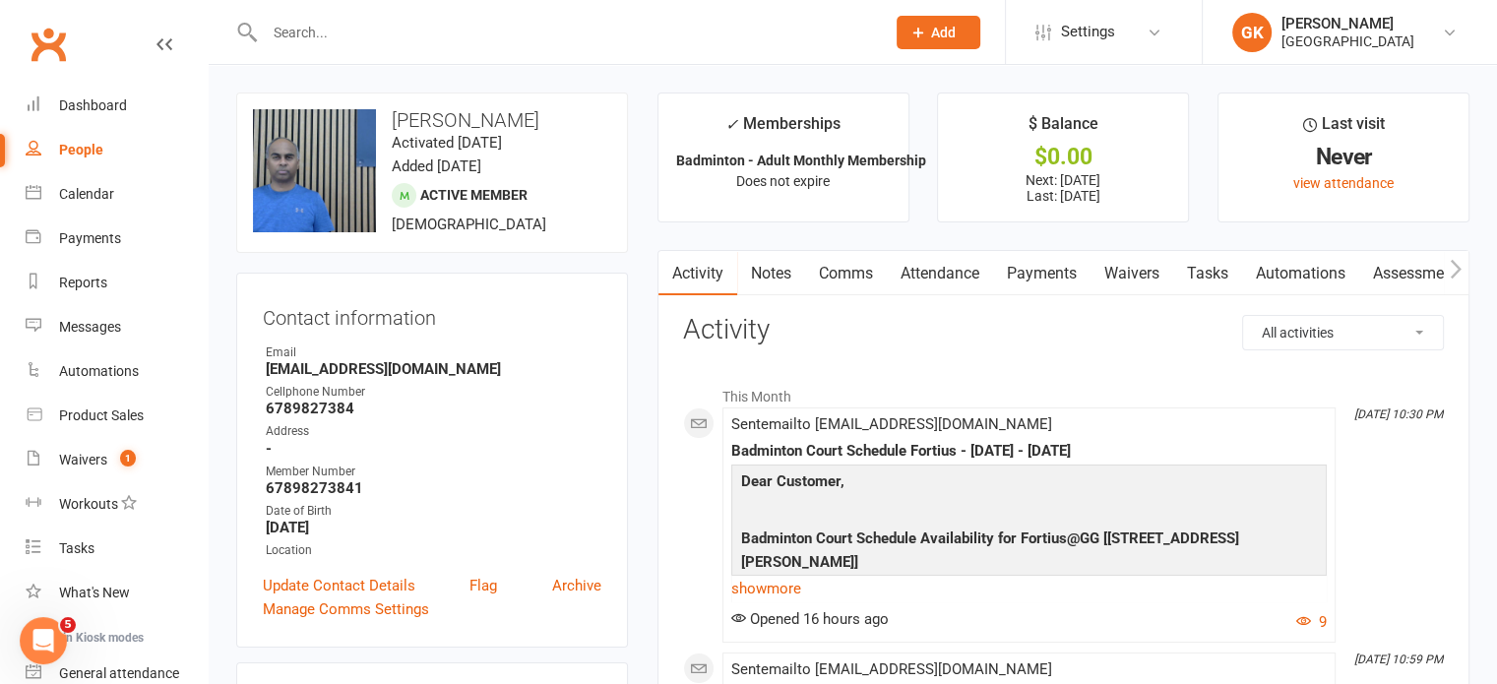
click at [514, 33] on input "text" at bounding box center [565, 33] width 612 height 28
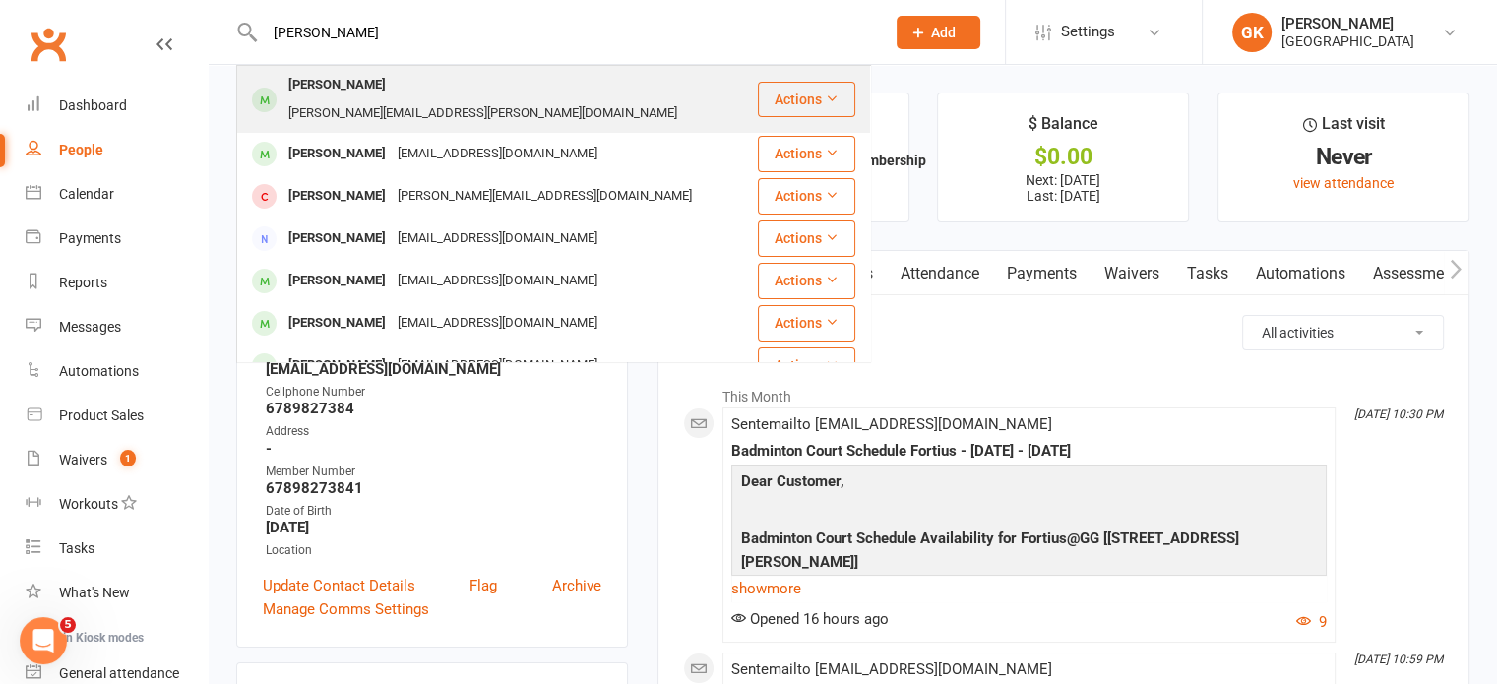
type input "[PERSON_NAME]"
click at [450, 99] on div "[PERSON_NAME][EMAIL_ADDRESS][PERSON_NAME][DOMAIN_NAME]" at bounding box center [482, 113] width 400 height 29
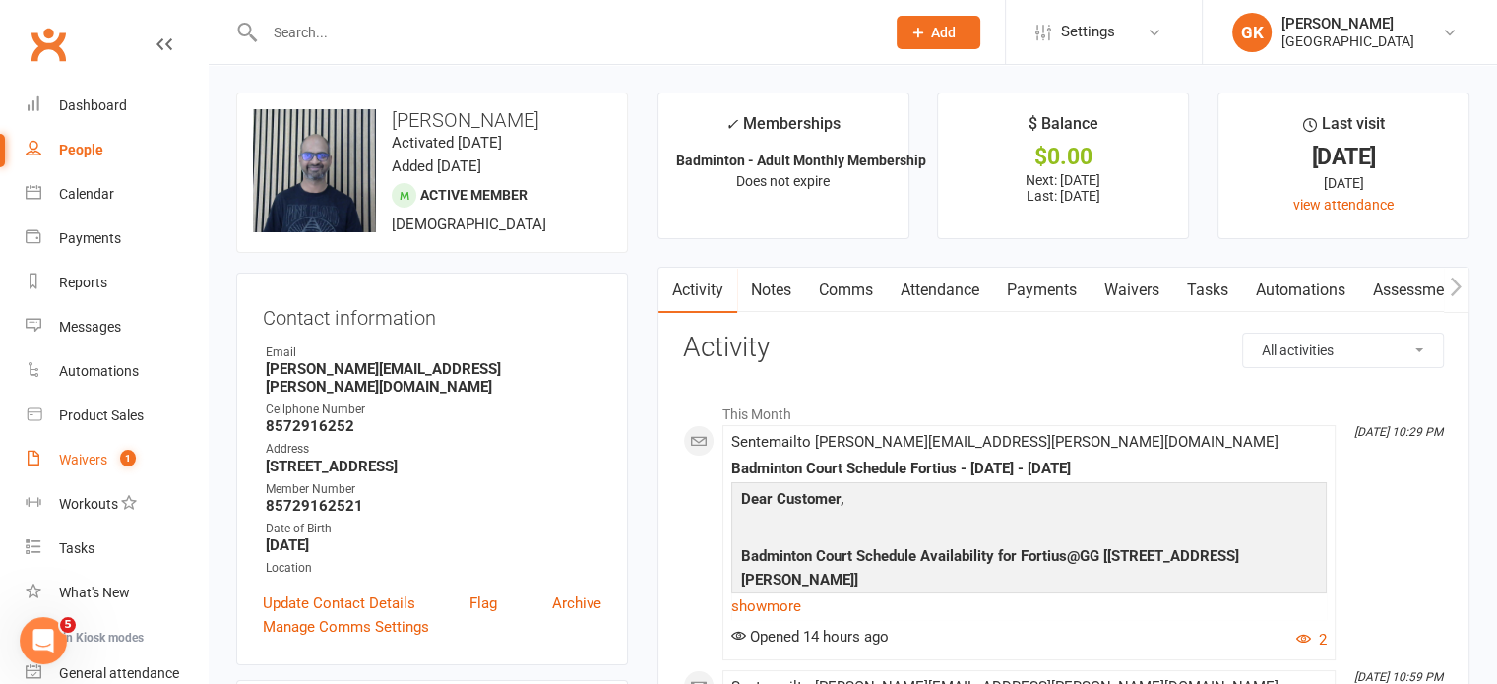
click at [94, 448] on link "Waivers 1" at bounding box center [117, 460] width 182 height 44
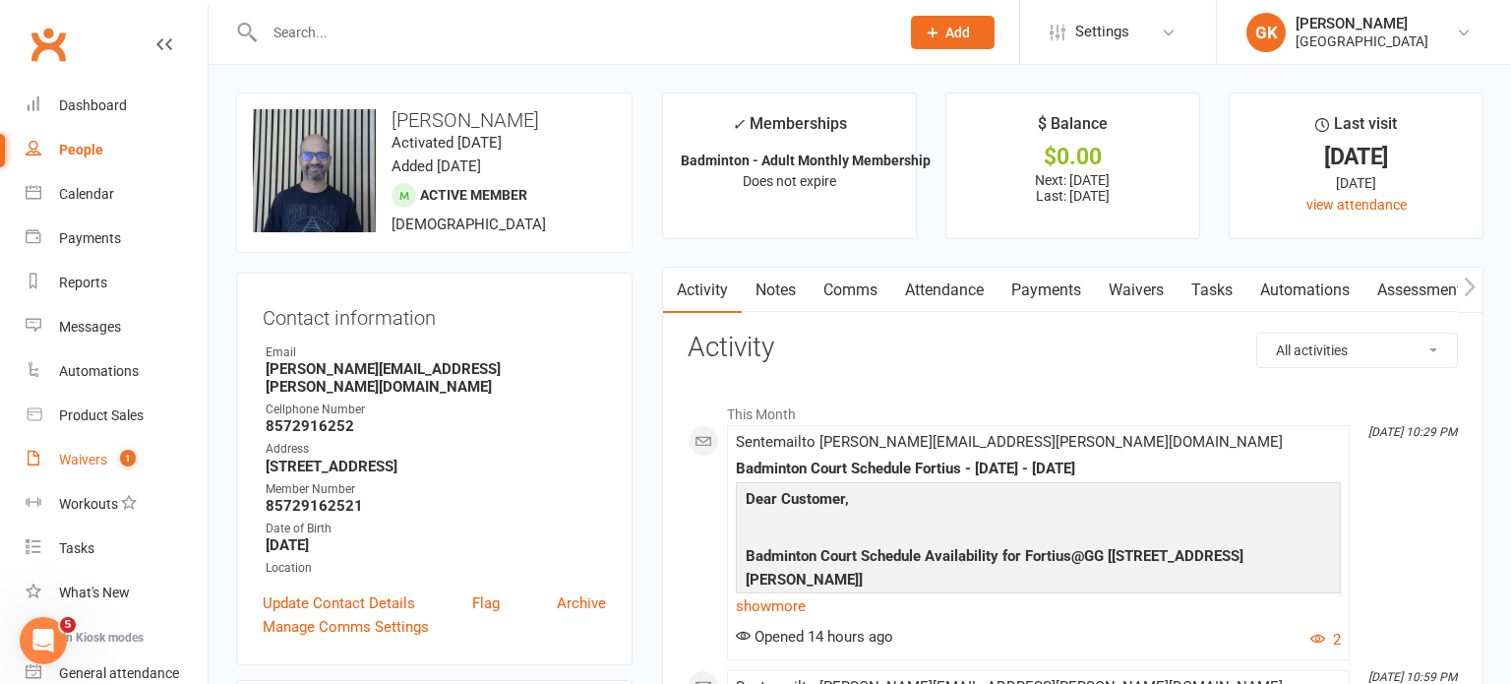
select select "100"
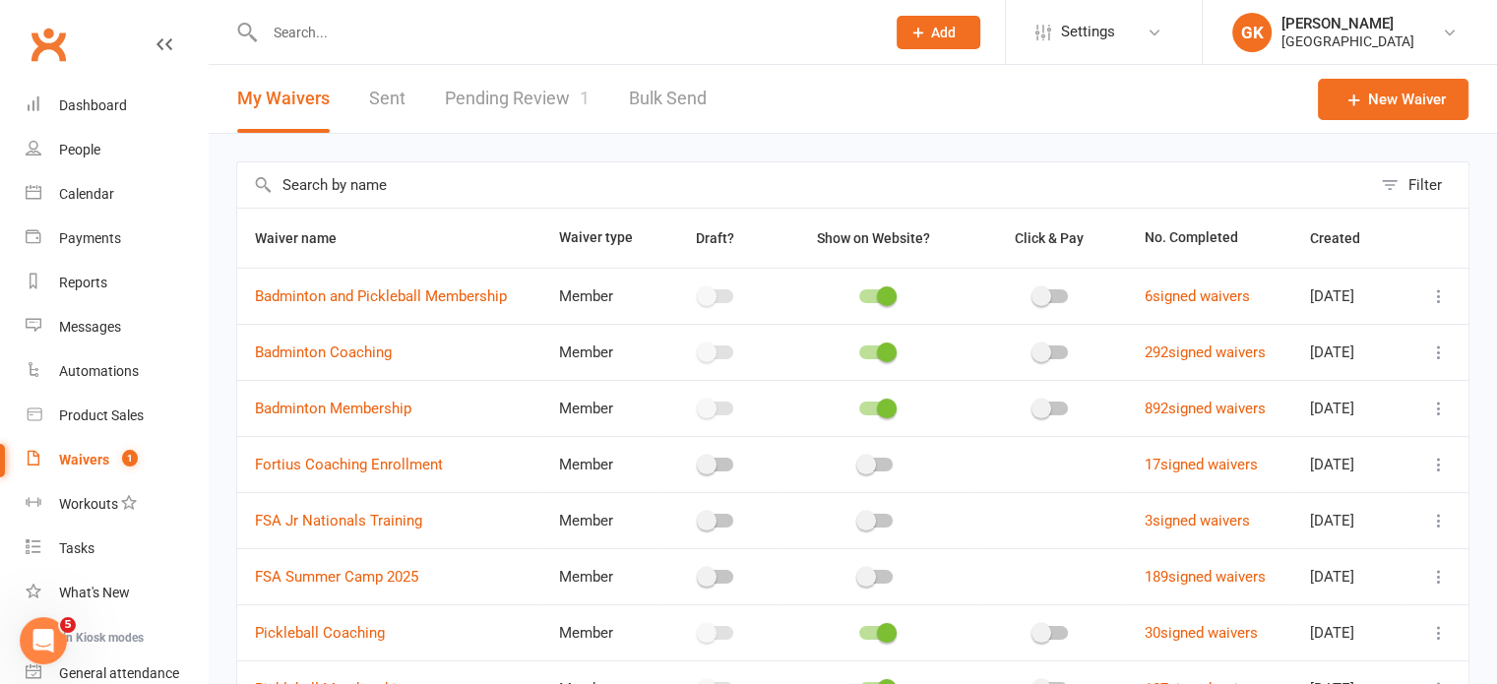
click at [396, 24] on input "text" at bounding box center [565, 33] width 612 height 28
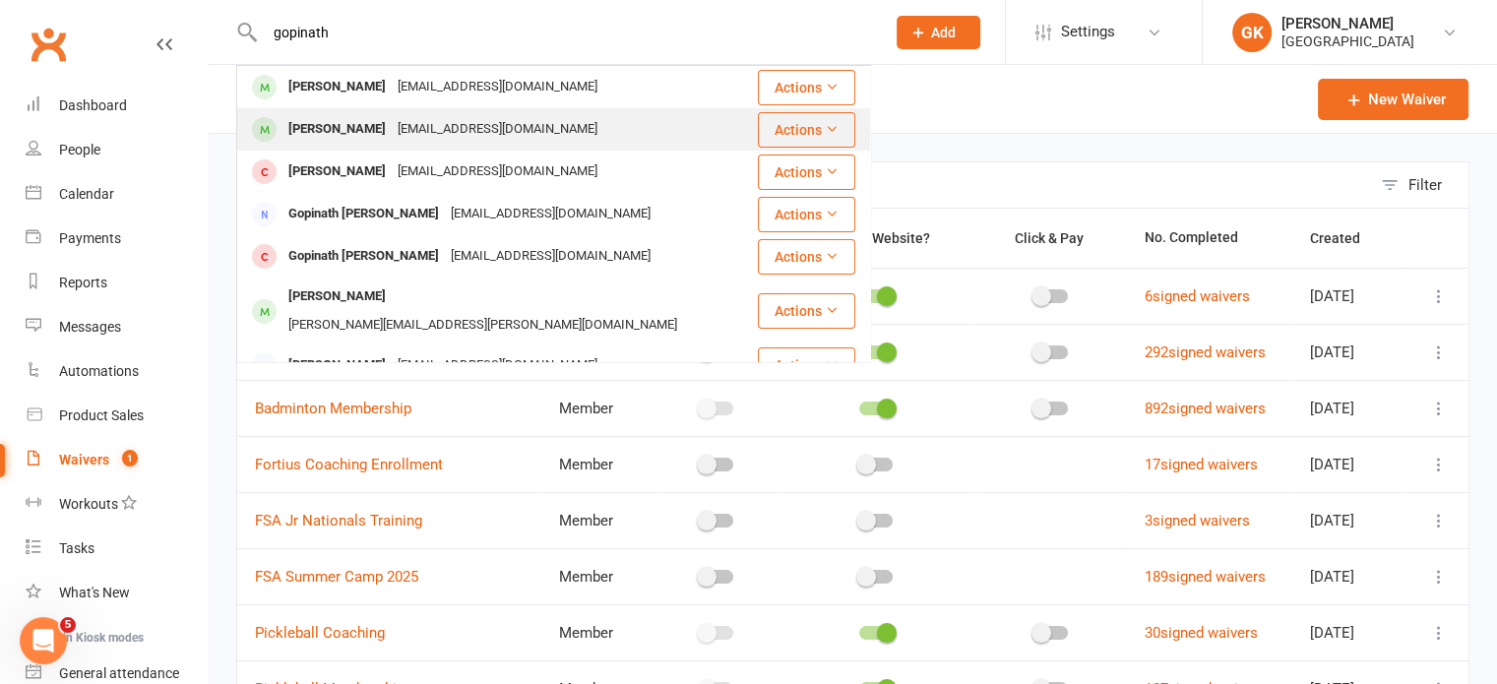
type input "gopinath"
click at [356, 122] on div "[PERSON_NAME]" at bounding box center [336, 129] width 109 height 29
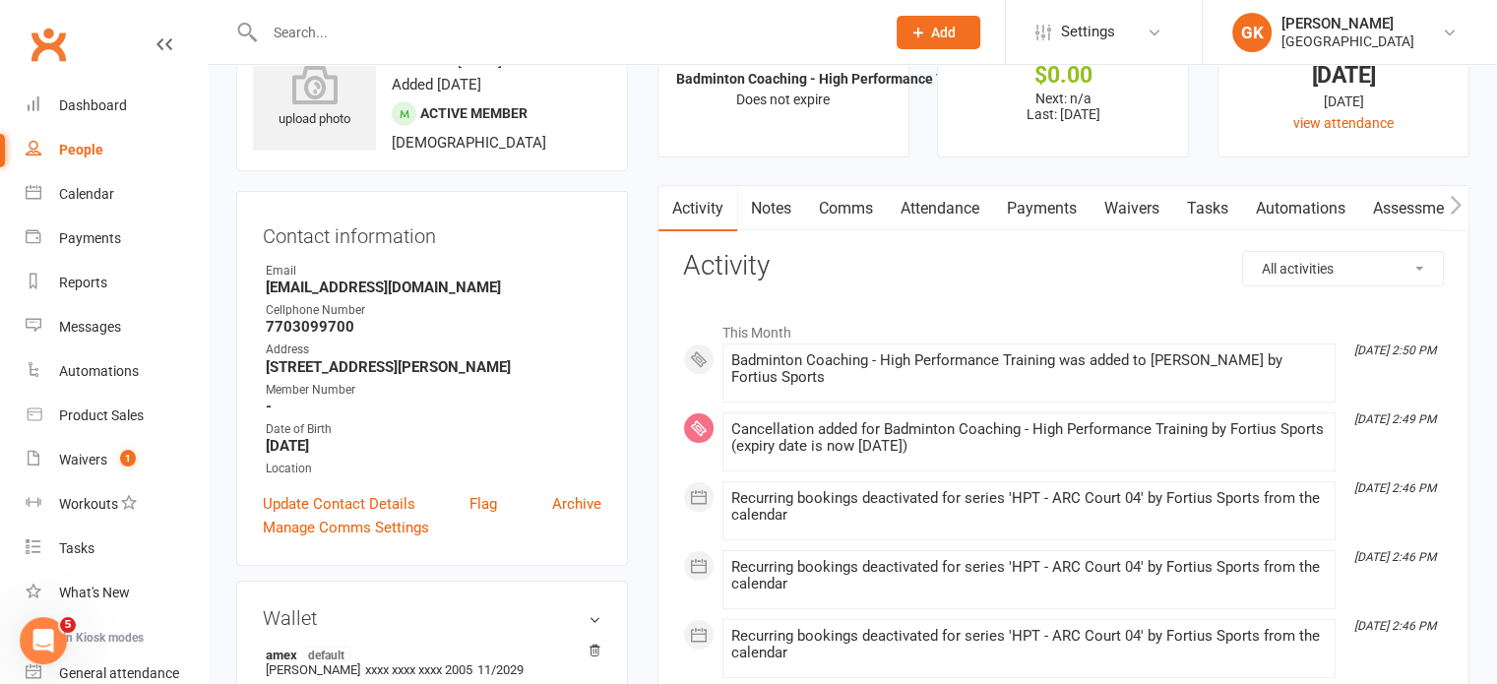
scroll to position [49, 0]
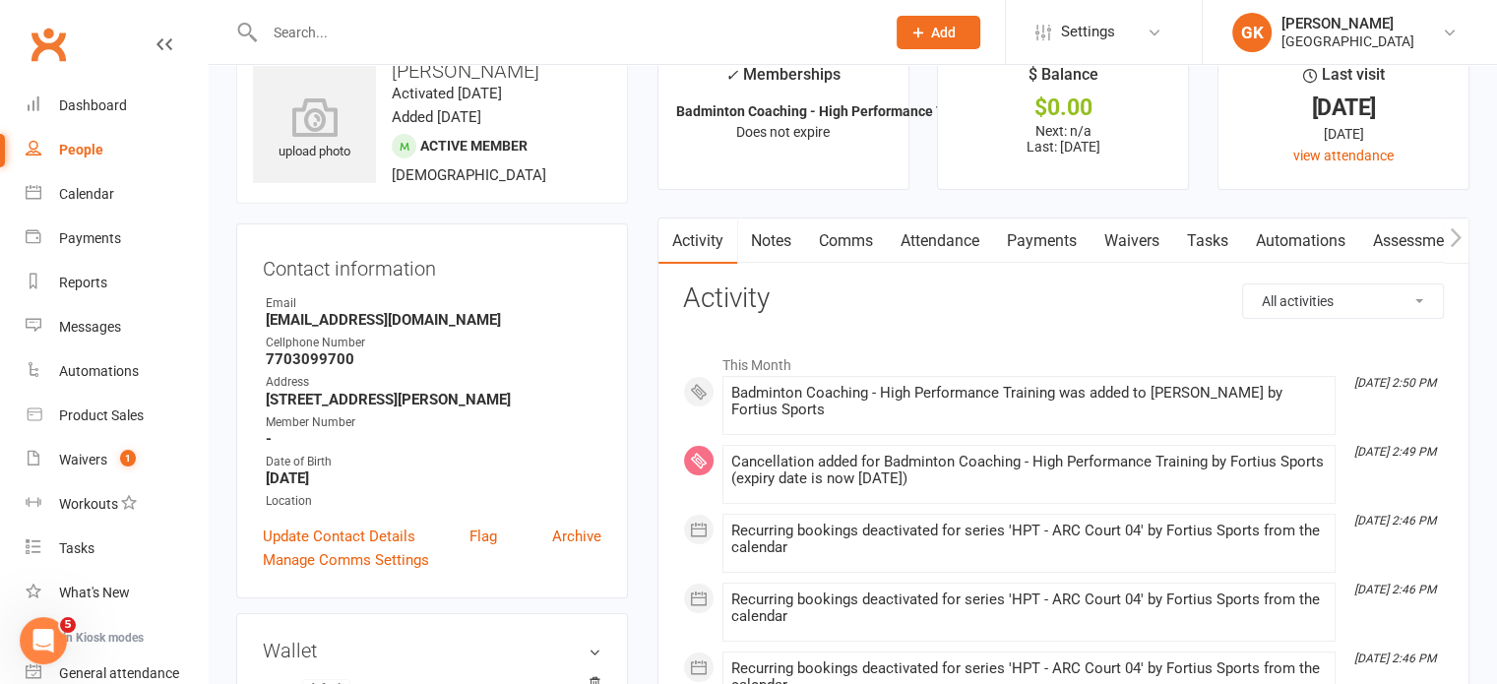
click at [1043, 247] on link "Payments" at bounding box center [1041, 240] width 97 height 45
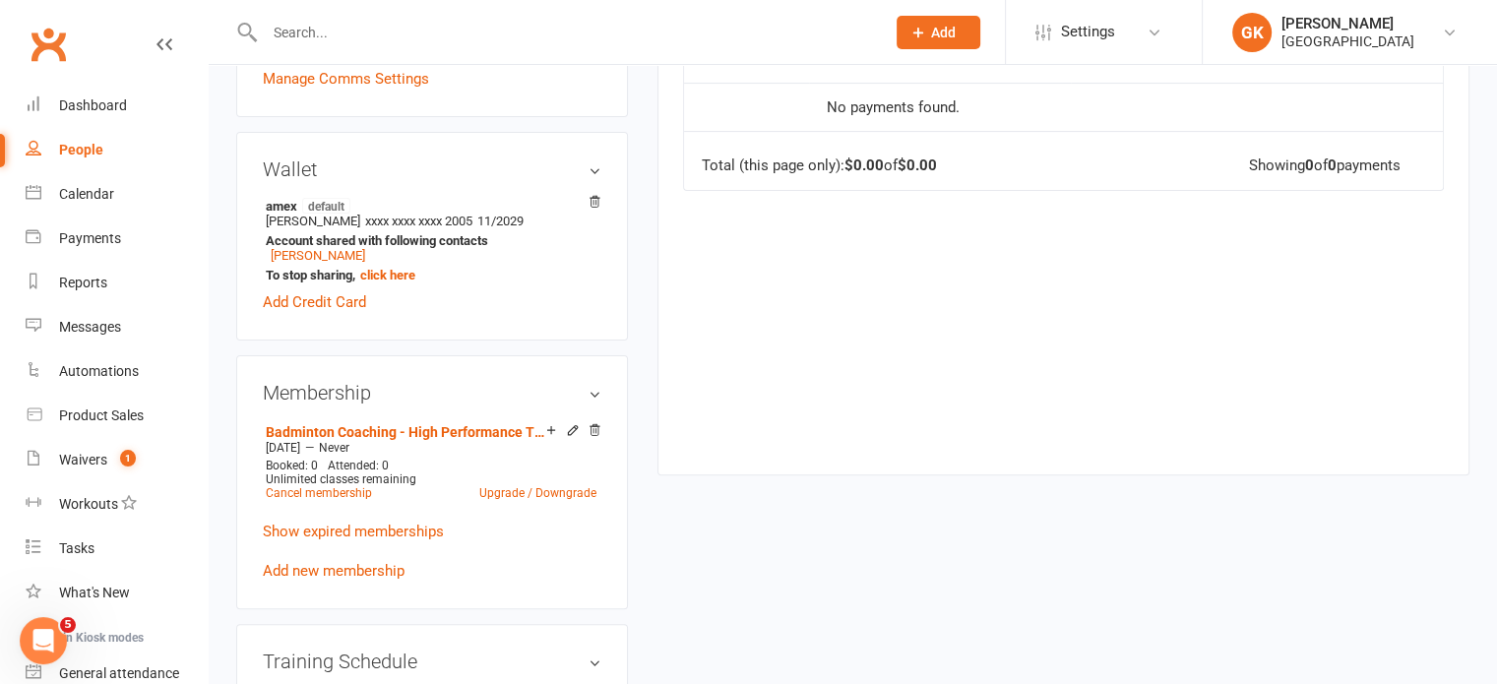
scroll to position [531, 0]
click at [390, 539] on link "Show expired memberships" at bounding box center [353, 530] width 181 height 18
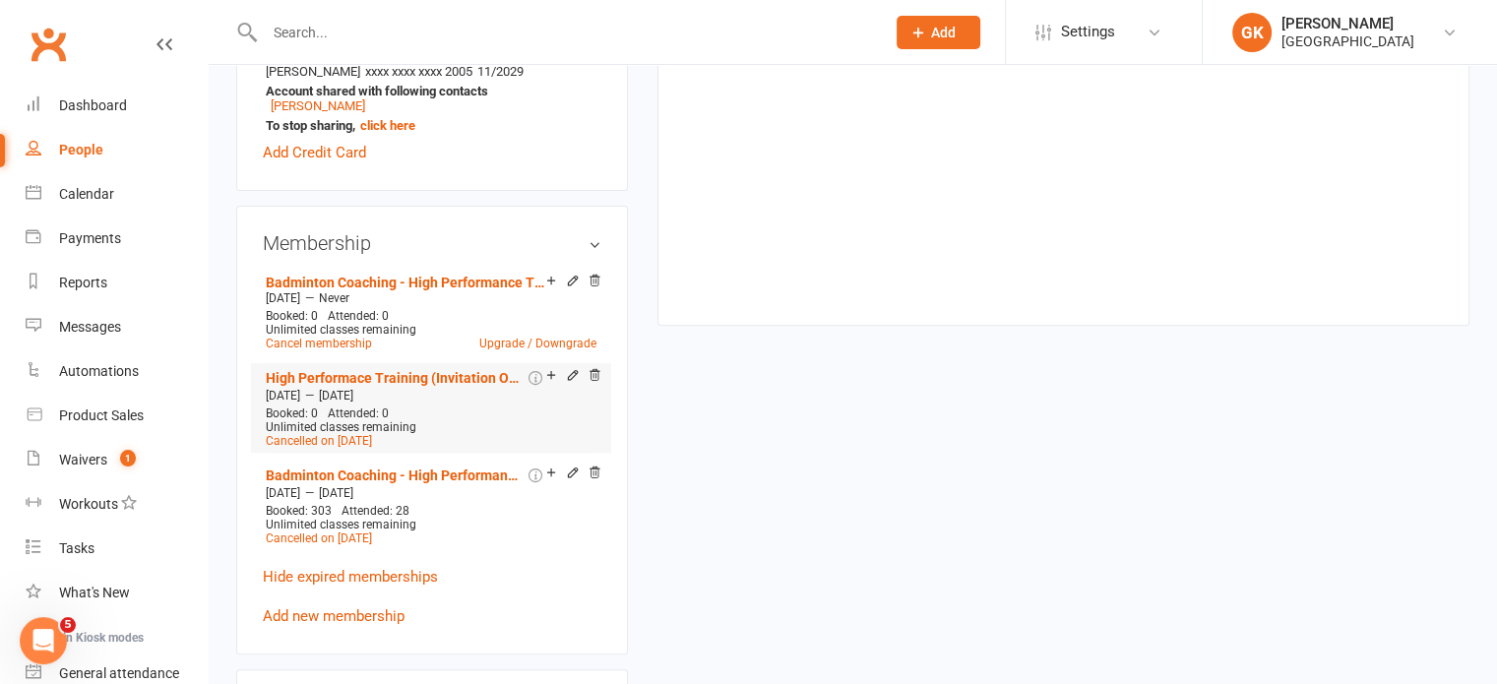
scroll to position [681, 0]
click at [96, 191] on div "Calendar" at bounding box center [86, 194] width 55 height 16
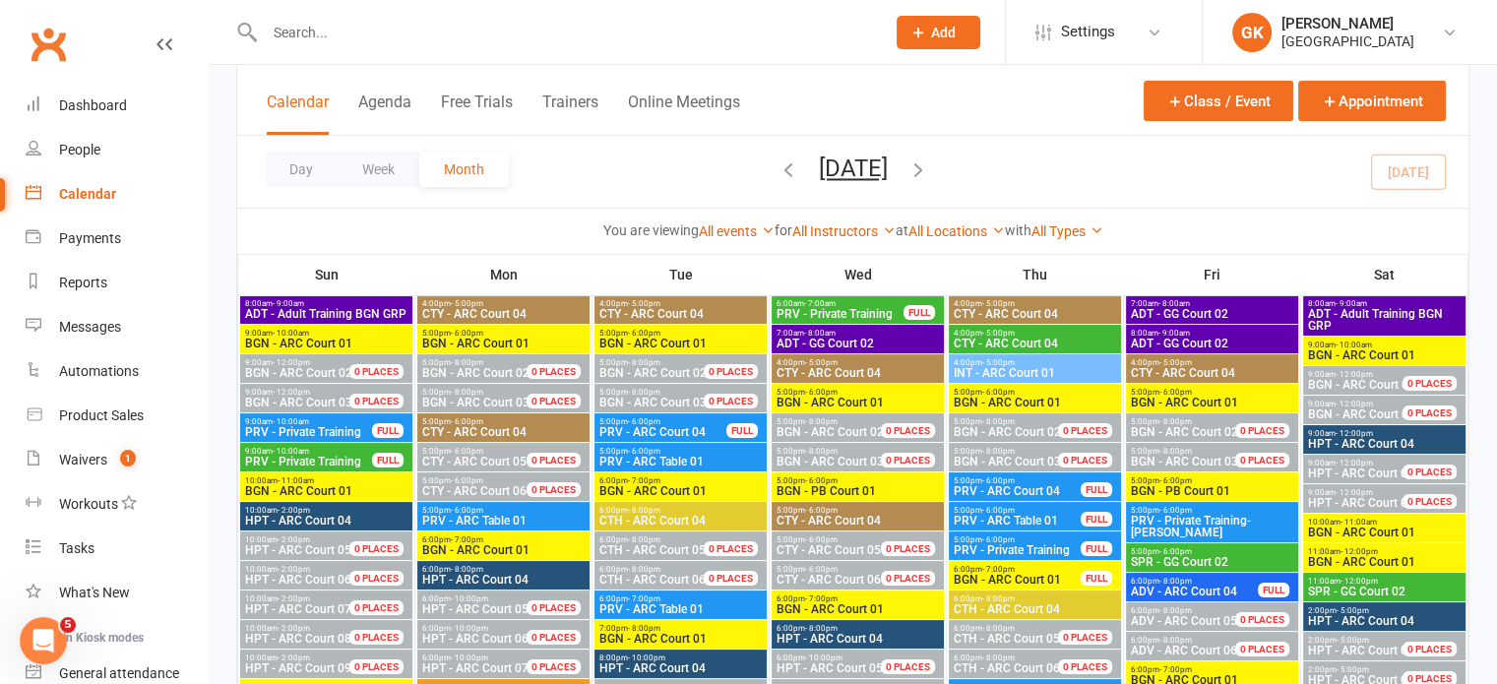
scroll to position [157, 0]
click at [819, 168] on button "[DATE]" at bounding box center [853, 168] width 69 height 28
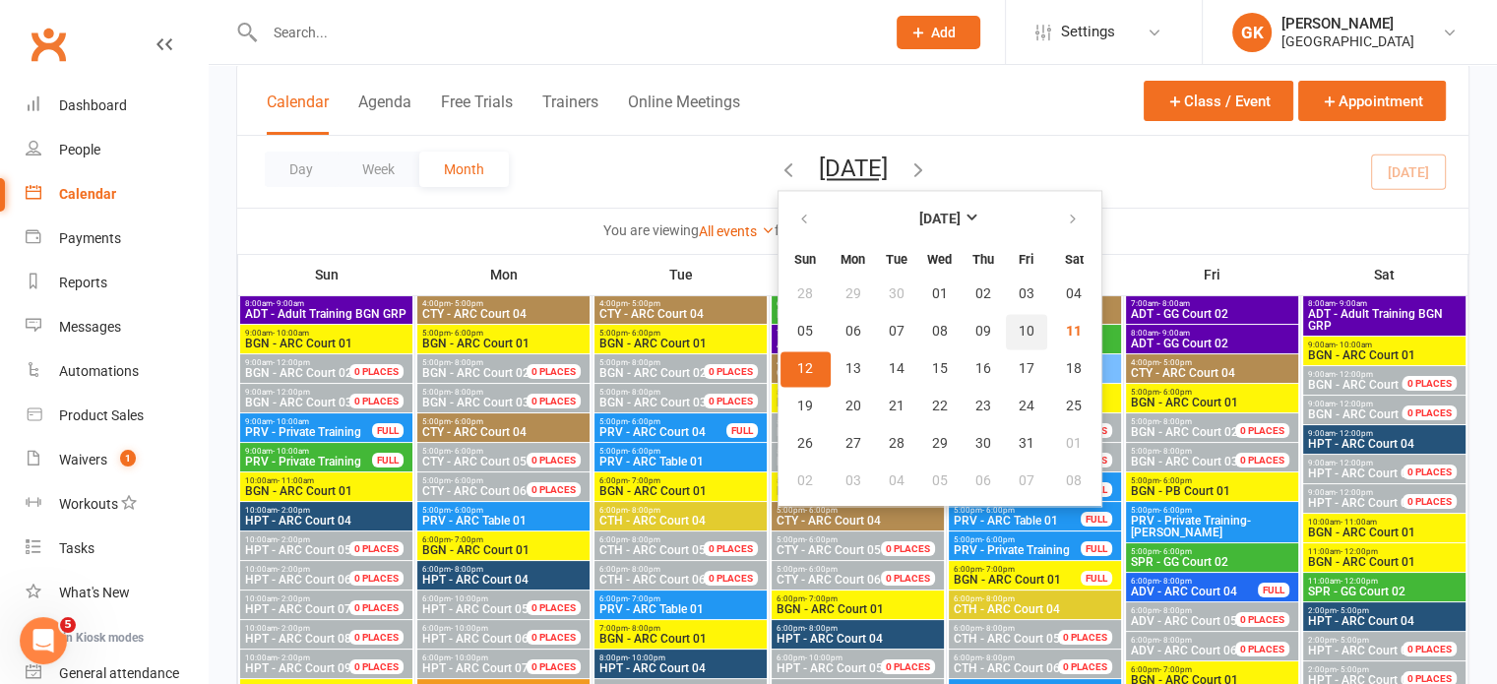
click at [1018, 324] on span "10" at bounding box center [1026, 332] width 16 height 16
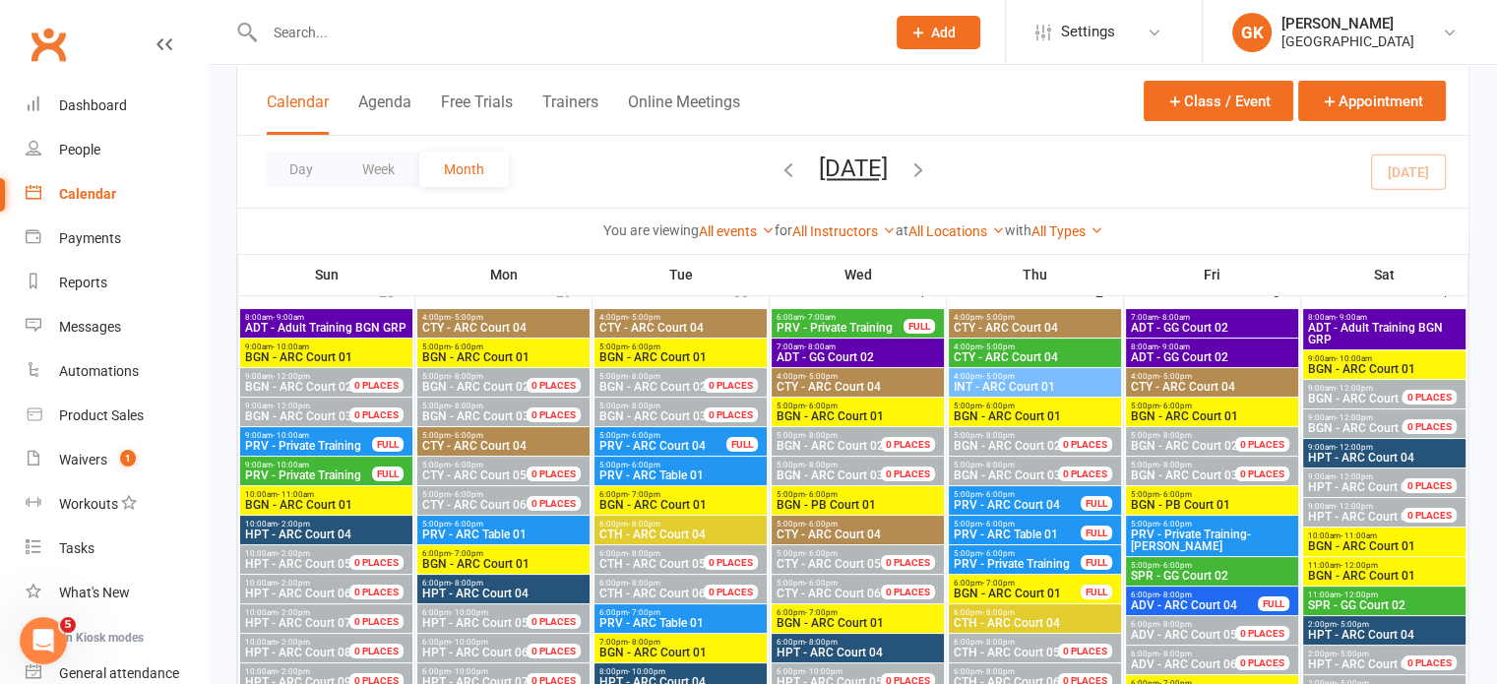
scroll to position [110, 0]
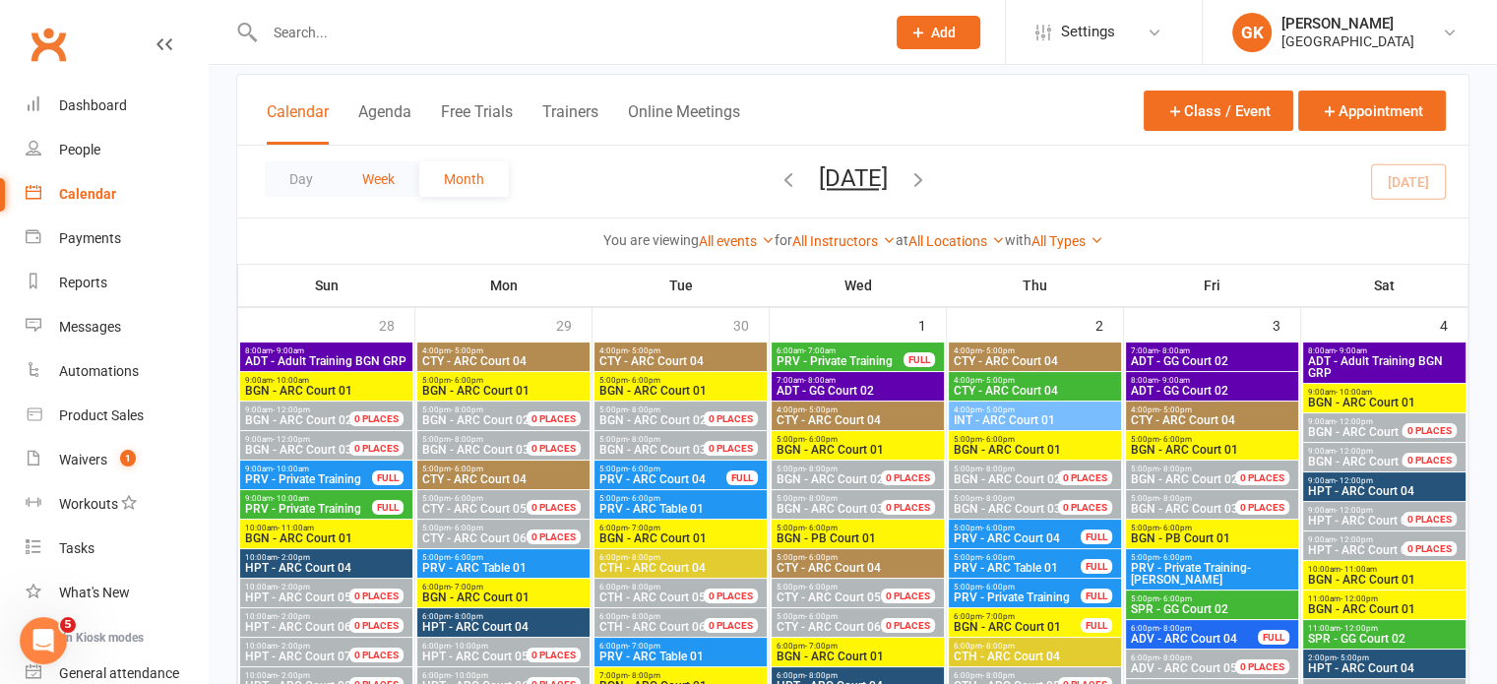
click at [384, 164] on button "Week" at bounding box center [378, 178] width 82 height 35
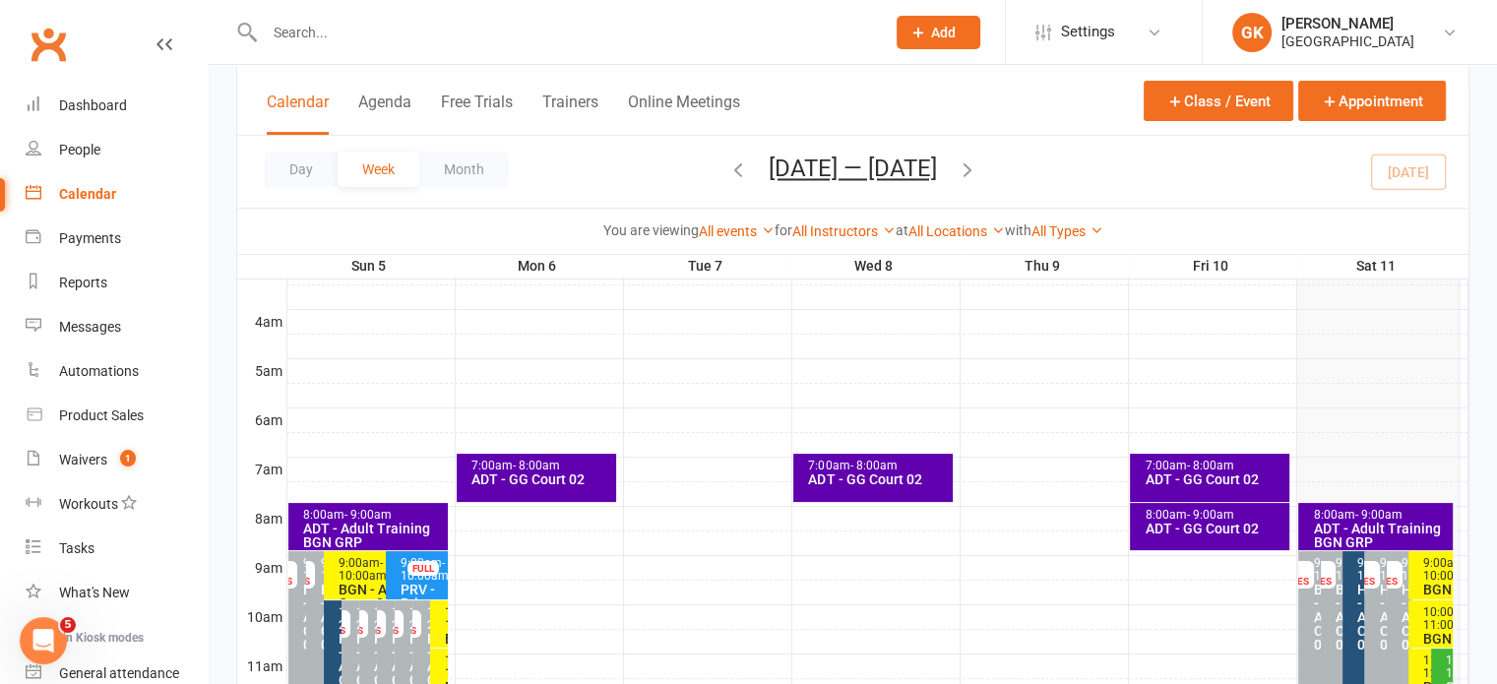
scroll to position [289, 0]
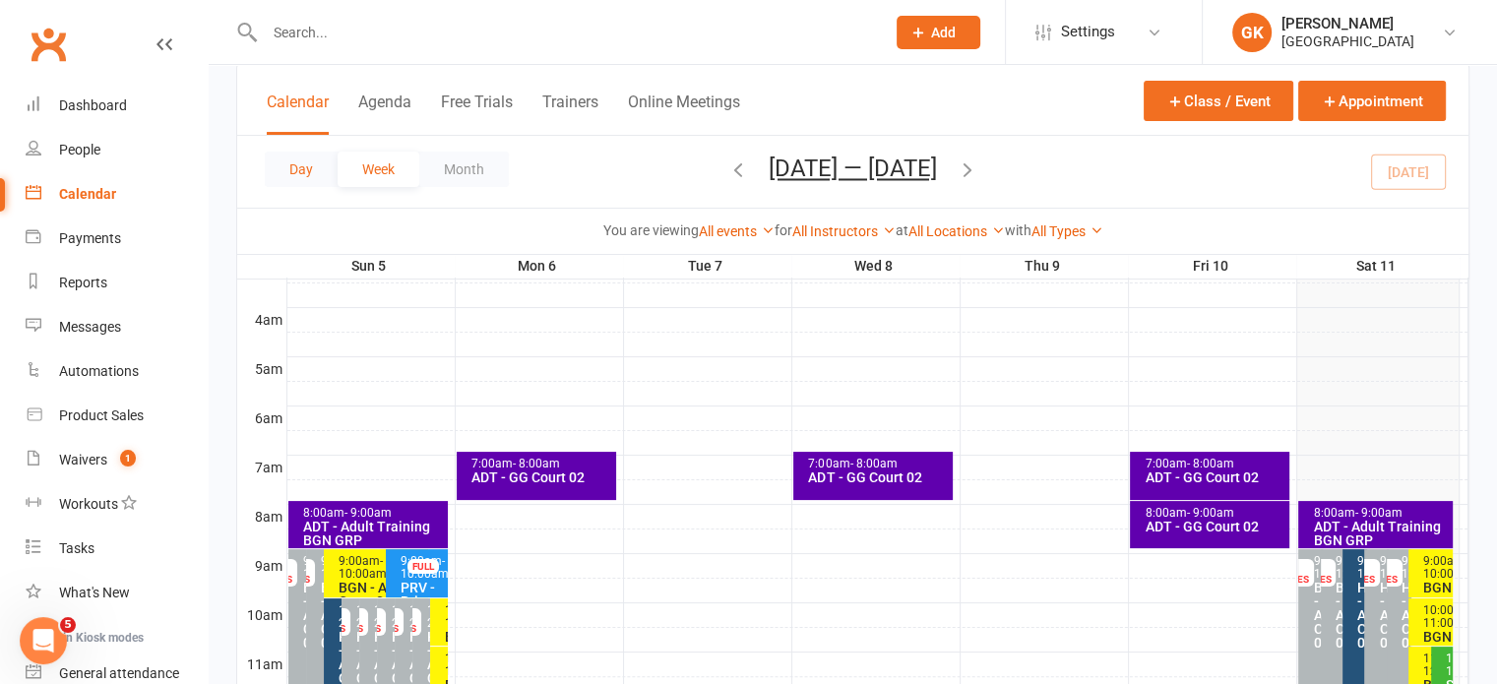
click at [316, 166] on button "Day" at bounding box center [301, 169] width 73 height 35
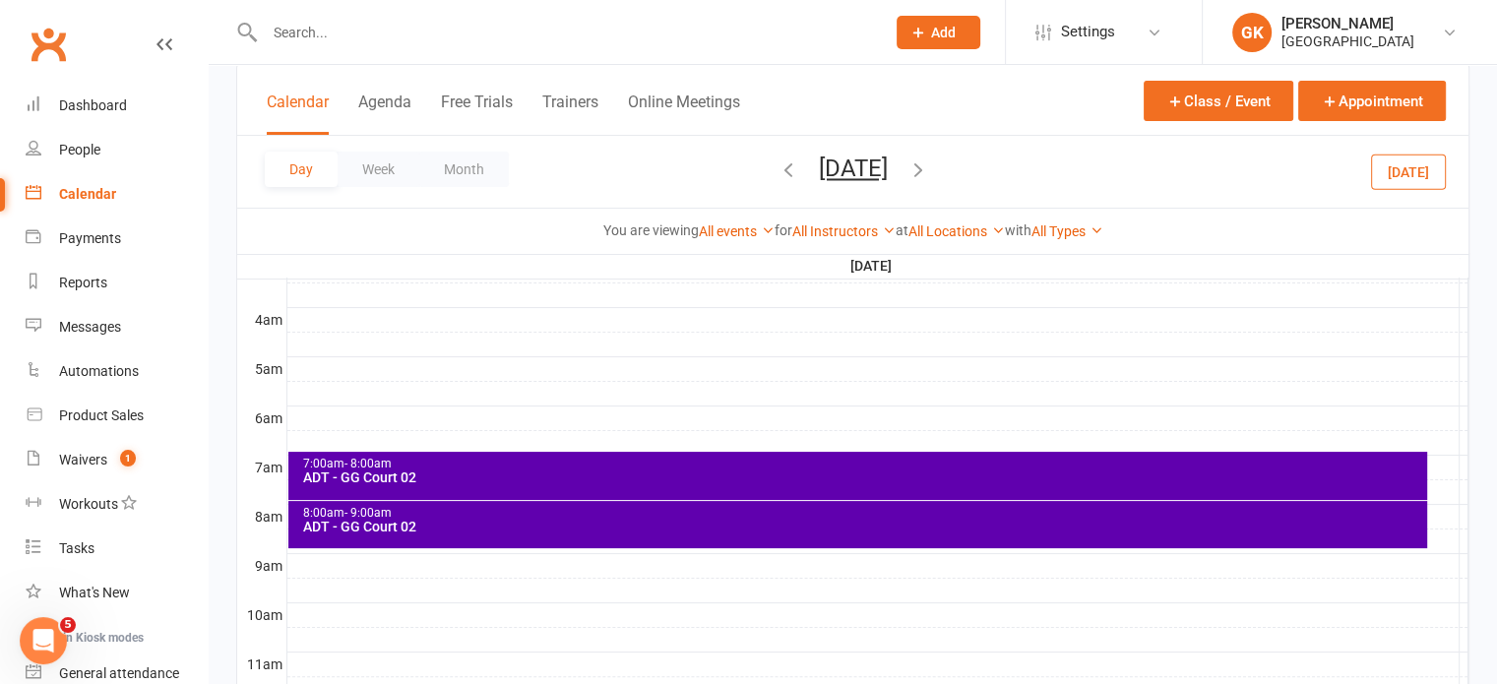
scroll to position [388, 0]
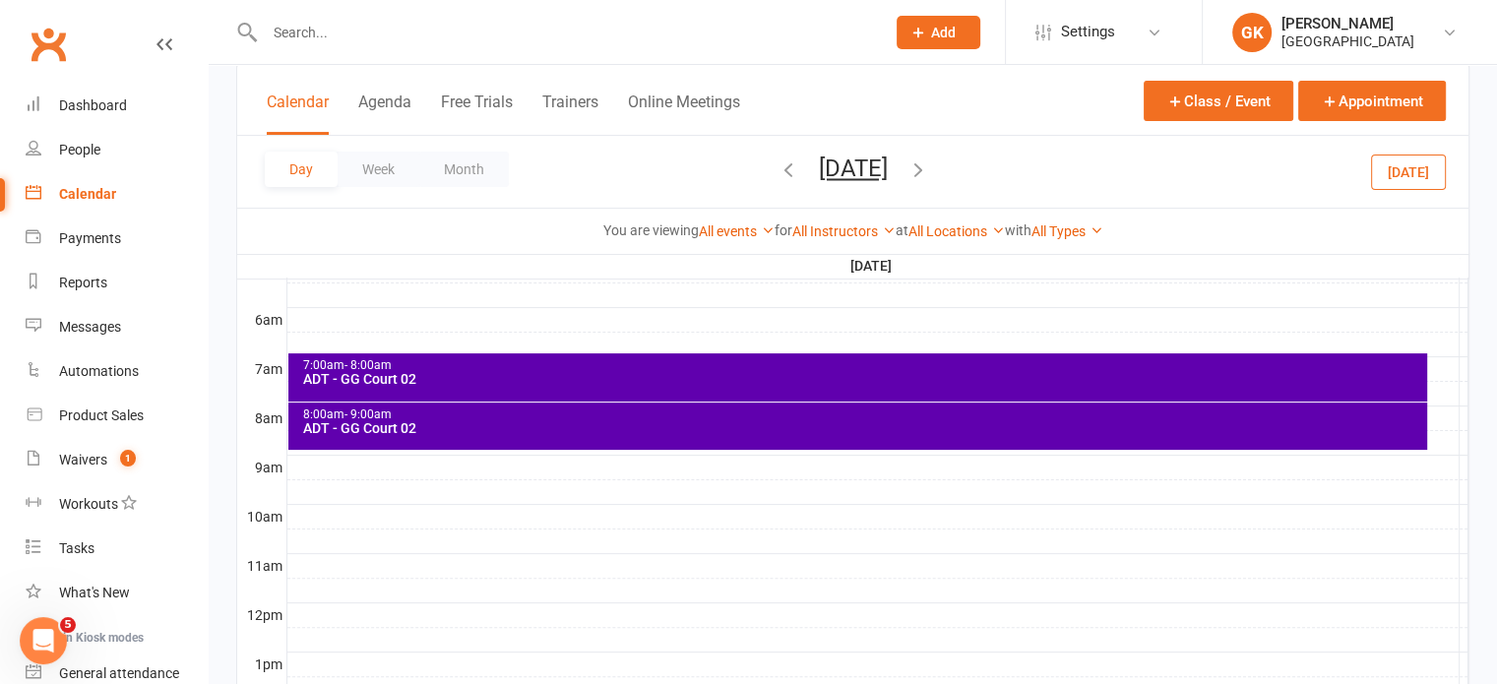
click at [929, 171] on icon "button" at bounding box center [918, 169] width 22 height 22
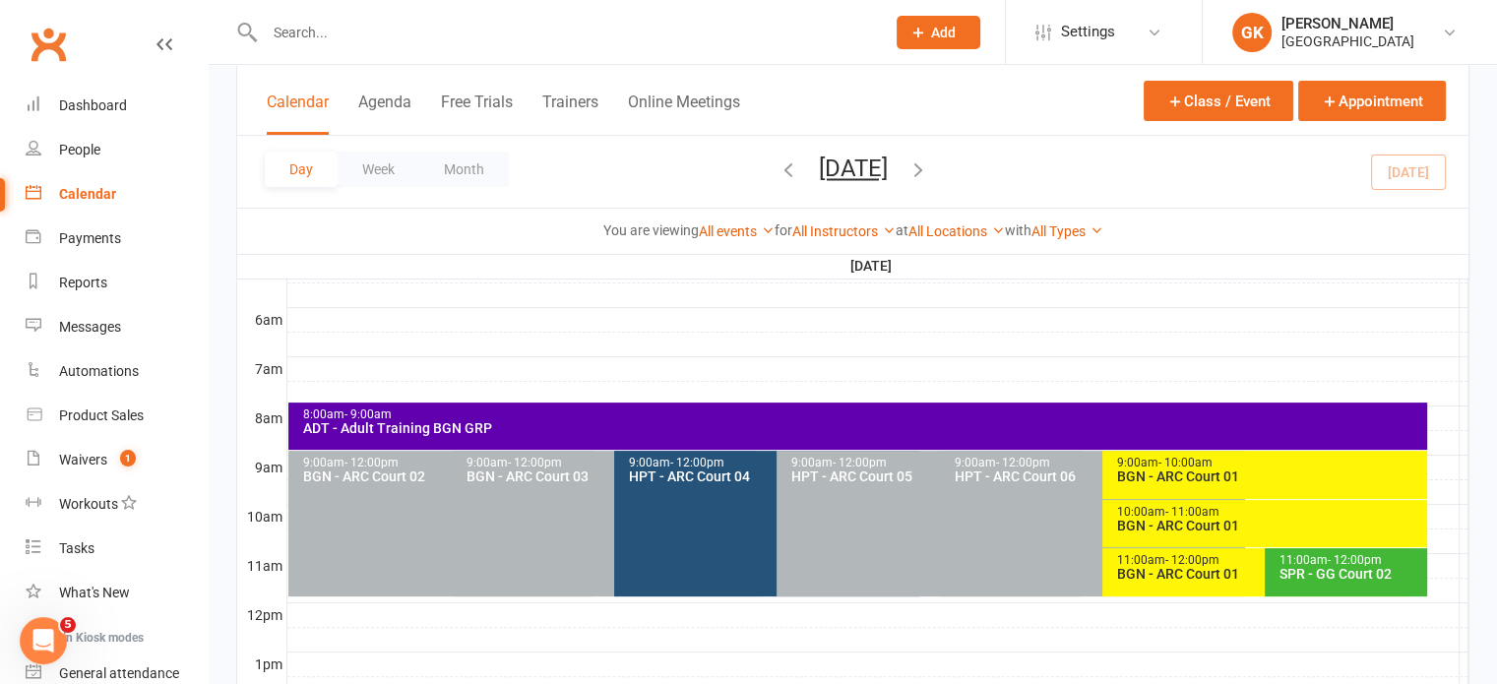
click at [689, 554] on div "9:00am - 12:00pm HPT - ARC Court 04" at bounding box center [767, 524] width 306 height 146
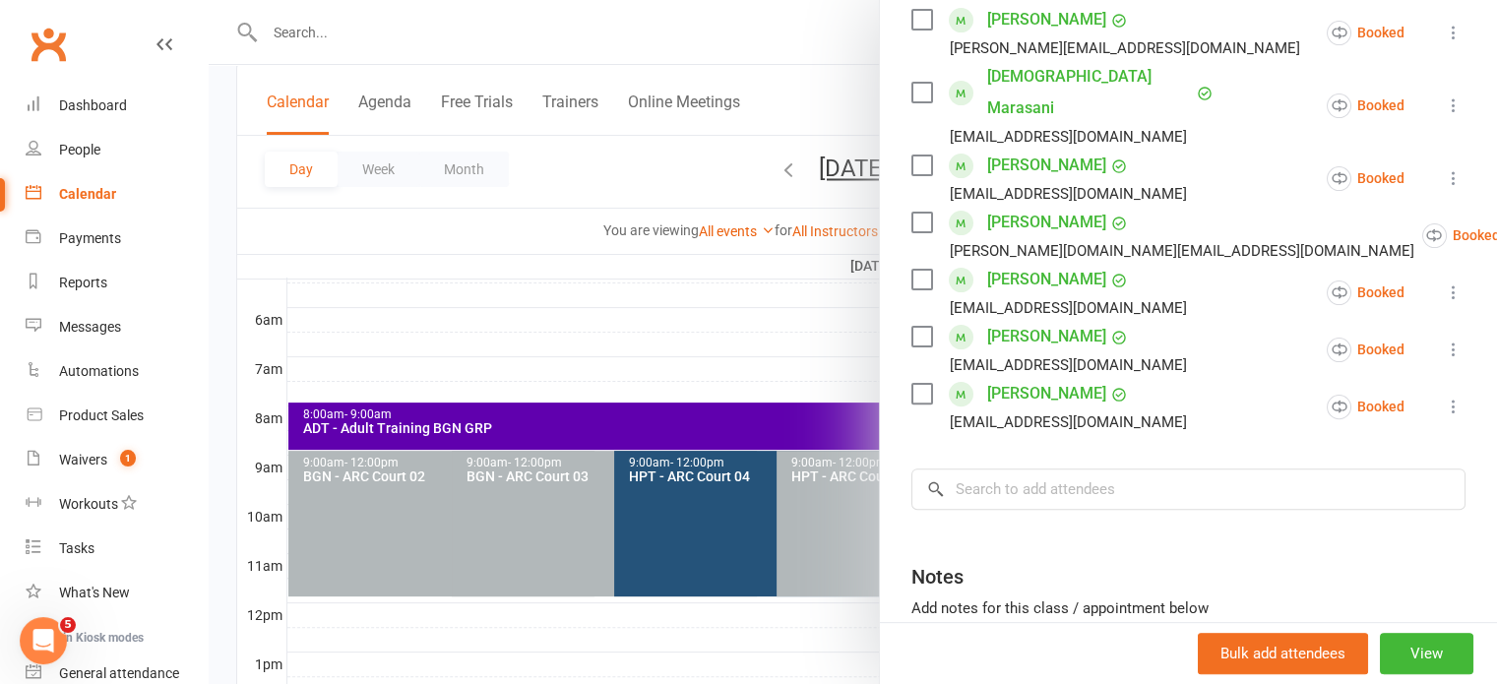
scroll to position [531, 0]
click at [689, 294] on div at bounding box center [853, 342] width 1288 height 684
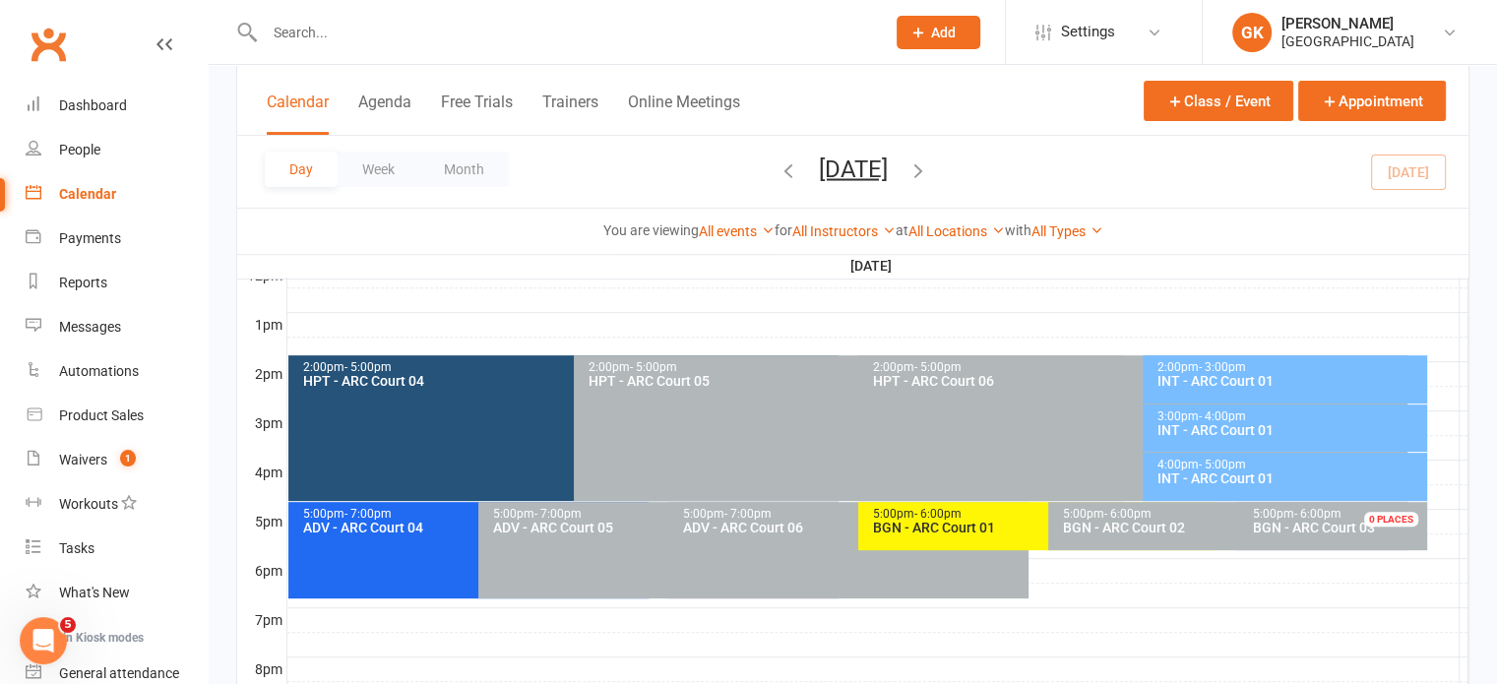
scroll to position [712, 0]
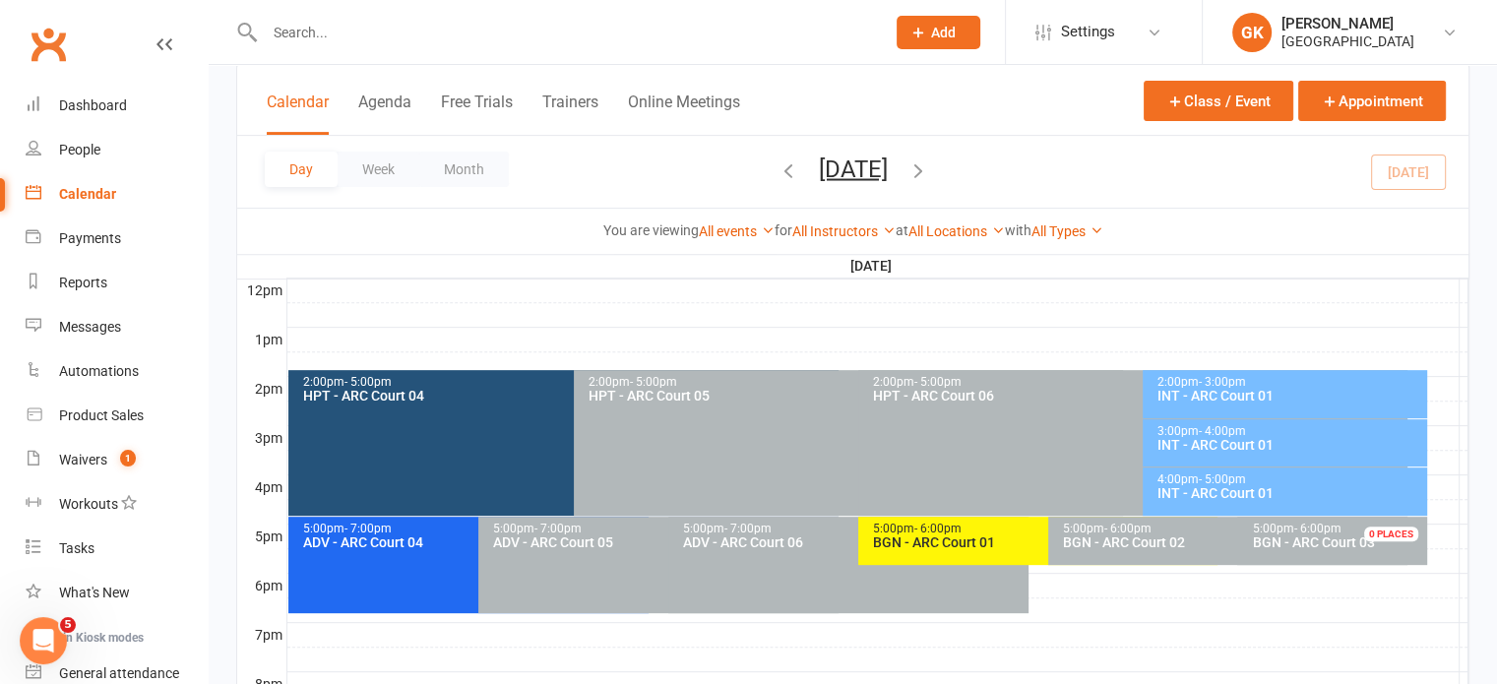
click at [433, 454] on div "2:00pm - 5:00pm HPT - ARC Court 04" at bounding box center [562, 443] width 549 height 146
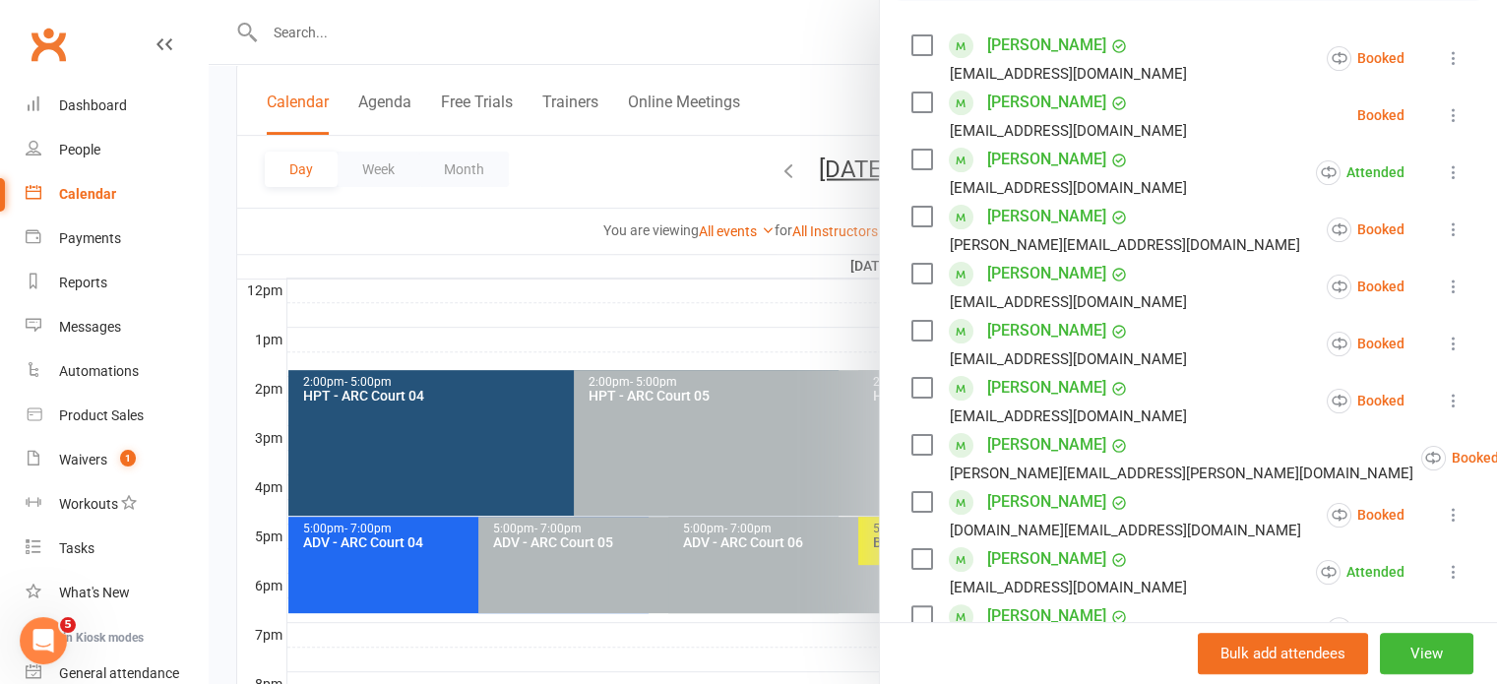
scroll to position [337, 0]
click at [911, 111] on label at bounding box center [921, 102] width 20 height 20
click at [1443, 124] on icon at bounding box center [1453, 114] width 20 height 20
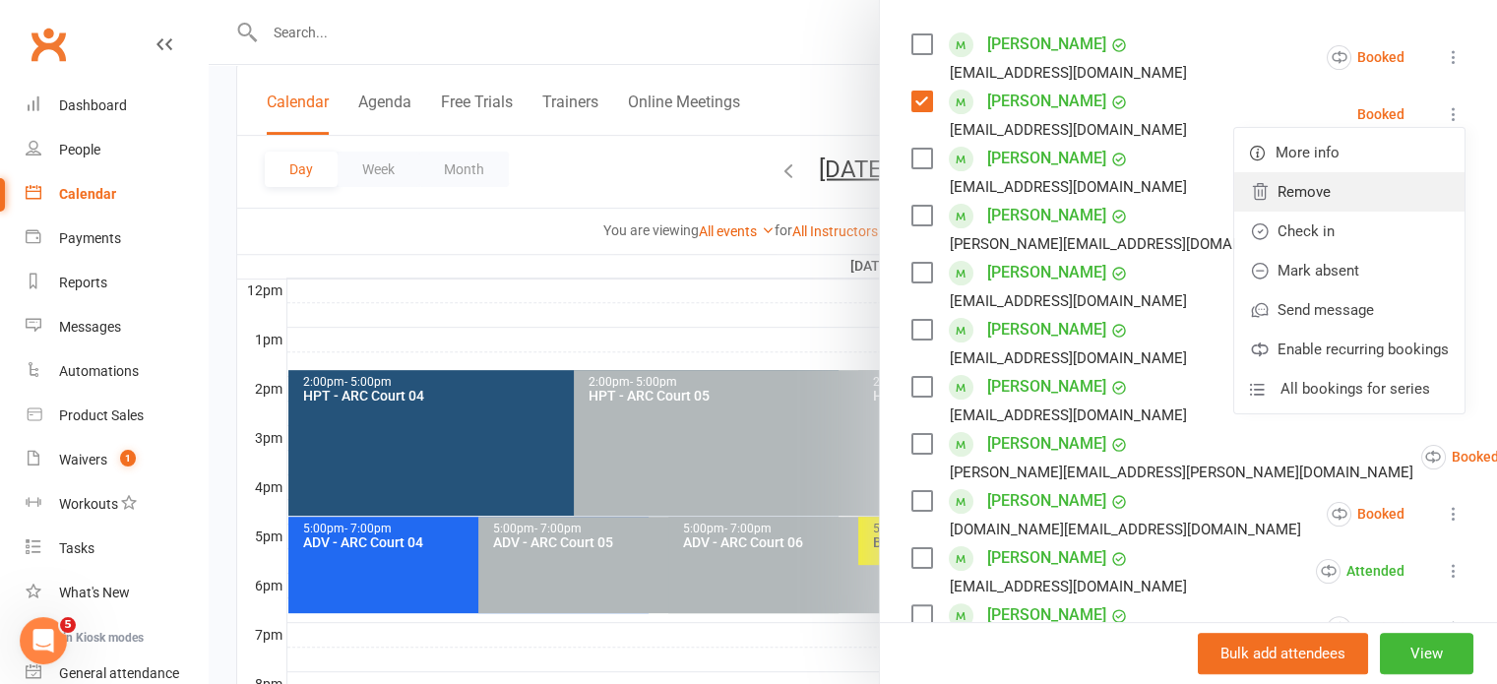
click at [1291, 212] on link "Remove" at bounding box center [1349, 191] width 230 height 39
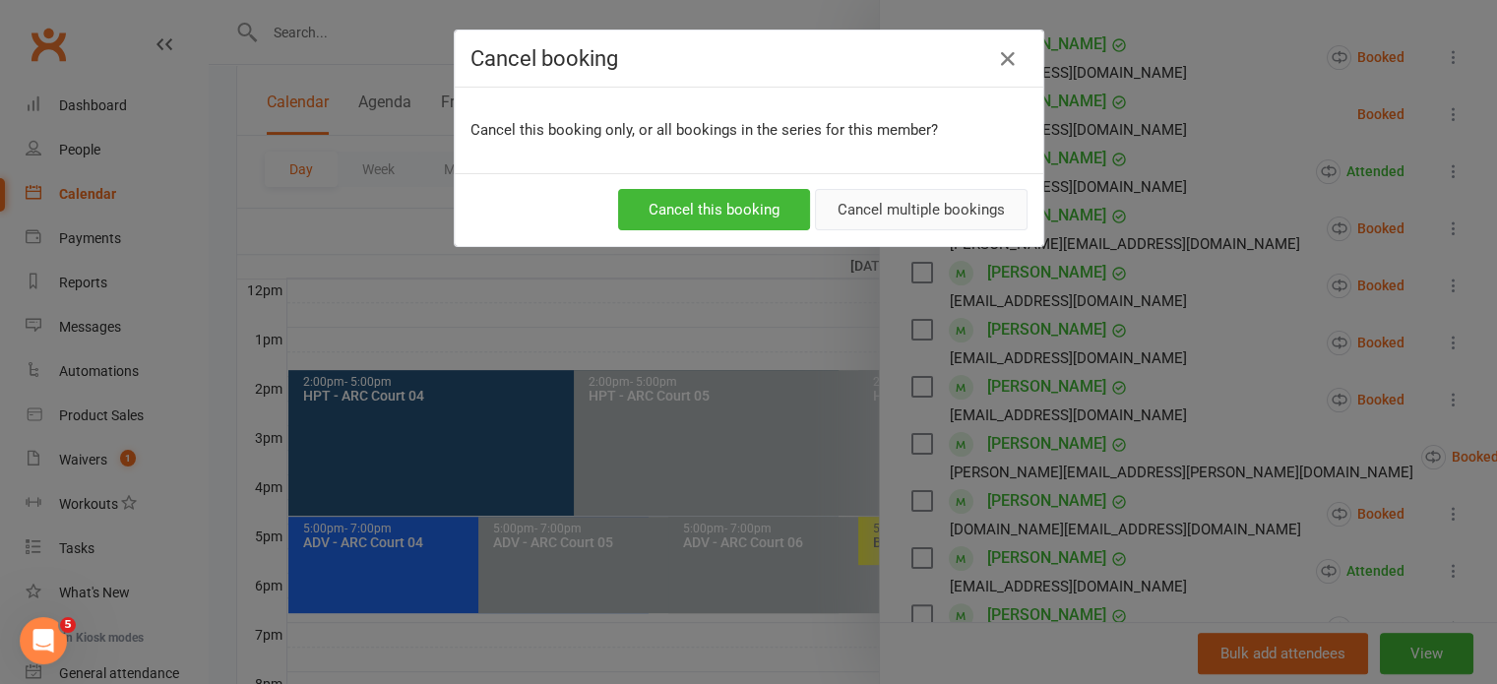
click at [866, 218] on button "Cancel multiple bookings" at bounding box center [921, 209] width 213 height 41
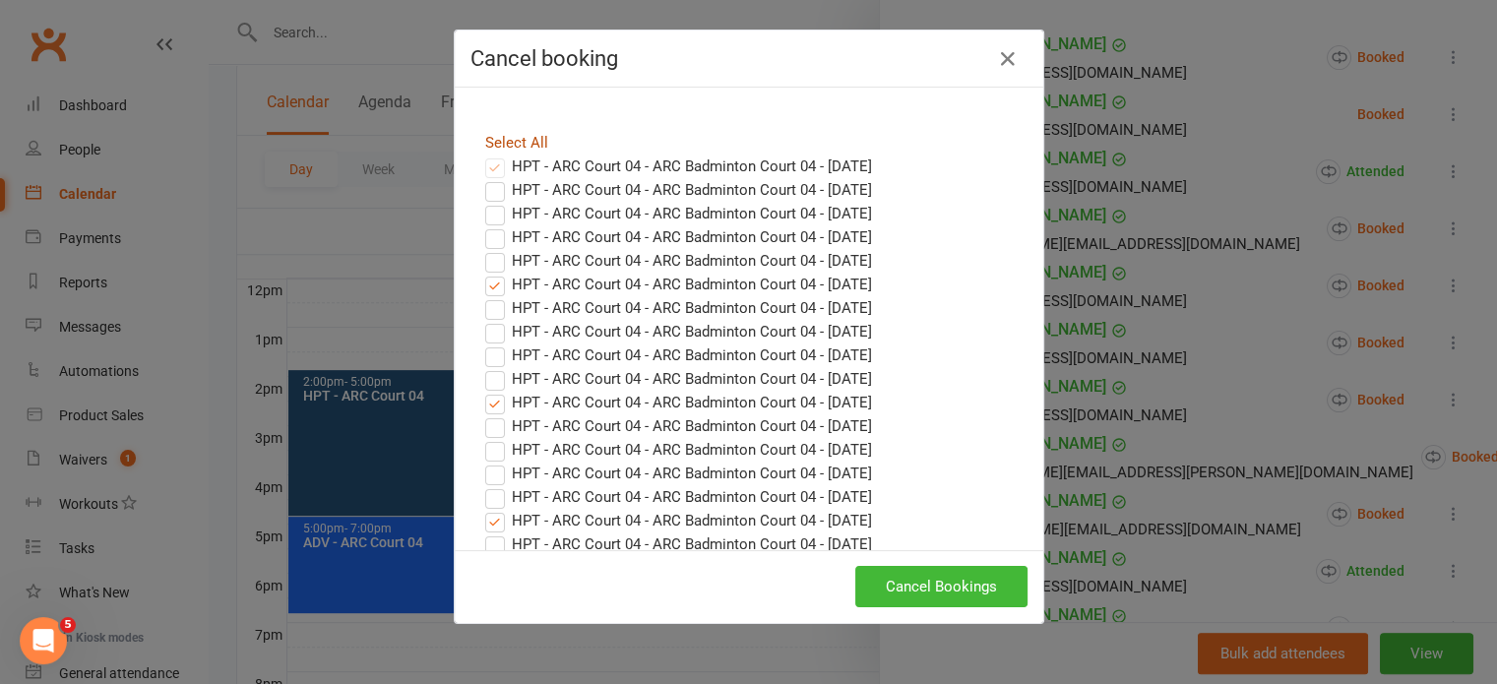
click at [504, 140] on link "Select All" at bounding box center [516, 143] width 63 height 18
click at [909, 578] on button "Cancel Bookings" at bounding box center [941, 586] width 172 height 41
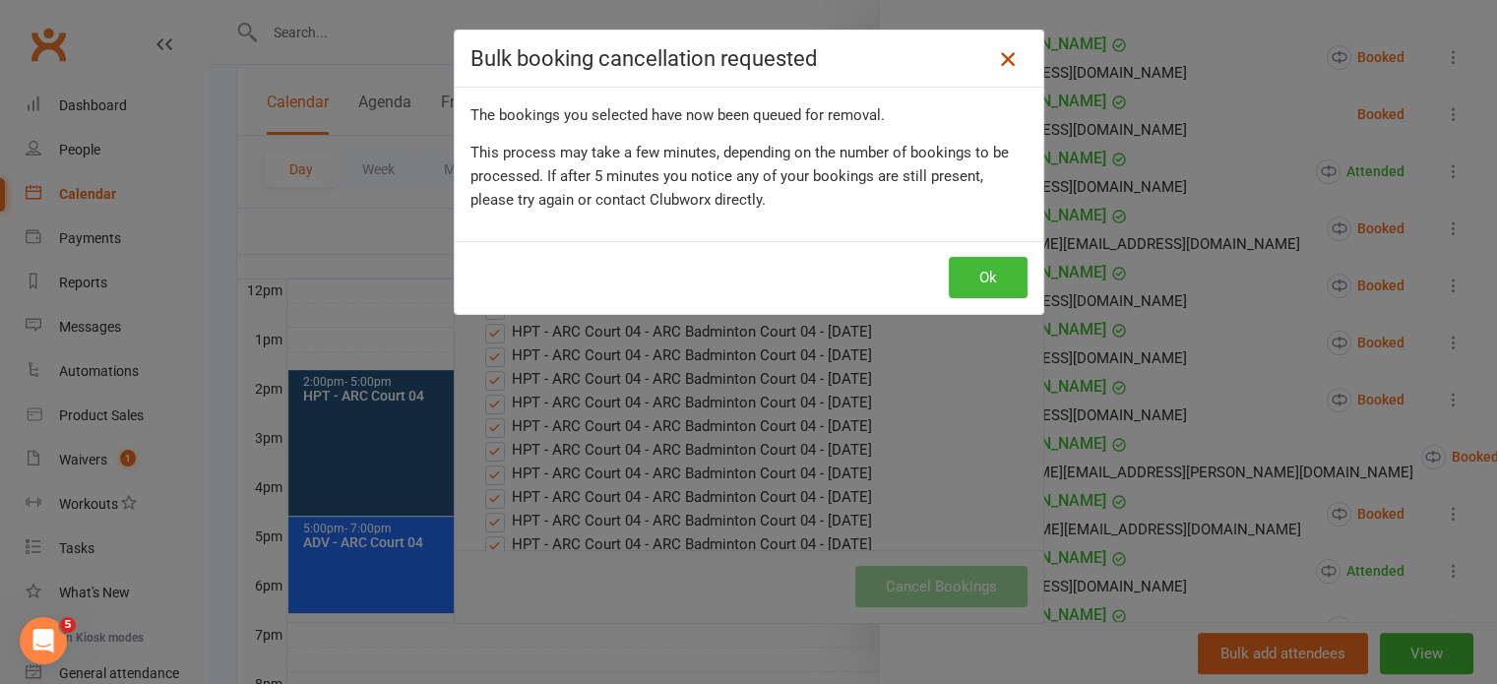
click at [1000, 56] on icon at bounding box center [1008, 59] width 24 height 24
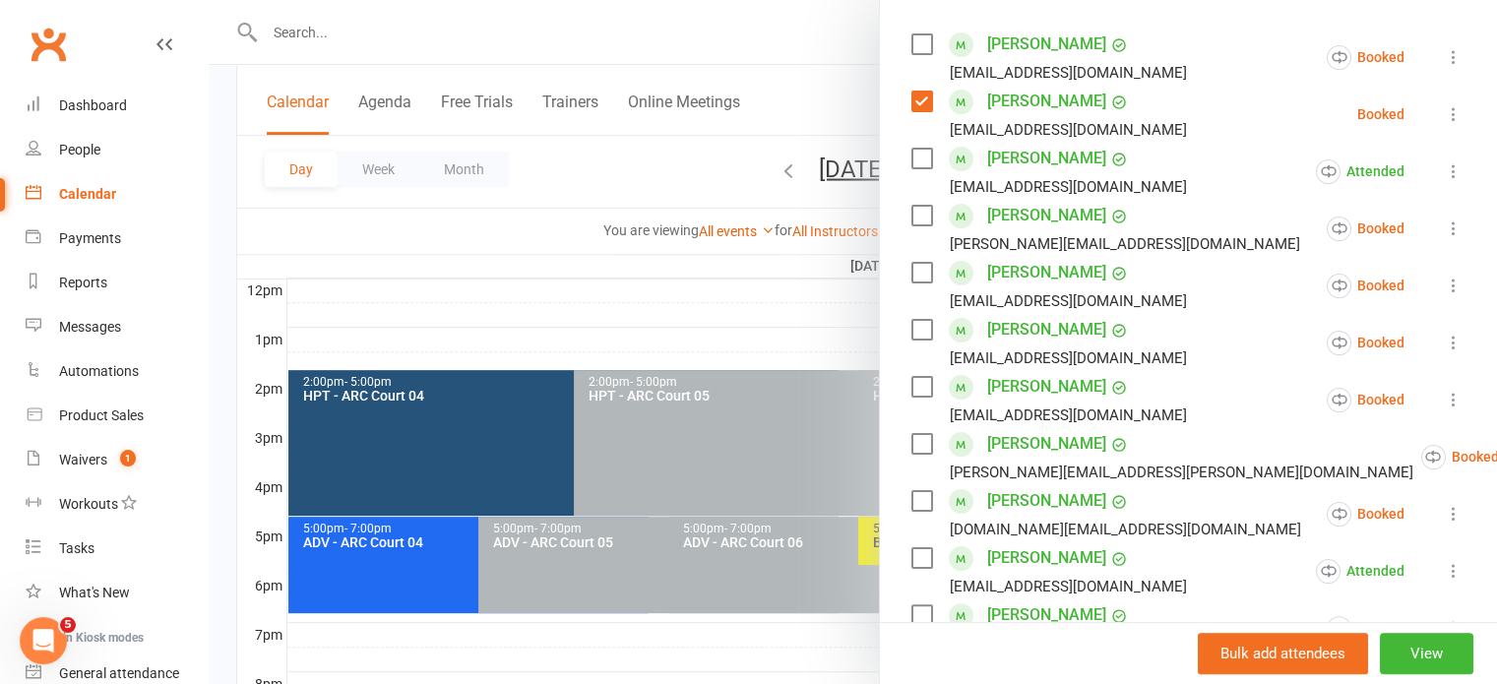
click at [1443, 124] on icon at bounding box center [1453, 114] width 20 height 20
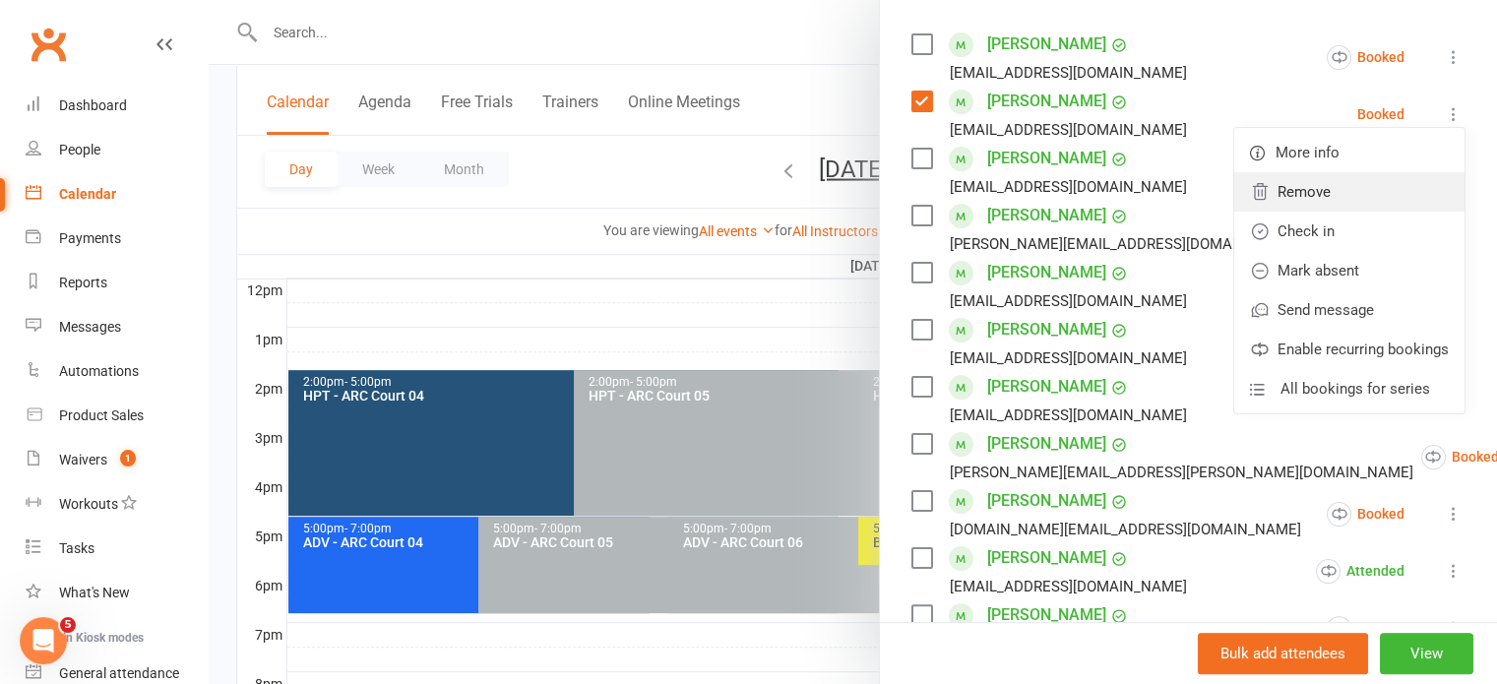
click at [1304, 205] on link "Remove" at bounding box center [1349, 191] width 230 height 39
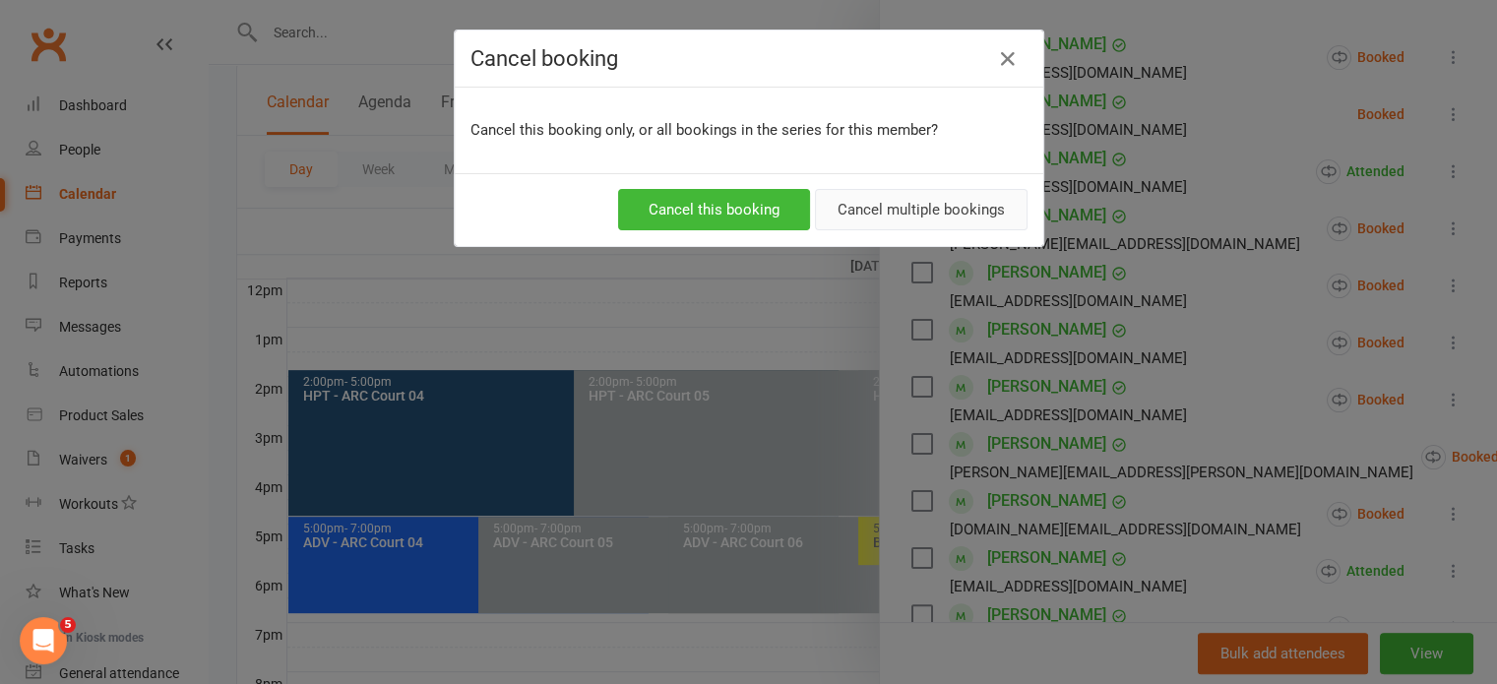
click at [889, 215] on button "Cancel multiple bookings" at bounding box center [921, 209] width 213 height 41
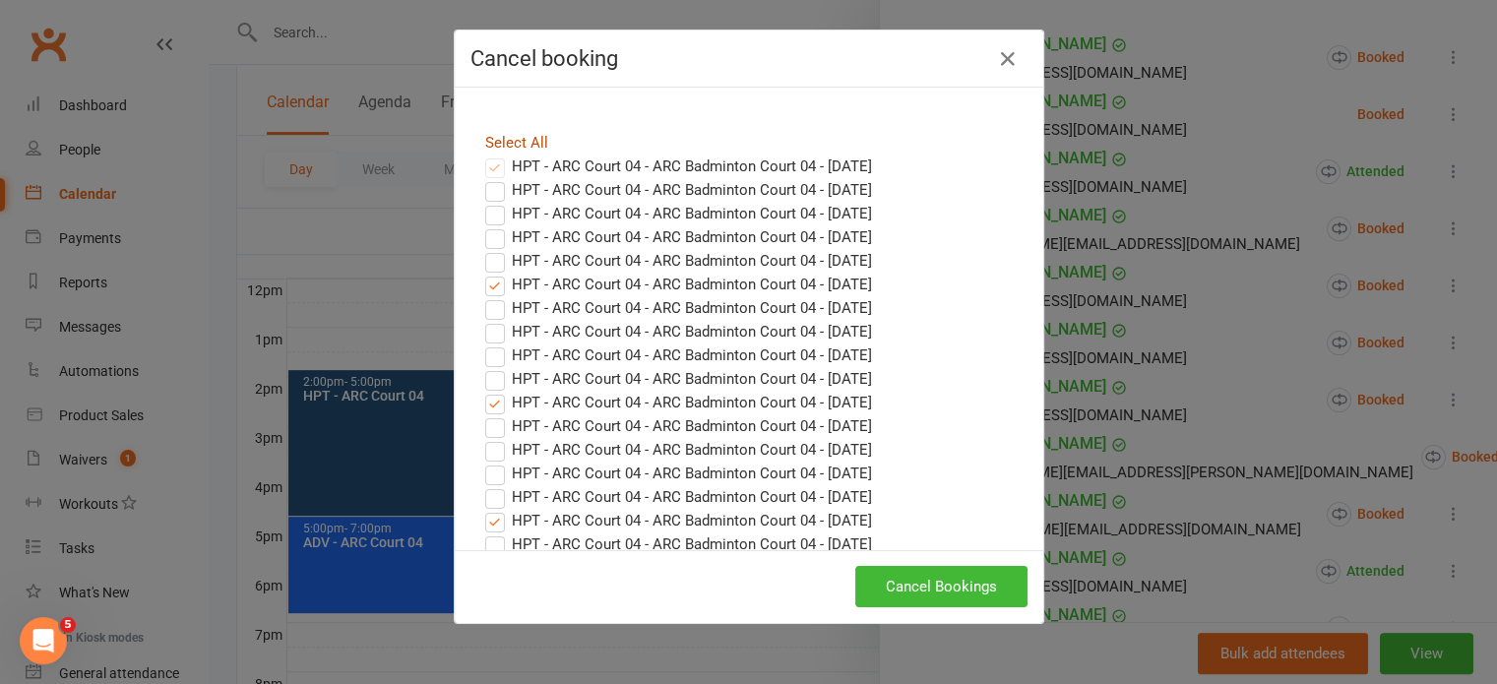
click at [501, 145] on link "Select All" at bounding box center [516, 143] width 63 height 18
click at [964, 580] on button "Cancel Bookings" at bounding box center [941, 586] width 172 height 41
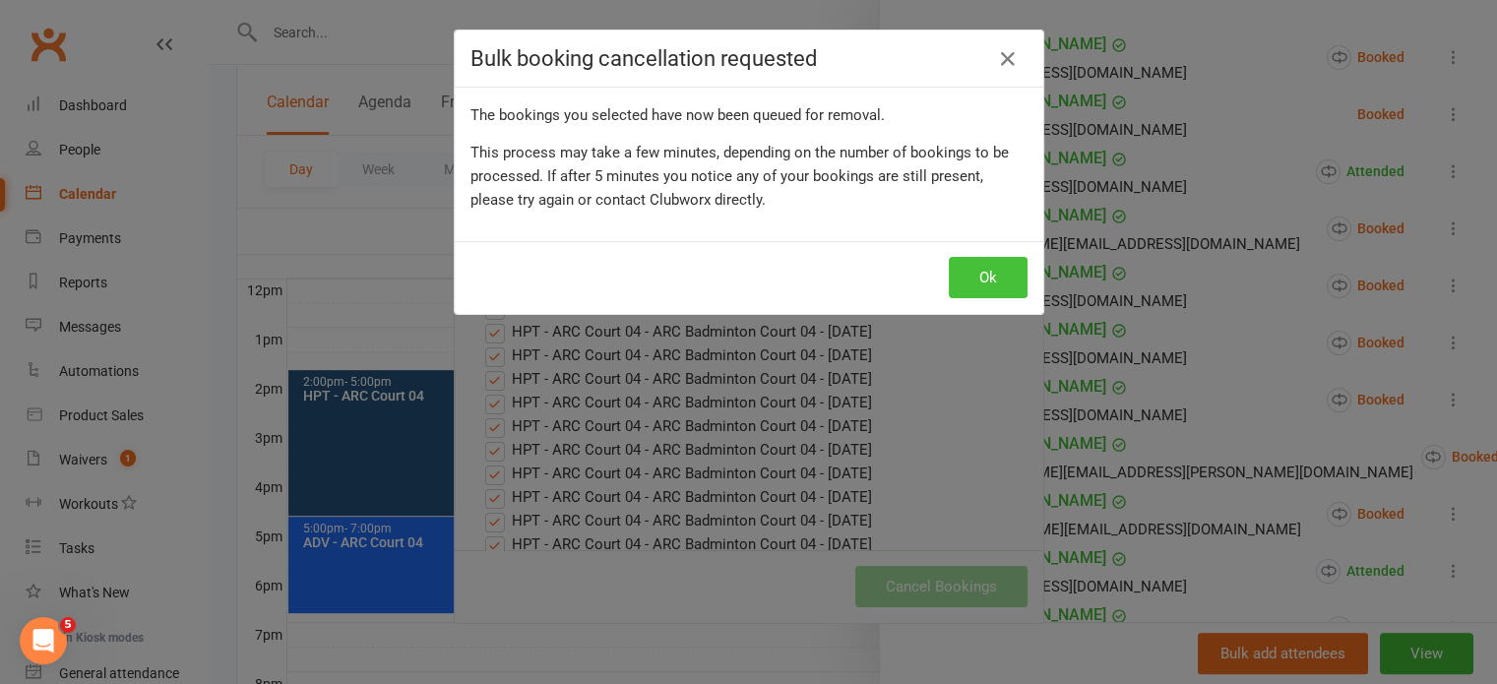
click at [1001, 283] on button "Ok" at bounding box center [987, 277] width 79 height 41
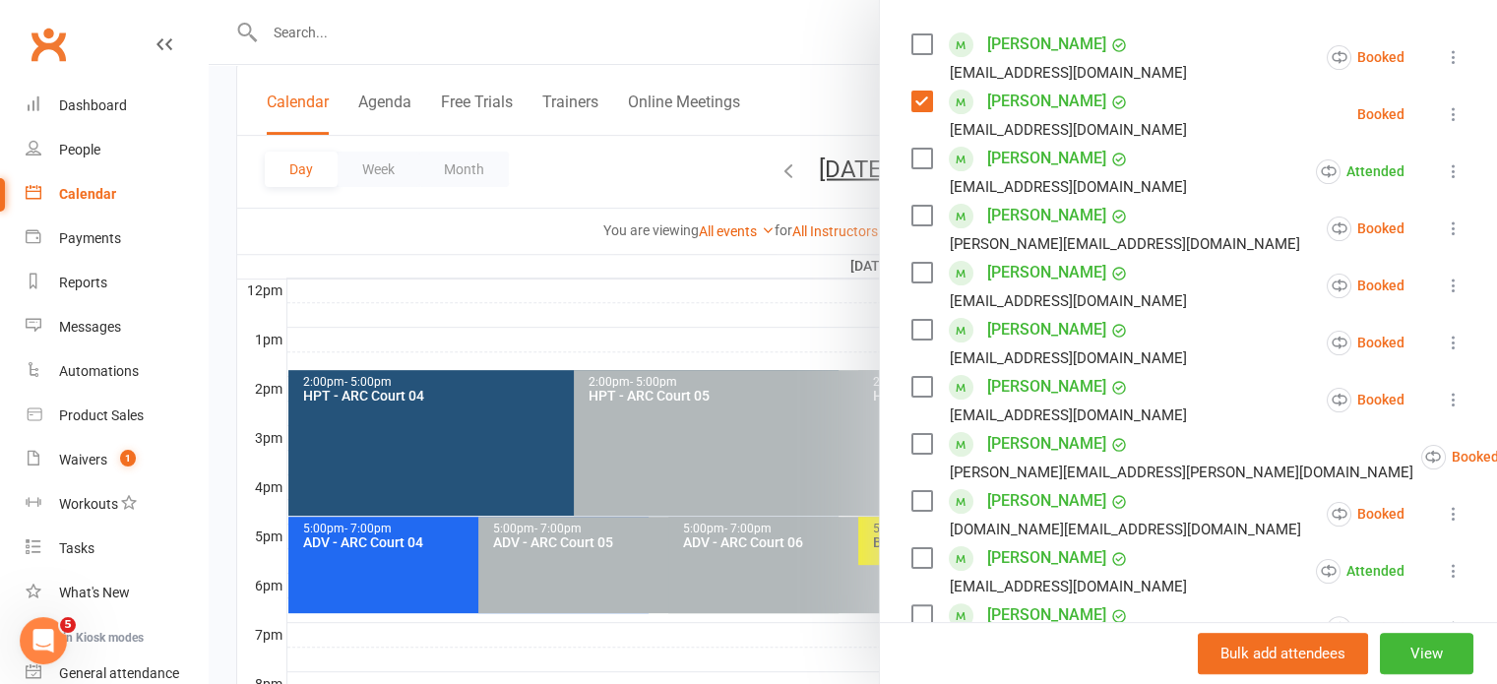
click at [601, 303] on div at bounding box center [853, 342] width 1288 height 684
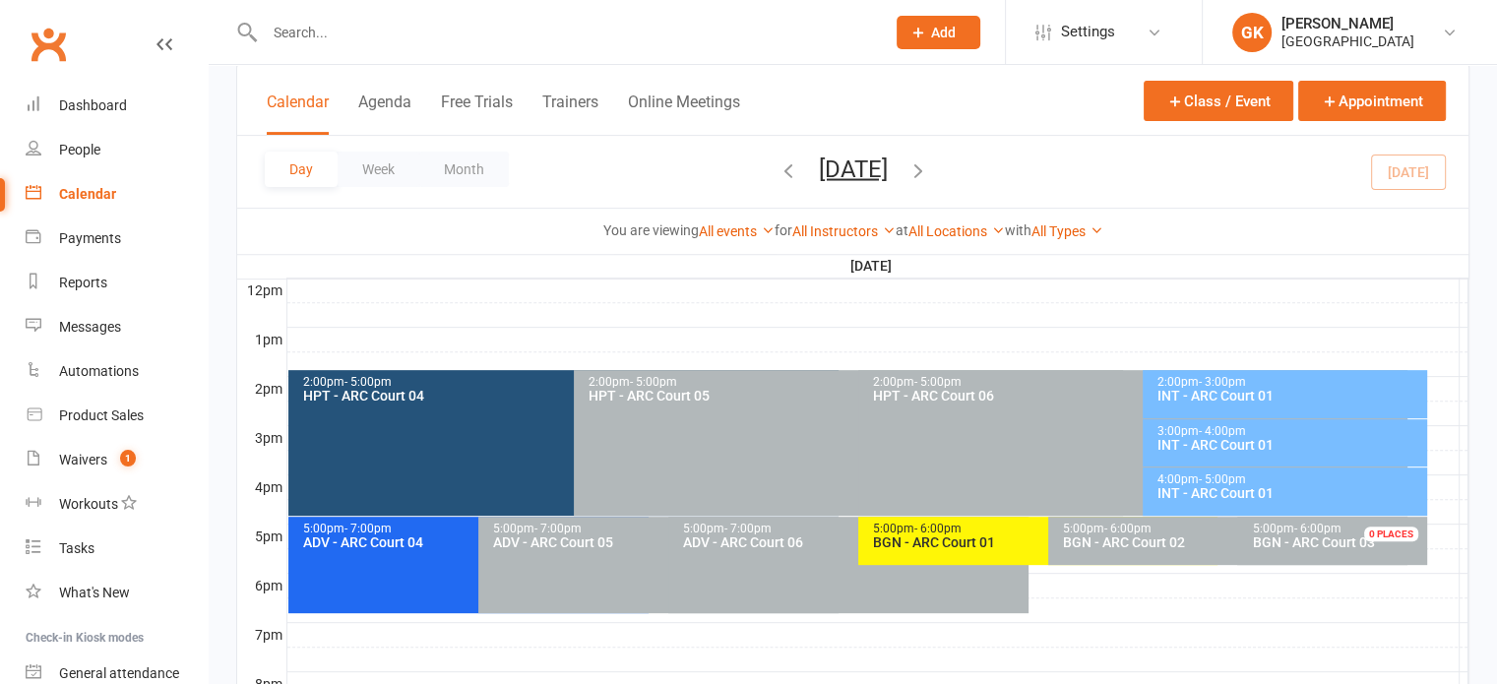
click at [476, 457] on div "2:00pm - 5:00pm HPT - ARC Court 04" at bounding box center [562, 443] width 549 height 146
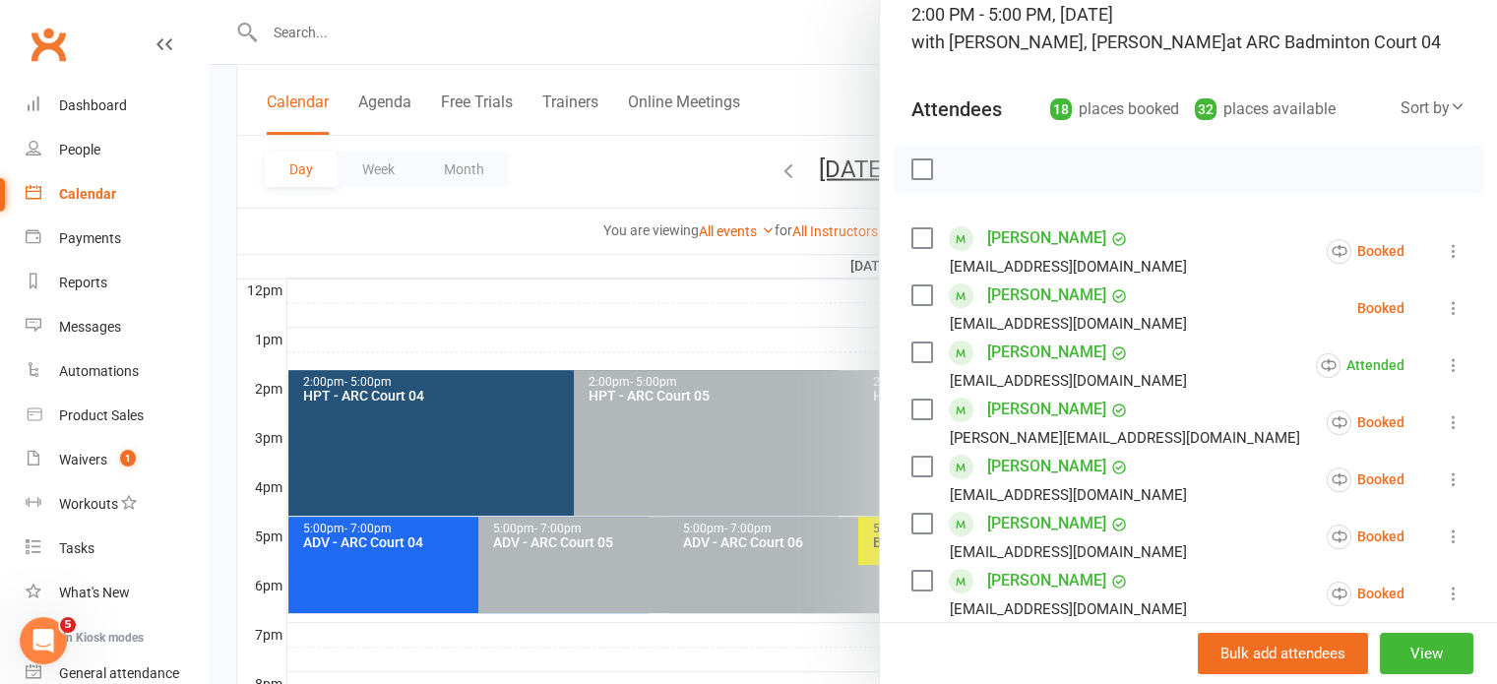
click at [1443, 318] on icon at bounding box center [1453, 308] width 20 height 20
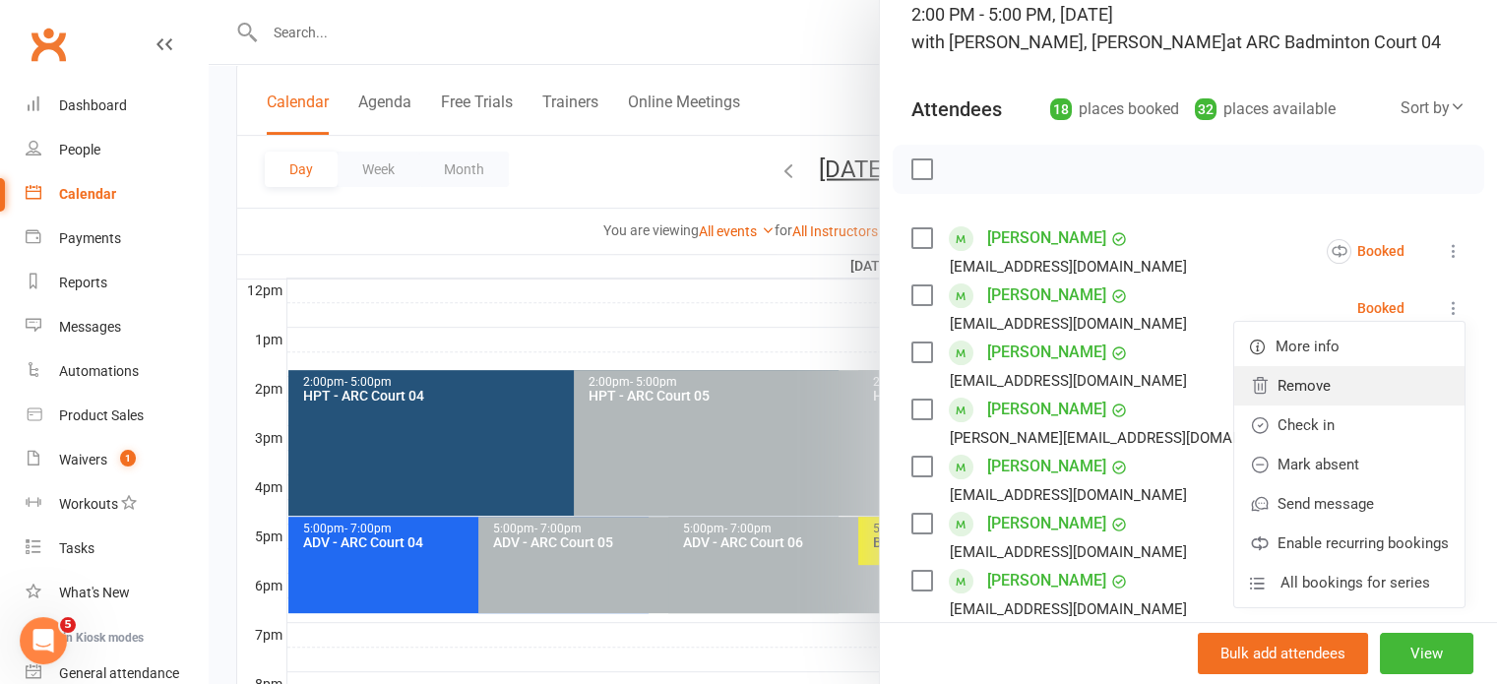
click at [1288, 405] on link "Remove" at bounding box center [1349, 385] width 230 height 39
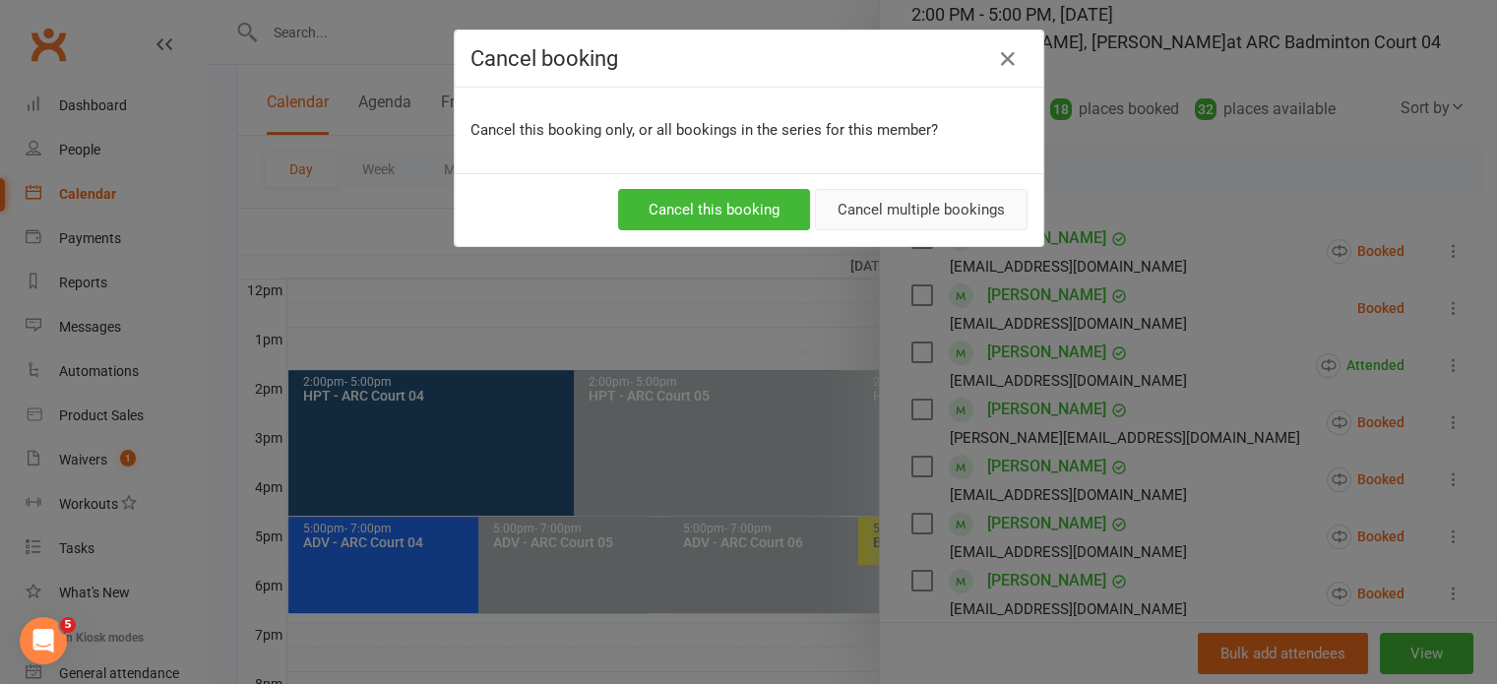
click at [984, 200] on button "Cancel multiple bookings" at bounding box center [921, 209] width 213 height 41
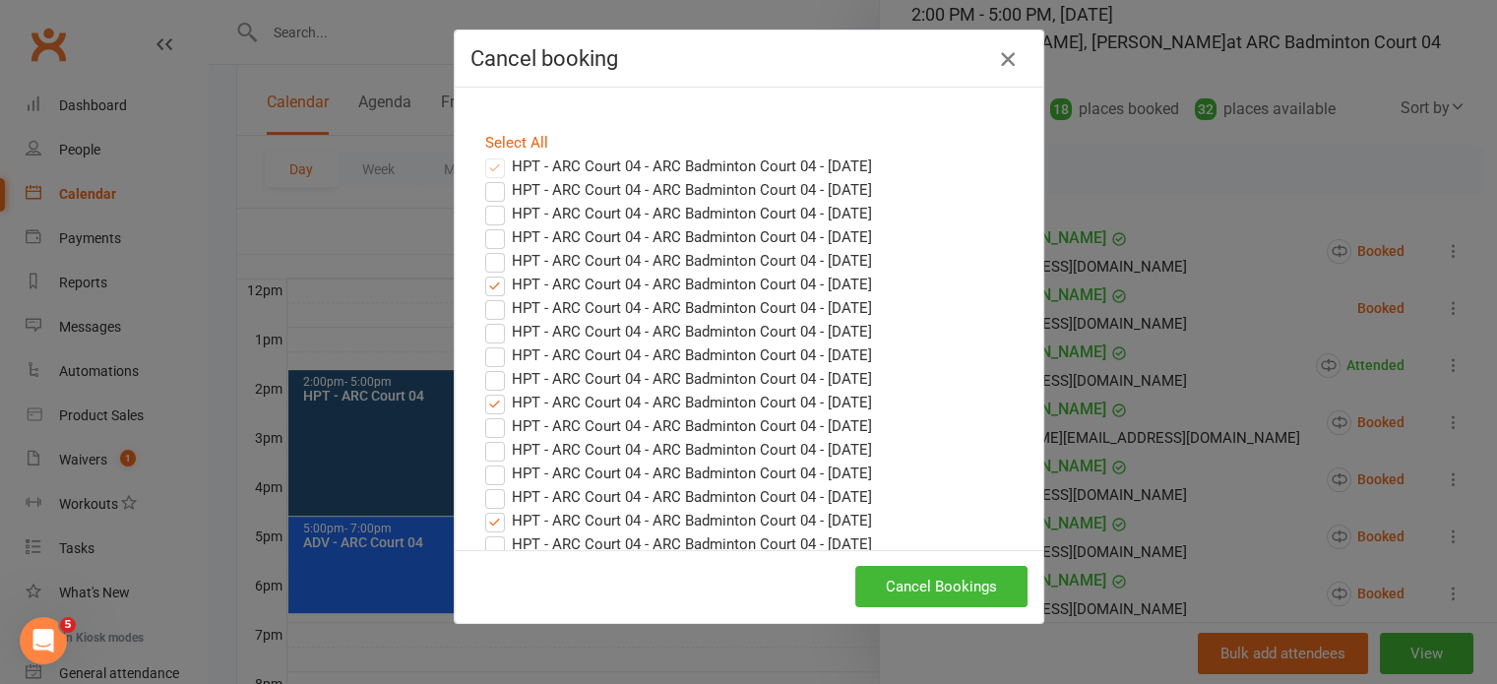
click at [998, 58] on icon "button" at bounding box center [1008, 59] width 24 height 24
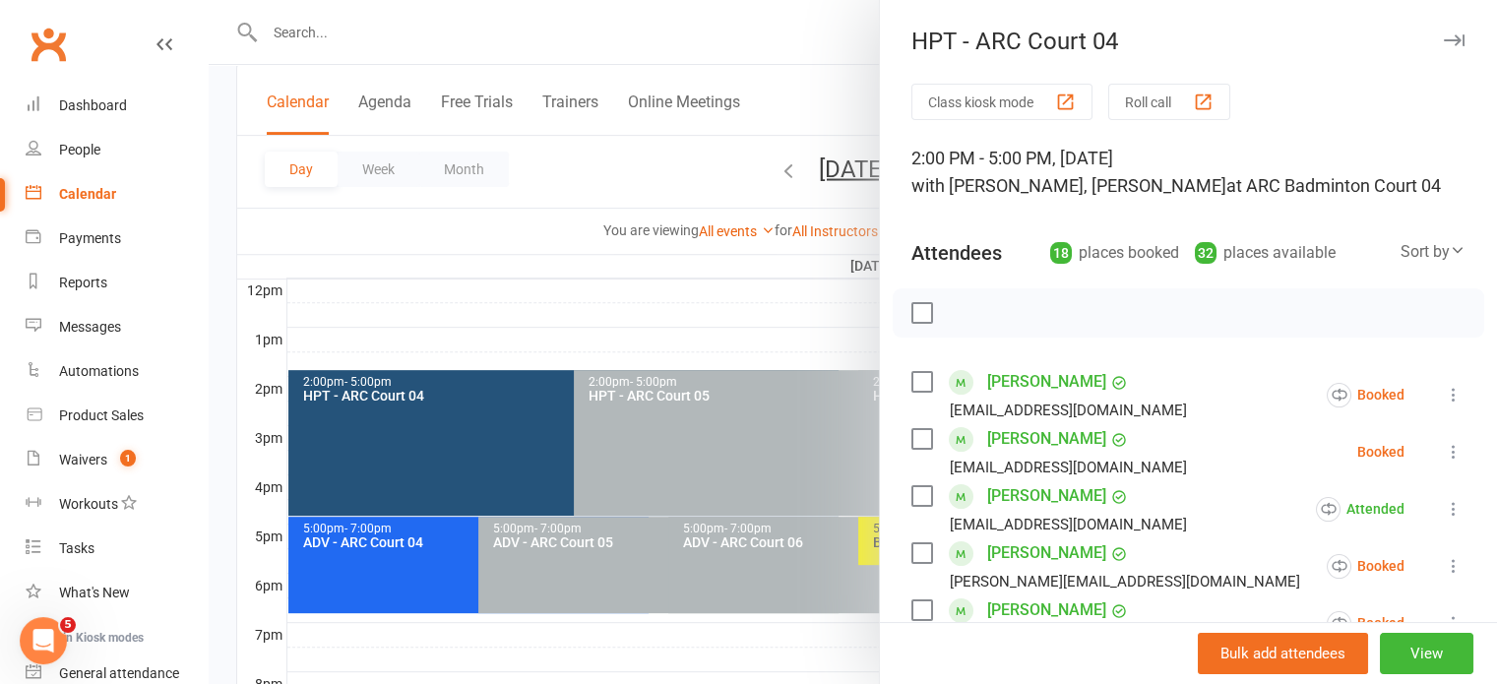
click at [835, 313] on div at bounding box center [853, 342] width 1288 height 684
